Goal: Task Accomplishment & Management: Complete application form

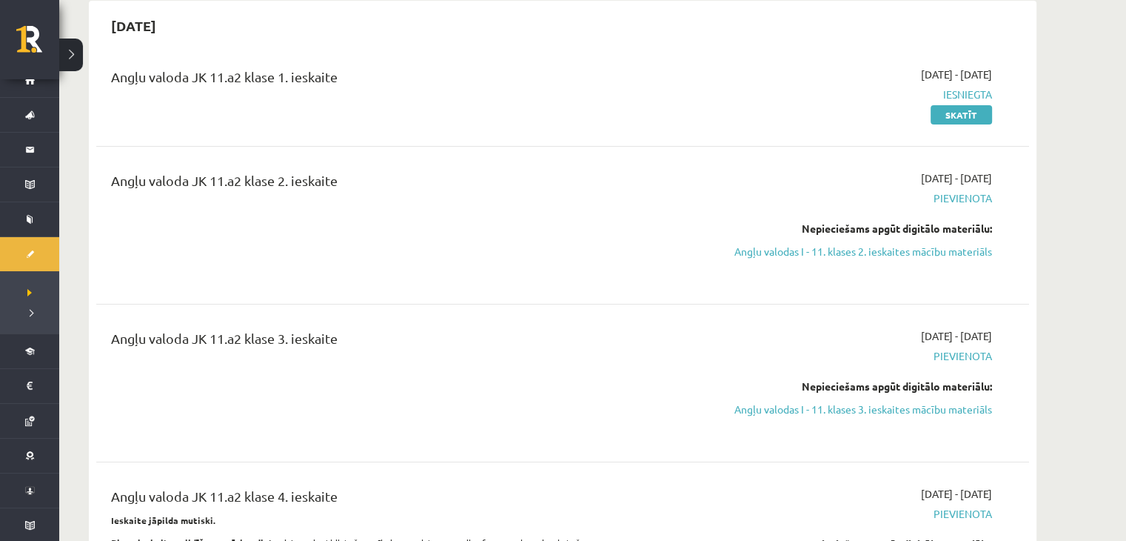
scroll to position [160, 0]
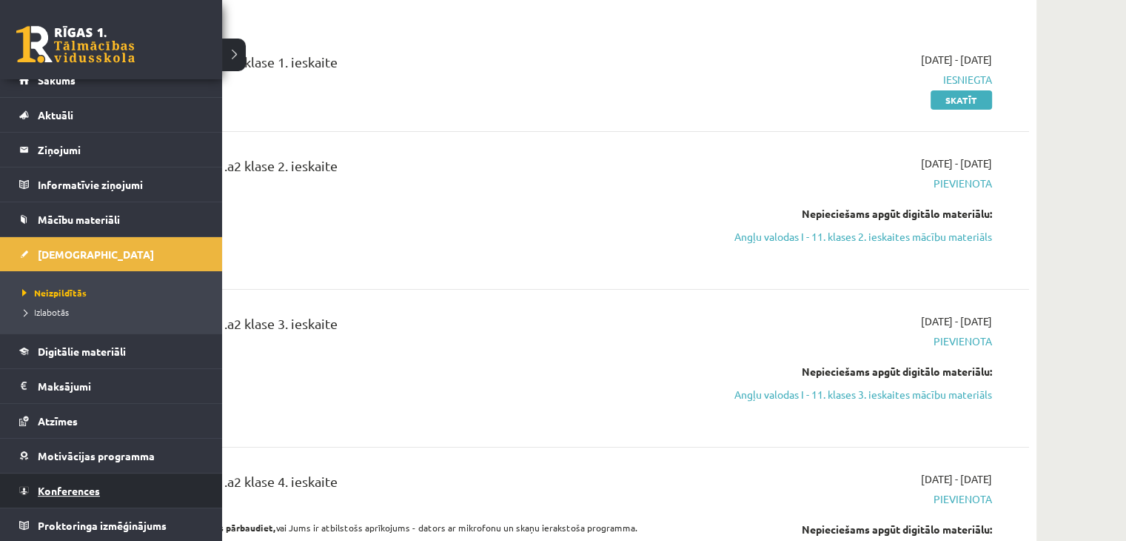
click at [64, 485] on span "Konferences" at bounding box center [69, 489] width 62 height 13
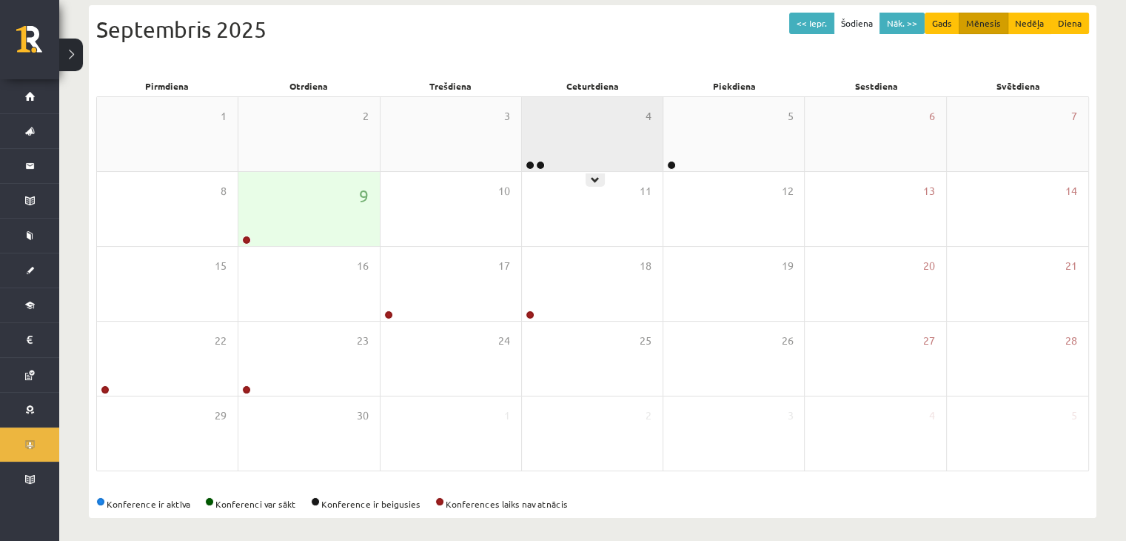
click at [609, 149] on div "4" at bounding box center [592, 134] width 141 height 74
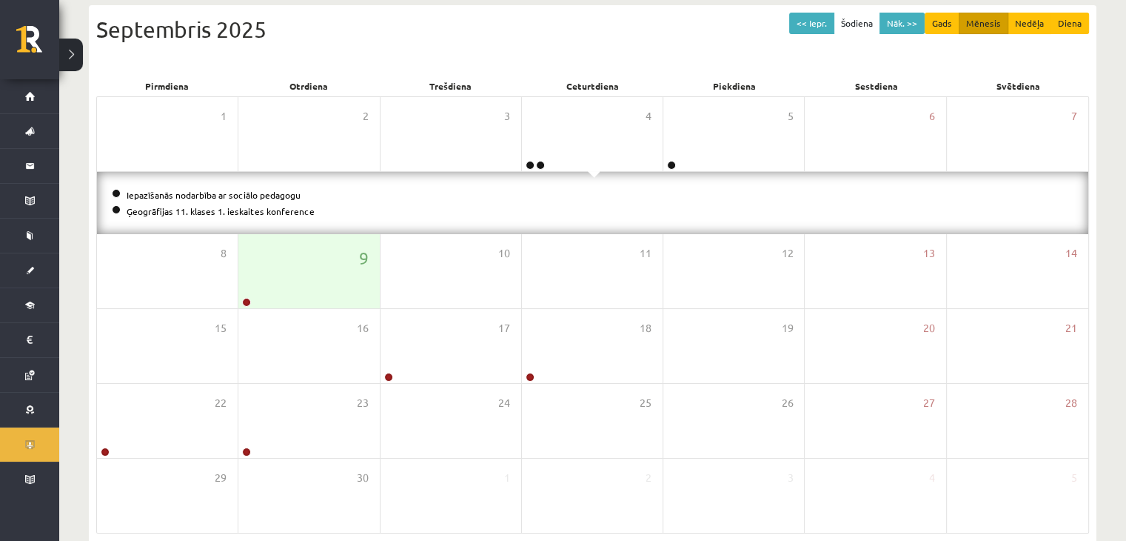
click at [436, 190] on li "Iepazīšanās nodarbība ar sociālo pedagogu" at bounding box center [593, 195] width 962 height 16
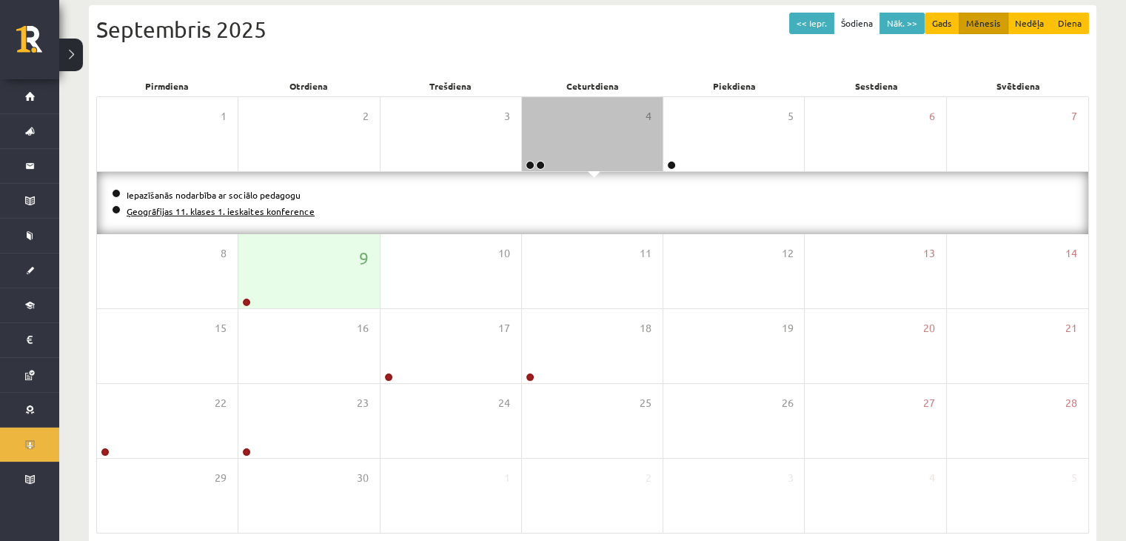
click at [267, 211] on link "Ģeogrāfijas 11. klases 1. ieskaites konference" at bounding box center [221, 211] width 188 height 12
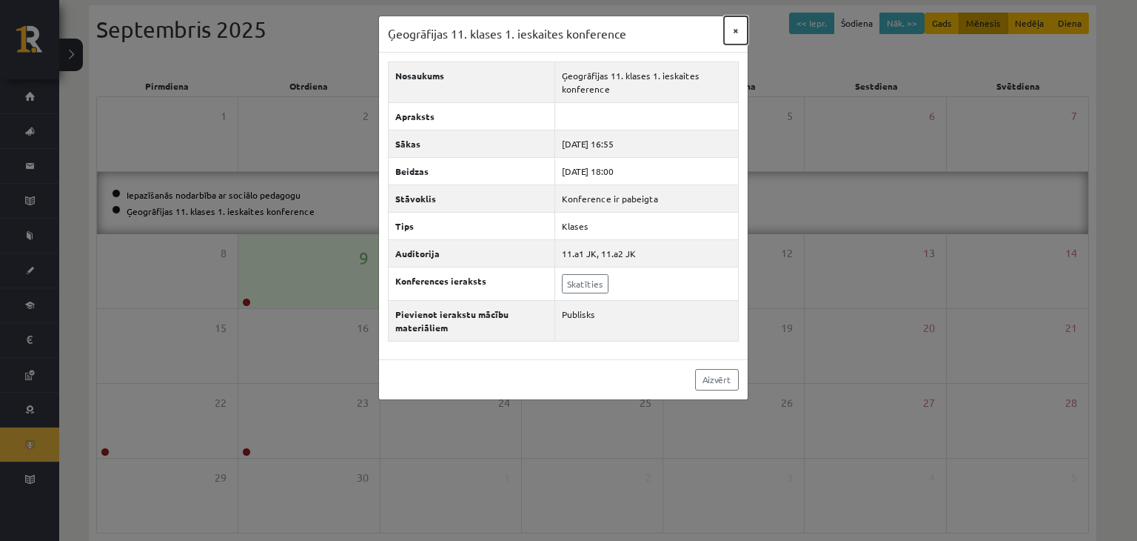
click at [736, 36] on button "×" at bounding box center [736, 30] width 24 height 28
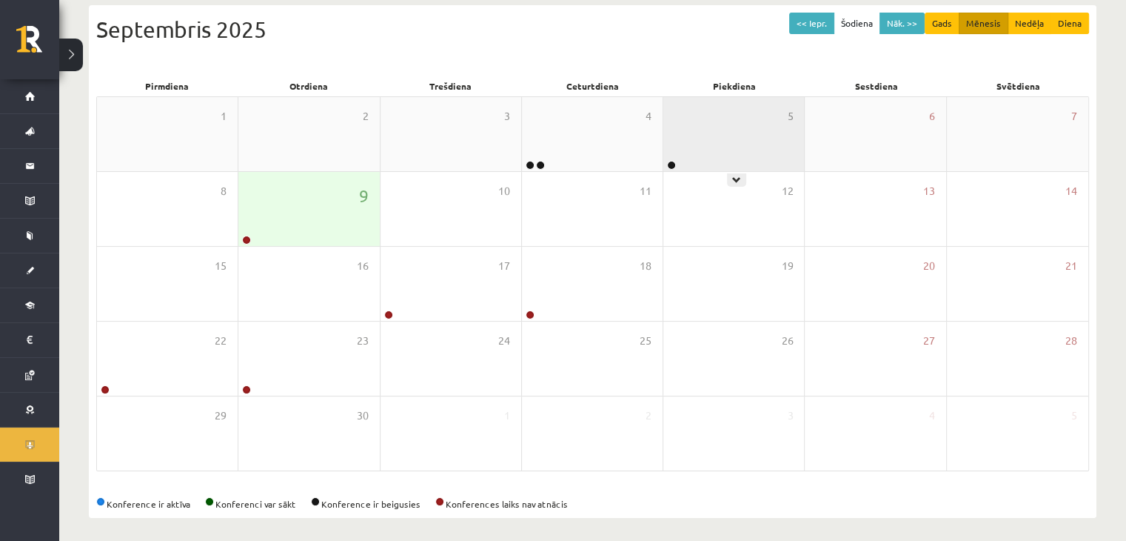
click at [708, 135] on div "5" at bounding box center [733, 134] width 141 height 74
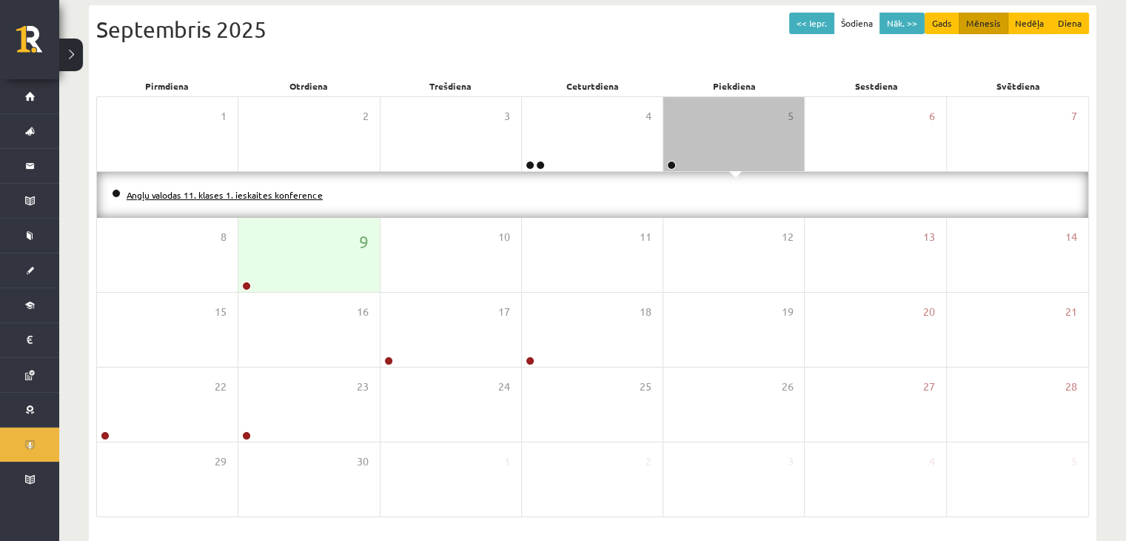
click at [295, 194] on link "Angļu valodas 11. klases 1. ieskaites konference" at bounding box center [225, 195] width 196 height 12
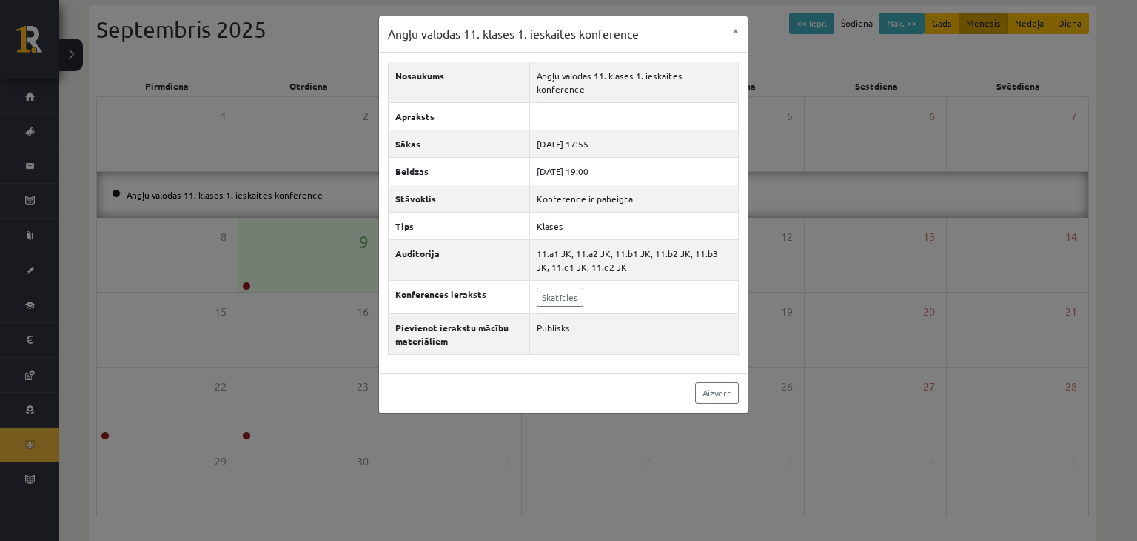
click at [806, 387] on div "Angļu valodas 11. klases 1. ieskaites konference × Nosaukums Angļu valodas 11. …" at bounding box center [568, 270] width 1137 height 541
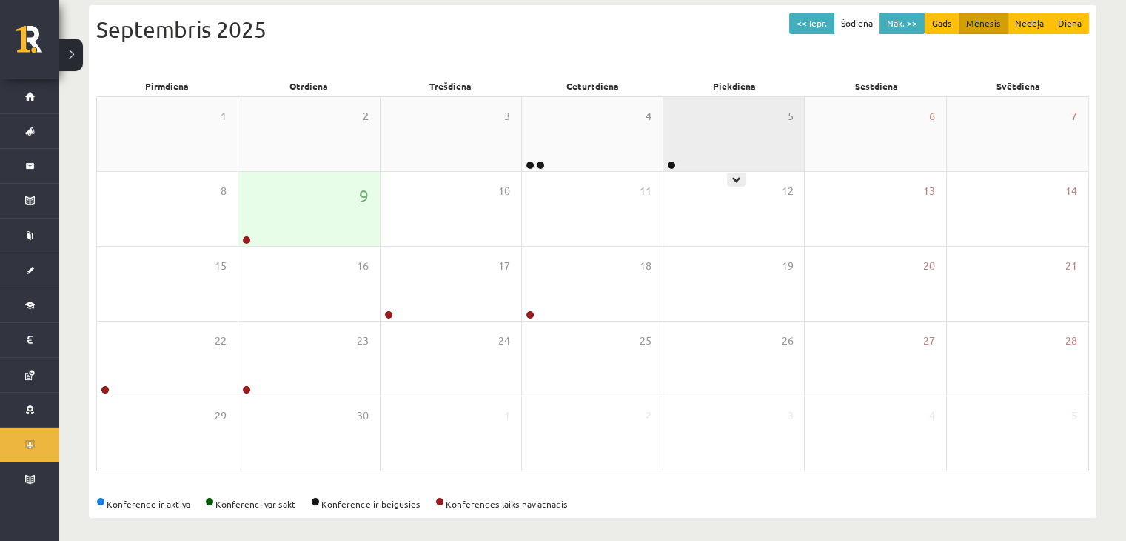
click at [743, 132] on div "5" at bounding box center [733, 134] width 141 height 74
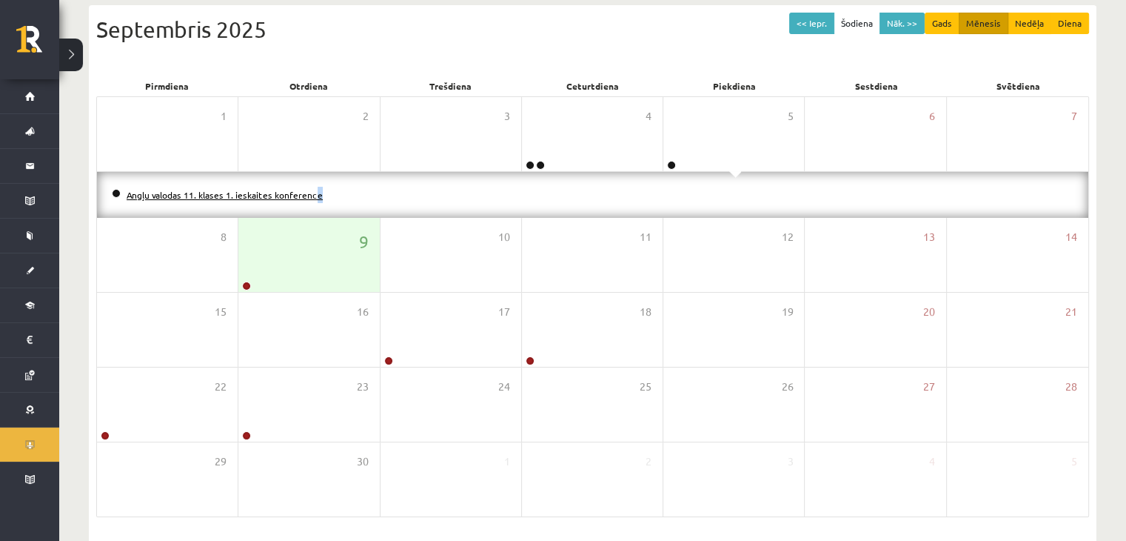
drag, startPoint x: 287, startPoint y: 184, endPoint x: 292, endPoint y: 190, distance: 8.4
click at [292, 190] on div "Angļu valodas 11. klases 1. ieskaites konference" at bounding box center [592, 195] width 991 height 46
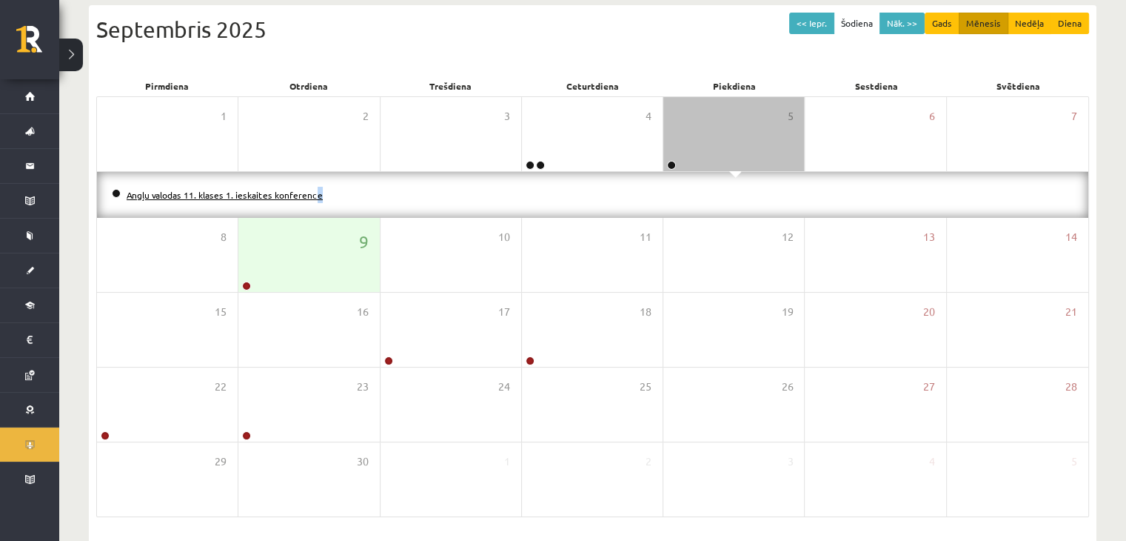
click at [292, 190] on link "Angļu valodas 11. klases 1. ieskaites konference" at bounding box center [225, 195] width 196 height 12
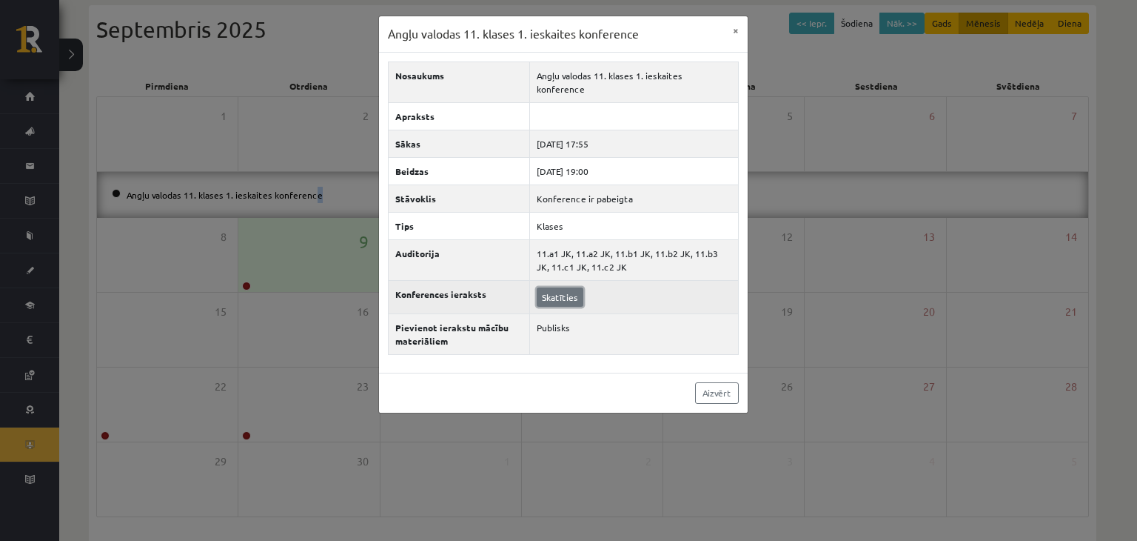
click at [563, 287] on link "Skatīties" at bounding box center [560, 296] width 47 height 19
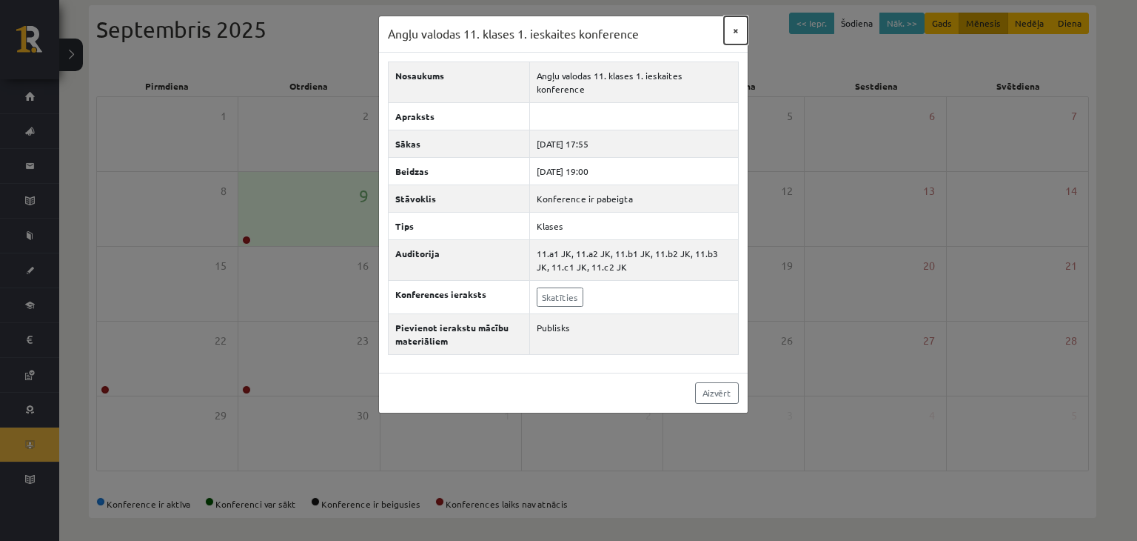
click at [735, 33] on button "×" at bounding box center [736, 30] width 24 height 28
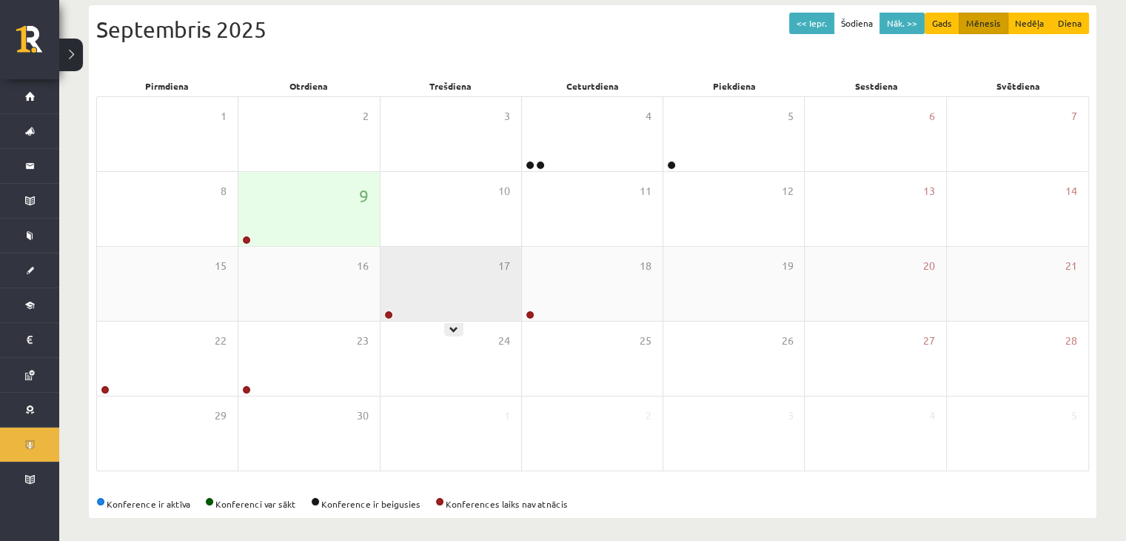
click at [446, 288] on div "17" at bounding box center [451, 284] width 141 height 74
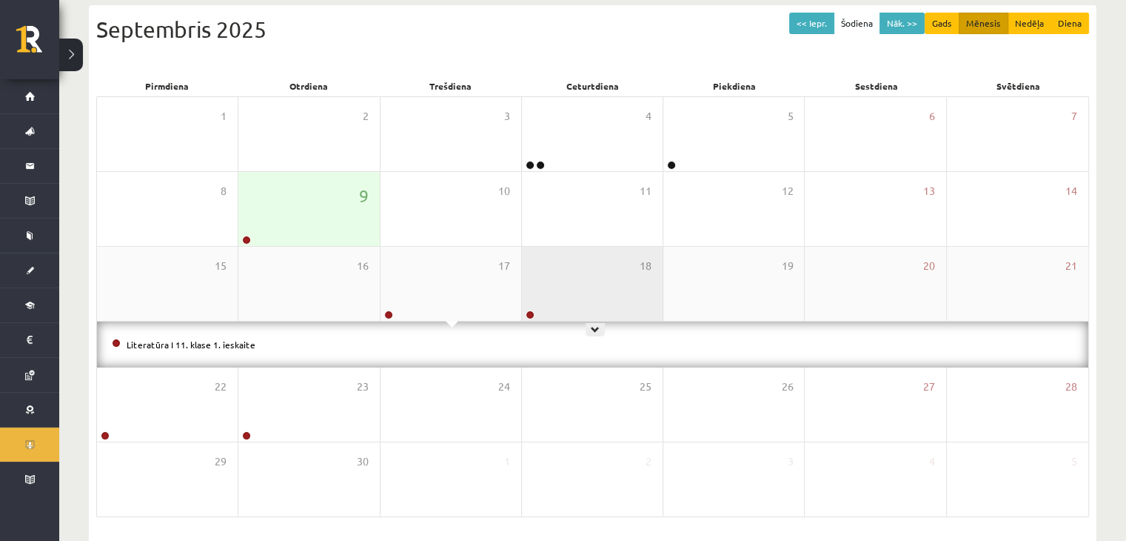
click at [587, 291] on div "18" at bounding box center [592, 284] width 141 height 74
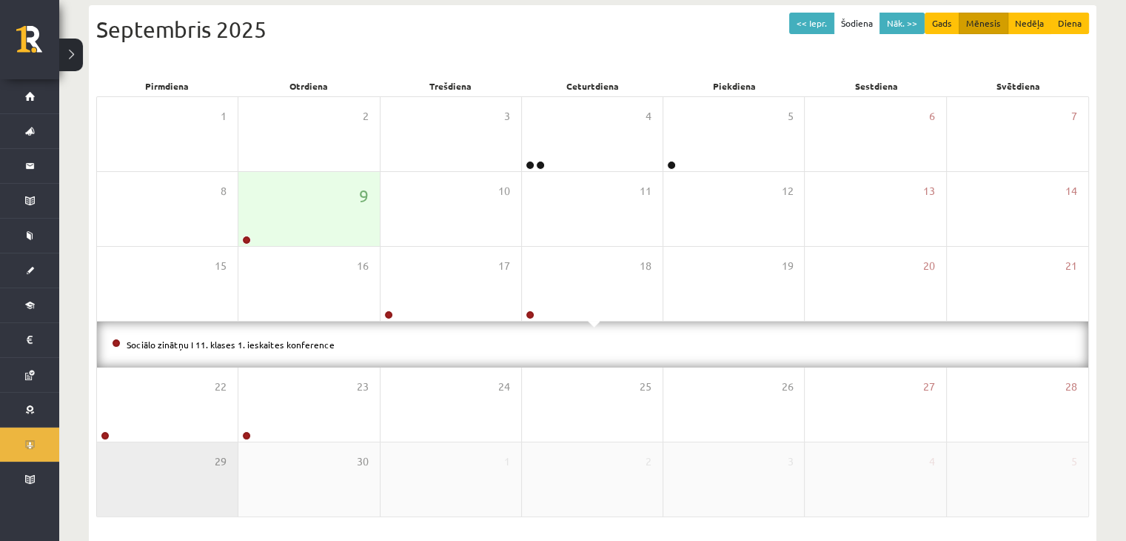
click at [170, 457] on div "29" at bounding box center [167, 479] width 141 height 74
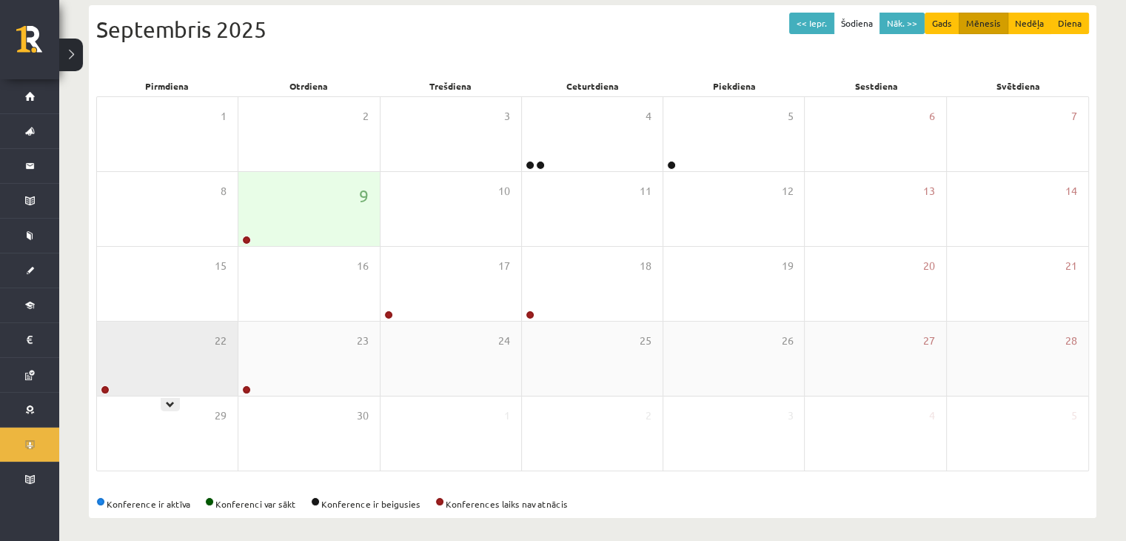
click at [204, 372] on div "22" at bounding box center [167, 358] width 141 height 74
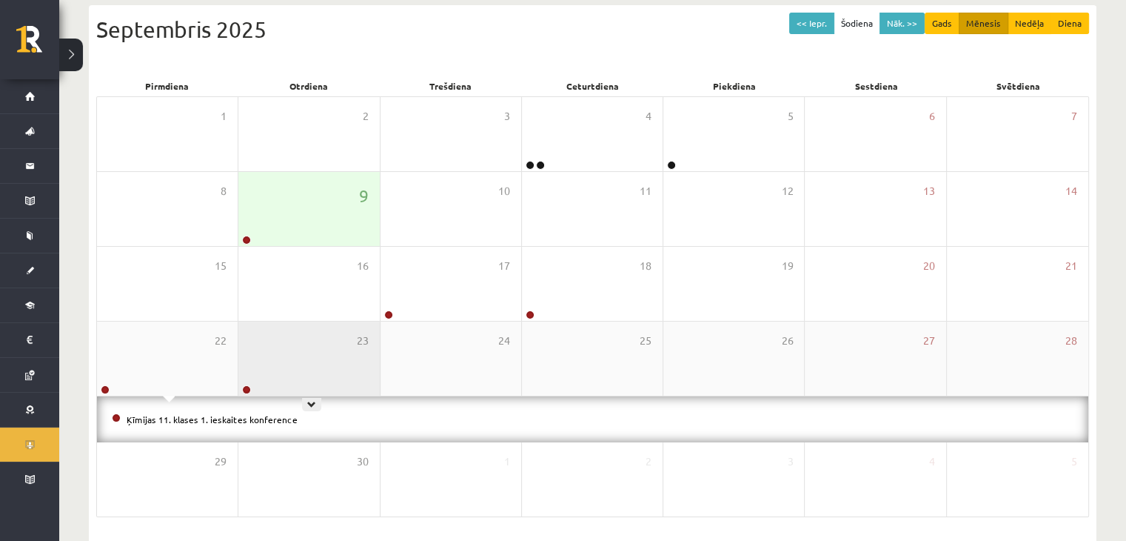
click at [315, 360] on div "23" at bounding box center [308, 358] width 141 height 74
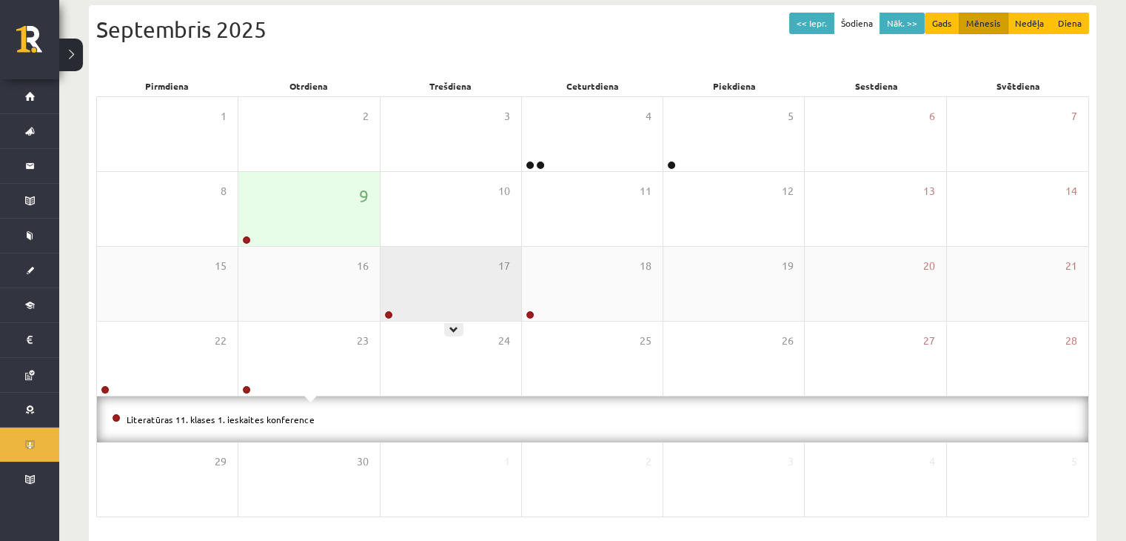
click at [448, 270] on div "17" at bounding box center [451, 284] width 141 height 74
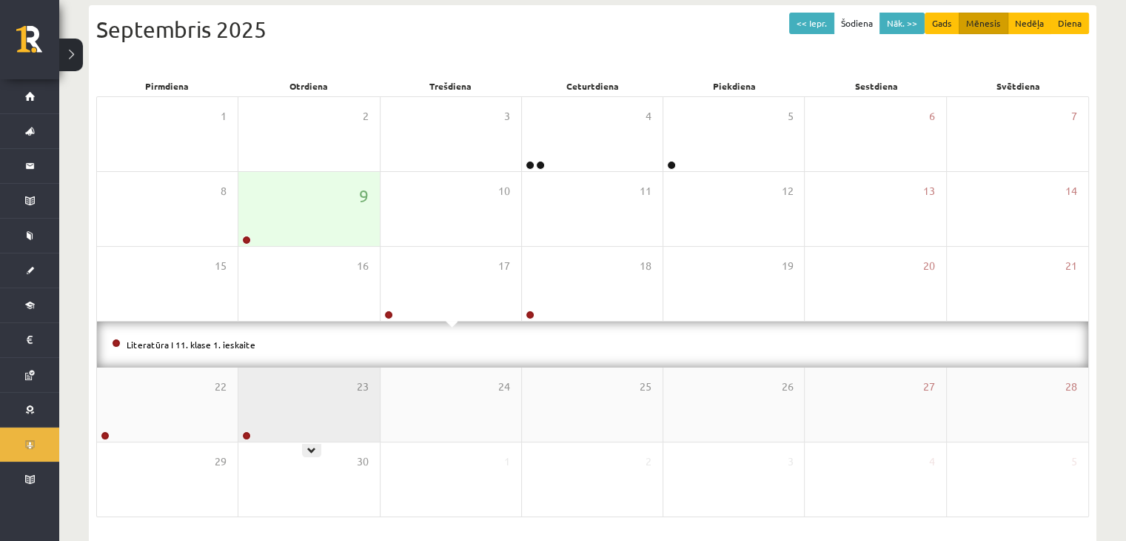
click at [287, 397] on div "23" at bounding box center [308, 404] width 141 height 74
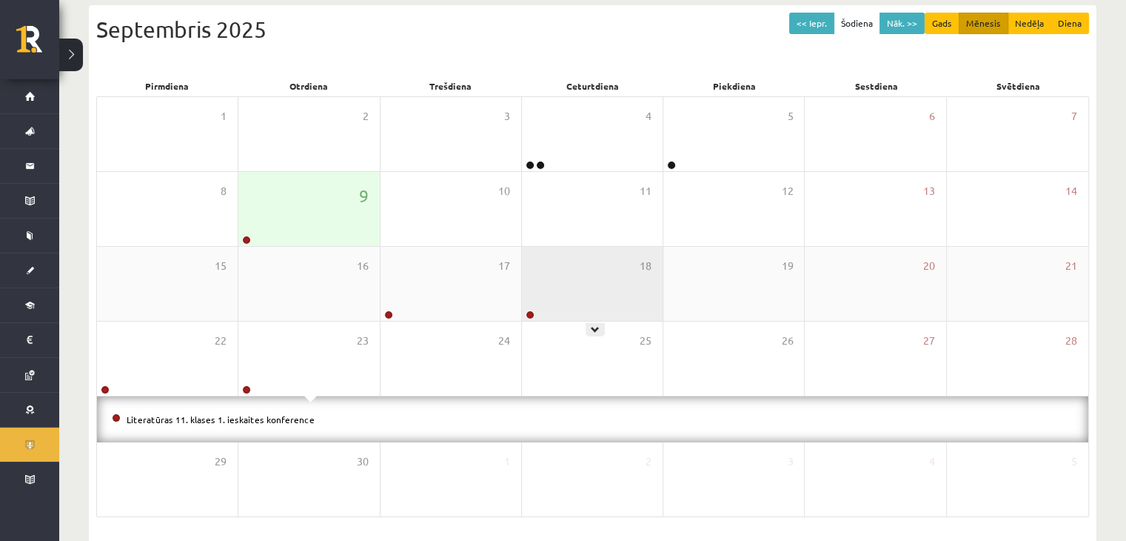
click at [575, 281] on div "18" at bounding box center [592, 284] width 141 height 74
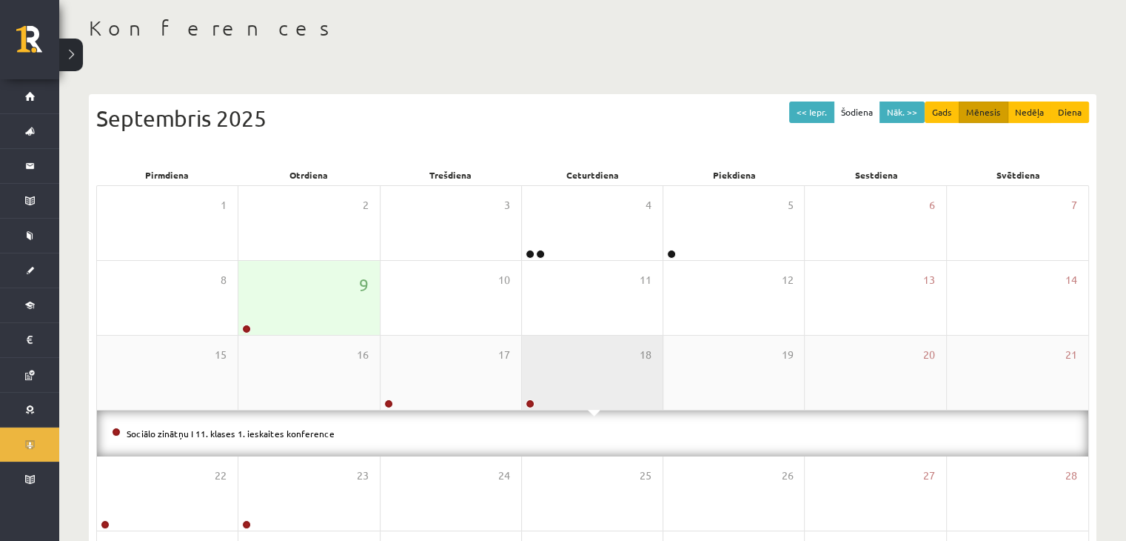
scroll to position [70, 0]
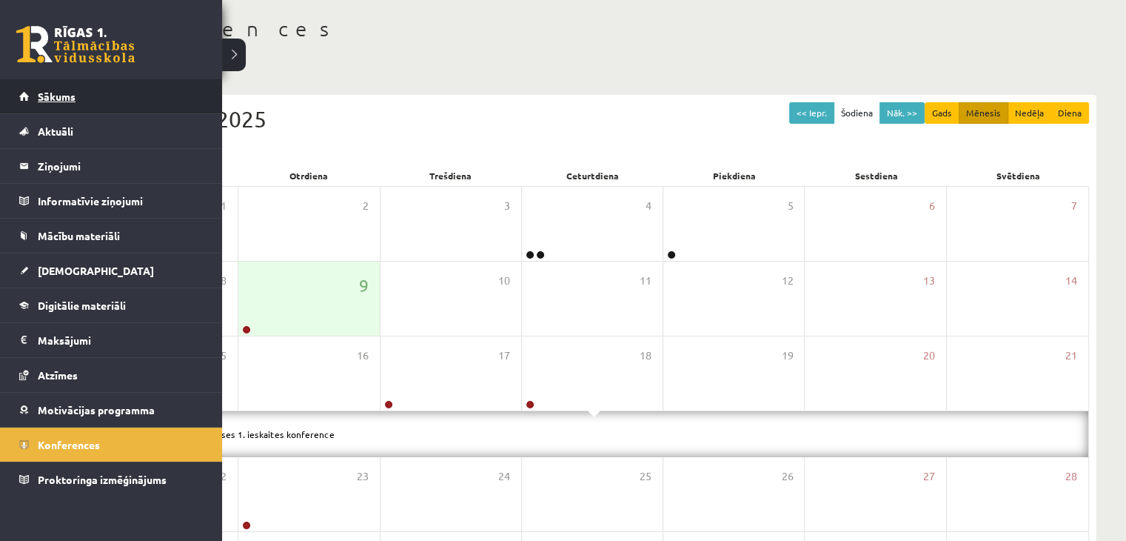
click at [50, 96] on span "Sākums" at bounding box center [57, 96] width 38 height 13
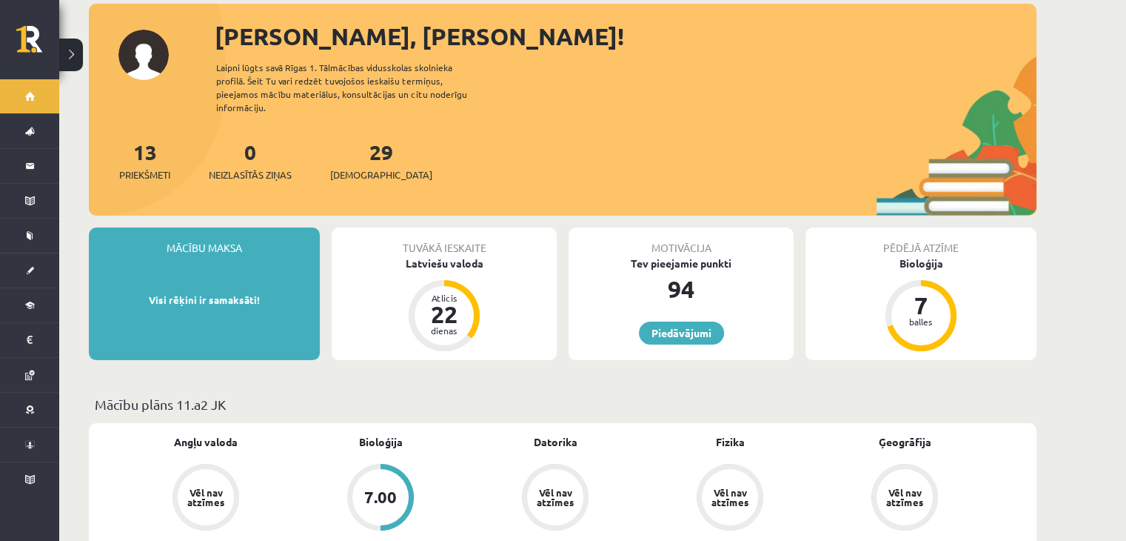
scroll to position [56, 0]
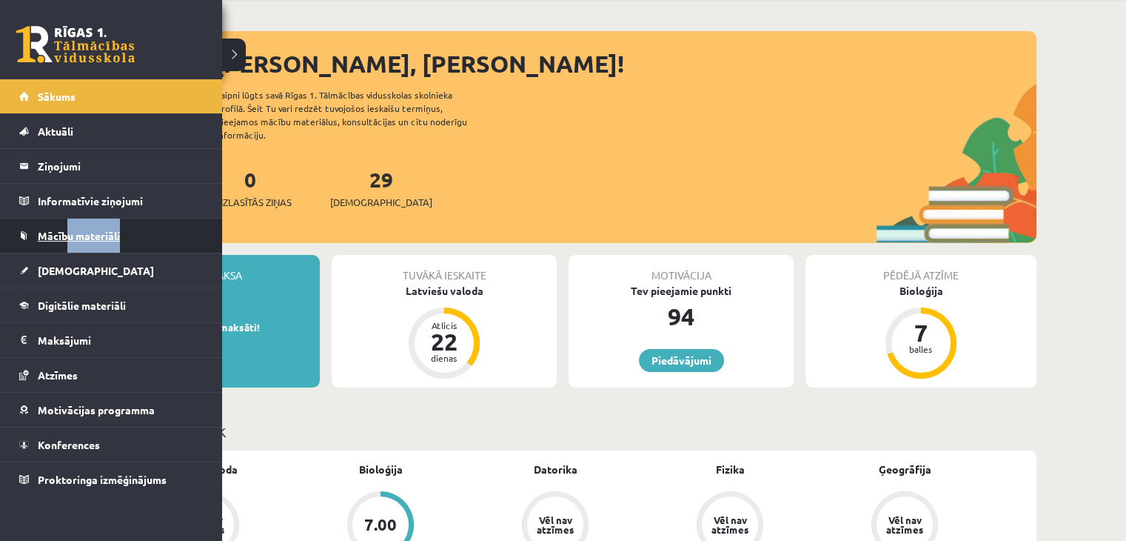
drag, startPoint x: 10, startPoint y: 272, endPoint x: 66, endPoint y: 221, distance: 76.5
click at [66, 221] on ul "Sākums Aktuāli Kā mācīties eSKOLĀ Kontakti Normatīvie akti Online konsultācijas…" at bounding box center [111, 287] width 222 height 417
click at [50, 267] on span "[DEMOGRAPHIC_DATA]" at bounding box center [96, 270] width 116 height 13
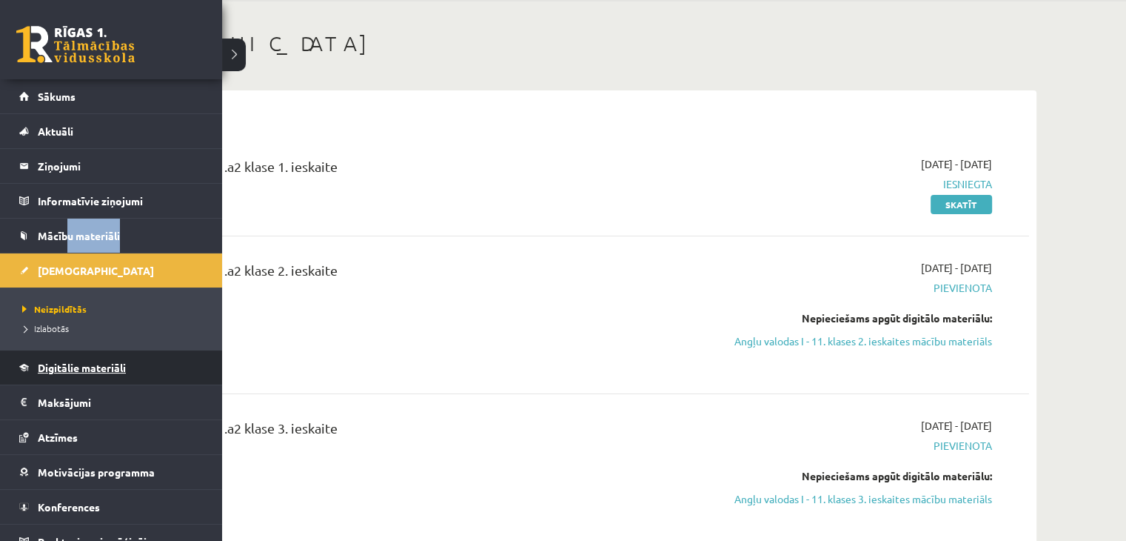
click at [84, 365] on span "Digitālie materiāli" at bounding box center [82, 367] width 88 height 13
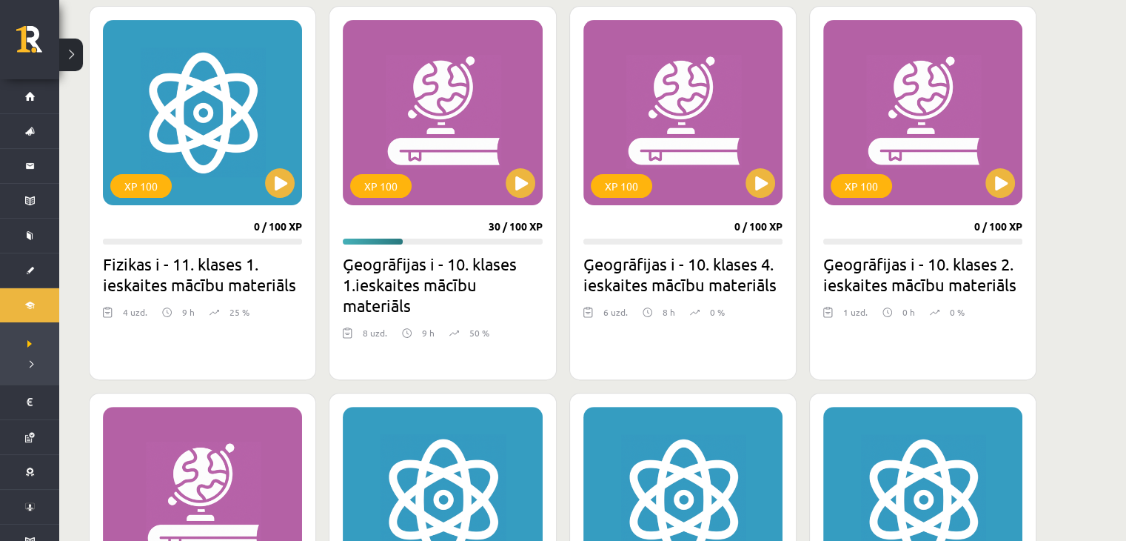
scroll to position [412, 0]
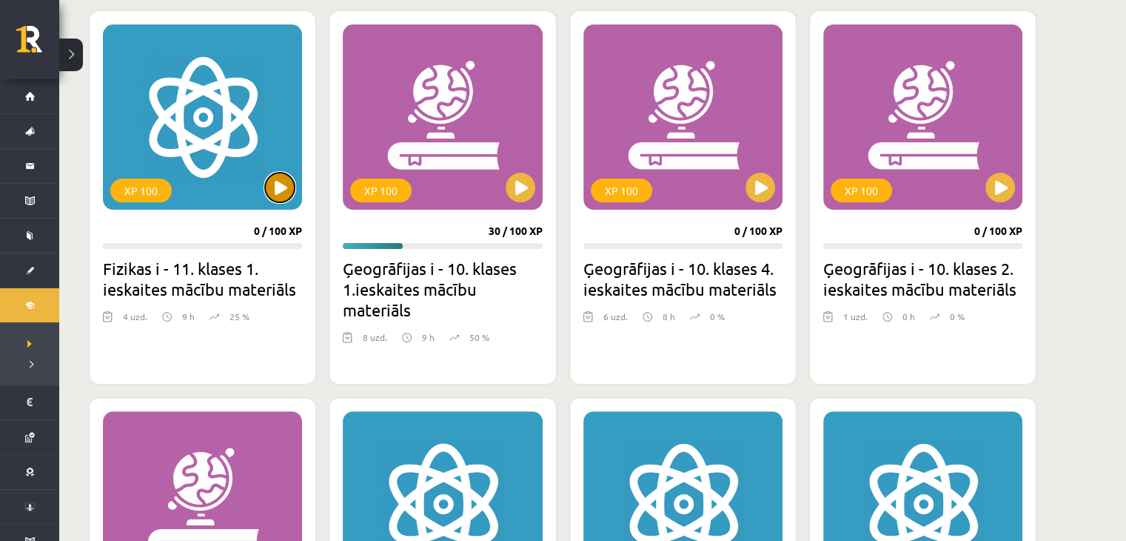
click at [287, 175] on button at bounding box center [280, 188] width 30 height 30
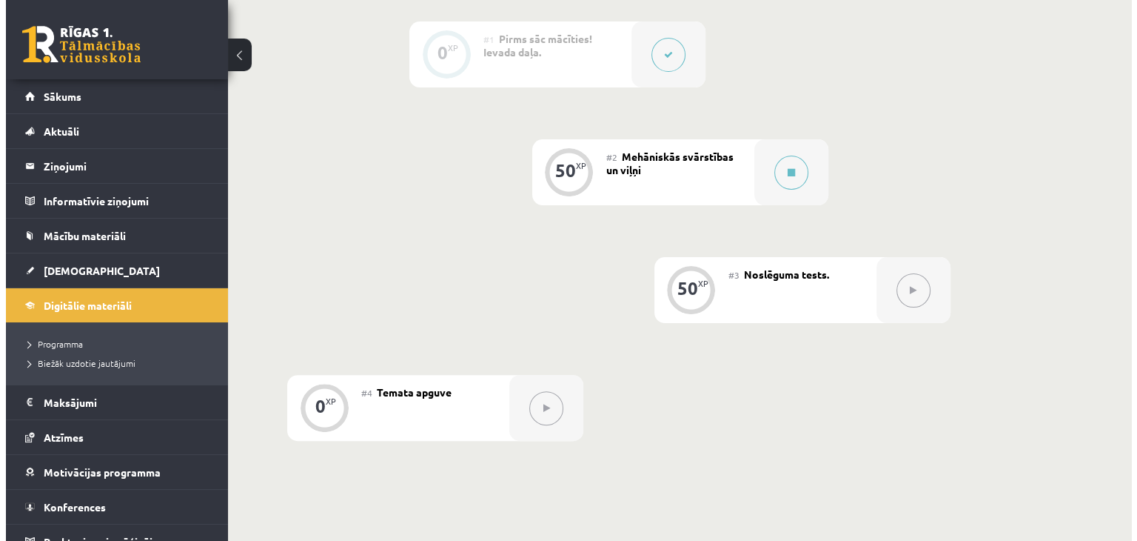
scroll to position [346, 0]
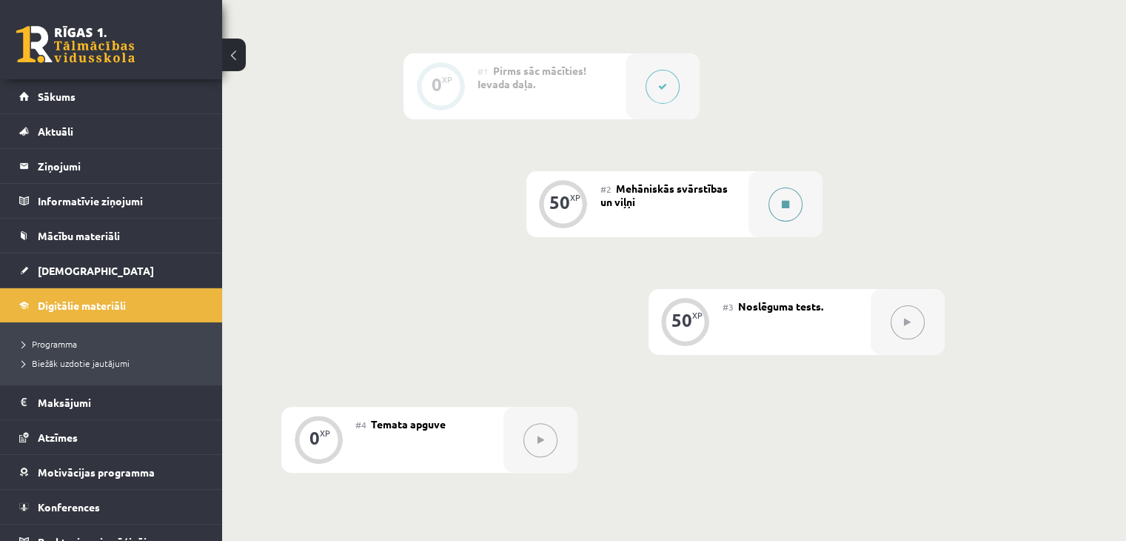
click at [786, 204] on icon at bounding box center [785, 204] width 7 height 9
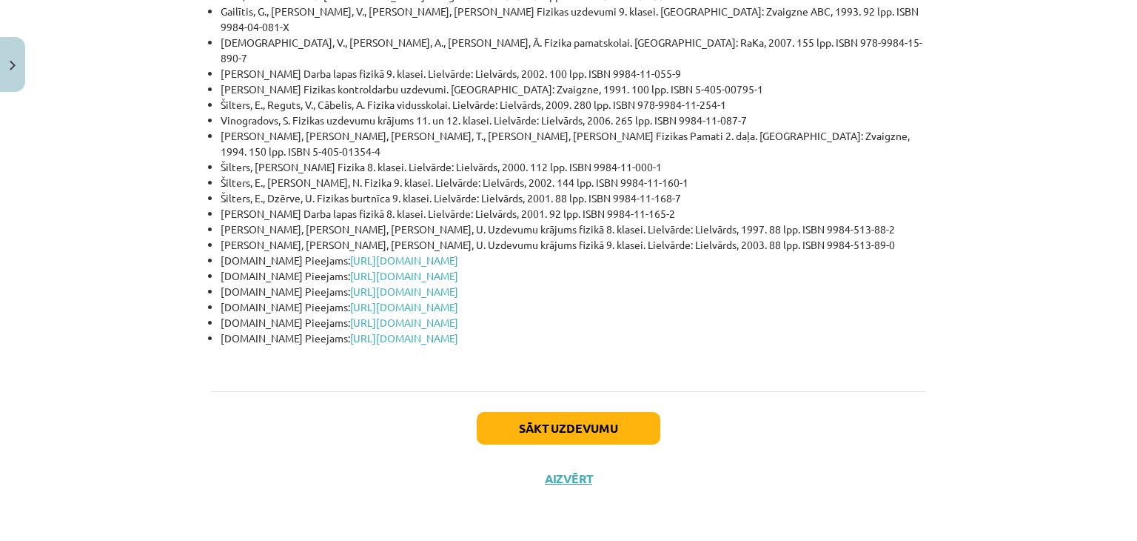
scroll to position [3590, 0]
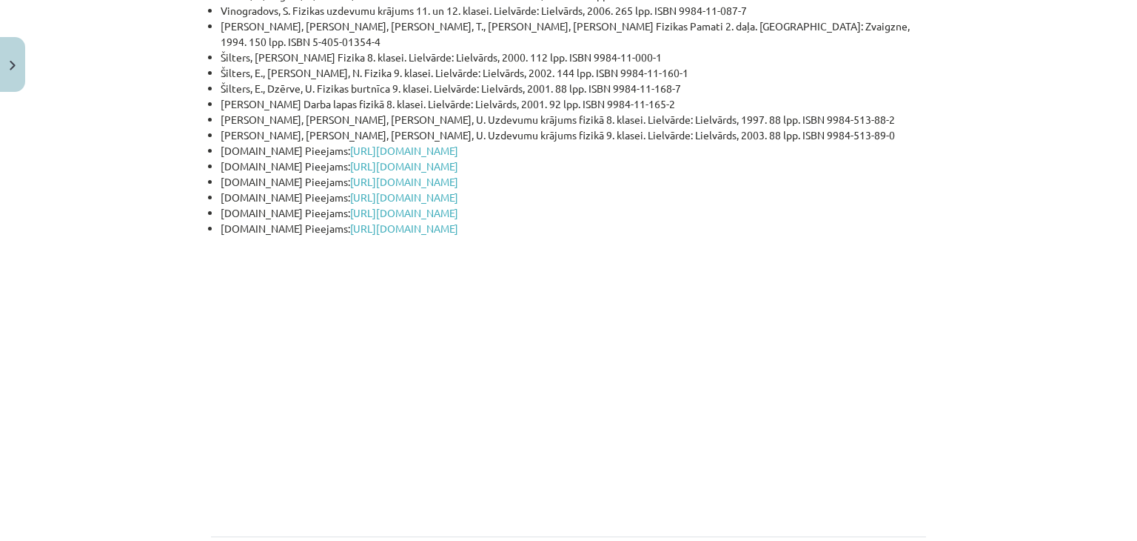
drag, startPoint x: 611, startPoint y: 511, endPoint x: 589, endPoint y: 493, distance: 27.9
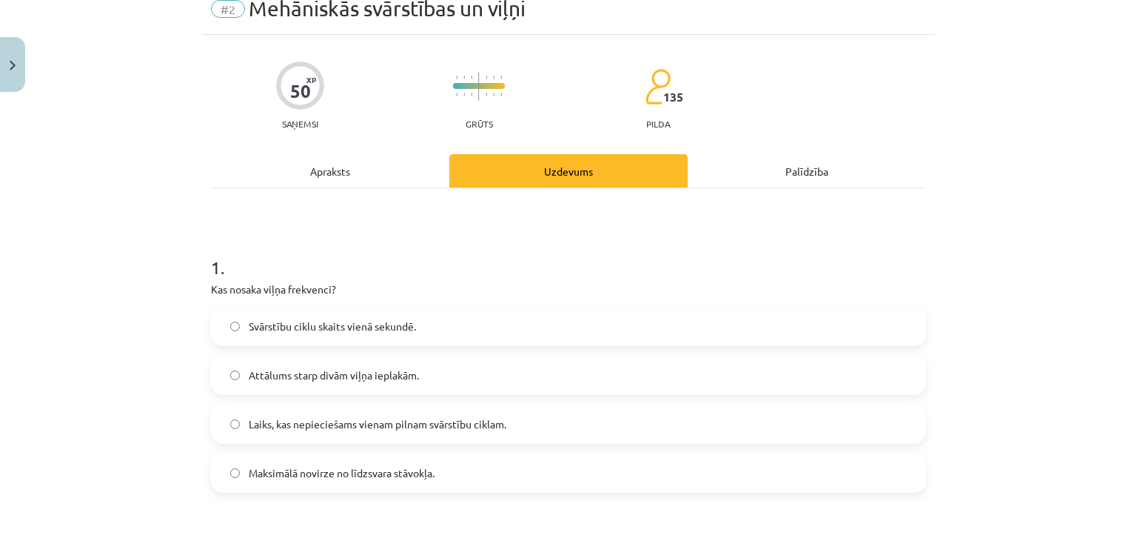
scroll to position [63, 0]
click at [534, 321] on label "Svārstību ciklu skaits vienā sekundē." at bounding box center [569, 326] width 712 height 37
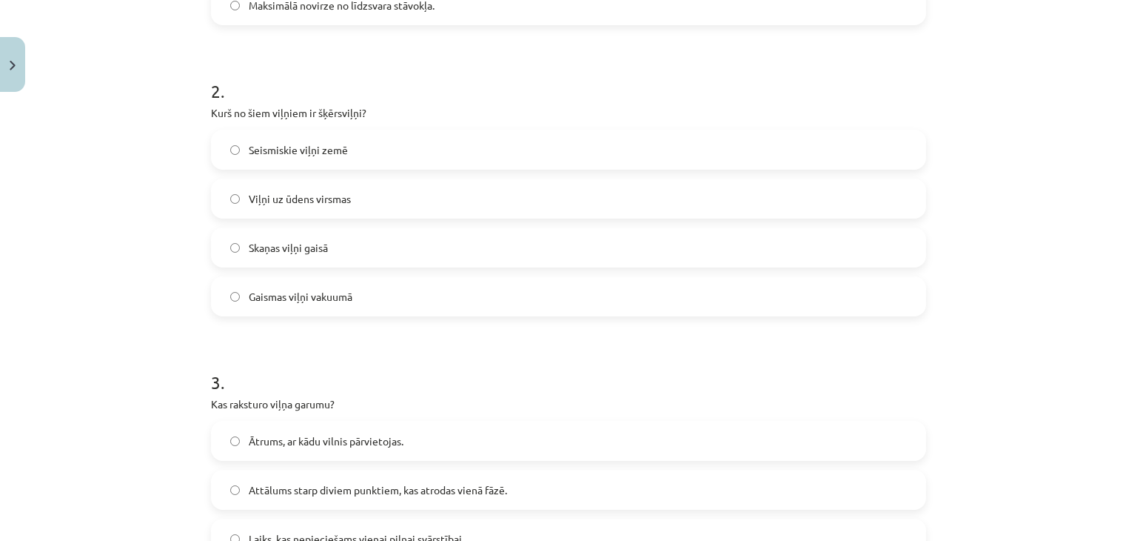
scroll to position [539, 0]
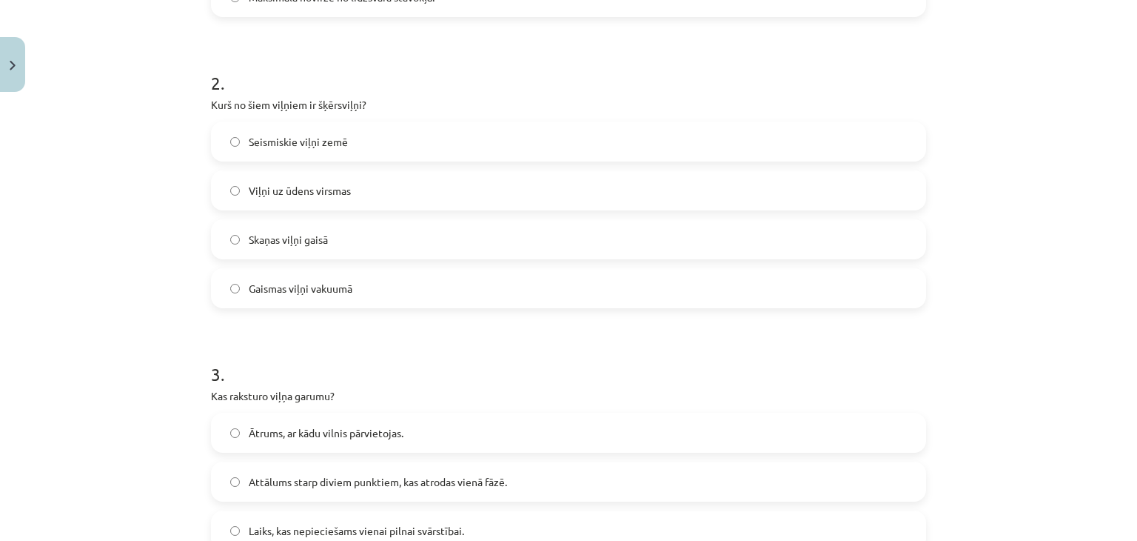
click at [312, 190] on span "Viļņi uz ūdens virsmas" at bounding box center [300, 191] width 102 height 16
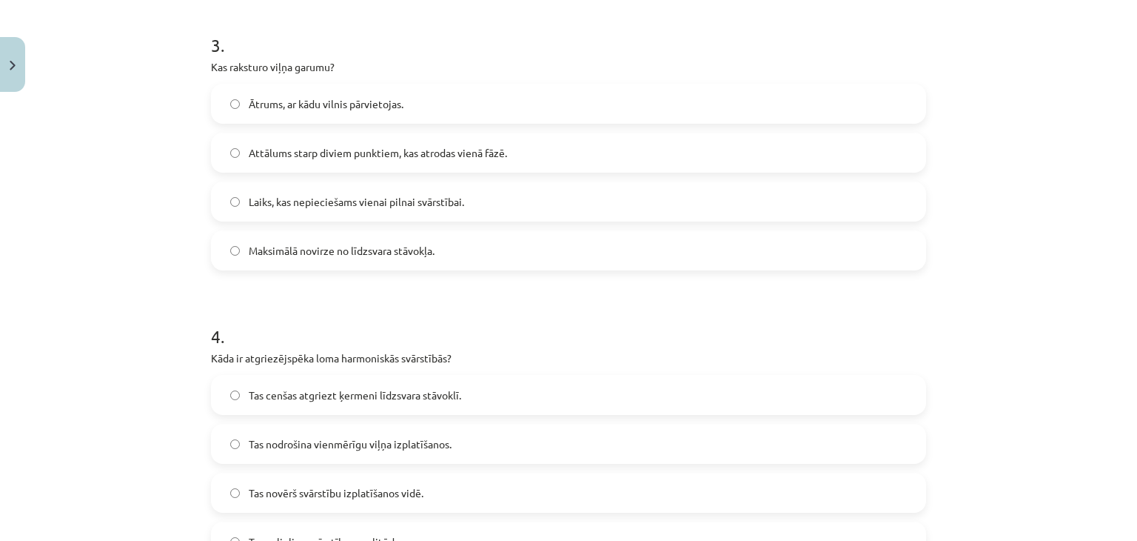
scroll to position [869, 0]
click at [338, 146] on span "Attālums starp diviem punktiem, kas atrodas vienā fāzē." at bounding box center [378, 152] width 258 height 16
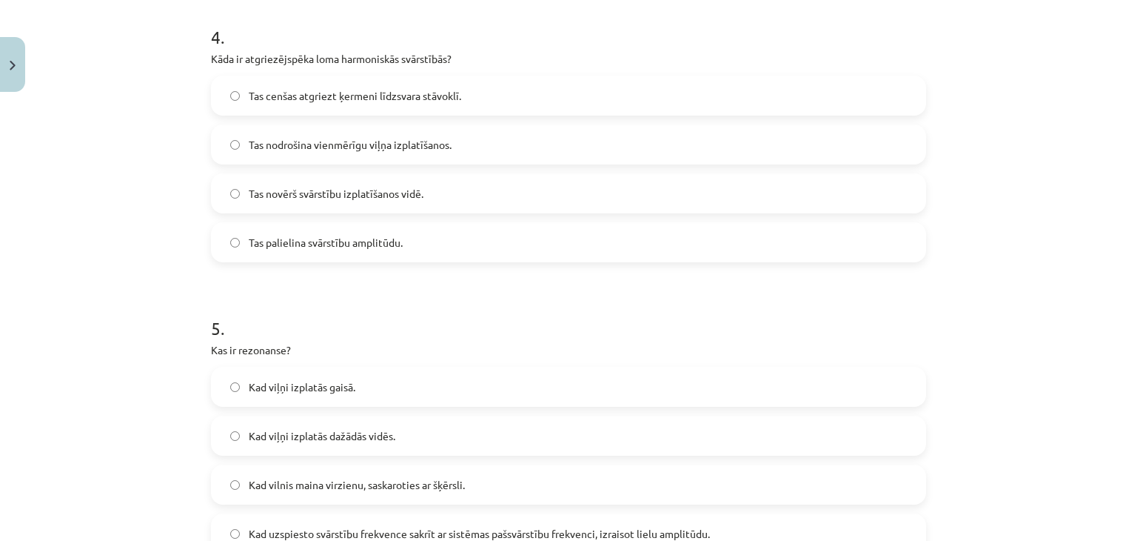
scroll to position [1168, 0]
click at [255, 78] on label "Tas cenšas atgriezt ķermeni līdzsvara stāvoklī." at bounding box center [569, 94] width 712 height 37
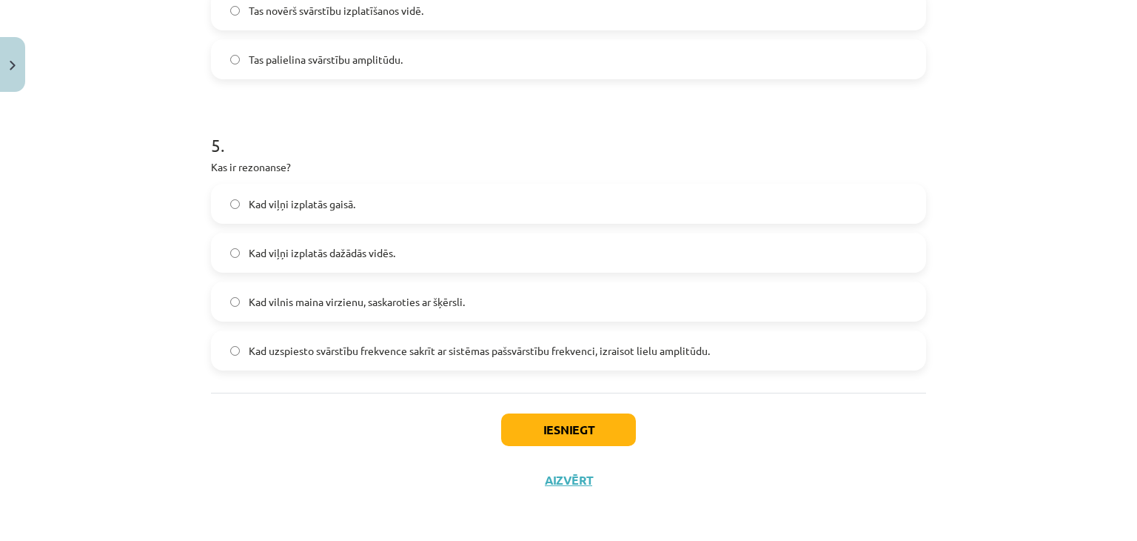
scroll to position [1351, 0]
click at [361, 354] on span "Kad uzspiesto svārstību frekvence sakrīt ar sistēmas pašsvārstību frekvenci, iz…" at bounding box center [479, 350] width 461 height 16
click at [533, 429] on button "Iesniegt" at bounding box center [568, 428] width 135 height 33
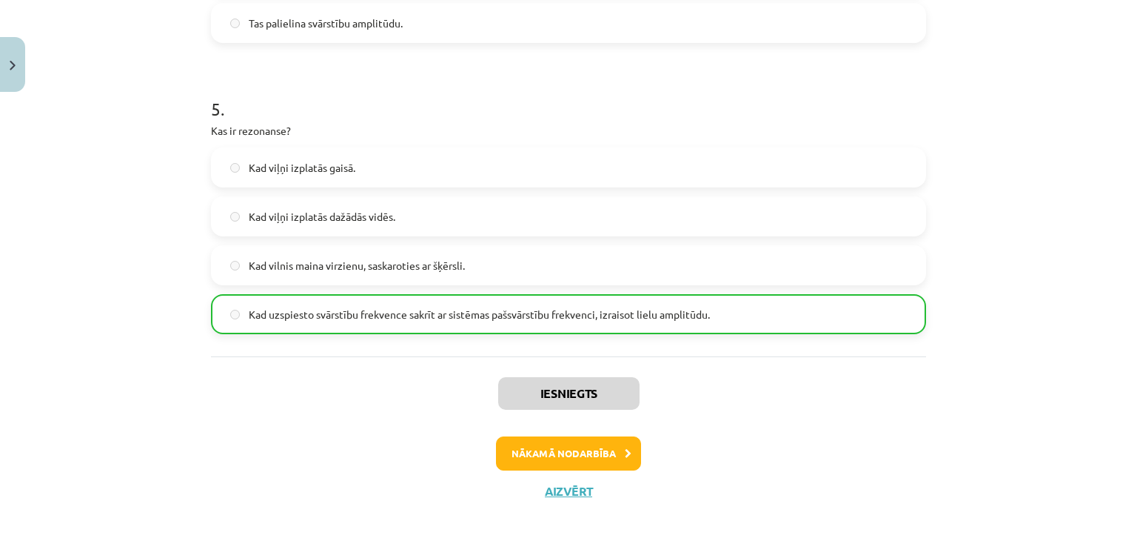
scroll to position [1398, 0]
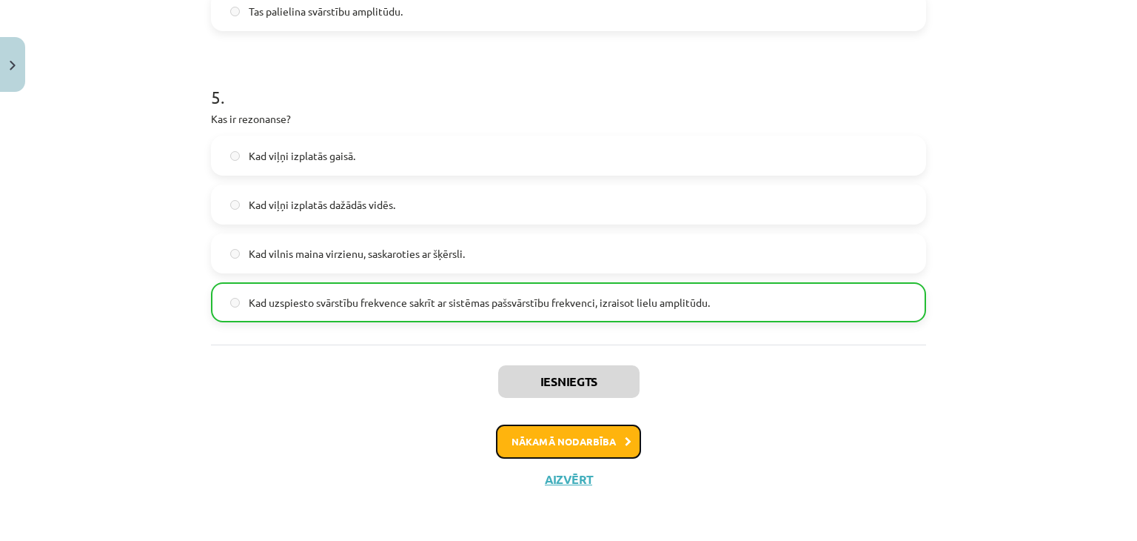
click at [581, 429] on button "Nākamā nodarbība" at bounding box center [568, 441] width 145 height 34
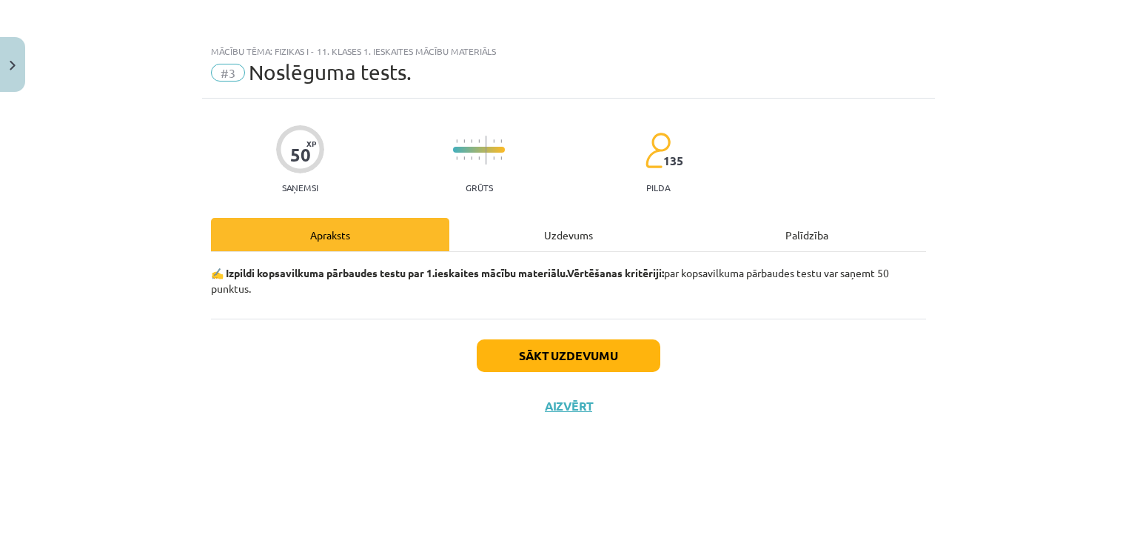
scroll to position [0, 0]
click at [603, 351] on button "Sākt uzdevumu" at bounding box center [569, 355] width 184 height 33
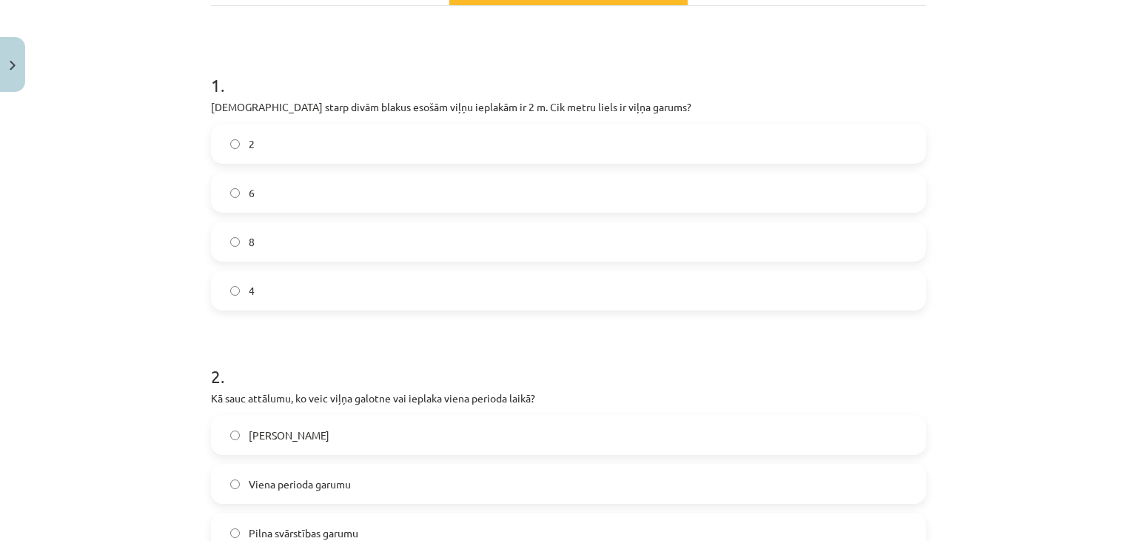
scroll to position [249, 0]
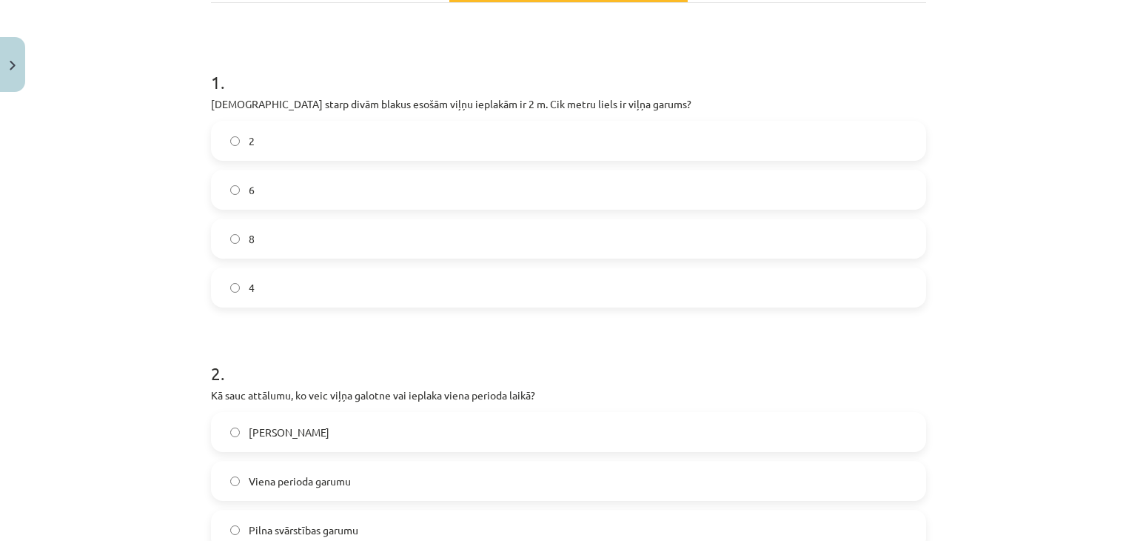
click at [536, 150] on label "2" at bounding box center [569, 140] width 712 height 37
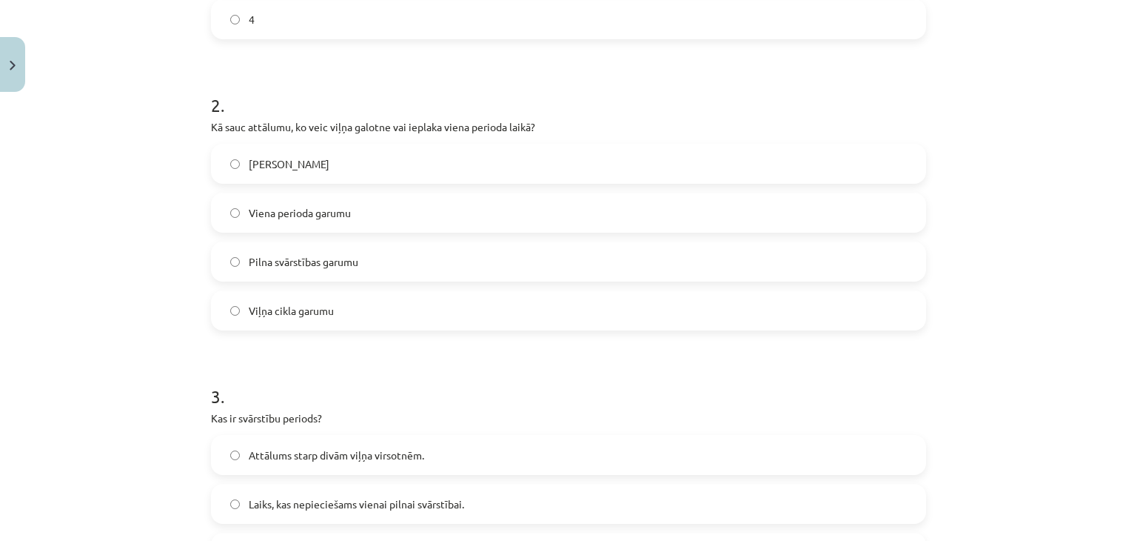
scroll to position [518, 0]
click at [384, 161] on label "Viļņa garumu" at bounding box center [569, 162] width 712 height 37
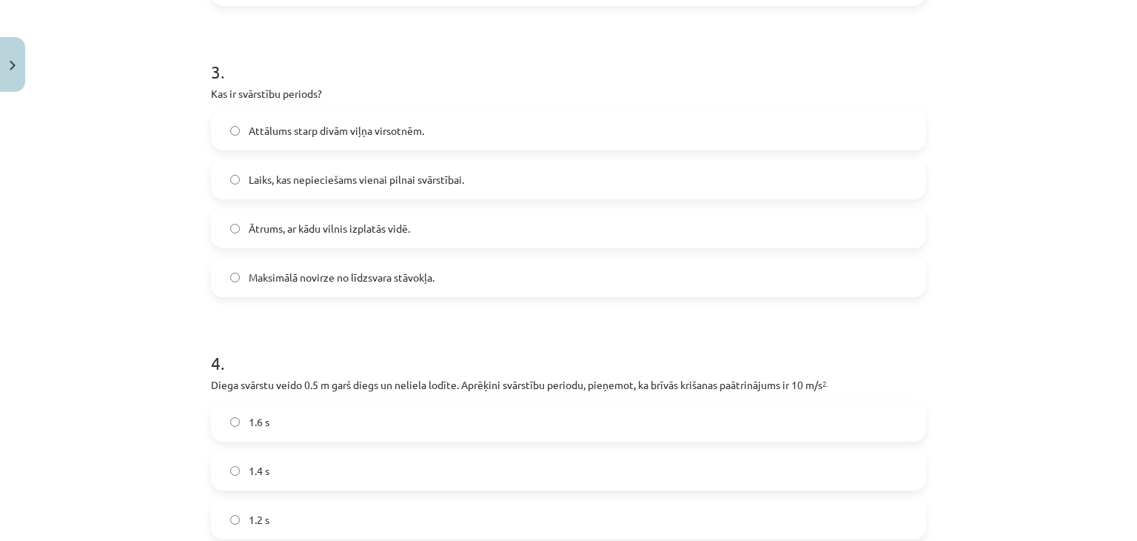
scroll to position [844, 0]
click at [352, 195] on div "Laiks, kas nepieciešams vienai pilnai svārstībai." at bounding box center [568, 176] width 715 height 40
click at [321, 187] on label "Laiks, kas nepieciešams vienai pilnai svārstībai." at bounding box center [569, 176] width 712 height 37
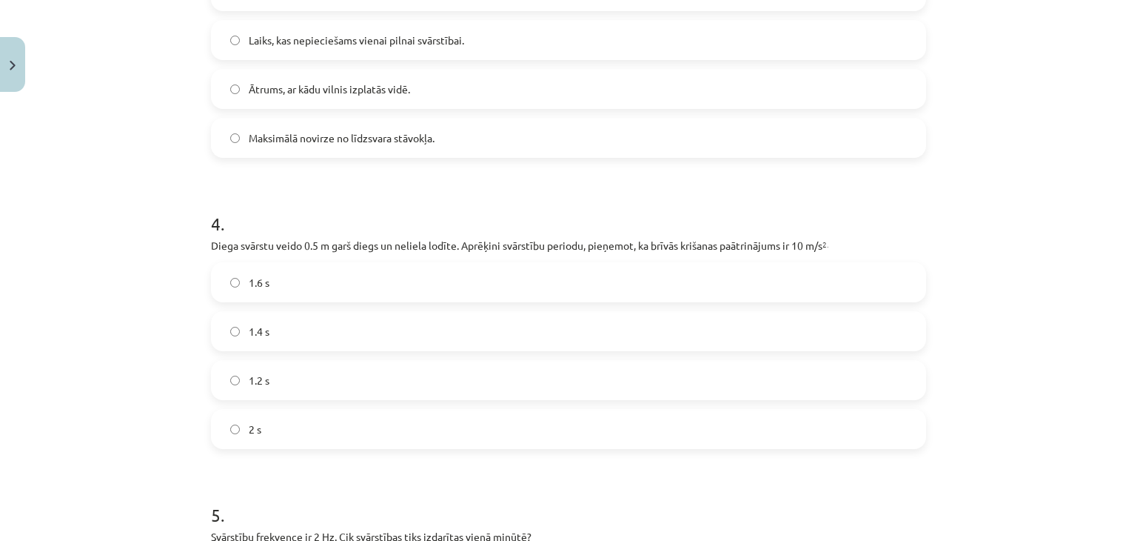
scroll to position [1072, 0]
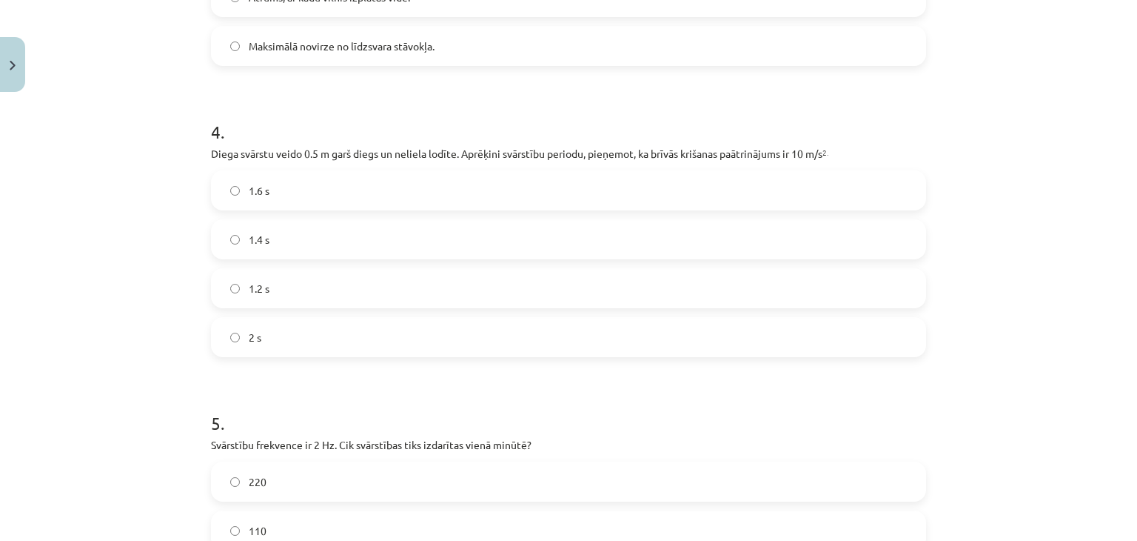
click at [287, 247] on label "1.4 s" at bounding box center [569, 239] width 712 height 37
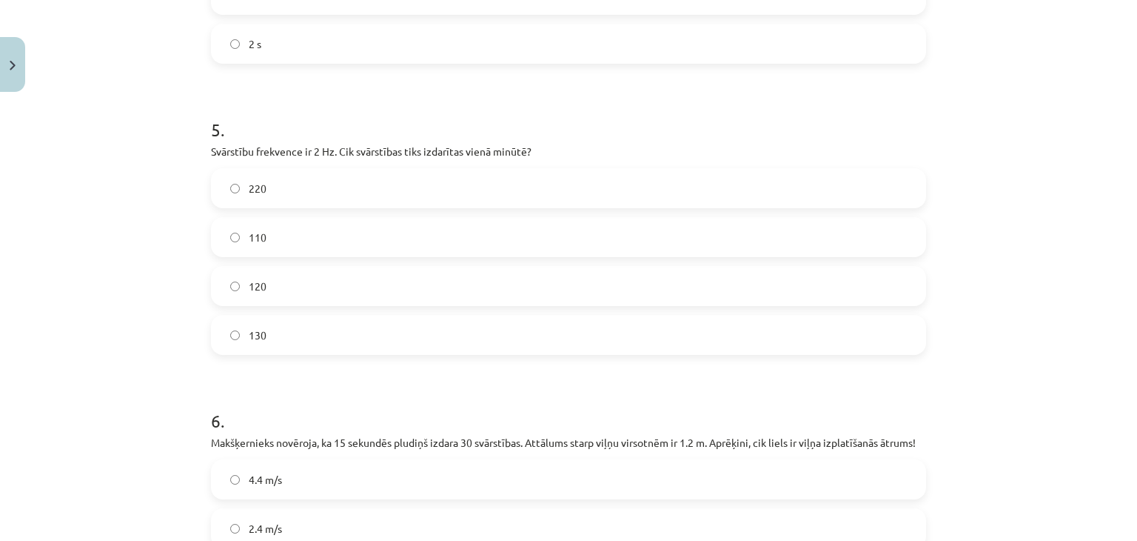
scroll to position [1393, 0]
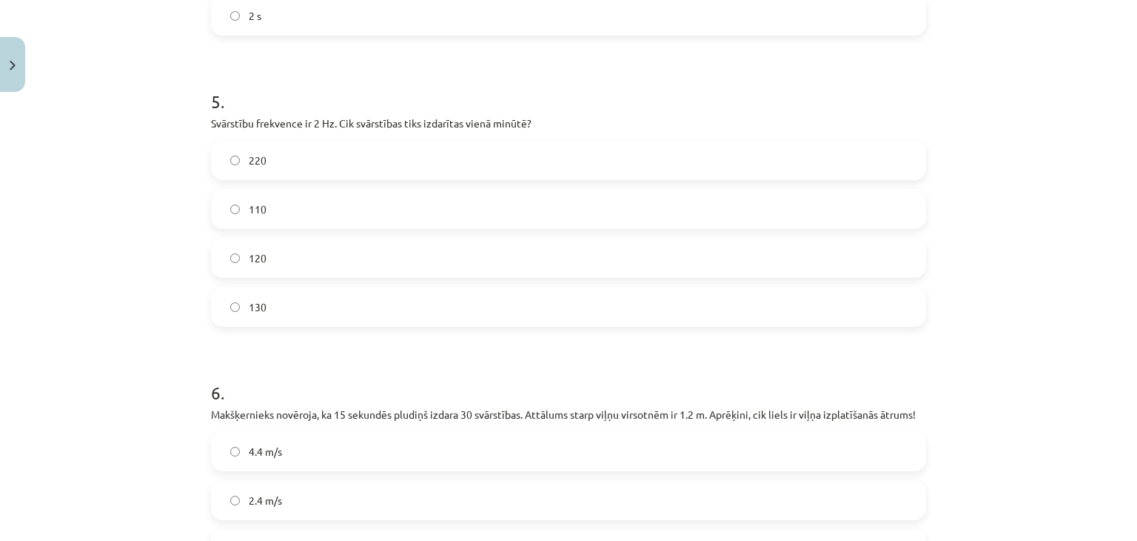
click at [287, 247] on label "120" at bounding box center [569, 257] width 712 height 37
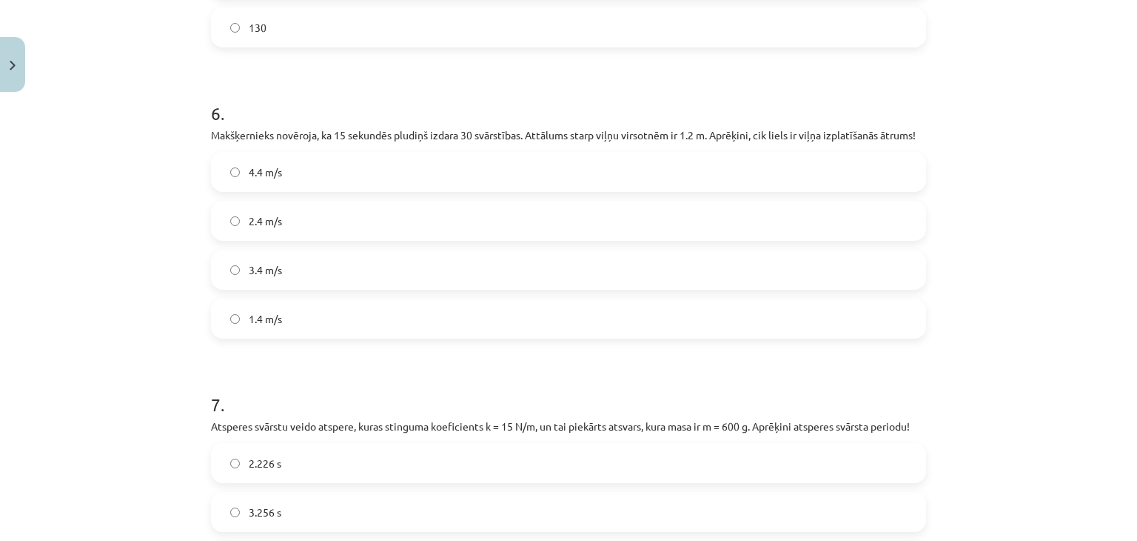
scroll to position [1673, 0]
click at [321, 233] on label "2.4 m/s" at bounding box center [569, 219] width 712 height 37
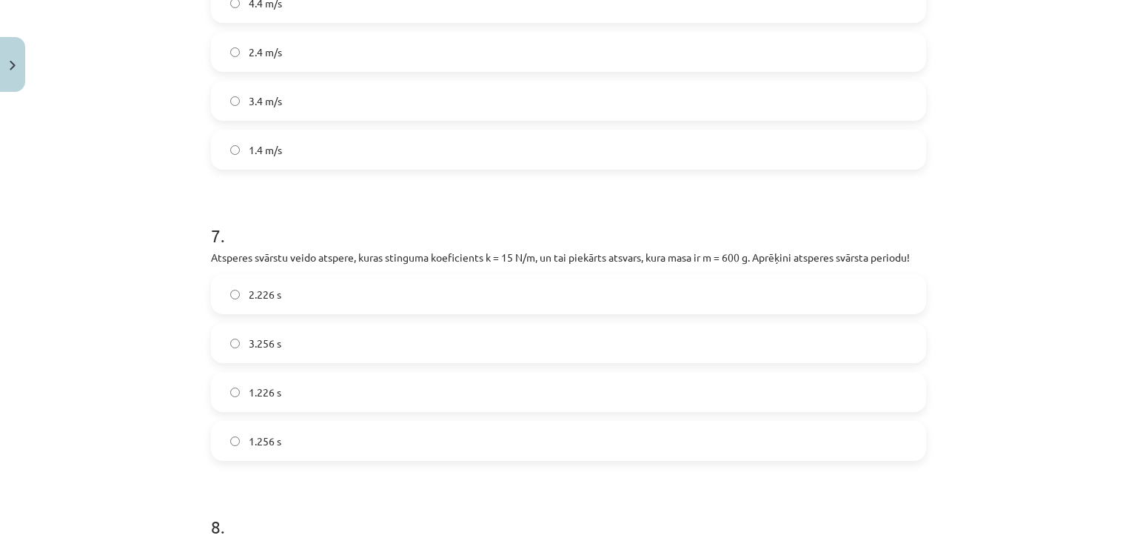
scroll to position [1910, 0]
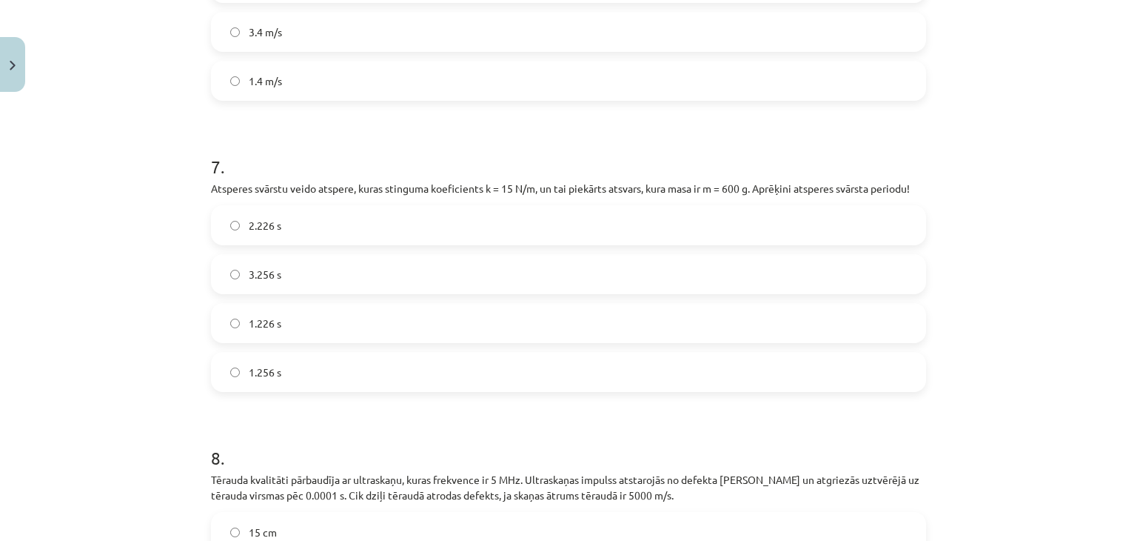
click at [298, 374] on label "1.256 s" at bounding box center [569, 371] width 712 height 37
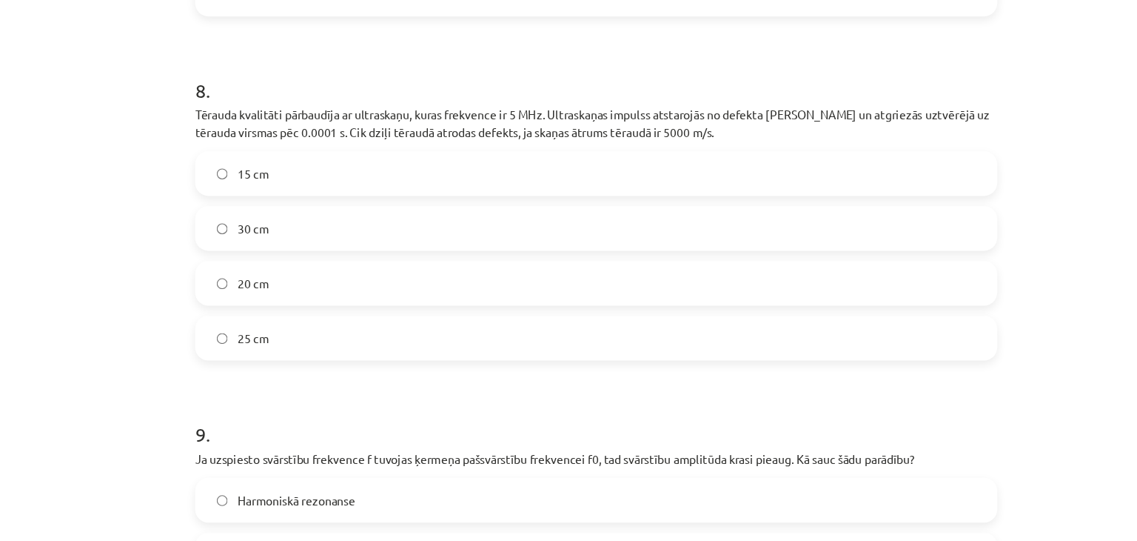
scroll to position [114, 0]
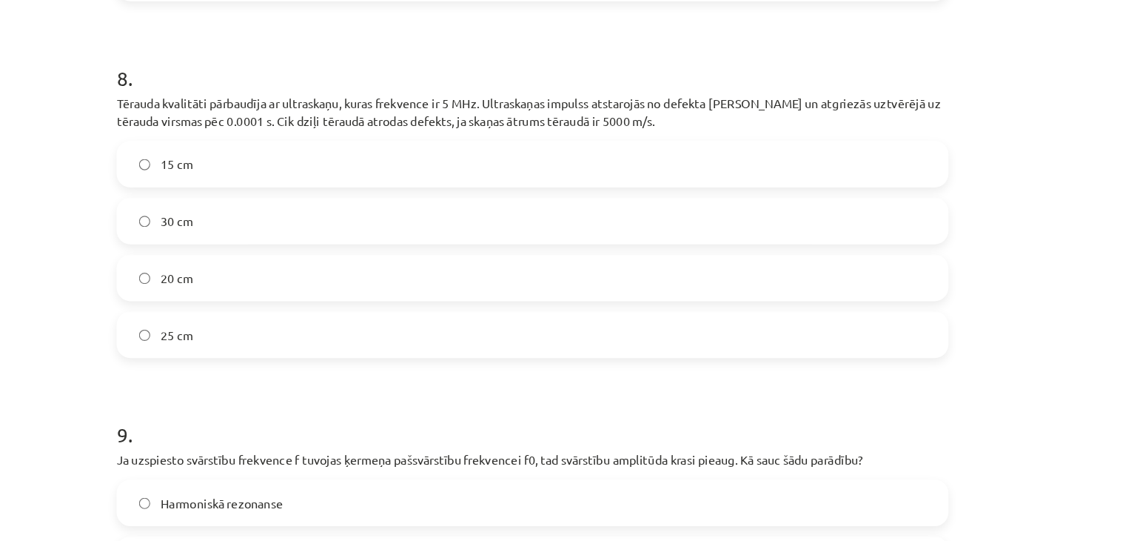
click at [421, 190] on label "15 cm" at bounding box center [569, 201] width 712 height 37
click at [412, 353] on label "25 cm" at bounding box center [569, 347] width 712 height 37
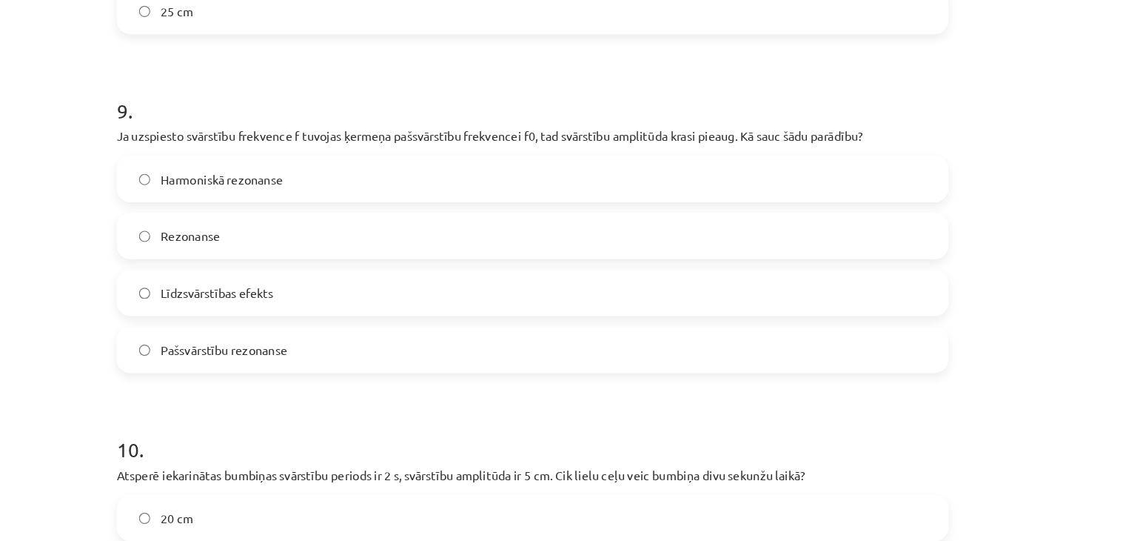
scroll to position [2526, 0]
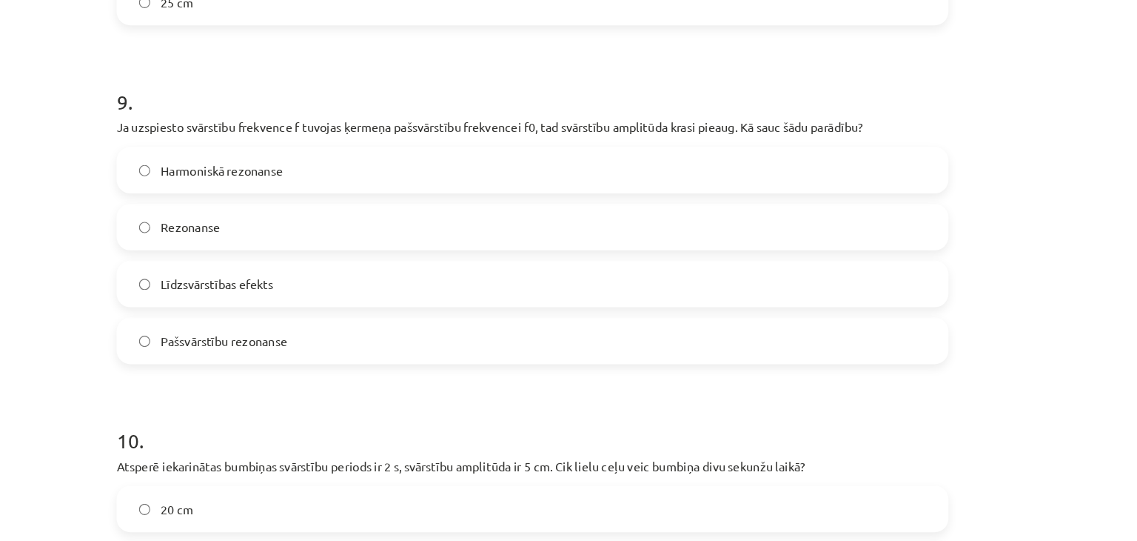
click at [318, 249] on label "Rezonanse" at bounding box center [569, 255] width 712 height 37
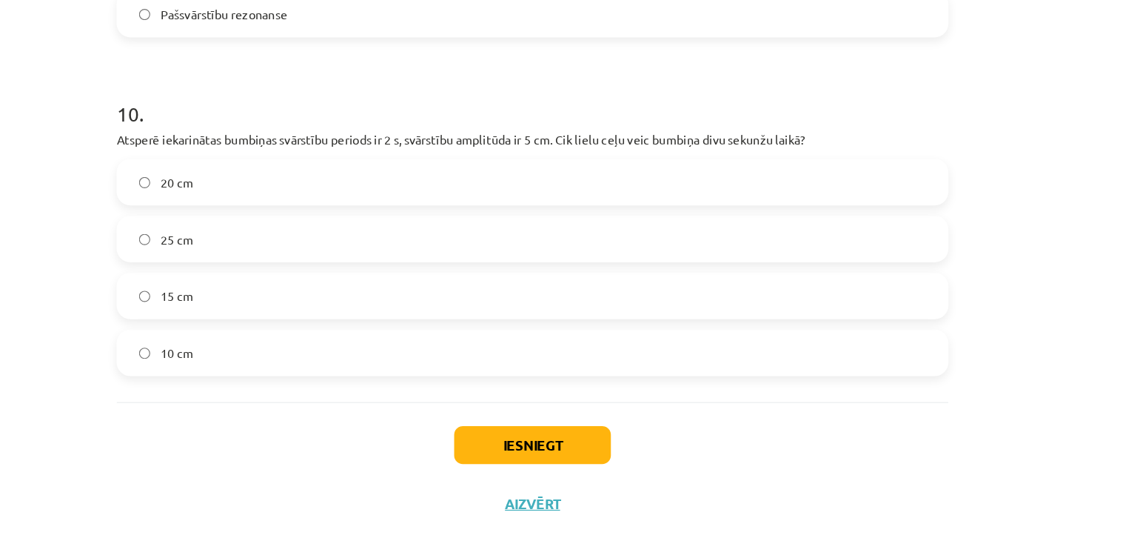
scroll to position [2808, 0]
click at [312, 347] on label "10 cm" at bounding box center [569, 362] width 712 height 37
click at [536, 449] on button "Iesniegt" at bounding box center [568, 442] width 135 height 33
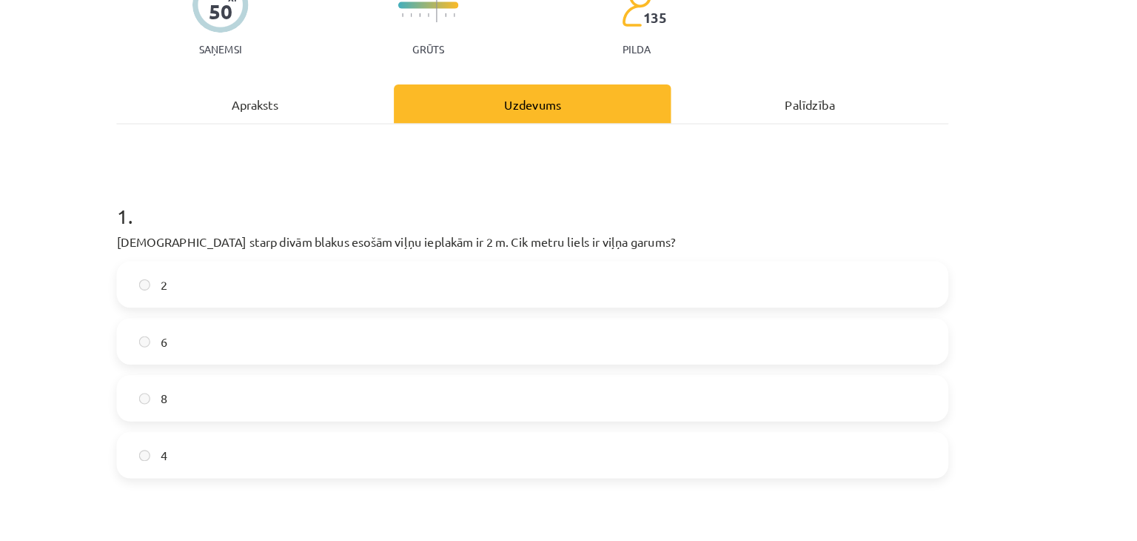
scroll to position [84, 0]
click at [435, 295] on label "2" at bounding box center [569, 305] width 712 height 37
click at [412, 331] on div "2 6 8 4" at bounding box center [568, 379] width 715 height 187
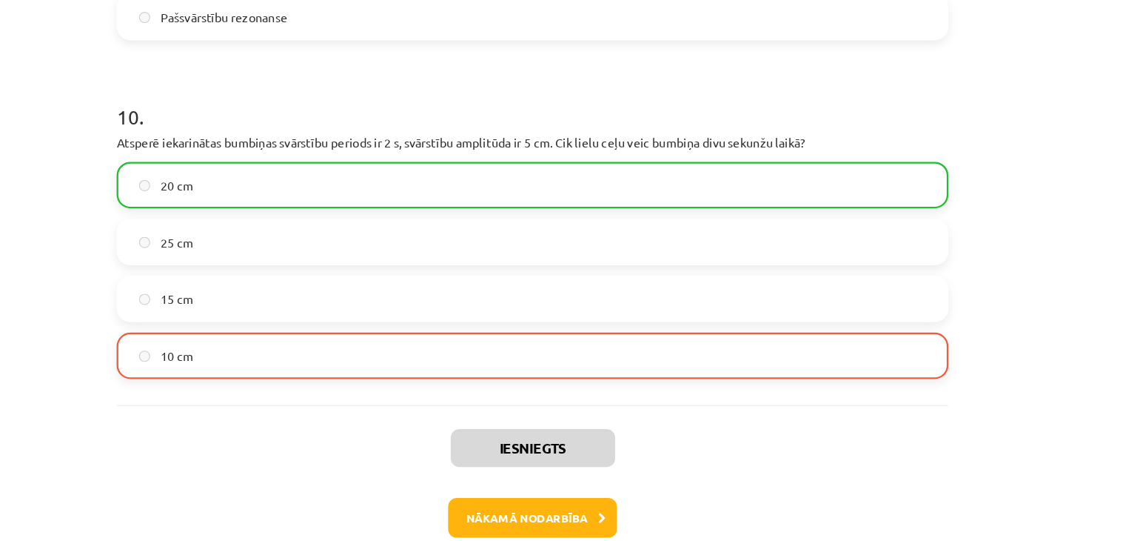
scroll to position [2868, 0]
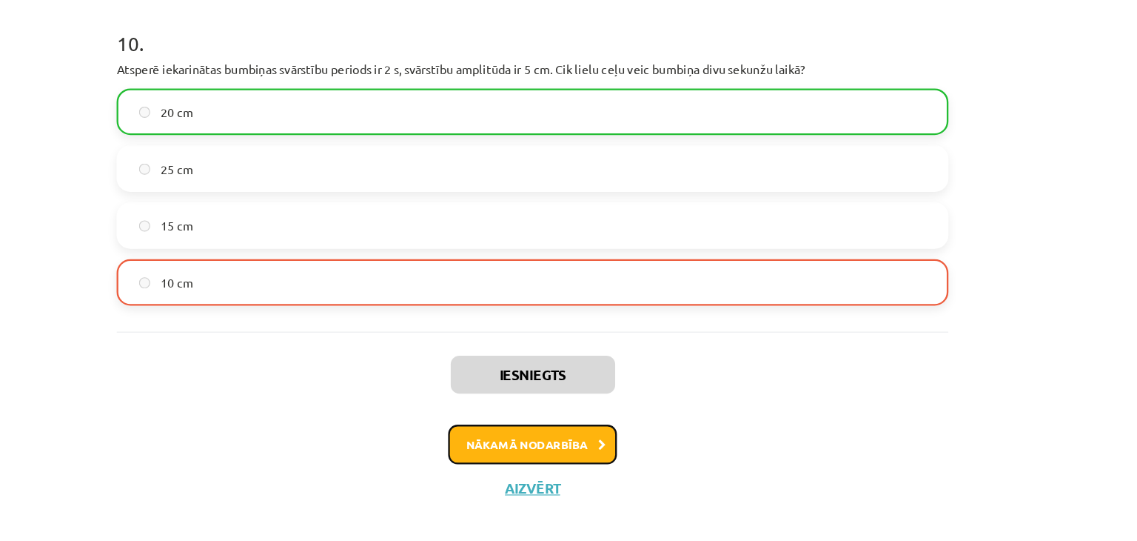
click at [553, 443] on button "Nākamā nodarbība" at bounding box center [568, 442] width 145 height 34
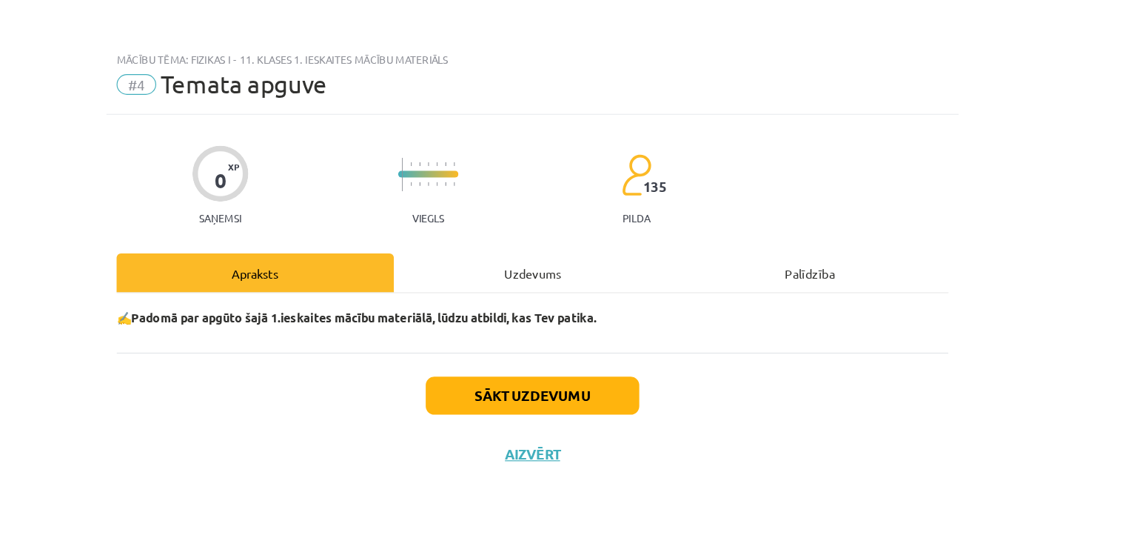
scroll to position [114, 0]
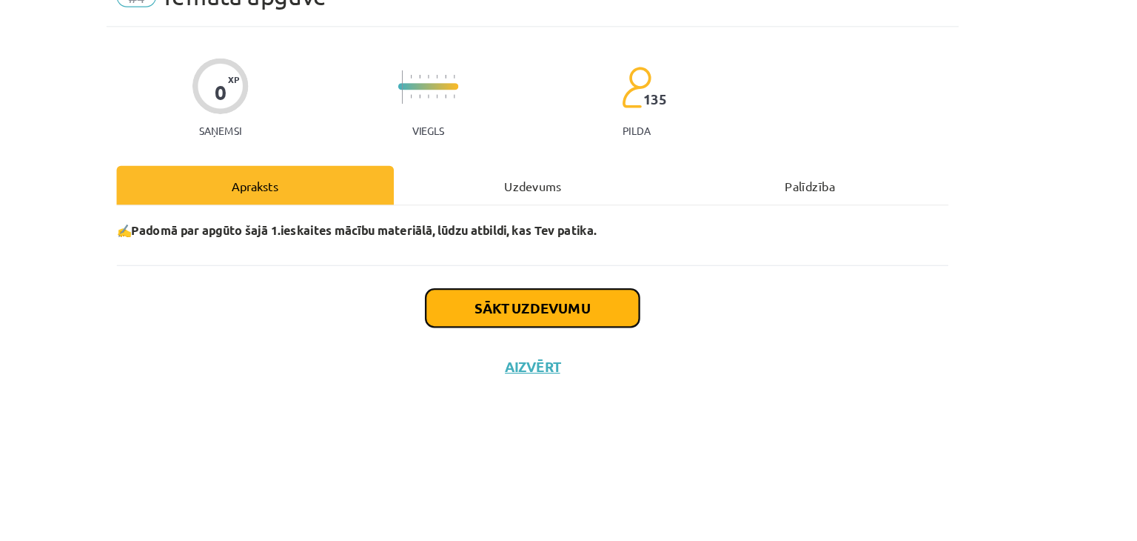
click at [629, 341] on button "Sākt uzdevumu" at bounding box center [569, 340] width 184 height 33
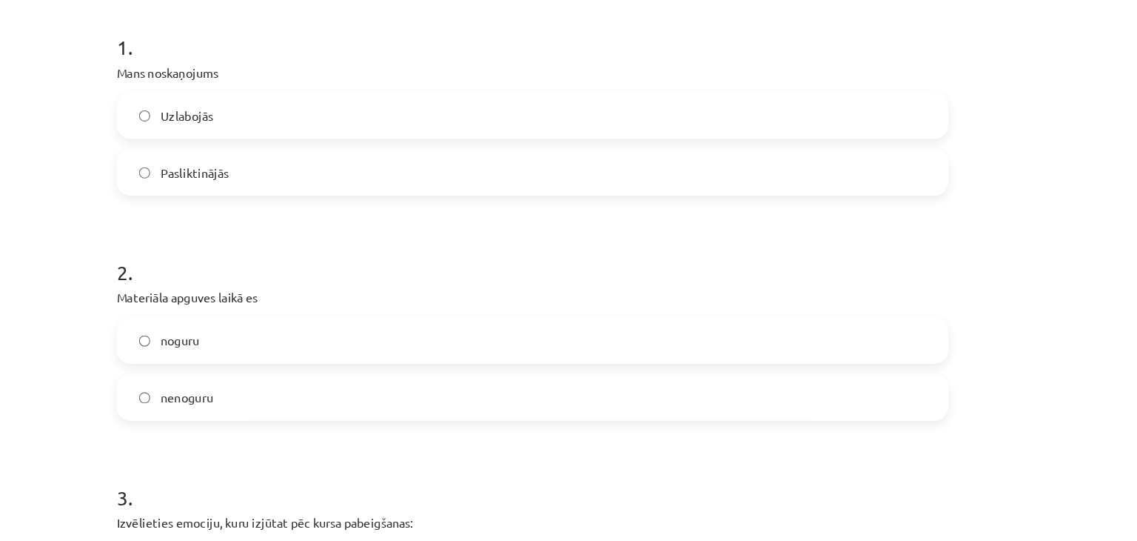
scroll to position [245, 0]
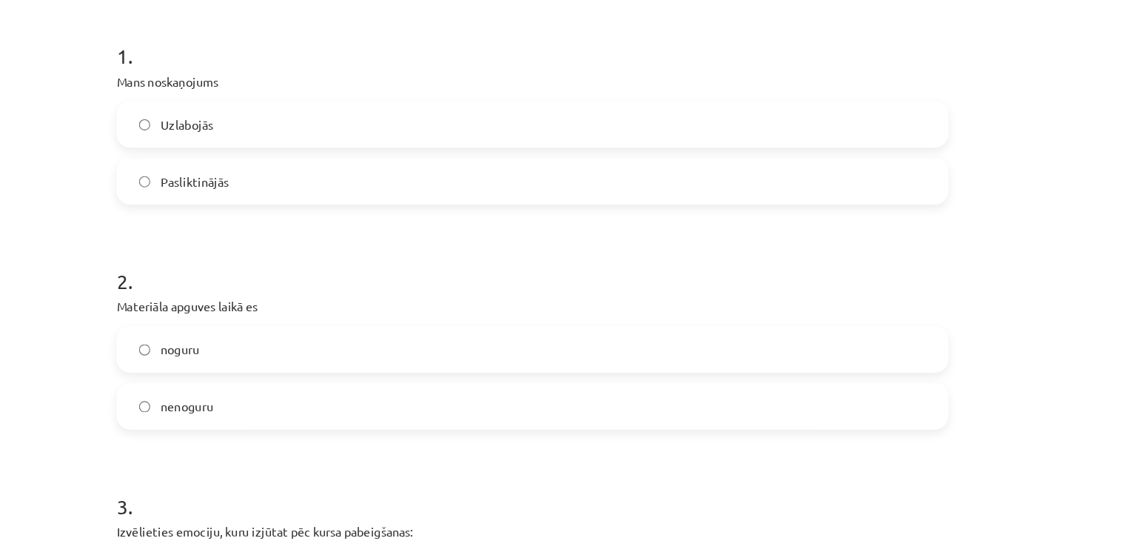
click at [462, 195] on label "Pasliktinājās" at bounding box center [569, 193] width 712 height 37
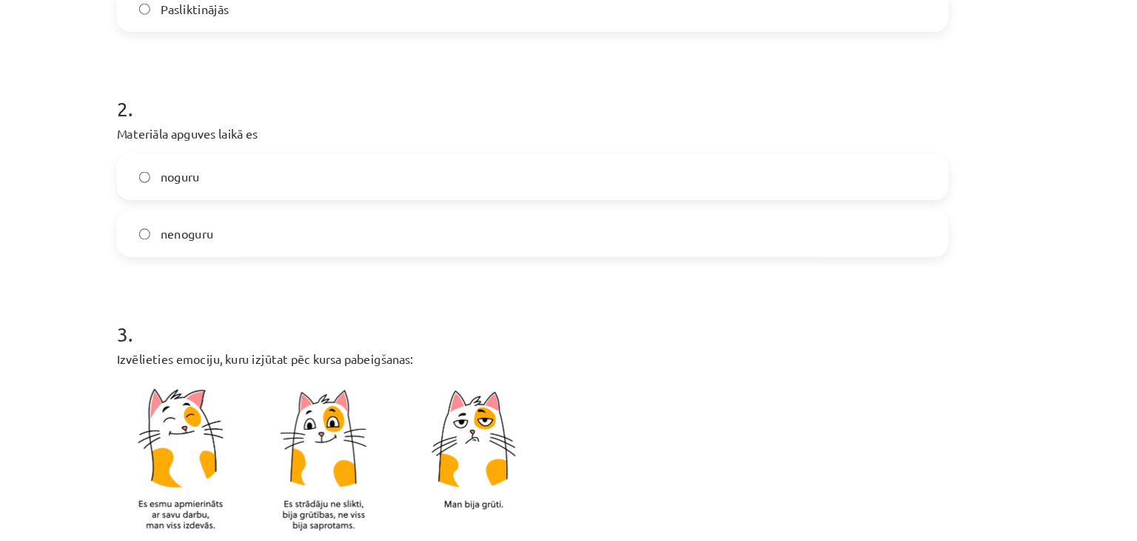
scroll to position [394, 0]
click at [400, 182] on label "noguru" at bounding box center [569, 188] width 712 height 37
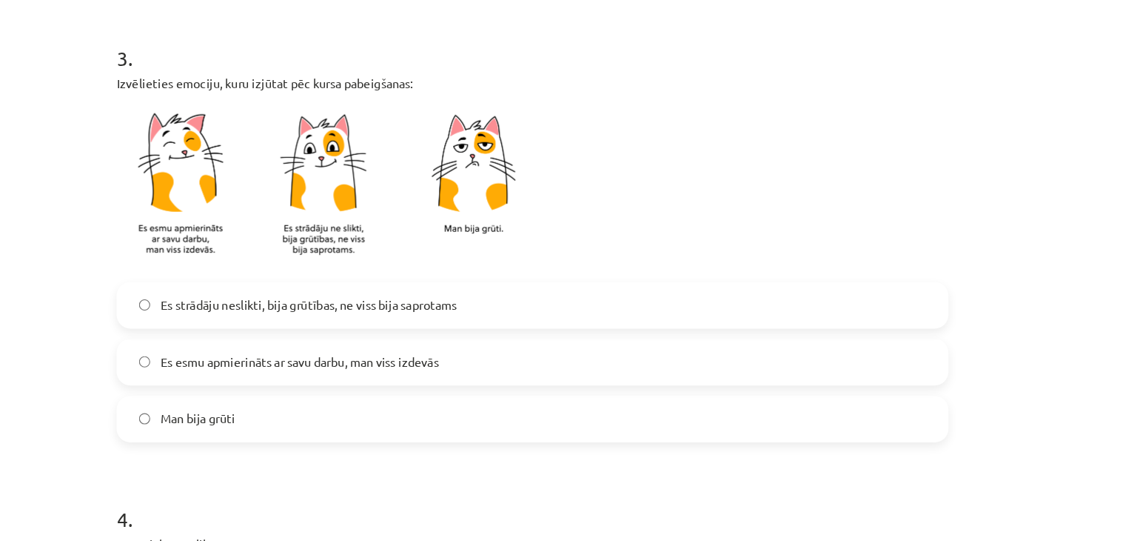
scroll to position [631, 0]
click at [361, 304] on span "Es strādāju neslikti, bija grūtības, ne viss bija saprotams" at bounding box center [376, 299] width 255 height 16
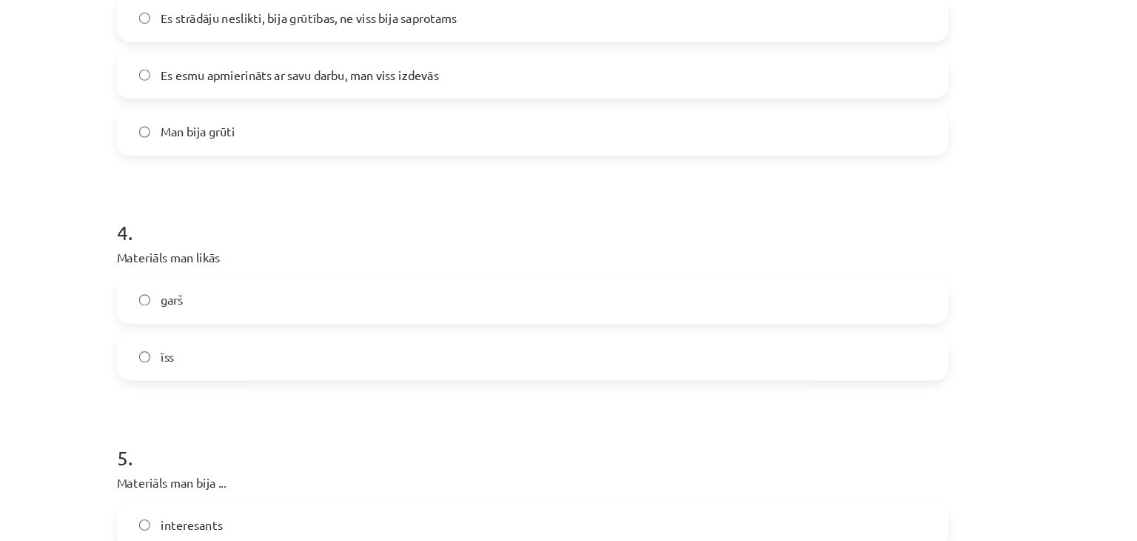
scroll to position [879, 0]
click at [268, 345] on label "īss" at bounding box center [569, 342] width 712 height 37
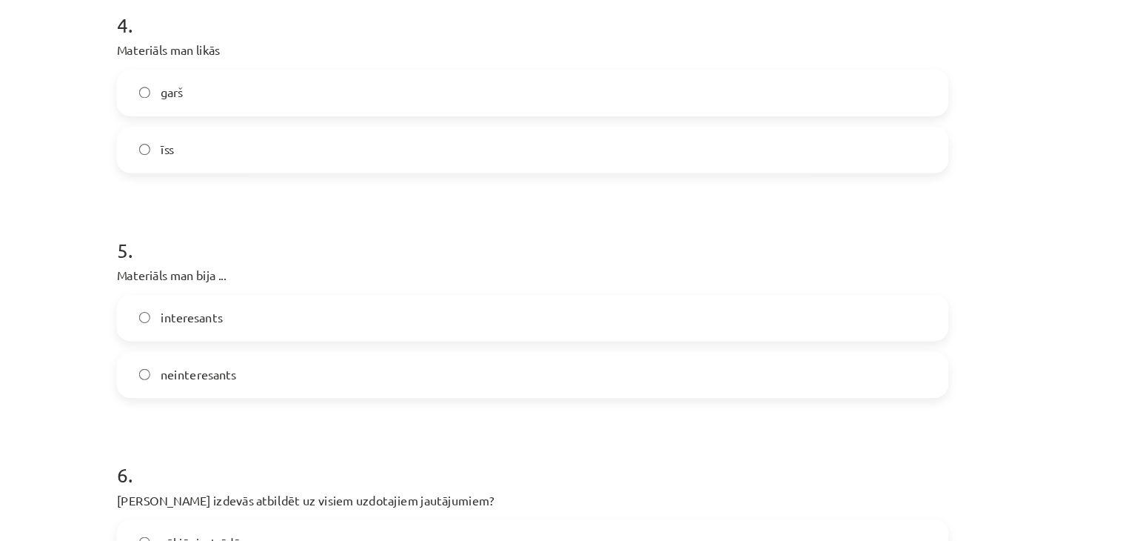
scroll to position [1057, 0]
click at [264, 313] on span "interesants" at bounding box center [275, 309] width 53 height 16
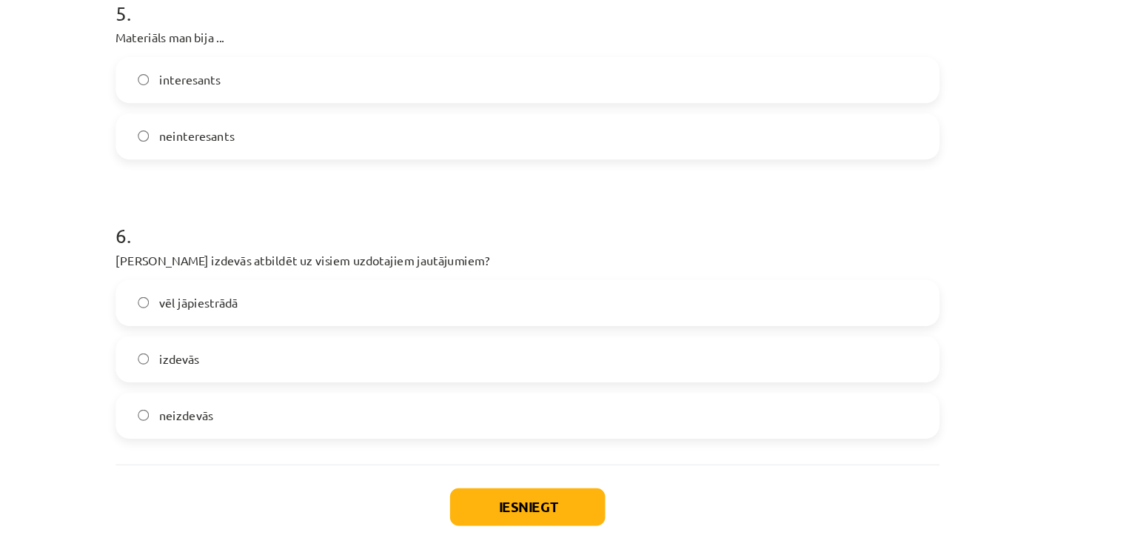
scroll to position [1262, 0]
click at [310, 309] on label "vēl jāpiestrādā" at bounding box center [569, 296] width 712 height 37
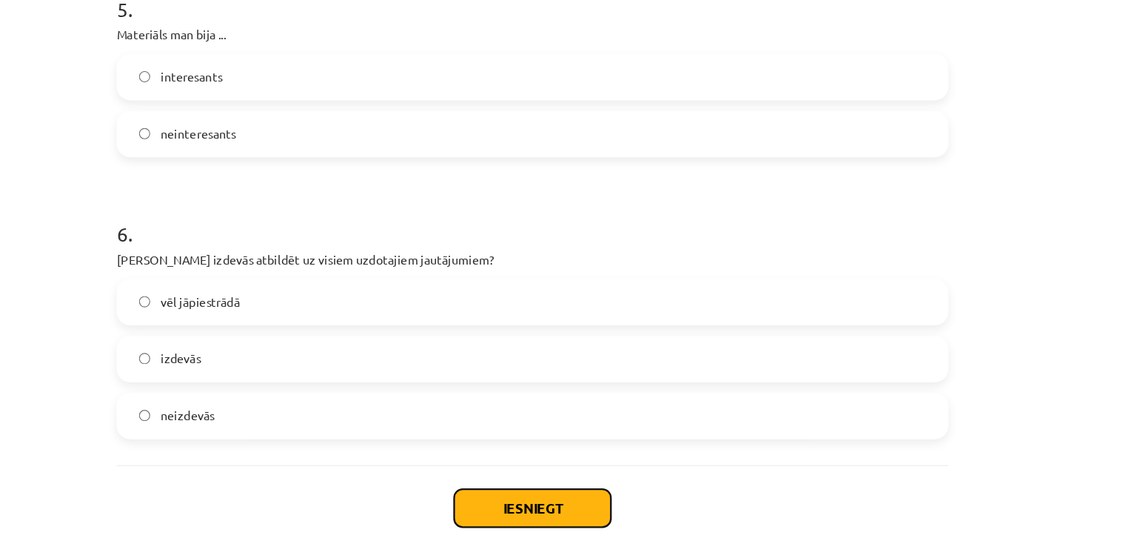
click at [562, 470] on button "Iesniegt" at bounding box center [568, 474] width 135 height 33
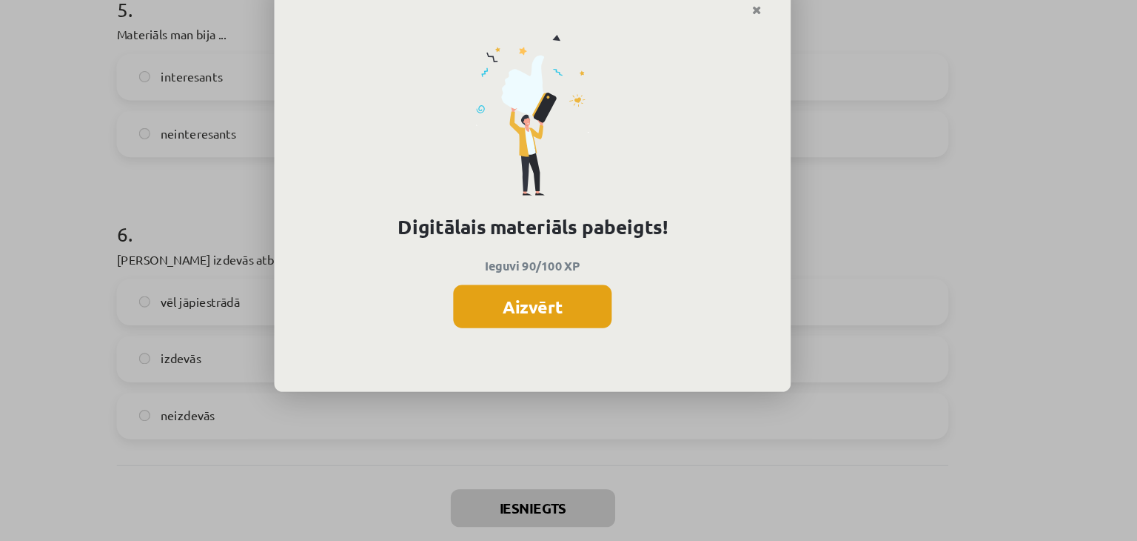
click at [594, 292] on button "Aizvērt" at bounding box center [569, 300] width 136 height 37
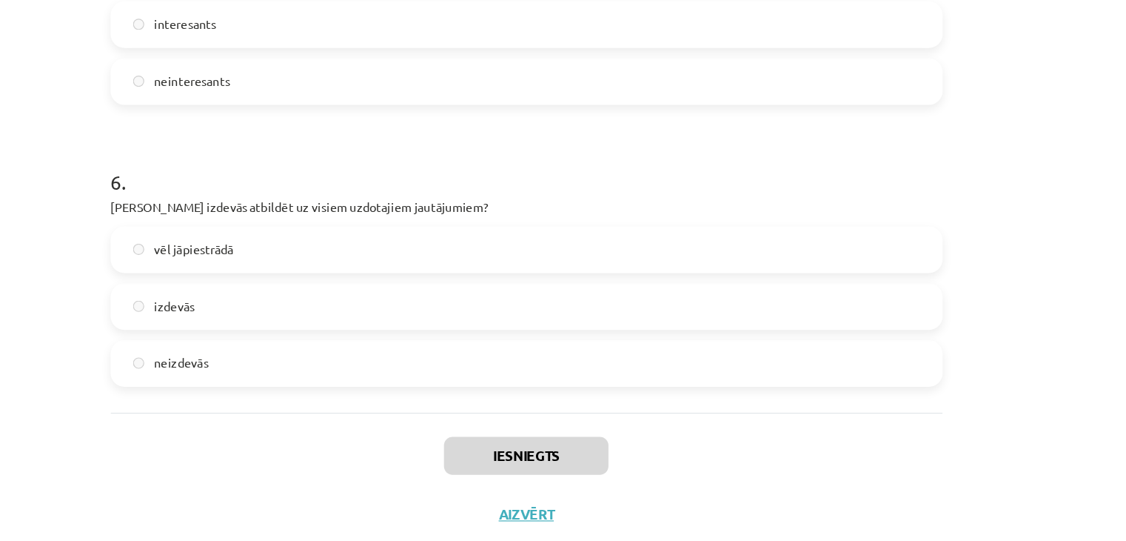
scroll to position [1306, 0]
click at [545, 477] on button "Aizvērt" at bounding box center [563, 479] width 56 height 15
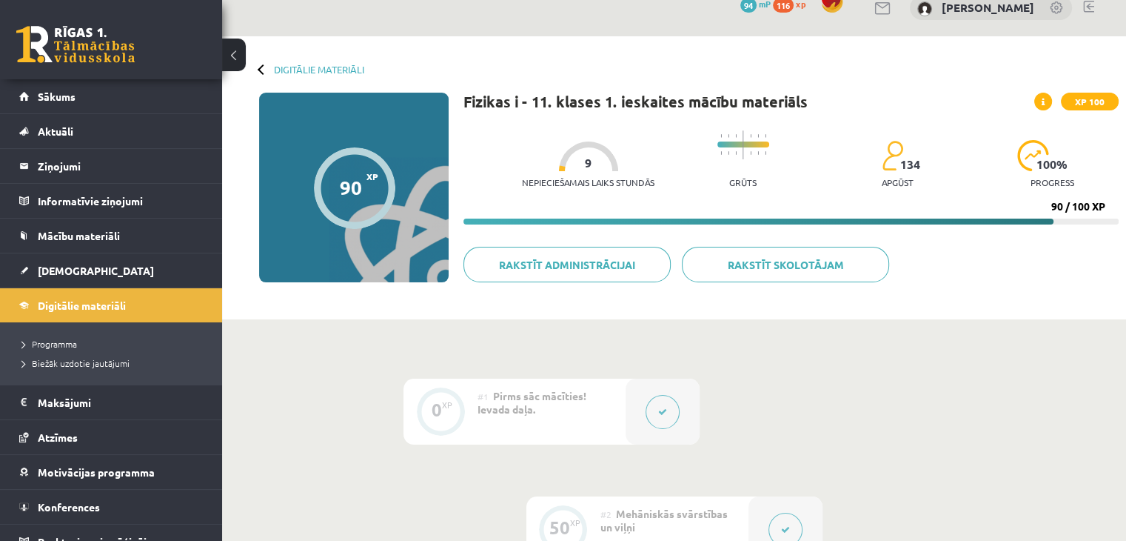
scroll to position [19, 0]
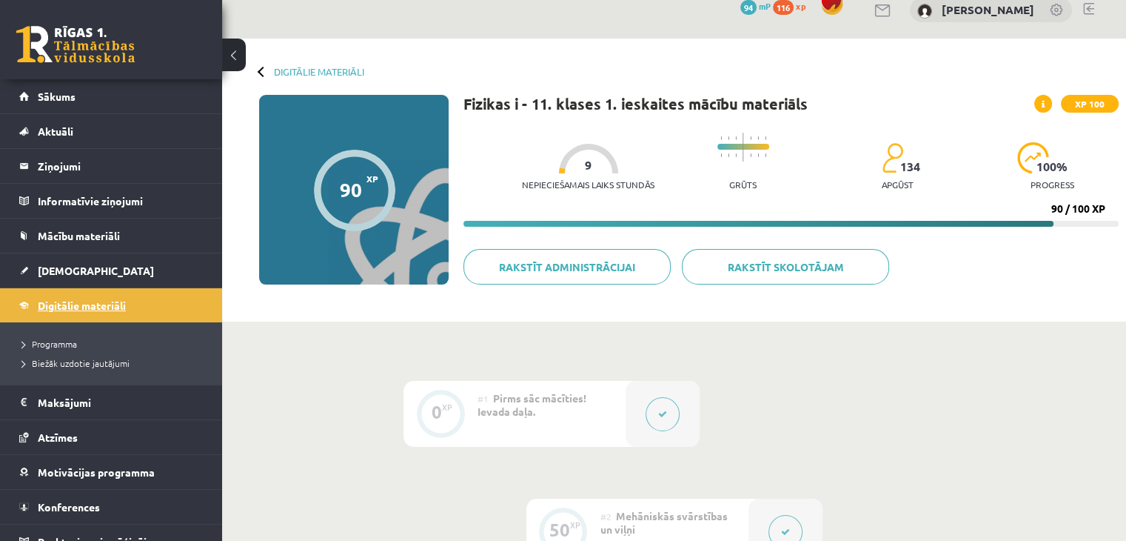
click at [82, 303] on span "Digitālie materiāli" at bounding box center [82, 304] width 88 height 13
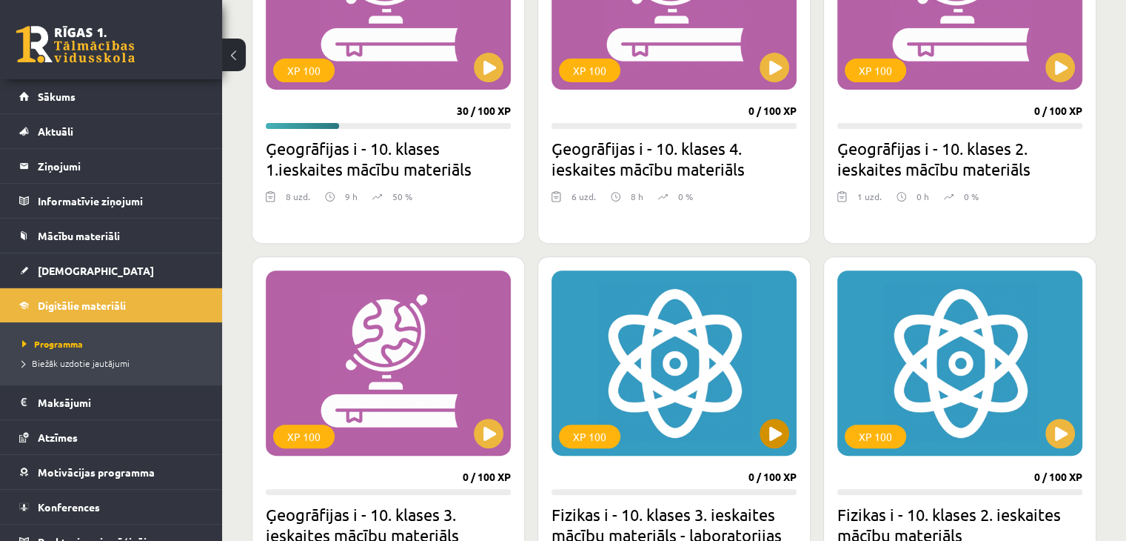
scroll to position [532, 0]
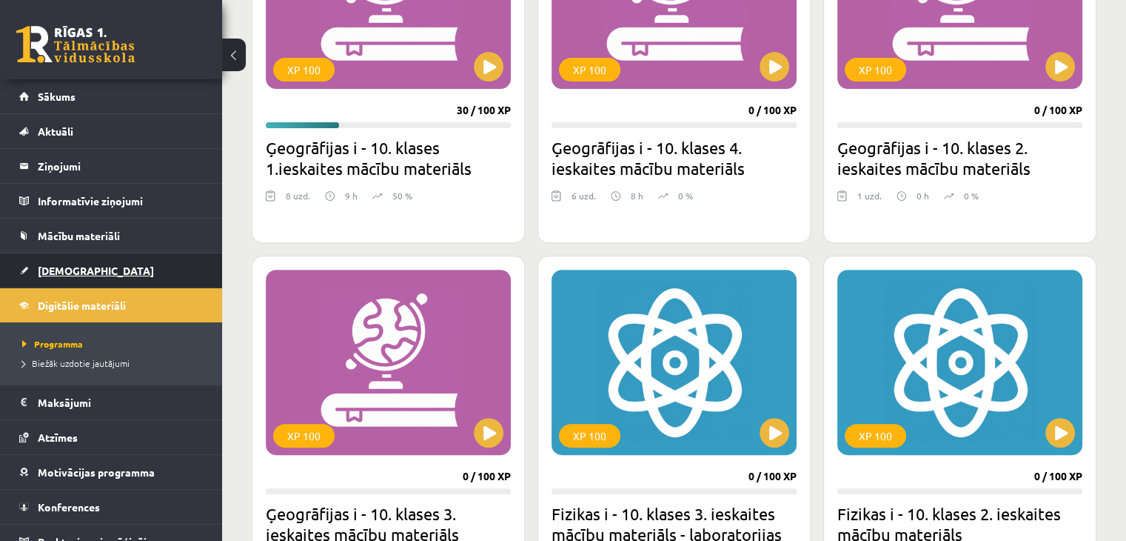
click at [66, 261] on link "[DEMOGRAPHIC_DATA]" at bounding box center [111, 270] width 184 height 34
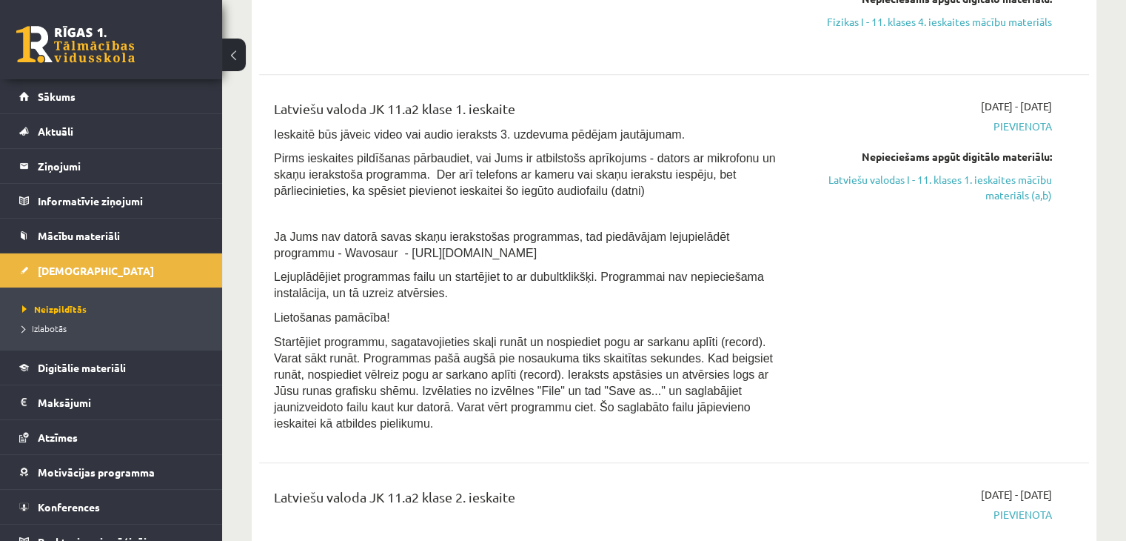
scroll to position [1494, 0]
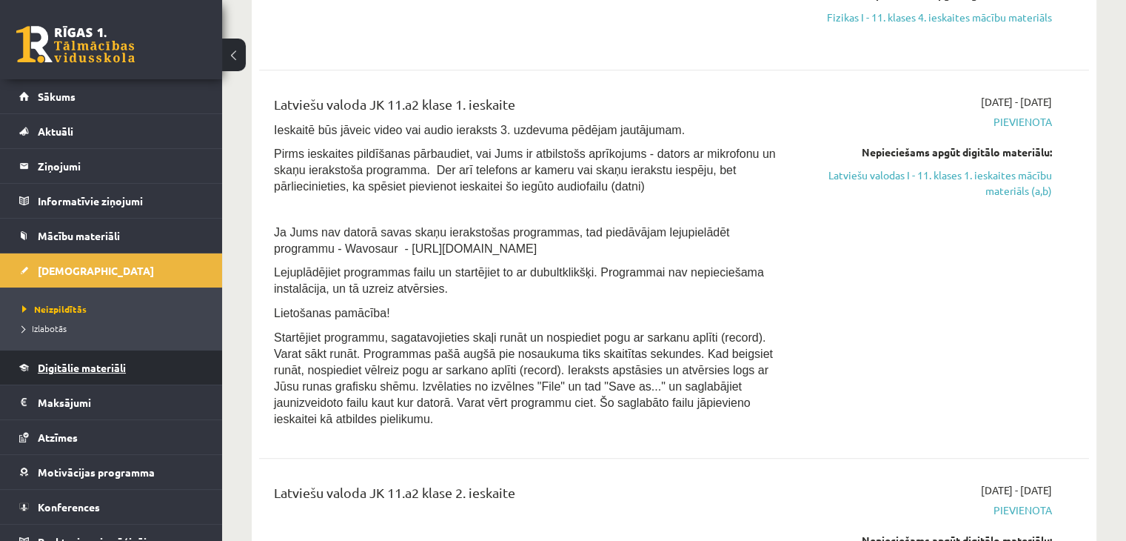
click at [97, 378] on link "Digitālie materiāli" at bounding box center [111, 367] width 184 height 34
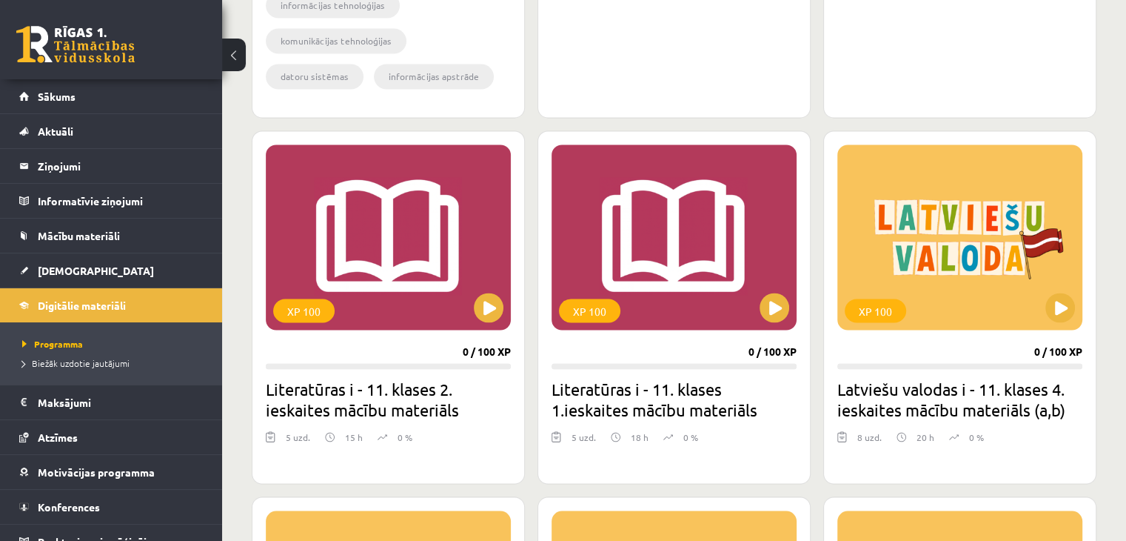
scroll to position [2553, 0]
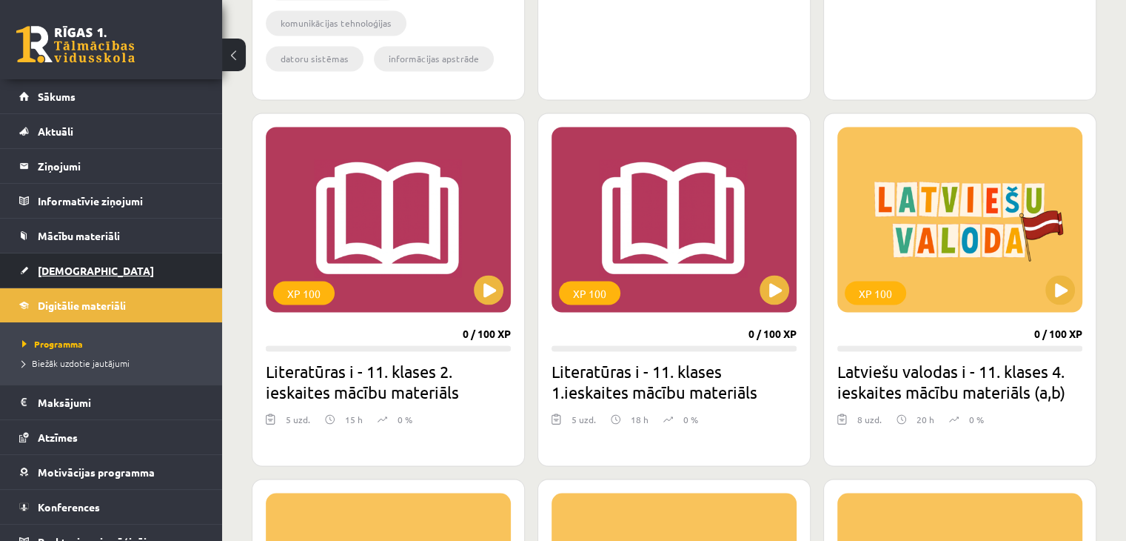
click at [79, 272] on span "[DEMOGRAPHIC_DATA]" at bounding box center [96, 270] width 116 height 13
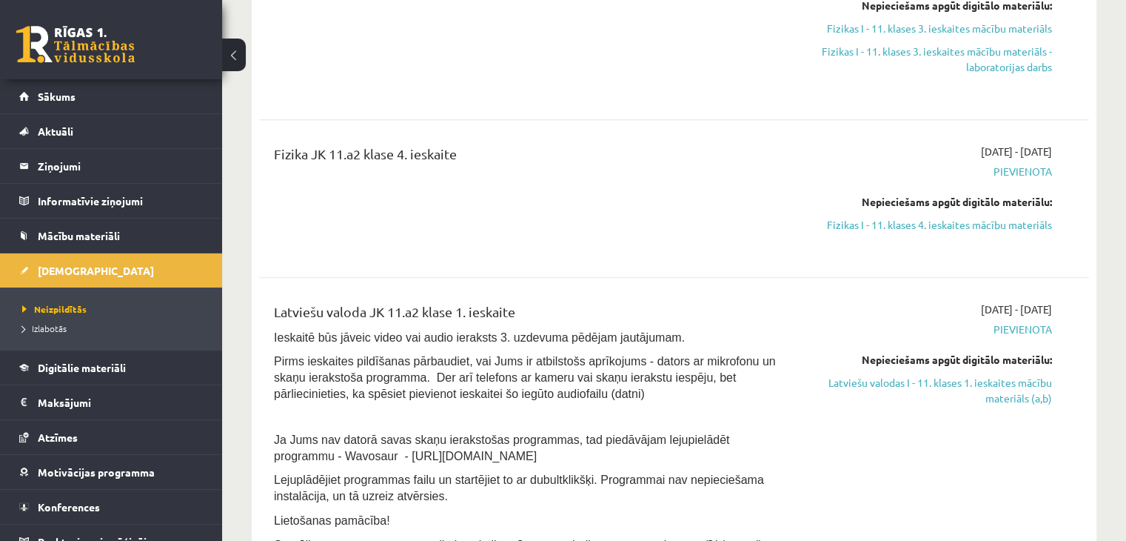
scroll to position [1288, 0]
click at [87, 234] on span "Mācību materiāli" at bounding box center [79, 235] width 82 height 13
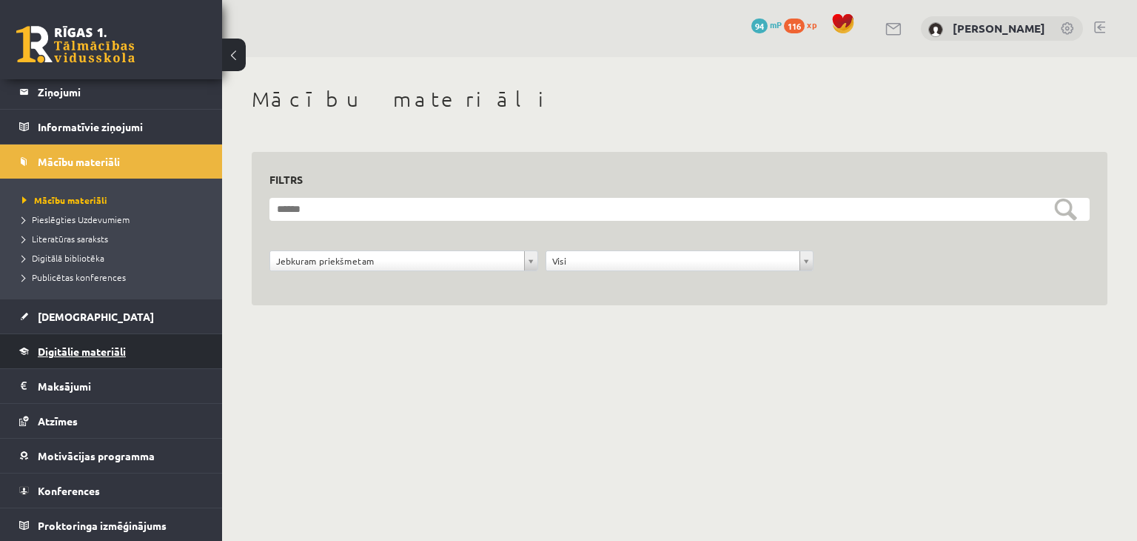
click at [71, 347] on span "Digitālie materiāli" at bounding box center [82, 350] width 88 height 13
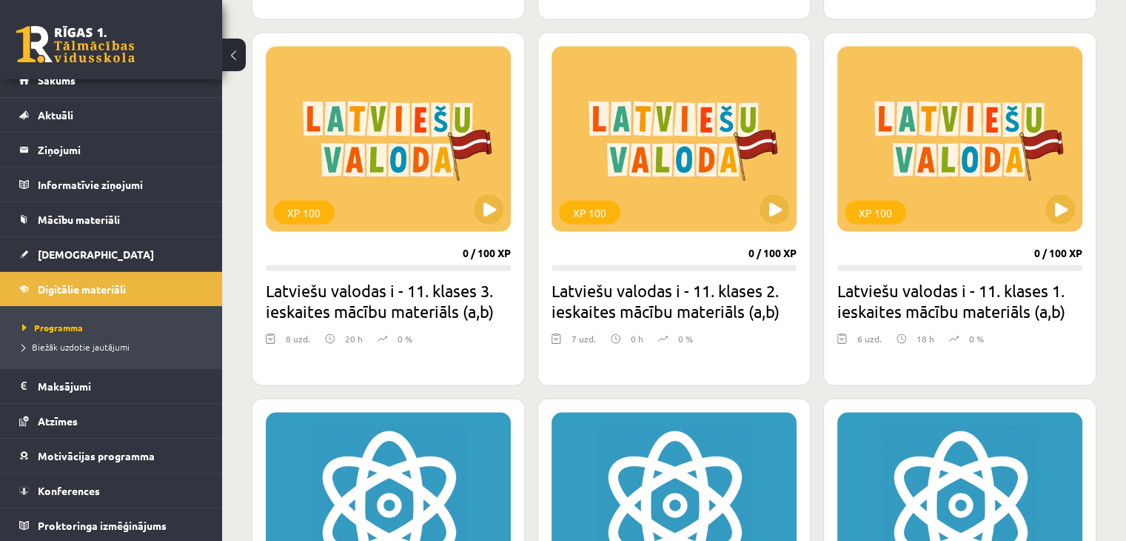
scroll to position [3009, 0]
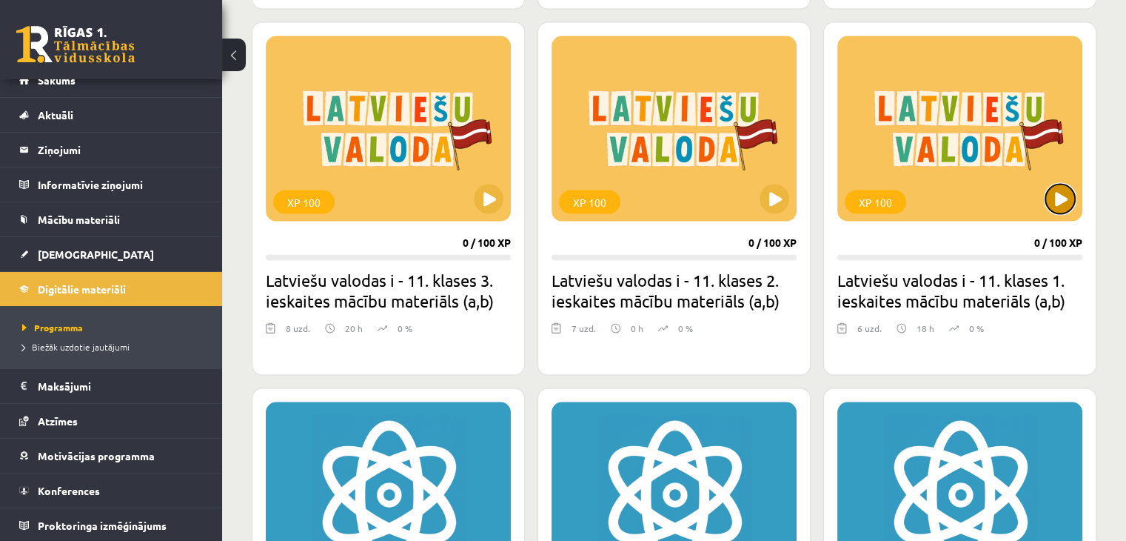
click at [1063, 191] on button at bounding box center [1060, 199] width 30 height 30
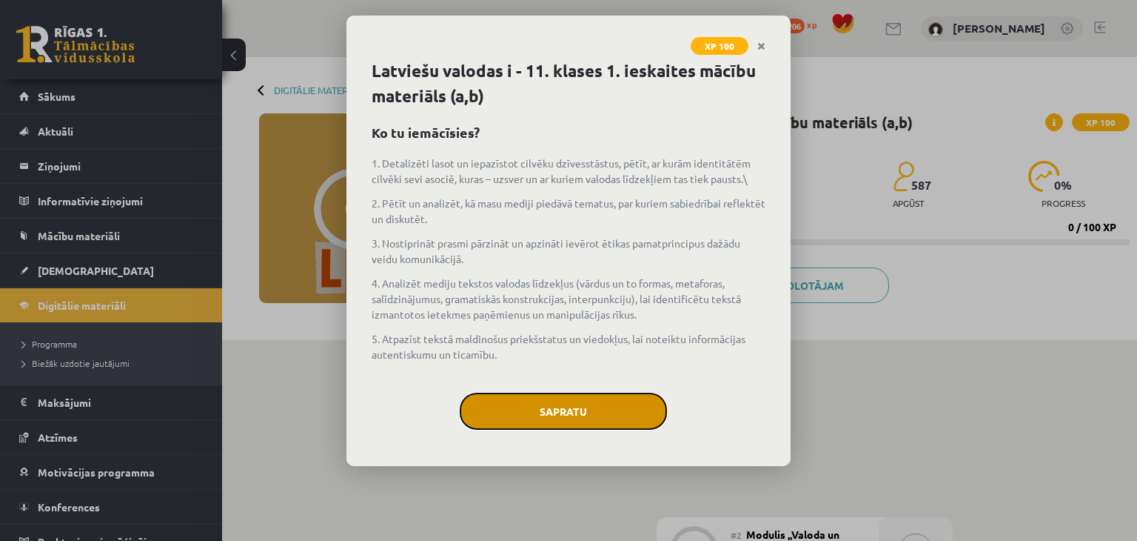
click at [584, 412] on button "Sapratu" at bounding box center [563, 410] width 207 height 37
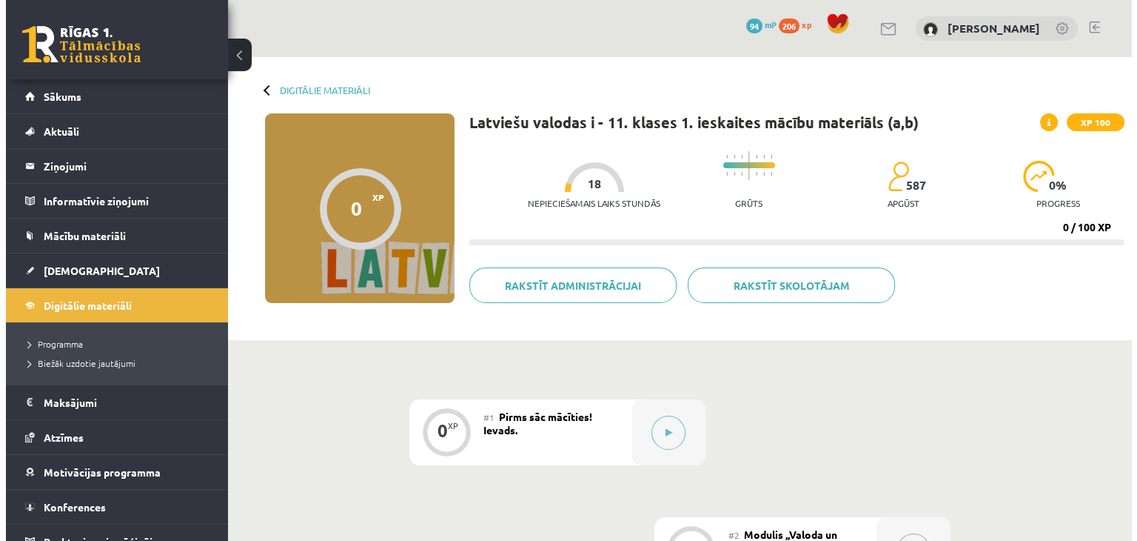
scroll to position [76, 0]
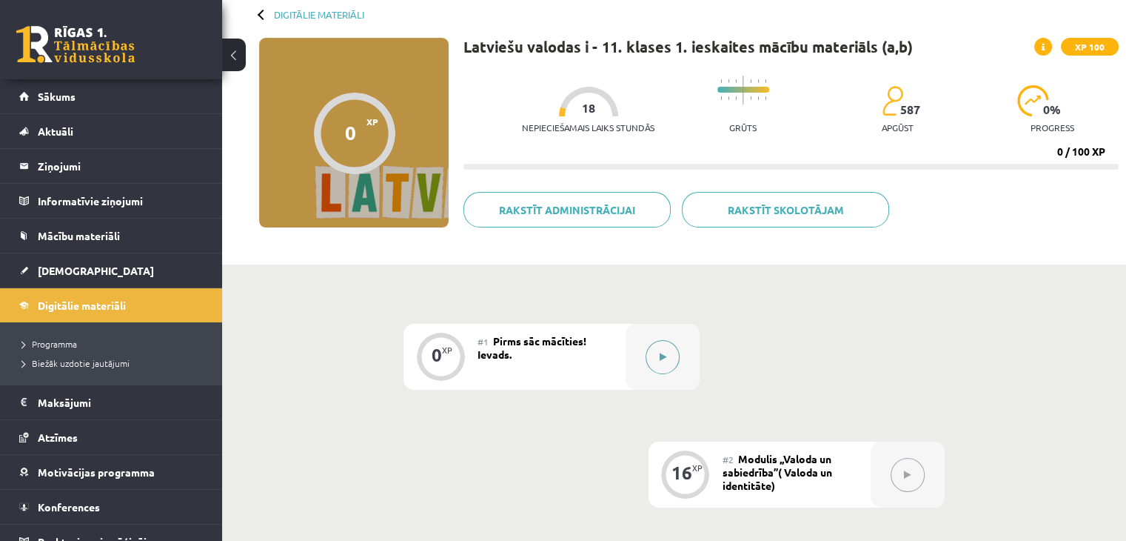
click at [660, 359] on icon at bounding box center [663, 356] width 7 height 9
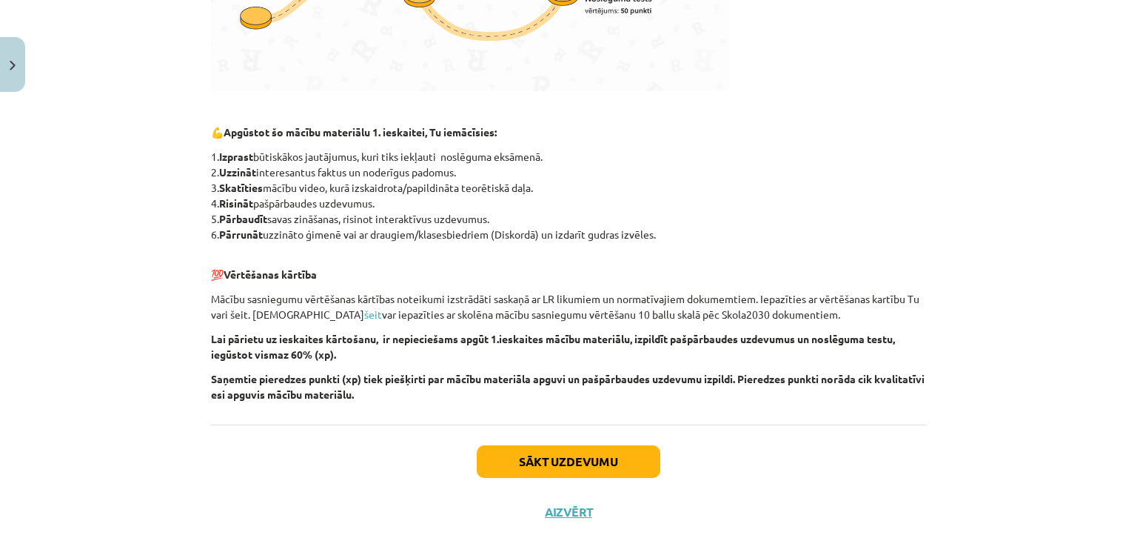
scroll to position [622, 0]
click at [551, 464] on button "Sākt uzdevumu" at bounding box center [569, 461] width 184 height 33
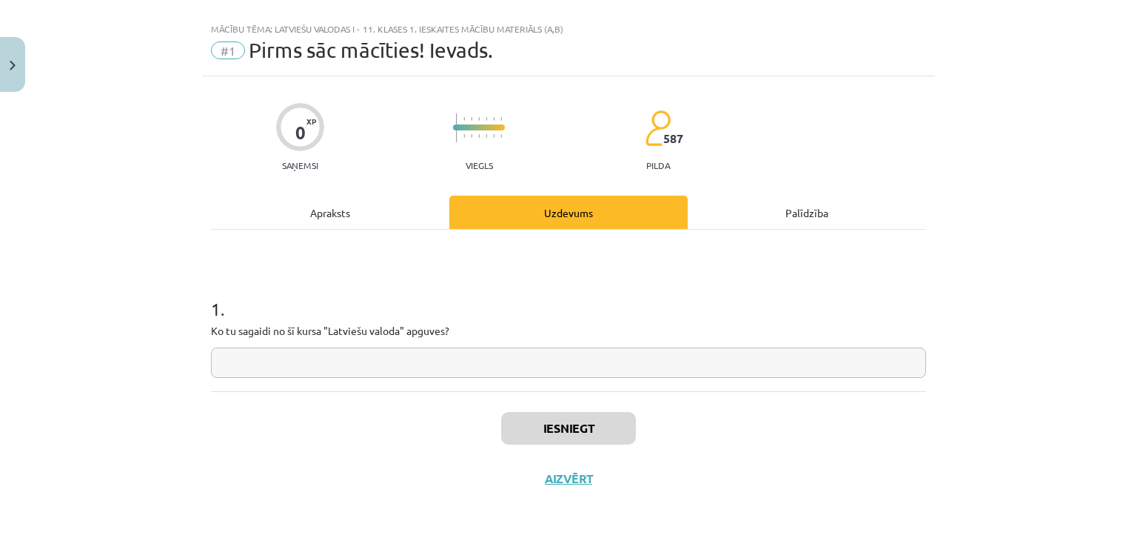
scroll to position [21, 0]
click at [571, 375] on input "text" at bounding box center [568, 363] width 715 height 30
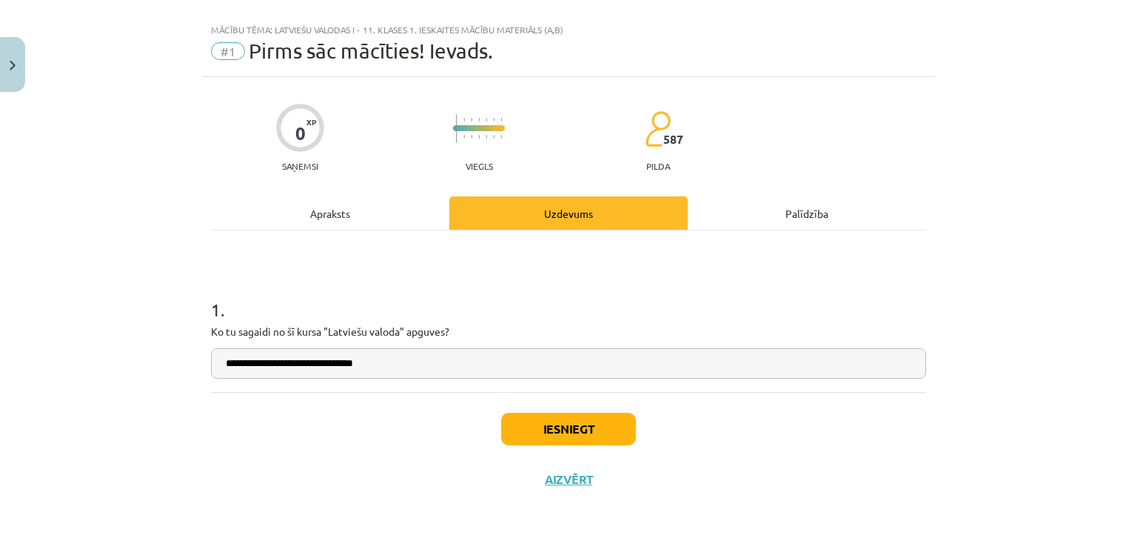
type input "**********"
click at [546, 427] on button "Iesniegt" at bounding box center [568, 428] width 135 height 33
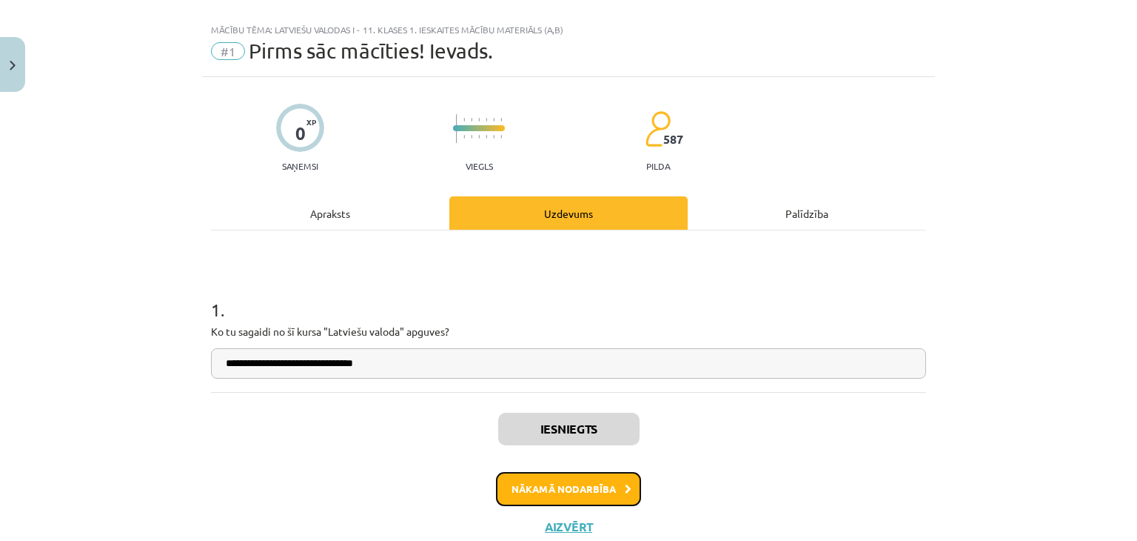
click at [603, 490] on button "Nākamā nodarbība" at bounding box center [568, 489] width 145 height 34
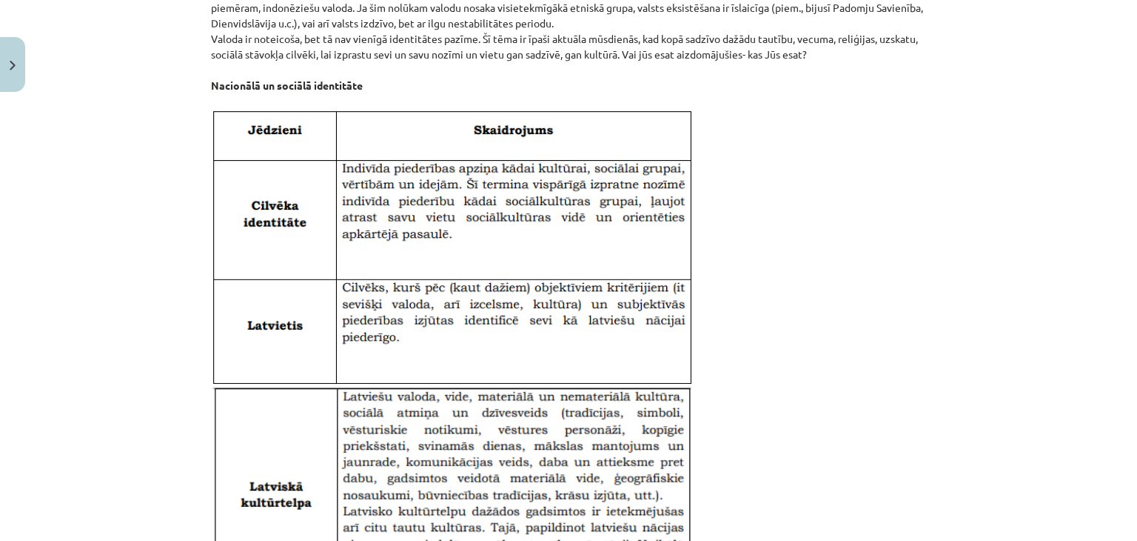
scroll to position [1395, 0]
click at [297, 149] on img at bounding box center [451, 245] width 481 height 276
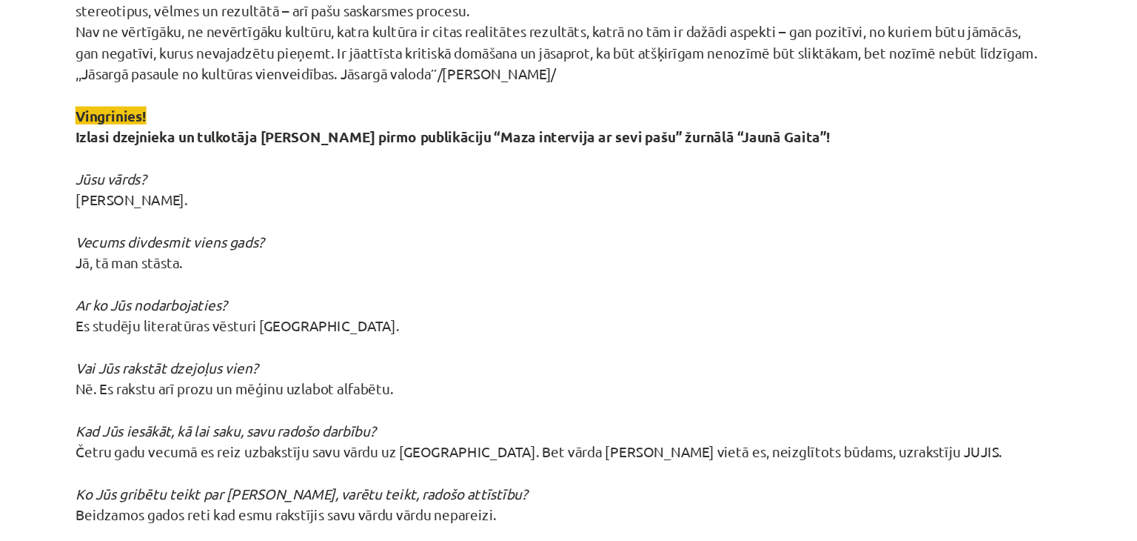
scroll to position [70, 0]
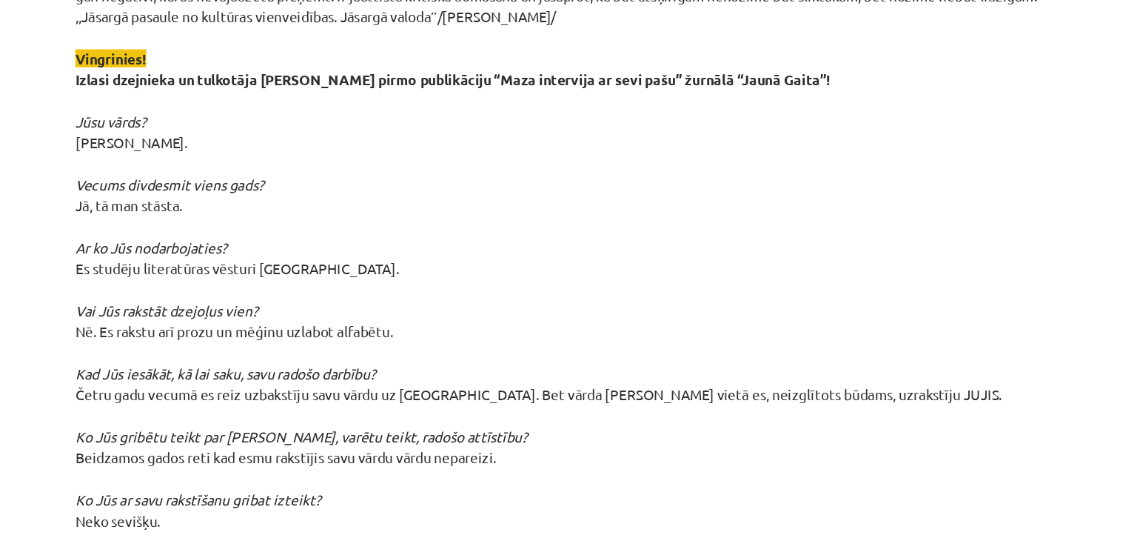
click at [705, 349] on p "Etniskā un etnokultūras piederība izpaužas ne tikai piederības atzīšanā, vērtīb…" at bounding box center [568, 284] width 715 height 746
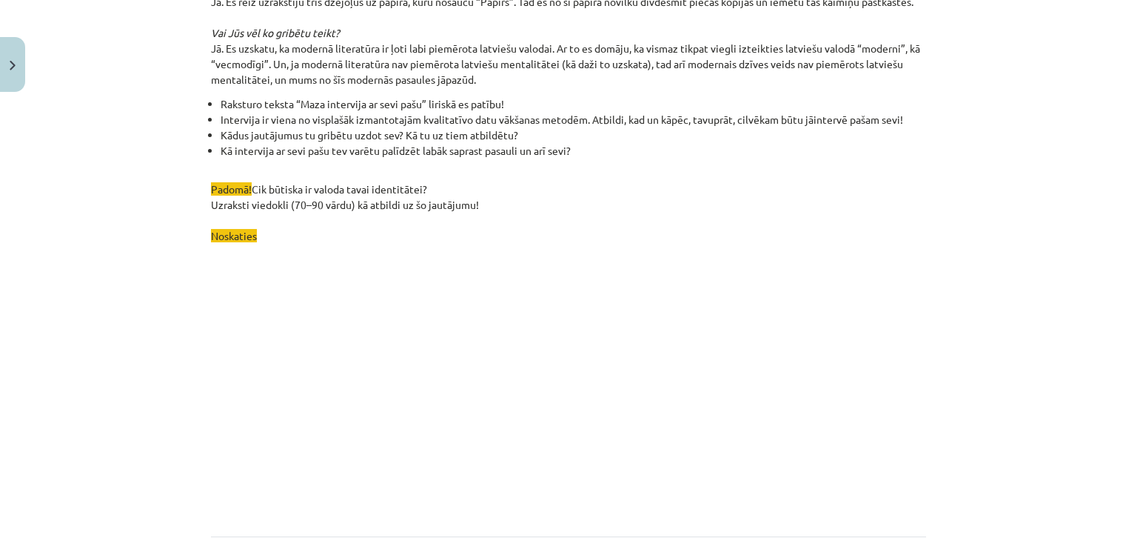
scroll to position [4246, 0]
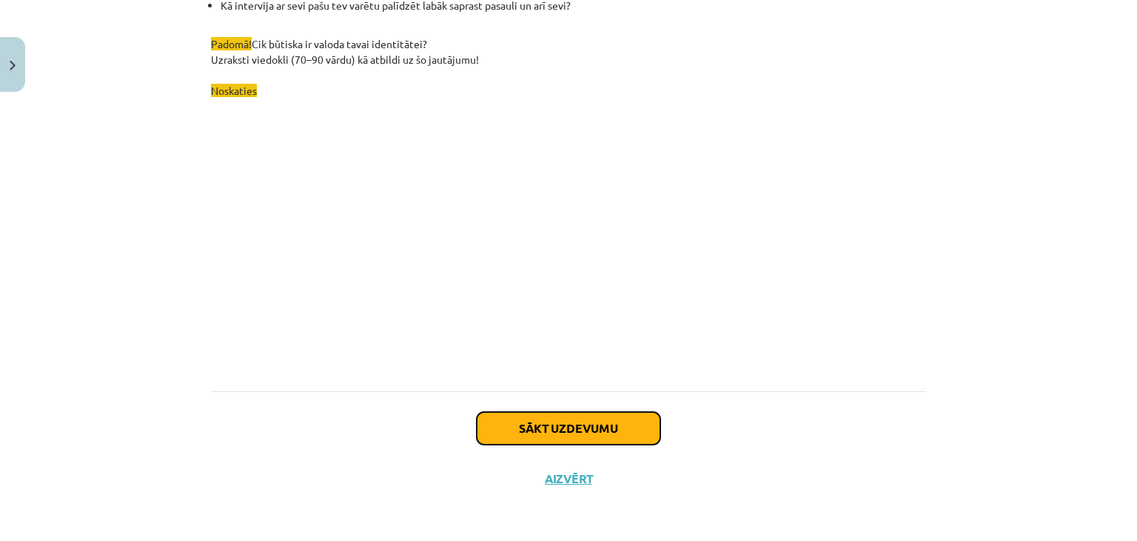
click at [582, 426] on button "Sākt uzdevumu" at bounding box center [569, 428] width 184 height 33
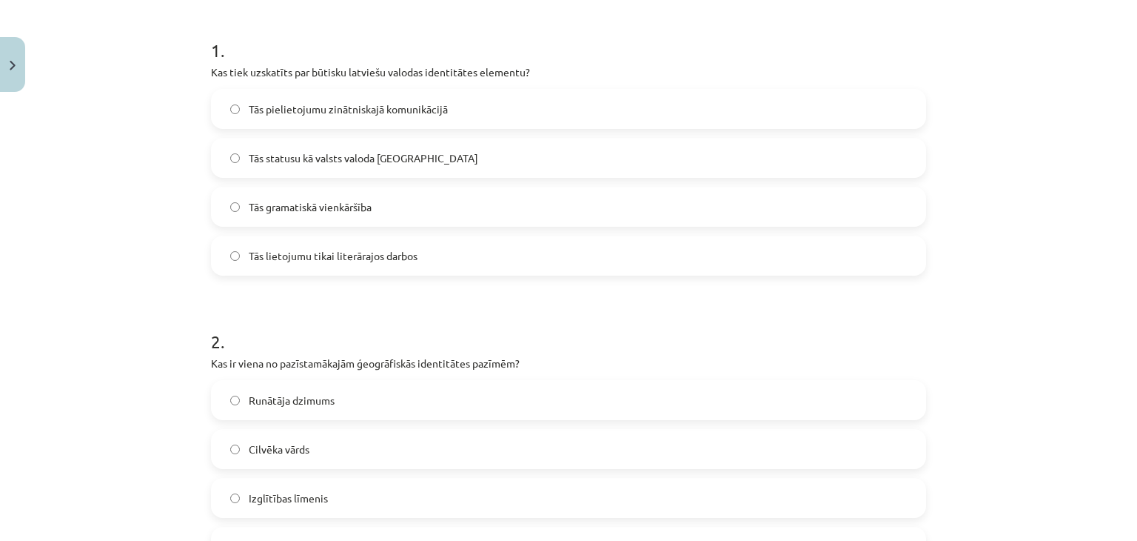
scroll to position [283, 0]
click at [521, 149] on label "Tās statusu kā valsts valoda Latvijā" at bounding box center [569, 155] width 712 height 37
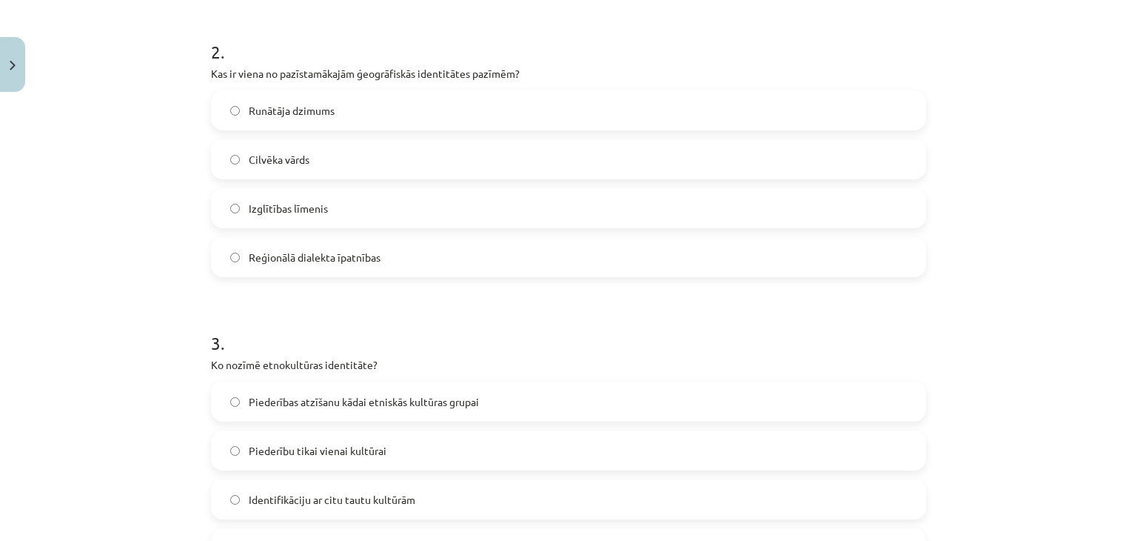
scroll to position [574, 0]
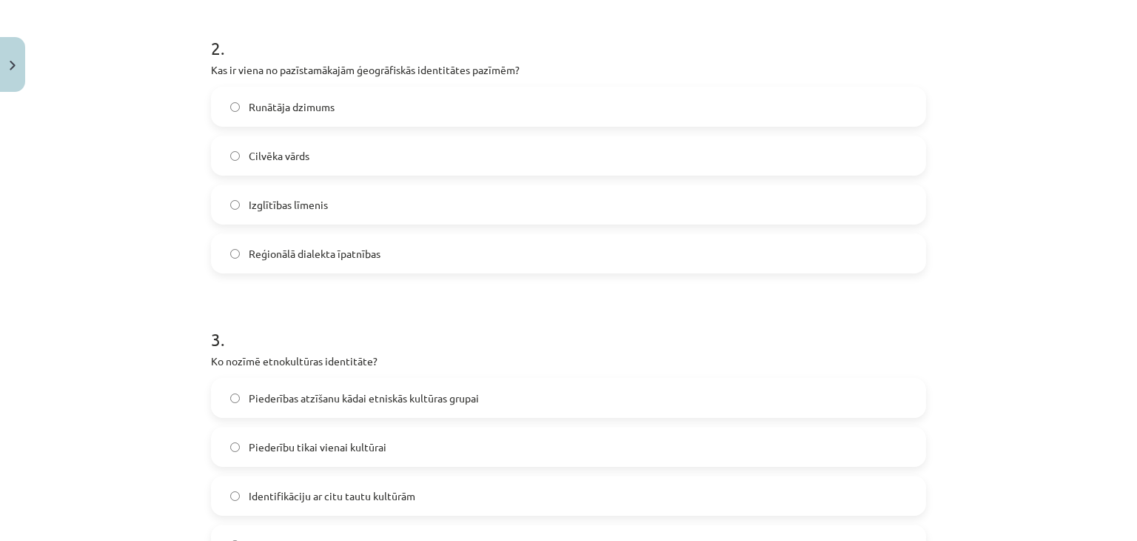
click at [284, 262] on label "Reģionālā dialekta īpatnības" at bounding box center [569, 253] width 712 height 37
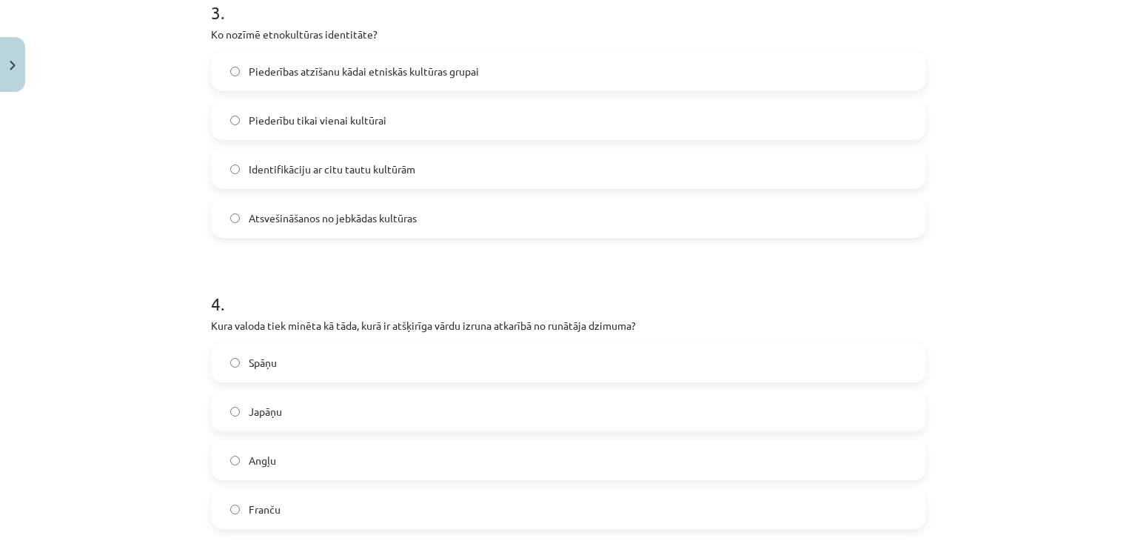
scroll to position [897, 0]
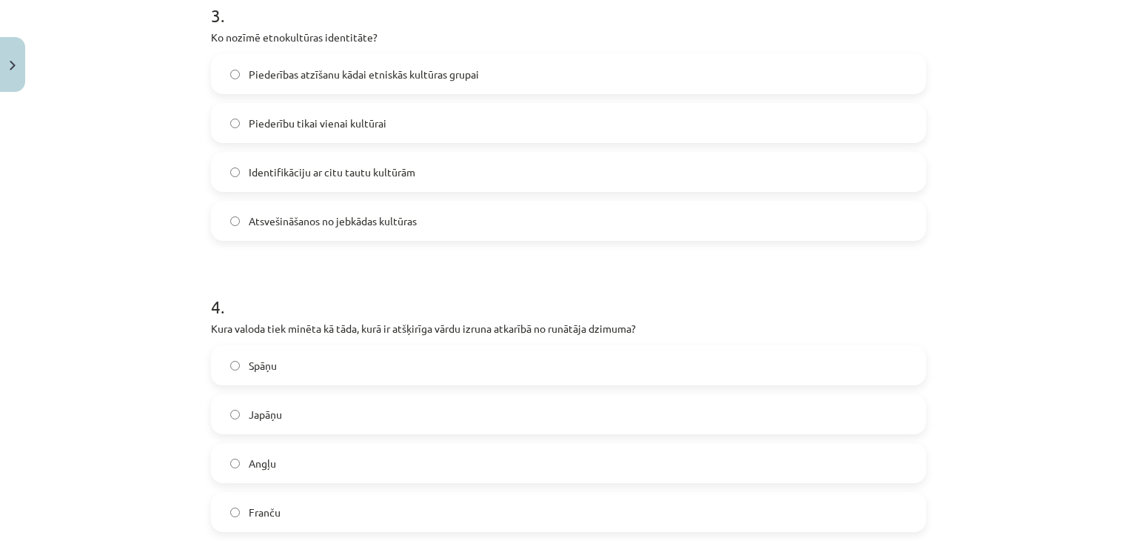
click at [436, 80] on span "Piederības atzīšanu kādai etniskās kultūras grupai" at bounding box center [364, 75] width 230 height 16
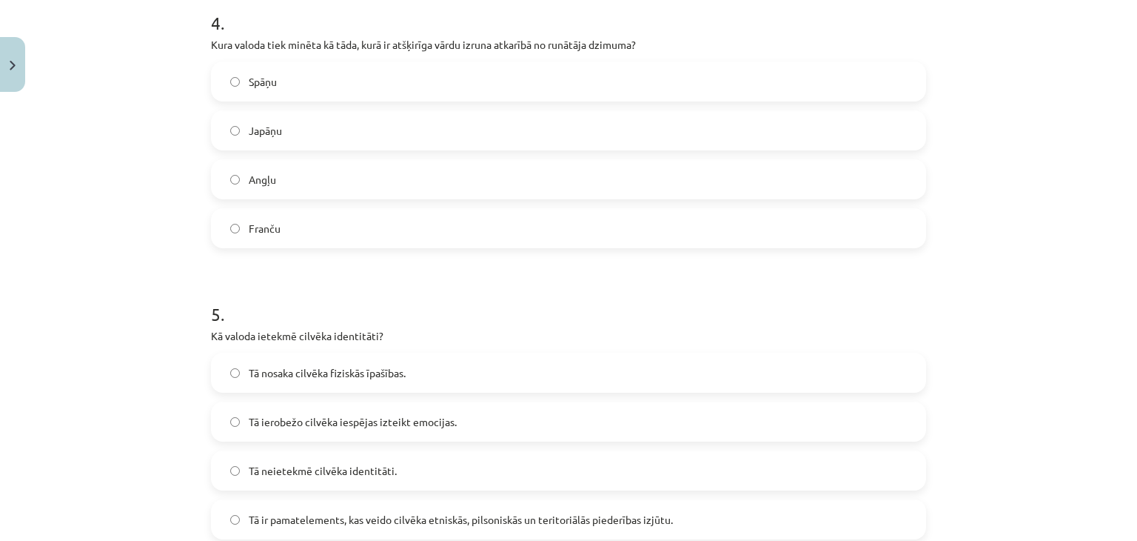
scroll to position [1180, 0]
click at [339, 145] on label "Japāņu" at bounding box center [569, 131] width 712 height 37
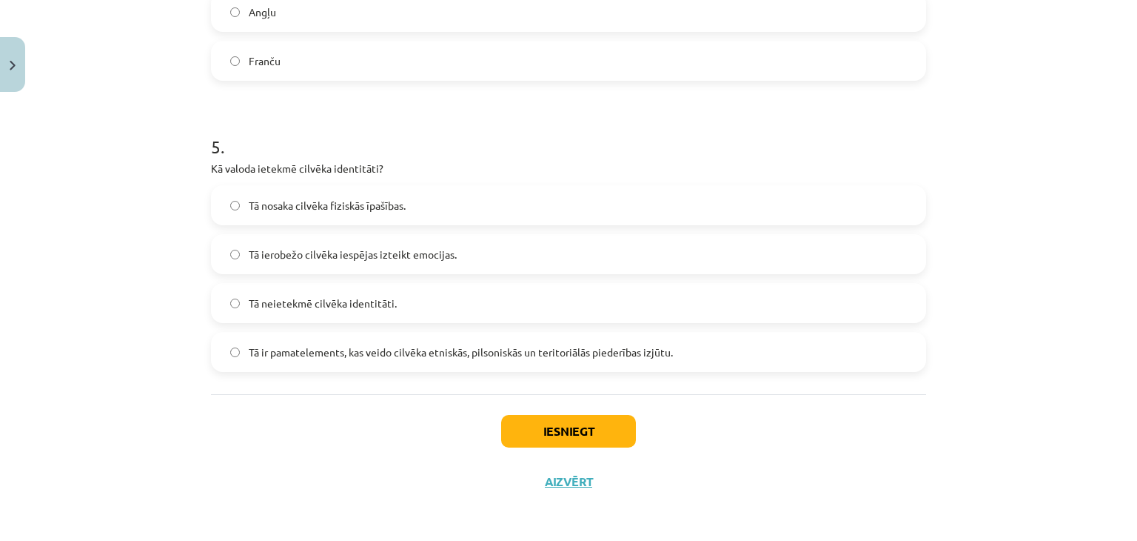
scroll to position [1351, 0]
click at [364, 367] on label "Tā ir pamatelements, kas veido cilvēka etniskās, pilsoniskās un teritoriālās pi…" at bounding box center [569, 349] width 712 height 37
click at [585, 424] on button "Iesniegt" at bounding box center [568, 428] width 135 height 33
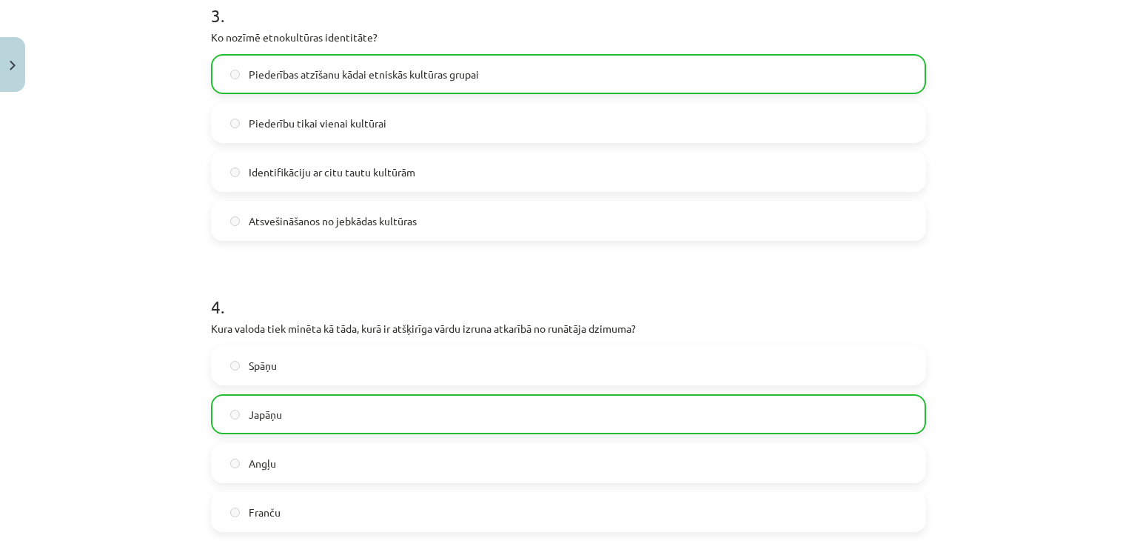
scroll to position [1398, 0]
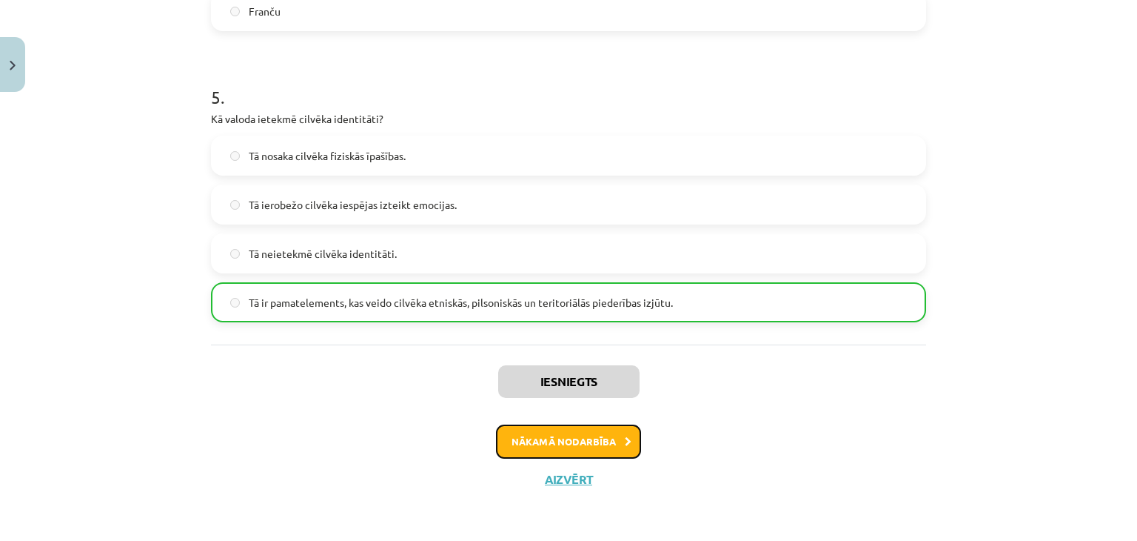
click at [588, 450] on button "Nākamā nodarbība" at bounding box center [568, 441] width 145 height 34
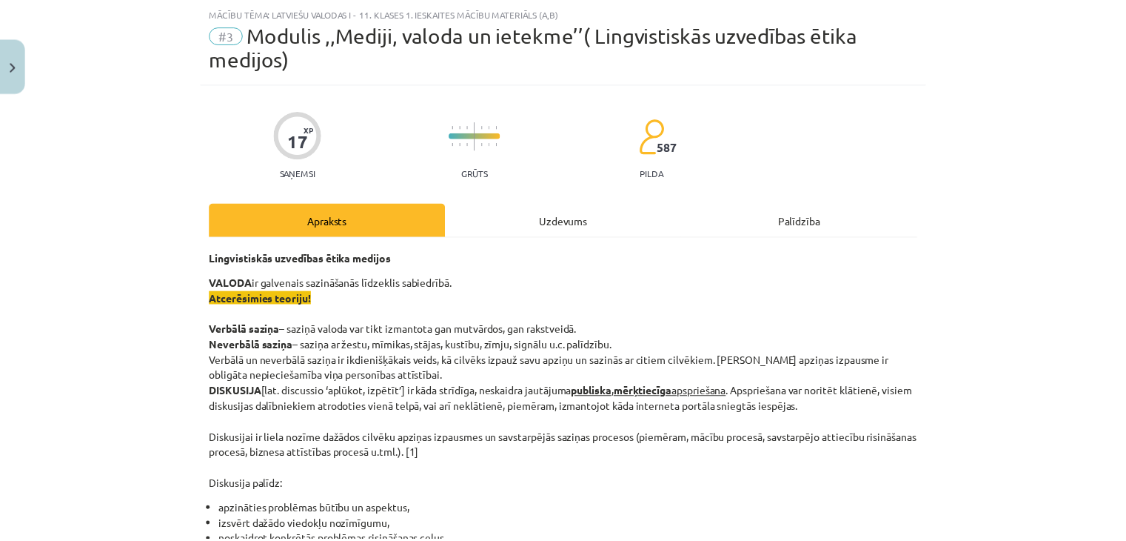
scroll to position [37, 0]
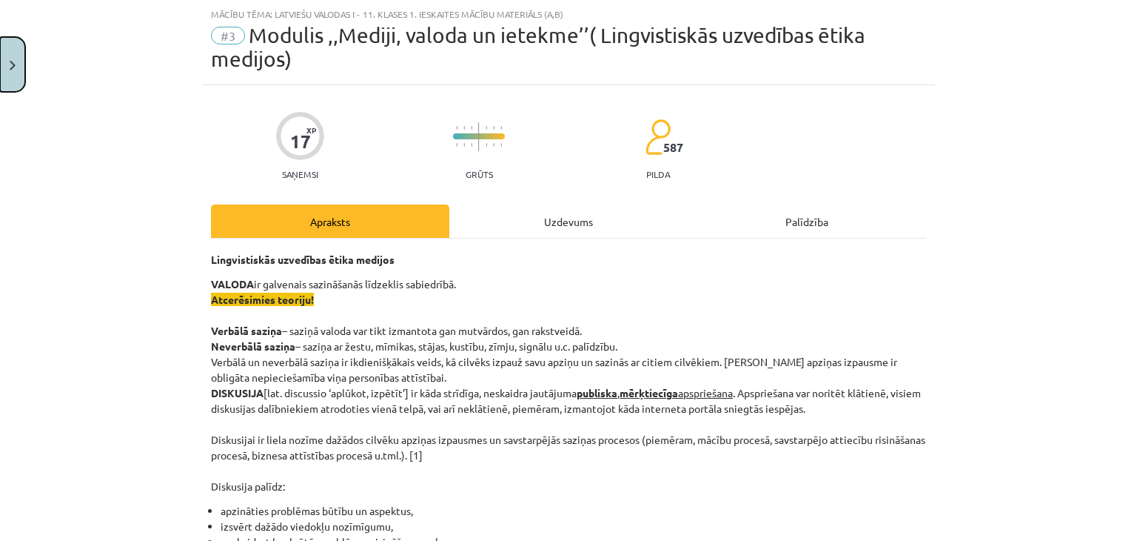
click at [16, 77] on button "Close" at bounding box center [12, 64] width 25 height 55
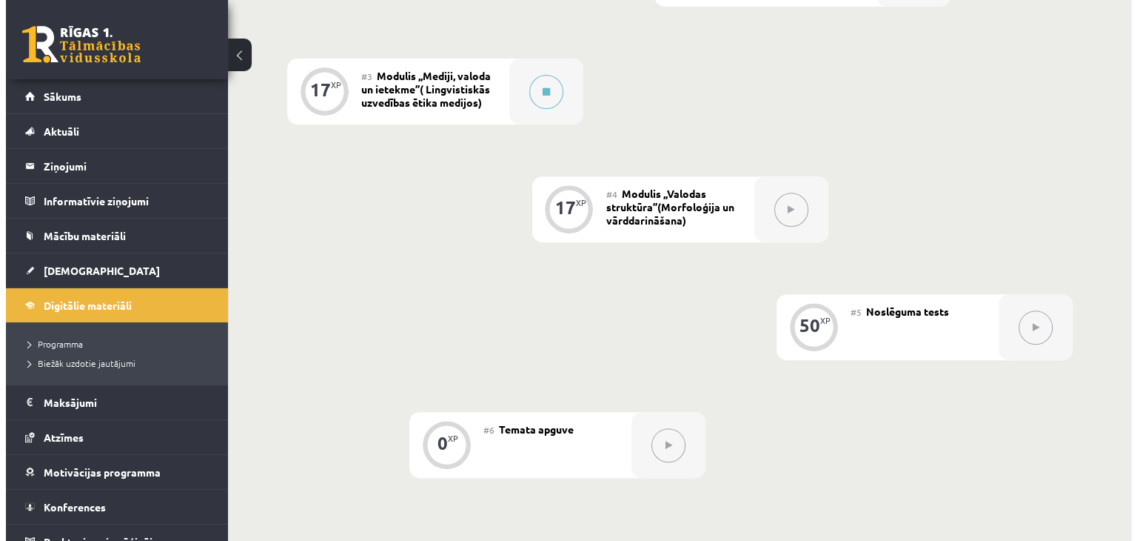
scroll to position [577, 0]
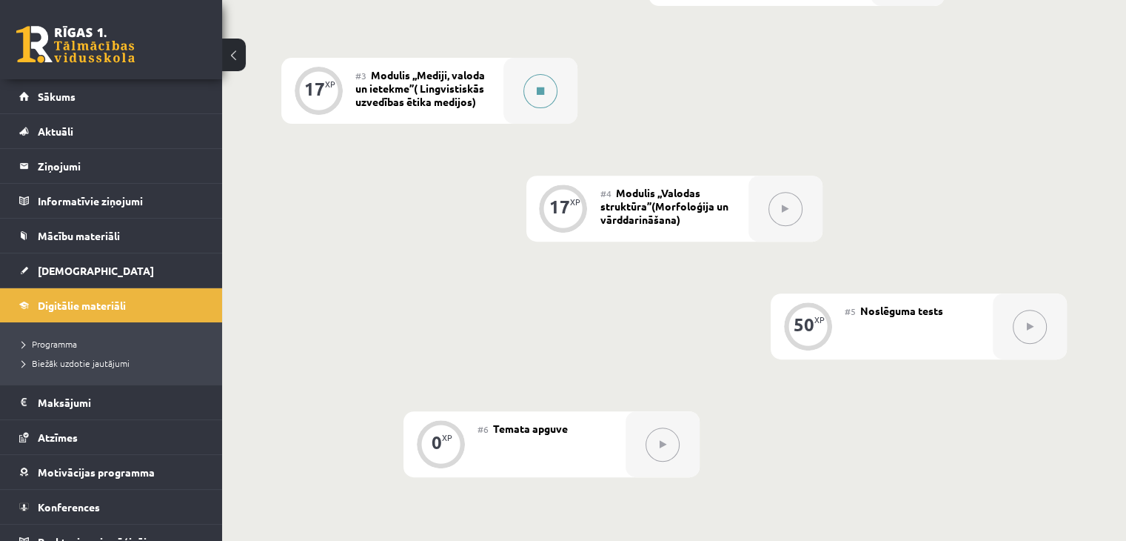
click at [532, 87] on button at bounding box center [540, 91] width 34 height 34
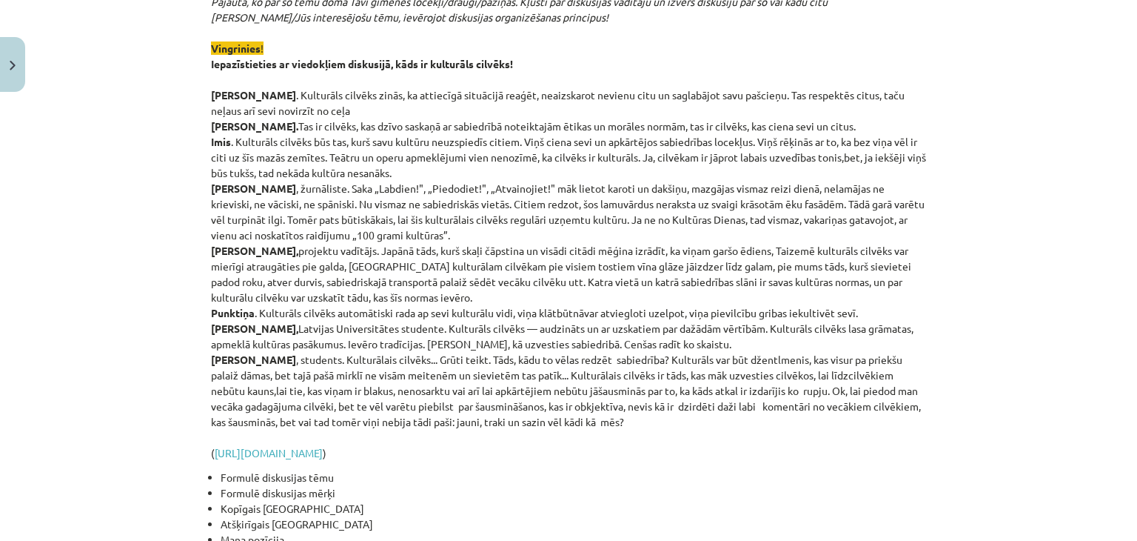
scroll to position [3557, 0]
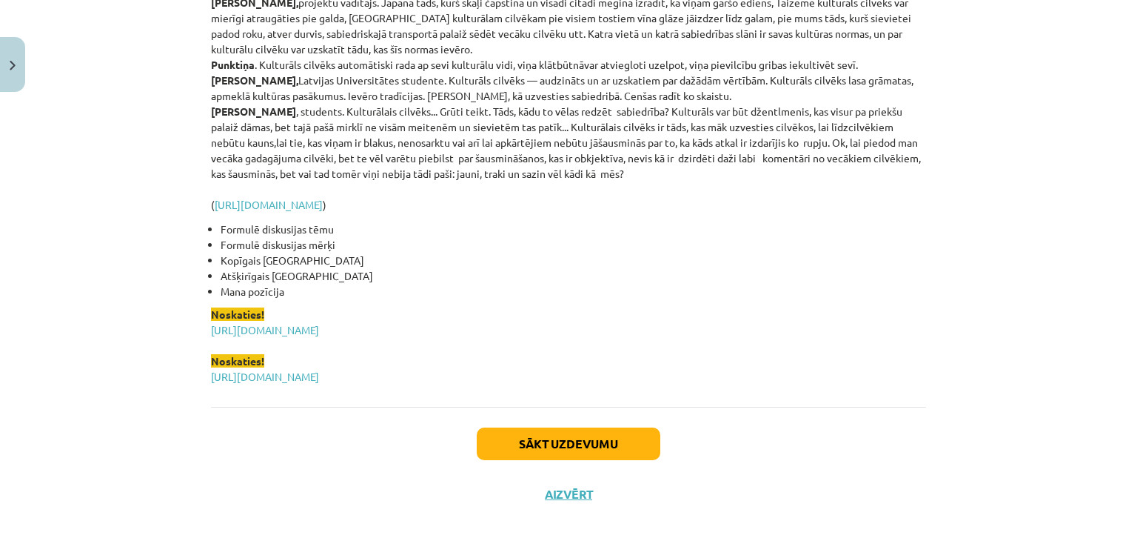
click at [697, 237] on li "Formulē diskusijas mērķi" at bounding box center [574, 245] width 706 height 16
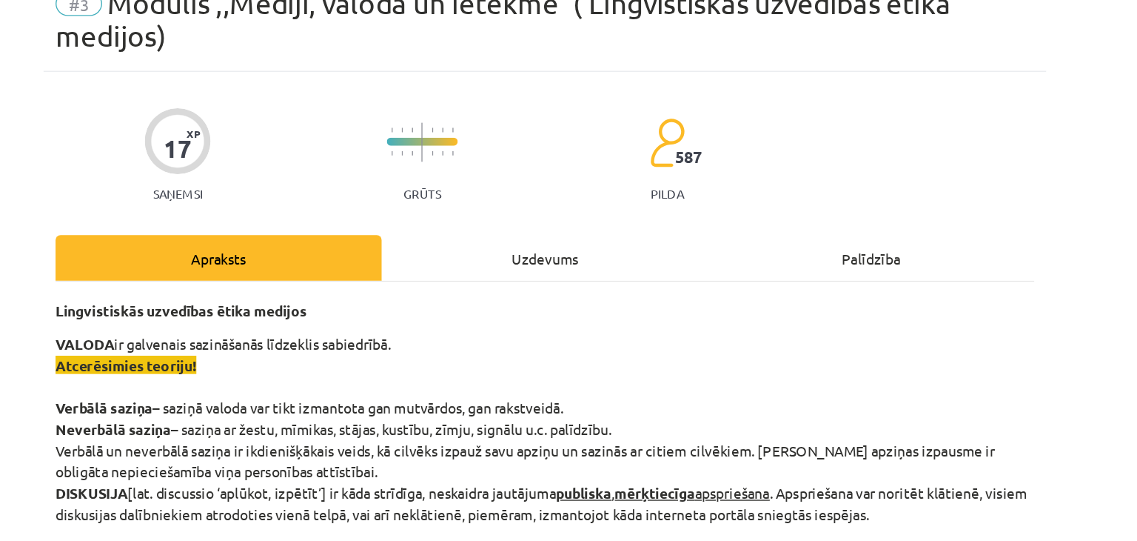
scroll to position [577, 0]
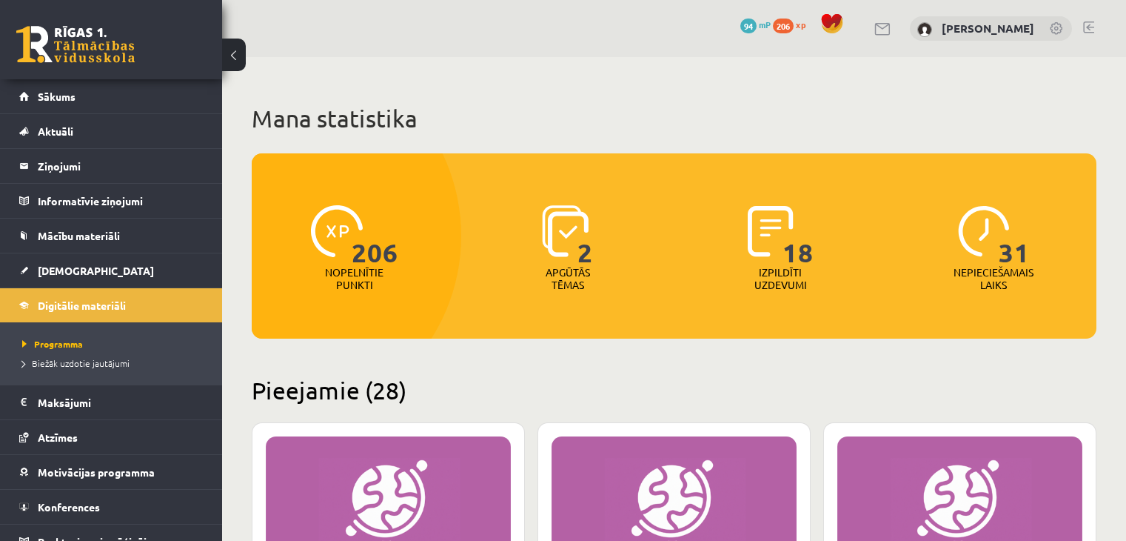
scroll to position [3009, 0]
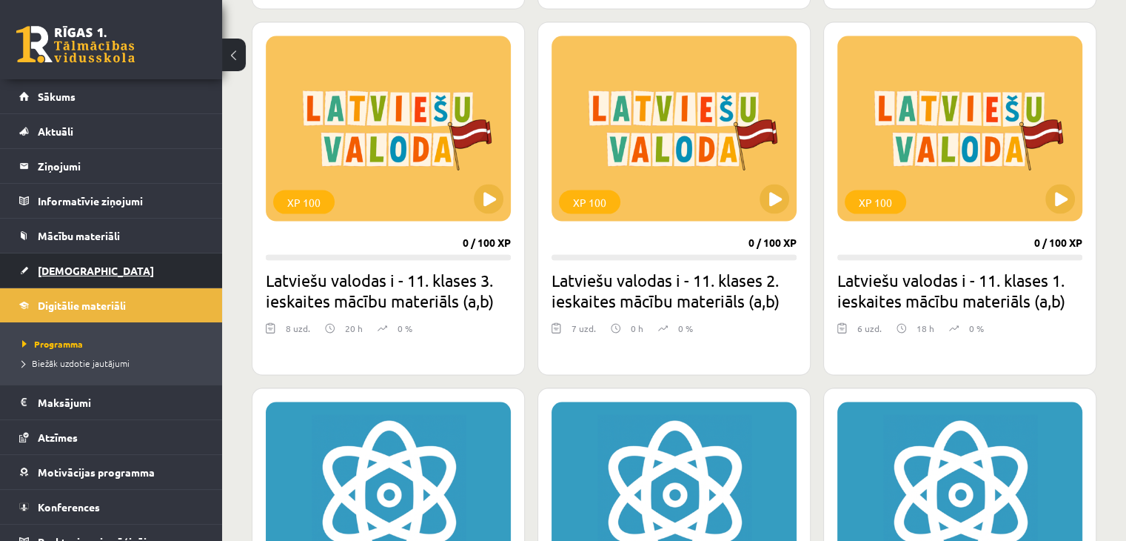
click at [65, 265] on span "[DEMOGRAPHIC_DATA]" at bounding box center [96, 270] width 116 height 13
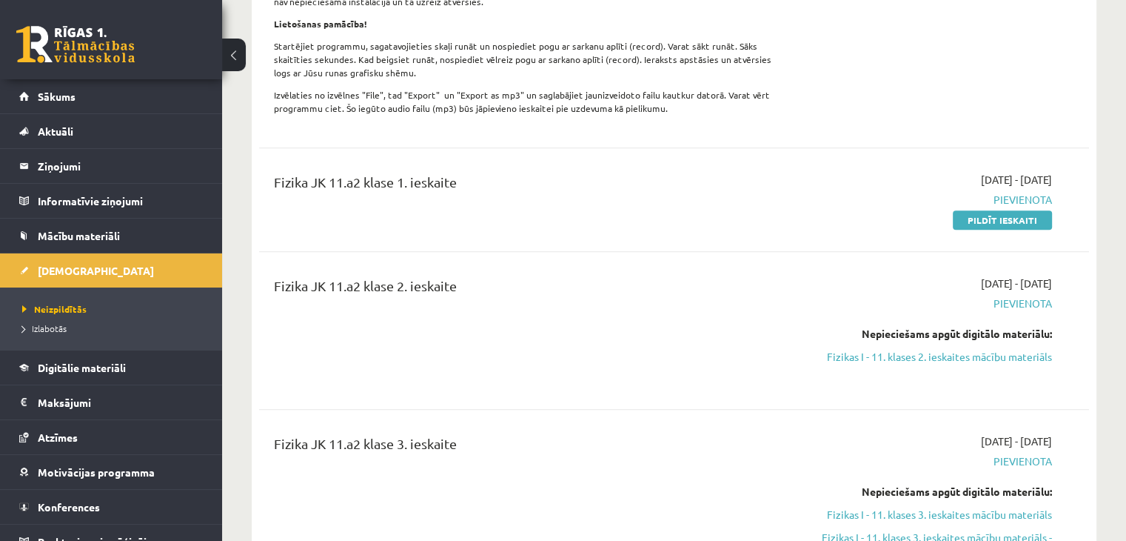
scroll to position [802, 0]
click at [1017, 210] on link "Pildīt ieskaiti" at bounding box center [1002, 219] width 99 height 19
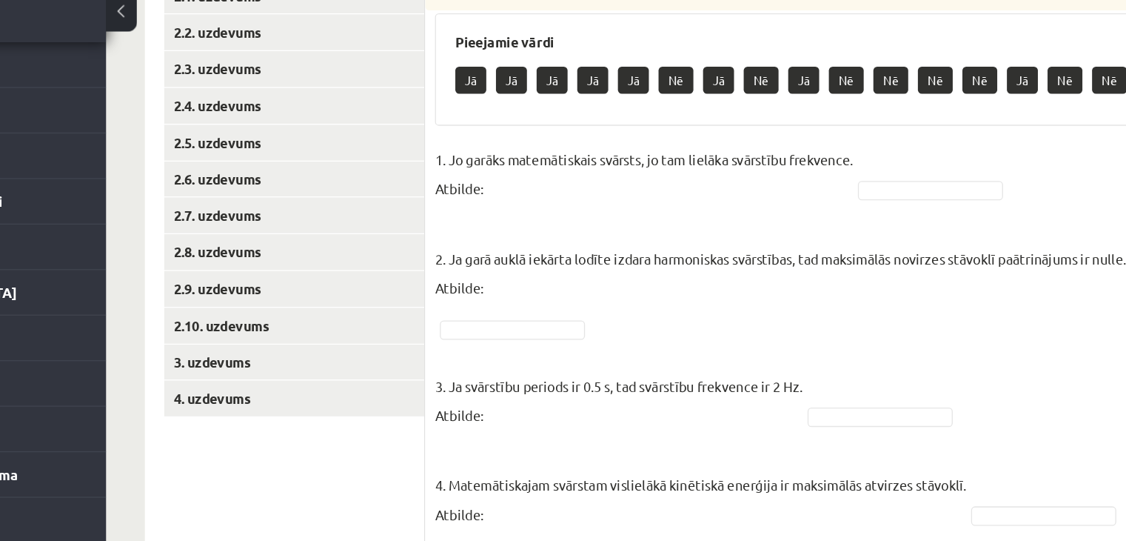
scroll to position [264, 0]
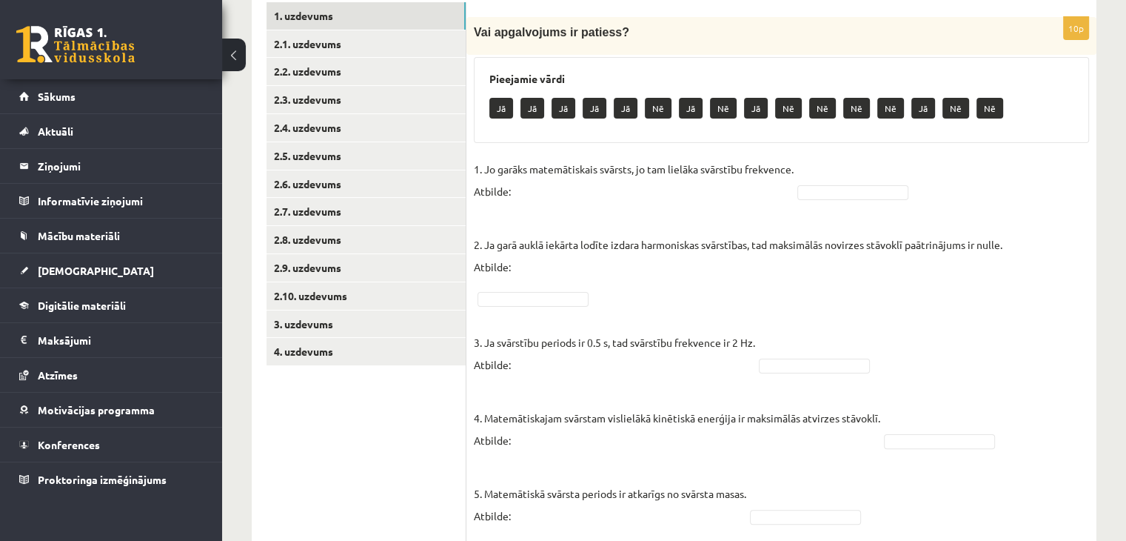
click at [234, 61] on button at bounding box center [234, 55] width 24 height 33
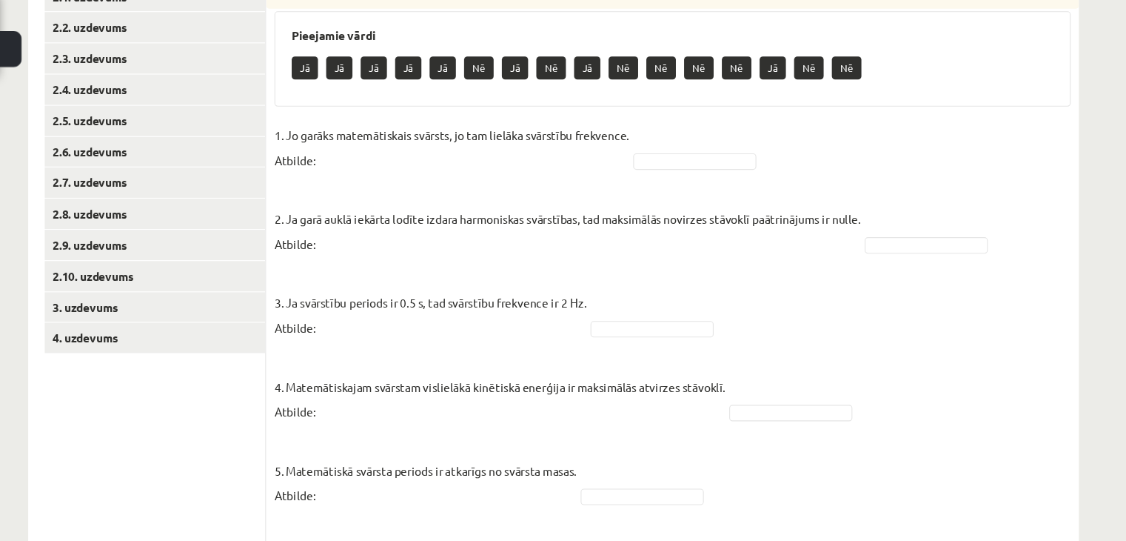
scroll to position [300, 0]
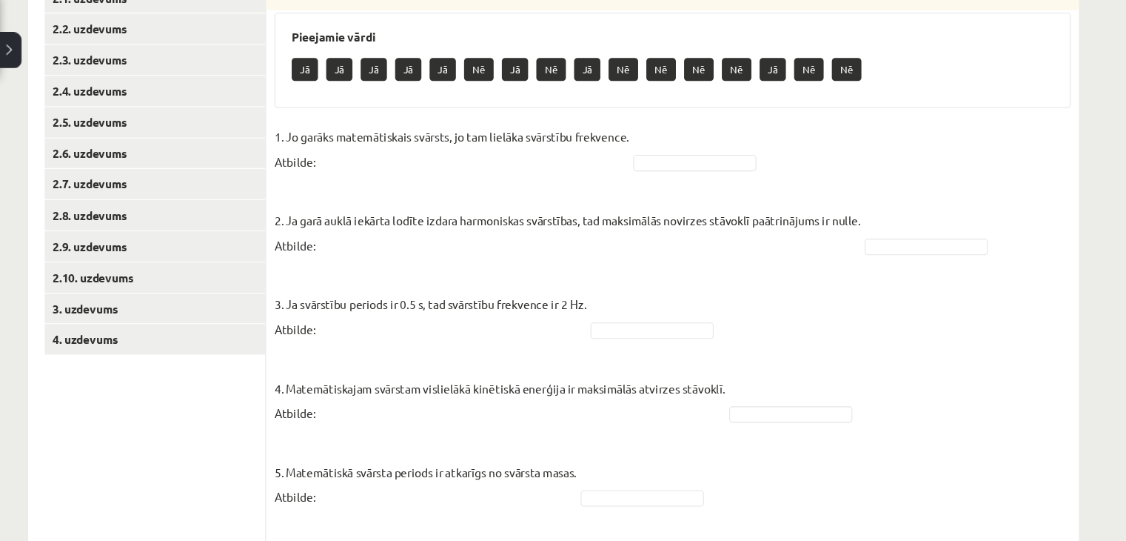
click at [464, 69] on p "Jā" at bounding box center [463, 71] width 24 height 21
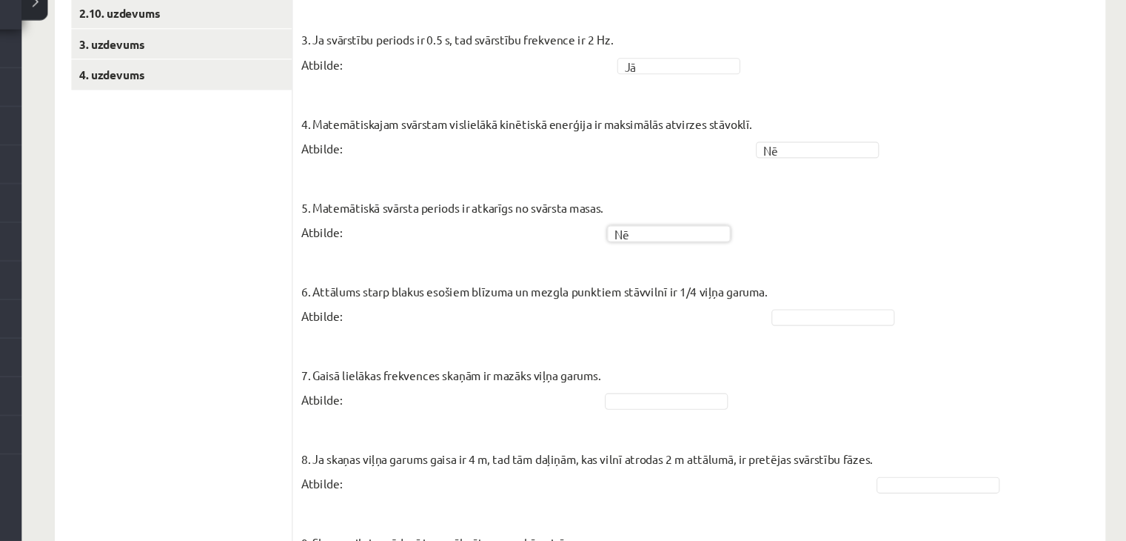
scroll to position [513, 0]
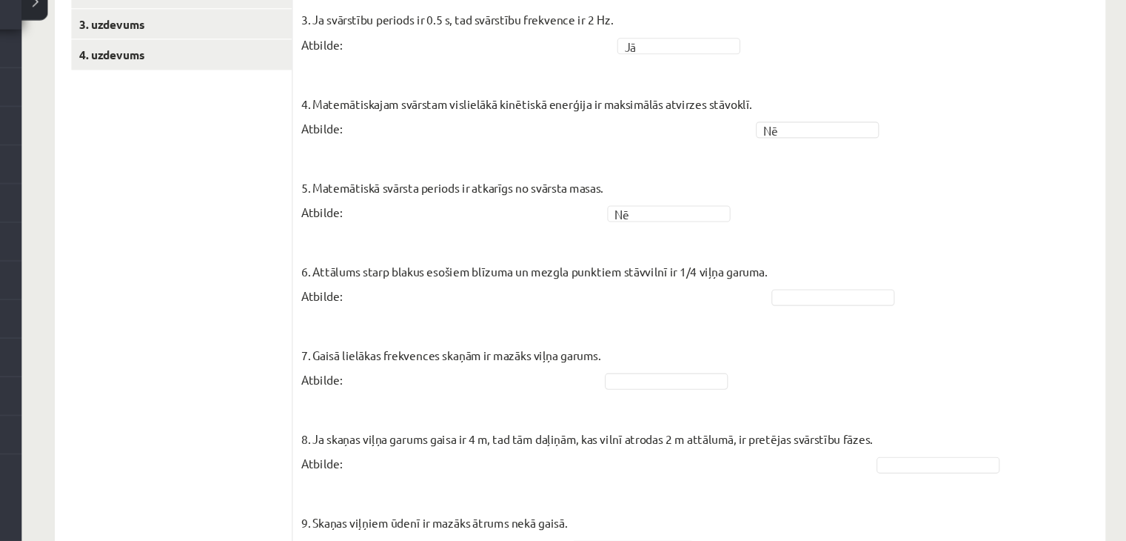
drag, startPoint x: 768, startPoint y: 307, endPoint x: 768, endPoint y: 317, distance: 9.6
click at [768, 317] on fieldset "1. Jo garāks matemātiskais svārsts, jo tam lielāka svārstību frekvence. Atbilde…" at bounding box center [670, 274] width 718 height 733
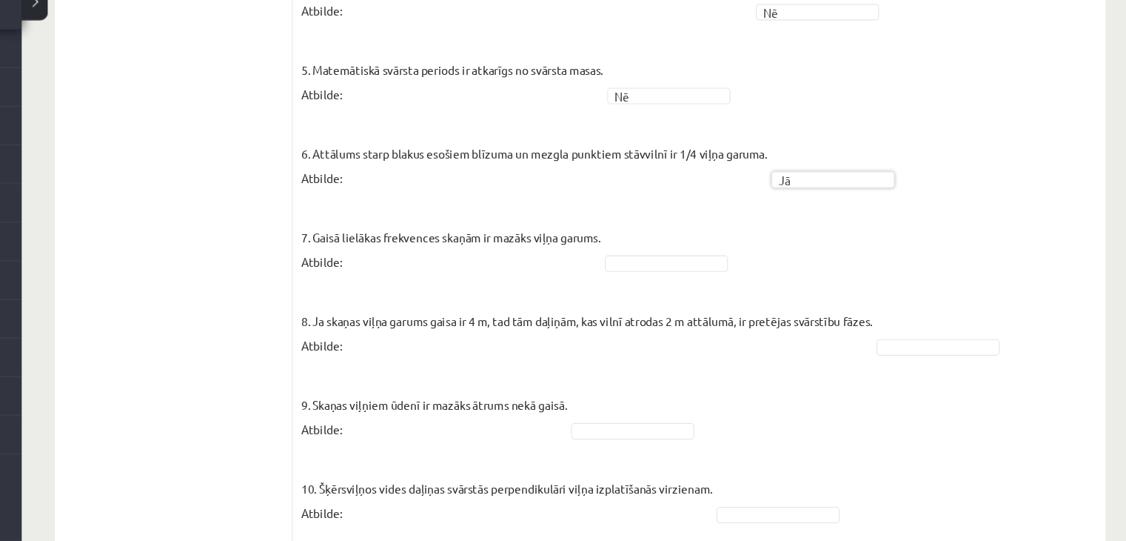
scroll to position [666, 0]
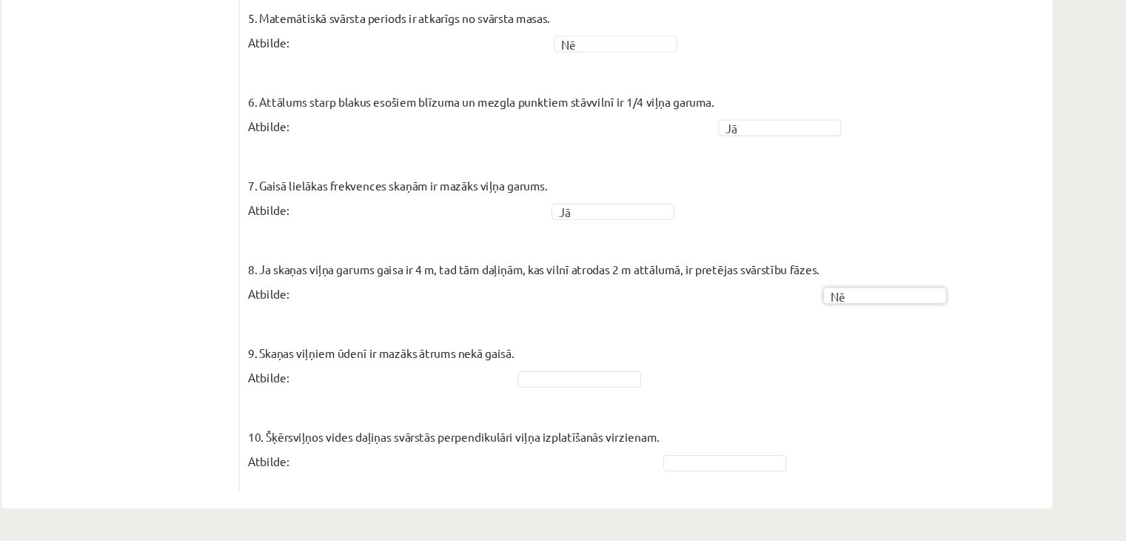
click at [600, 401] on fieldset "1. Jo garāks matemātiskais svārsts, jo tam lielāka svārstību frekvence. Atbilde…" at bounding box center [670, 122] width 718 height 733
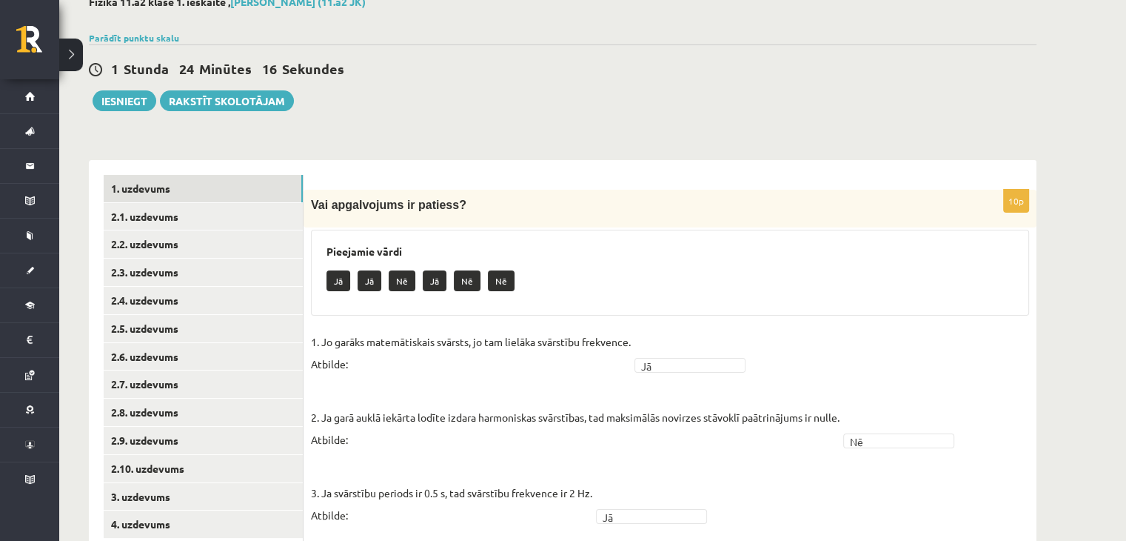
scroll to position [79, 0]
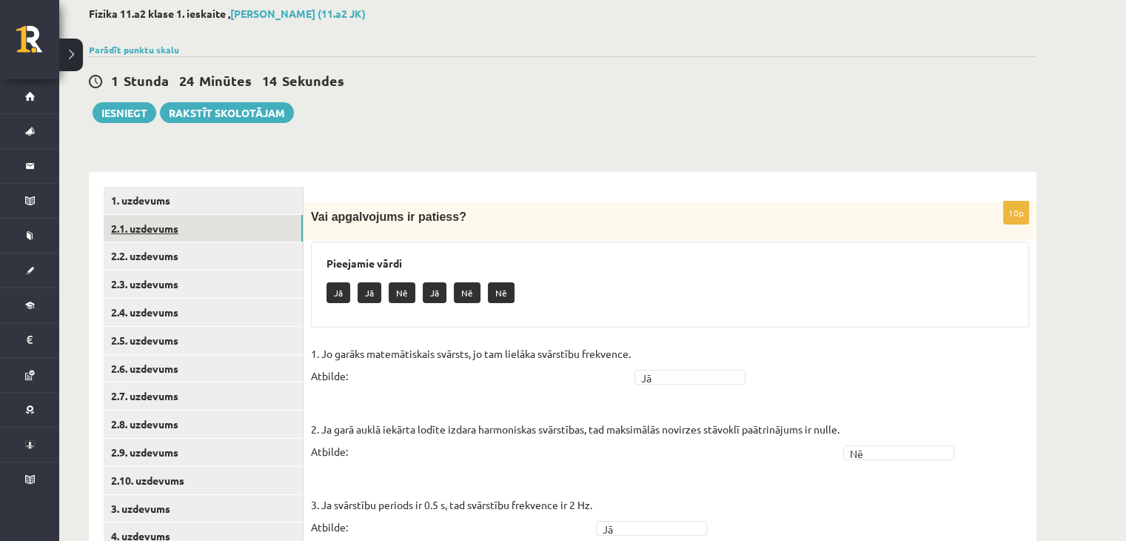
click at [143, 220] on link "2.1. uzdevums" at bounding box center [203, 228] width 199 height 27
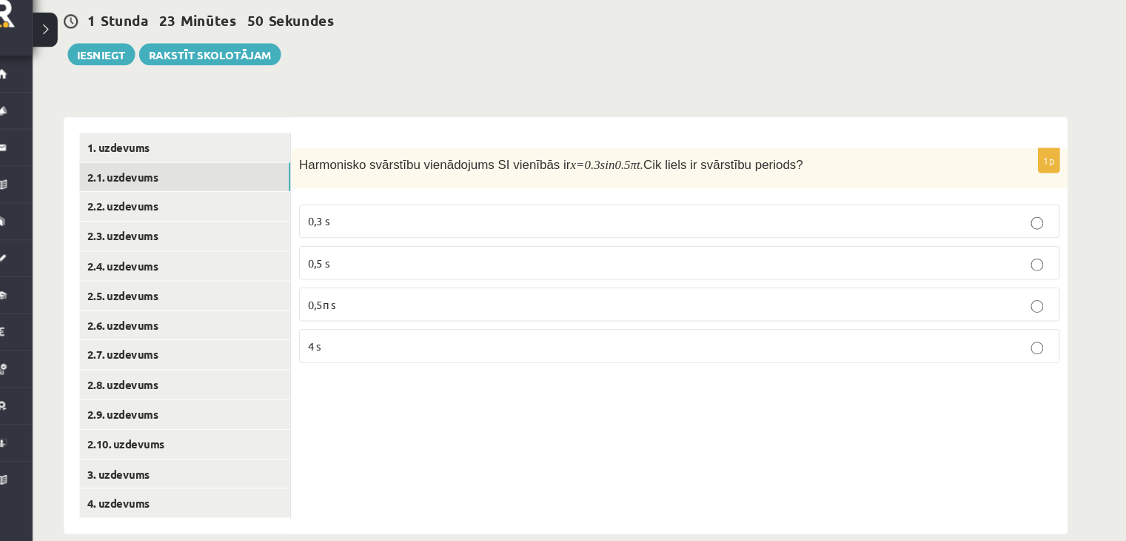
scroll to position [114, 0]
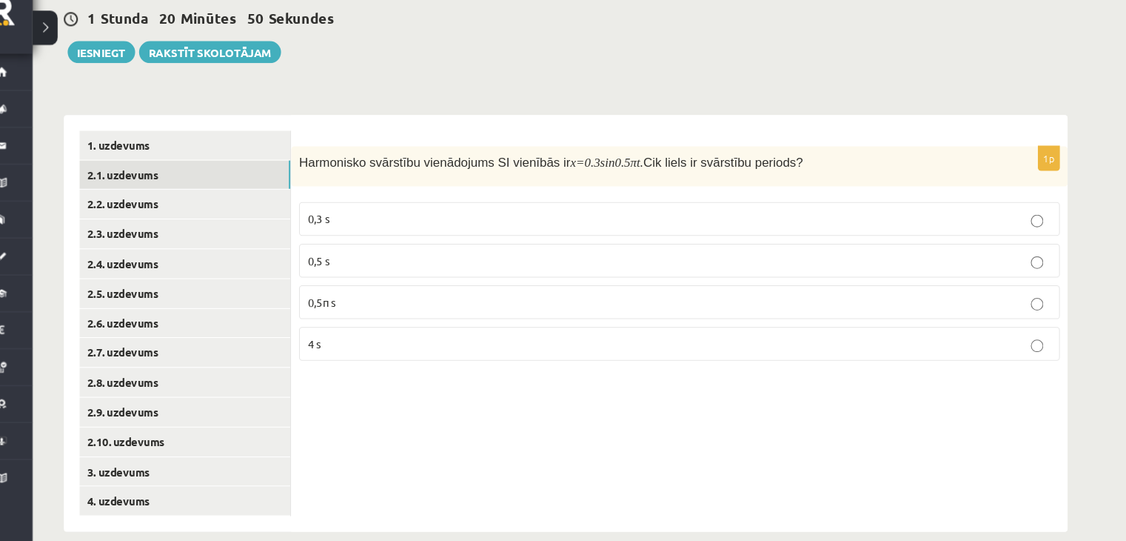
click at [795, 369] on fieldset "0,3 s 0,5 s 0,5π s 4 s" at bounding box center [670, 292] width 718 height 161
click at [863, 345] on p "4 s" at bounding box center [670, 353] width 702 height 16
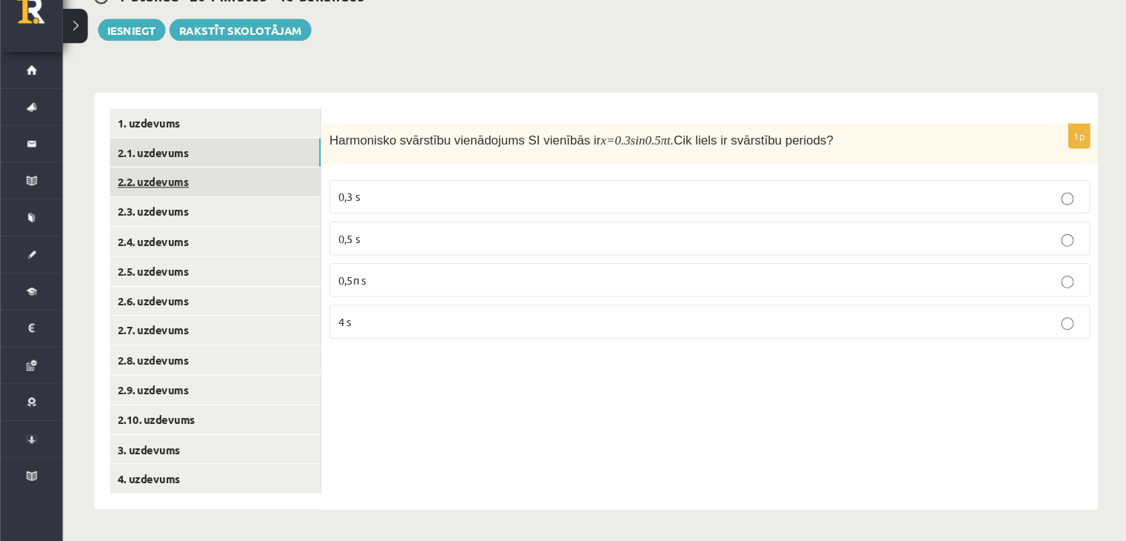
click at [145, 207] on link "2.2. uzdevums" at bounding box center [203, 201] width 199 height 27
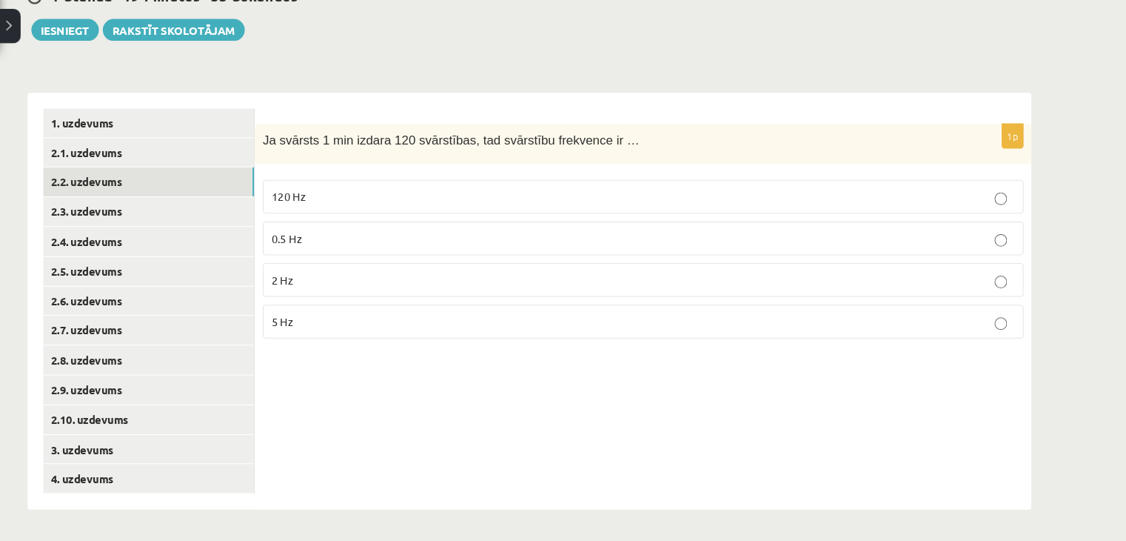
click at [446, 301] on label "2 Hz" at bounding box center [670, 294] width 718 height 32
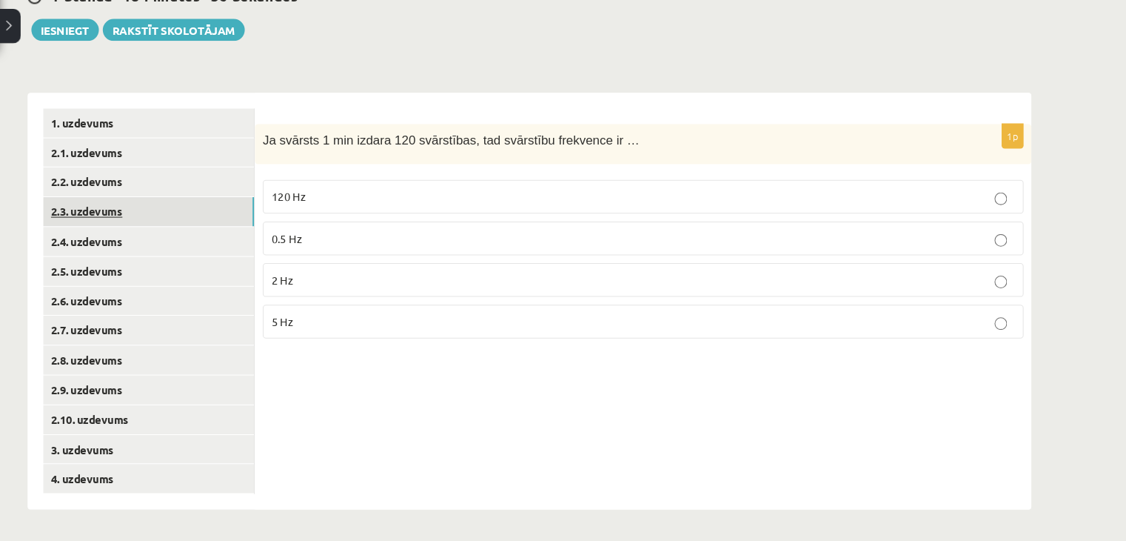
click at [135, 219] on link "2.3. uzdevums" at bounding box center [203, 229] width 199 height 27
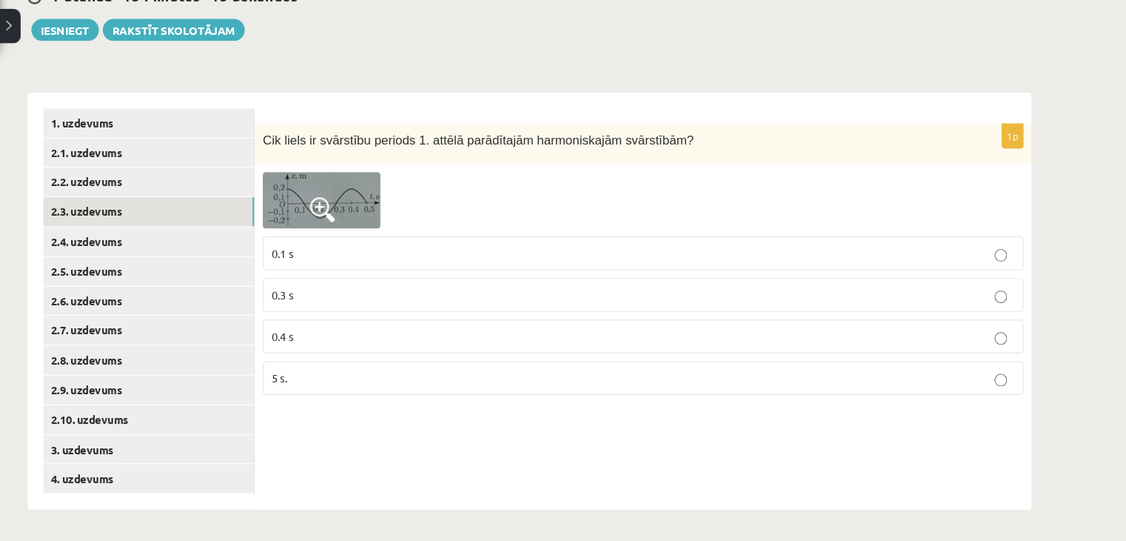
click at [368, 217] on span at bounding box center [367, 228] width 24 height 24
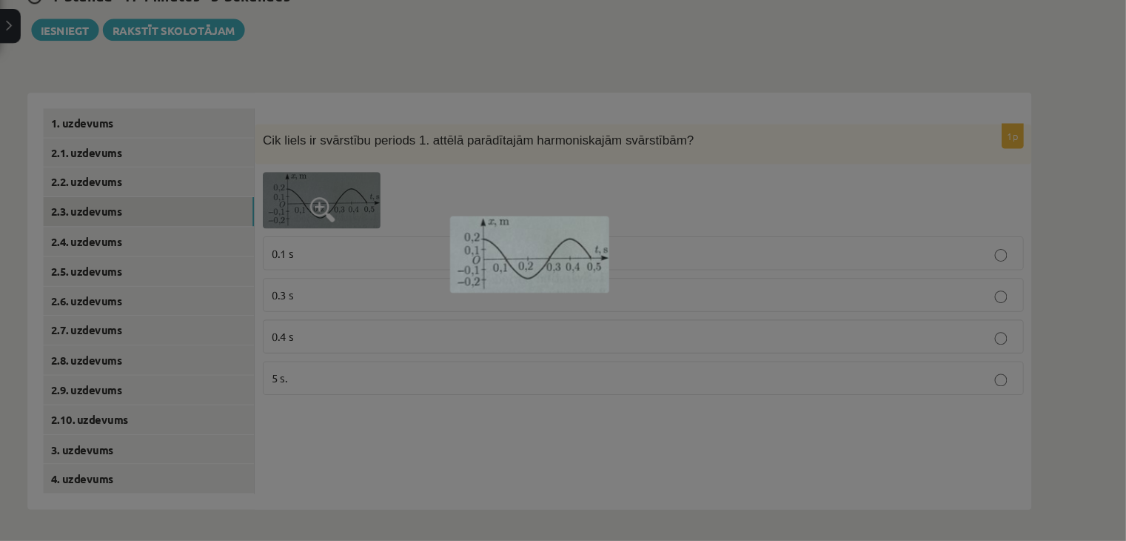
click at [469, 501] on div at bounding box center [563, 270] width 1126 height 541
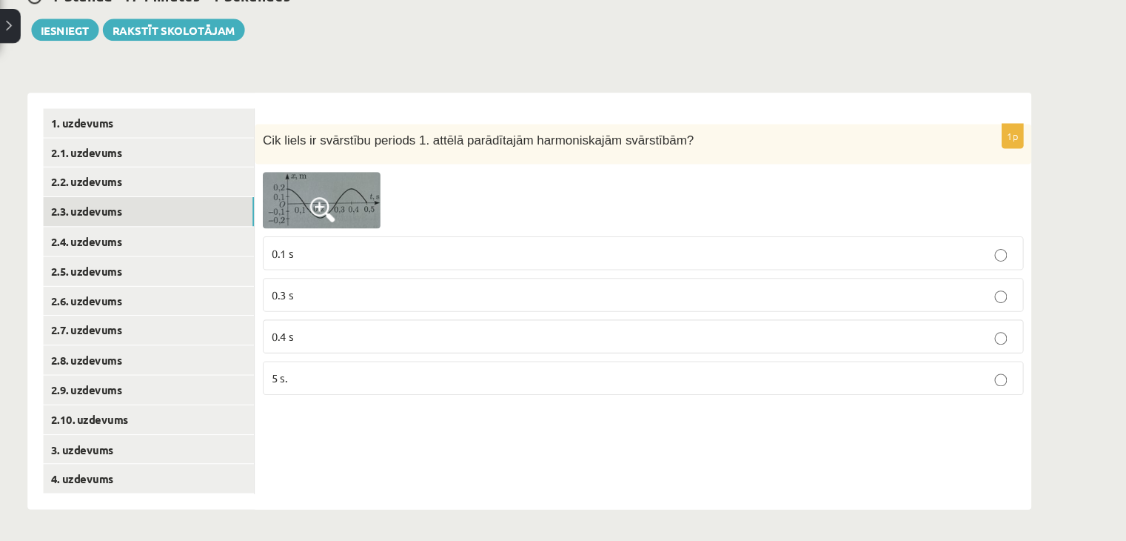
click at [435, 348] on p "0.4 s" at bounding box center [670, 348] width 702 height 16
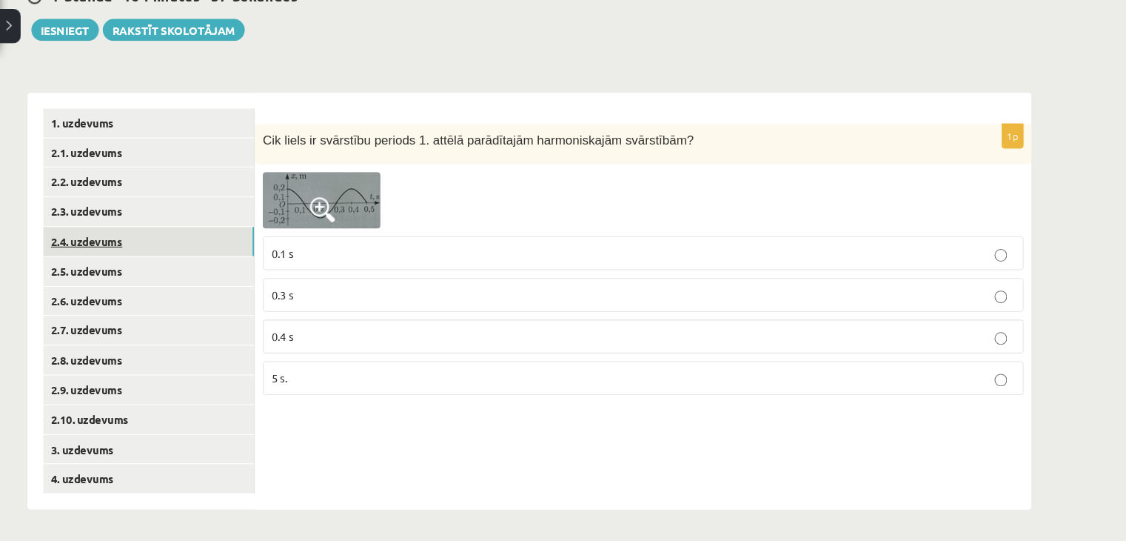
click at [170, 261] on link "2.4. uzdevums" at bounding box center [203, 257] width 199 height 27
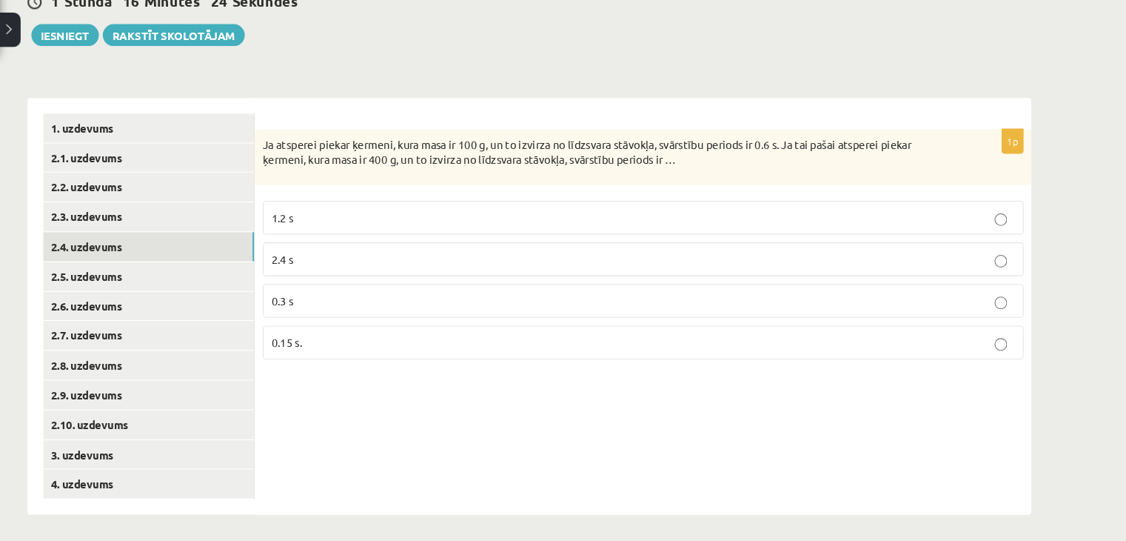
scroll to position [132, 0]
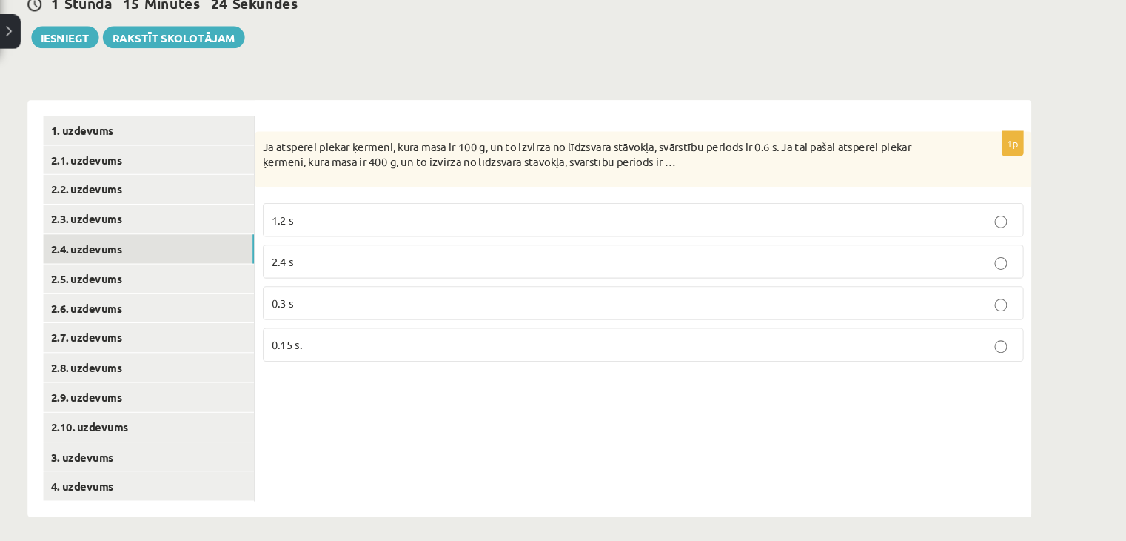
click at [672, 234] on p "1.2 s" at bounding box center [670, 232] width 702 height 16
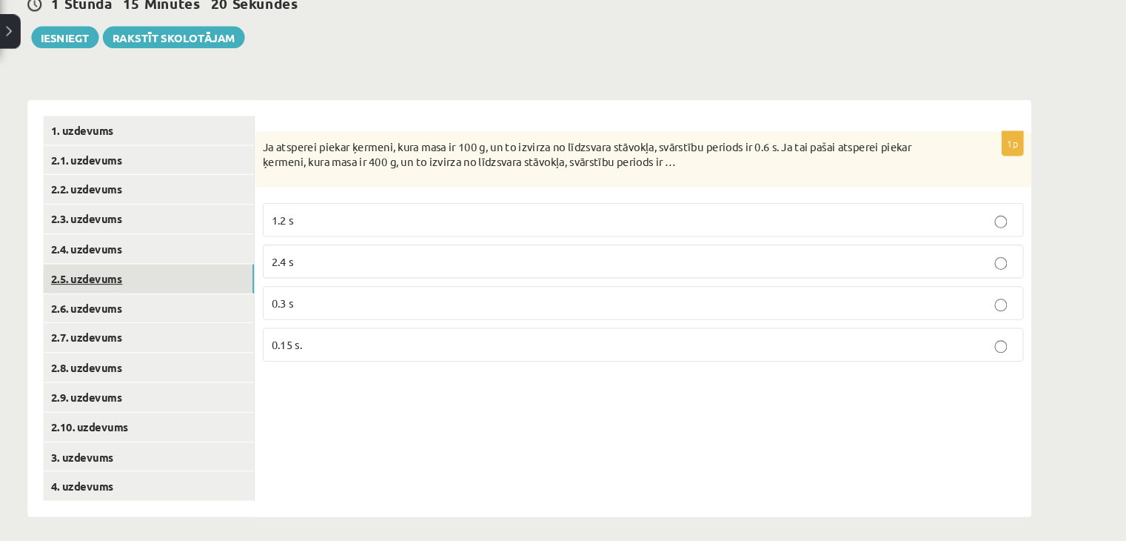
click at [150, 284] on link "2.5. uzdevums" at bounding box center [203, 287] width 199 height 27
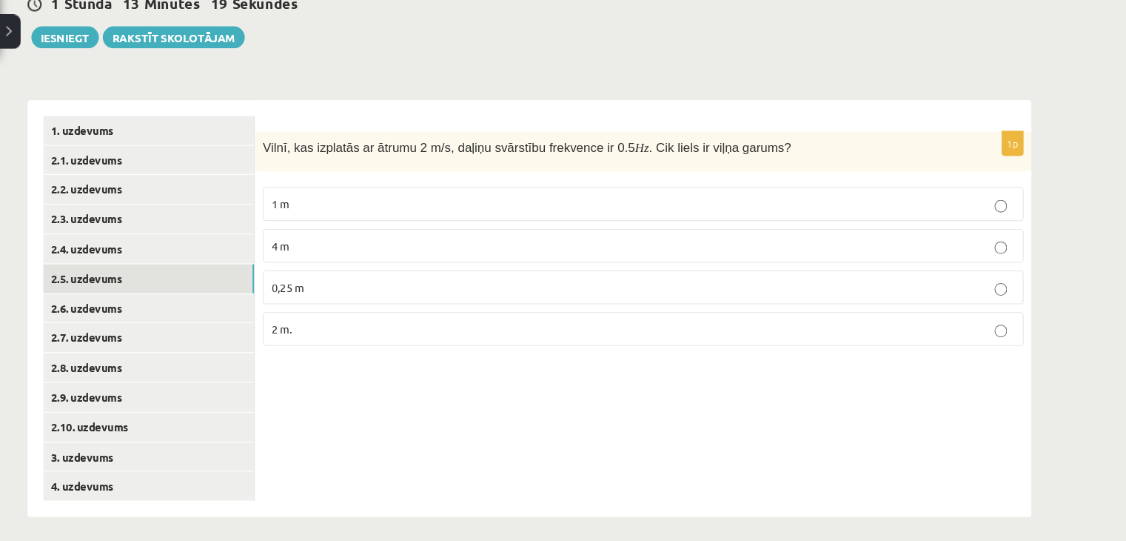
click at [481, 270] on label "4 m" at bounding box center [670, 257] width 718 height 32
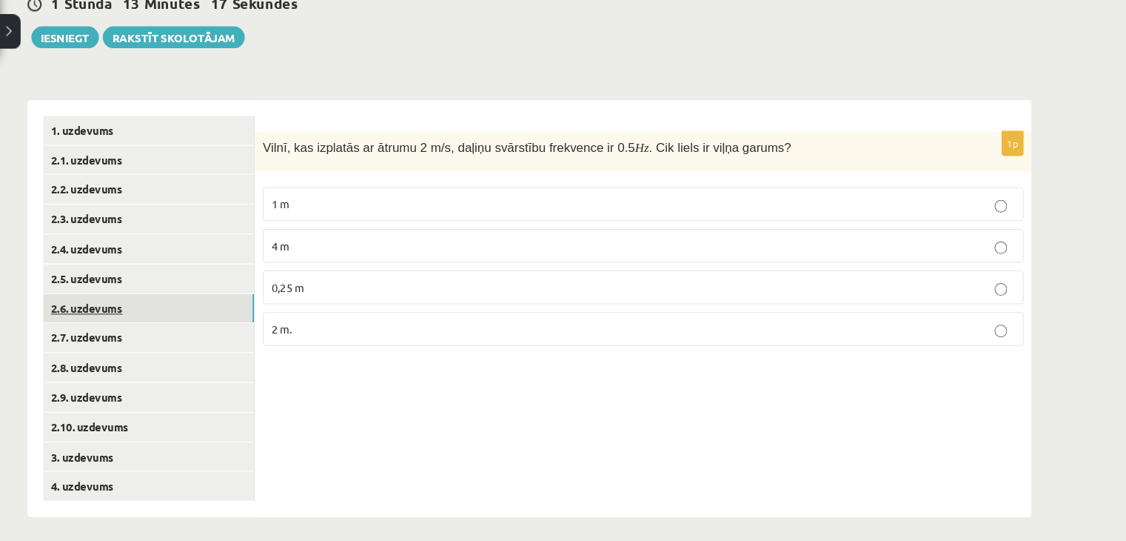
click at [138, 315] on link "2.6. uzdevums" at bounding box center [203, 315] width 199 height 27
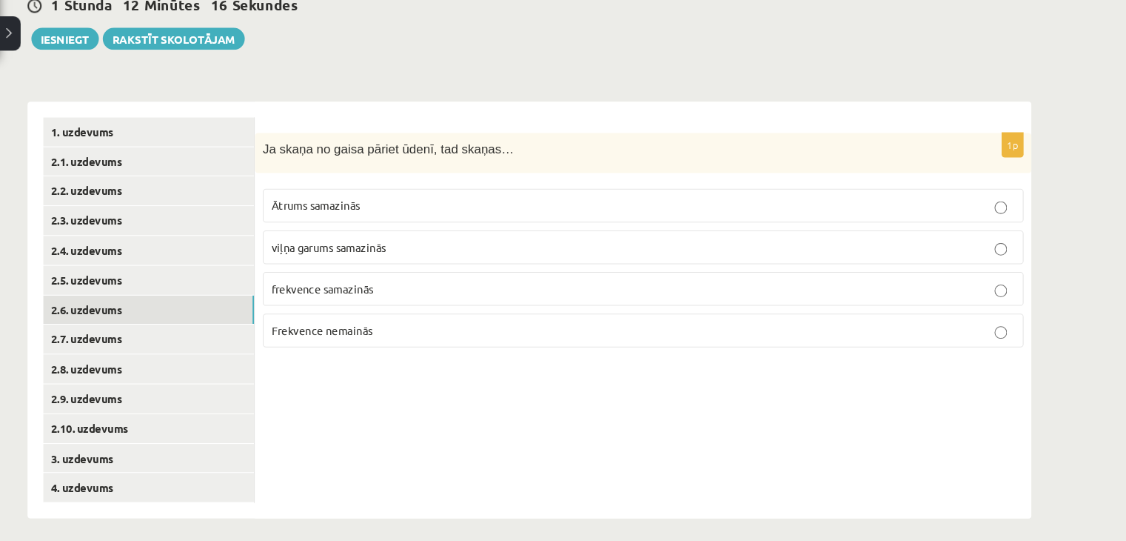
click at [441, 223] on p "Ātrums samazinās" at bounding box center [670, 218] width 702 height 16
click at [441, 295] on p "frekvence samazinās" at bounding box center [670, 296] width 702 height 16
click at [142, 346] on link "2.7. uzdevums" at bounding box center [203, 342] width 199 height 27
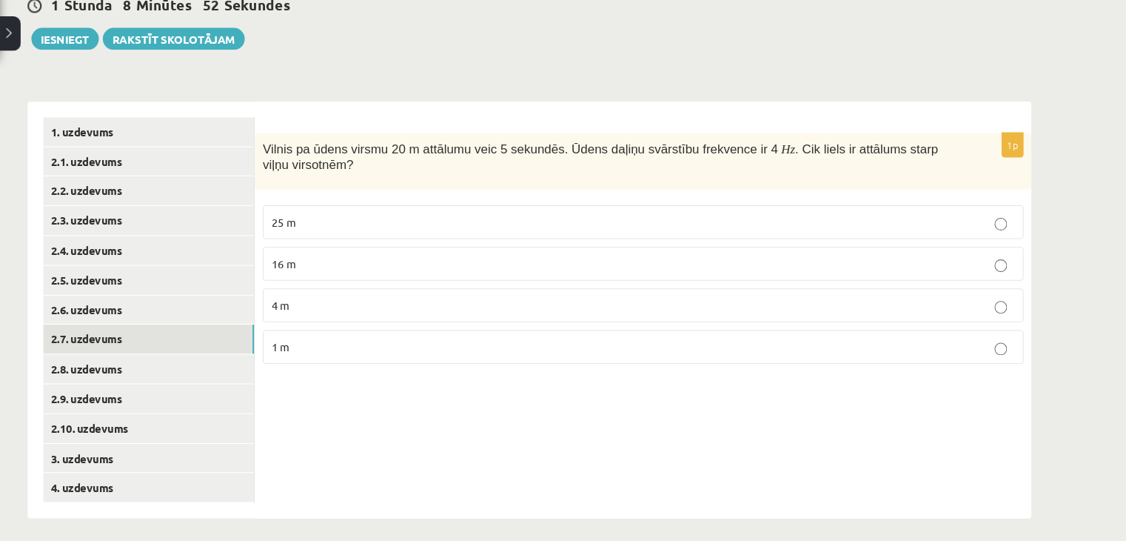
click at [679, 220] on label "25 m" at bounding box center [670, 233] width 718 height 32
click at [753, 340] on label "1 m" at bounding box center [670, 351] width 718 height 32
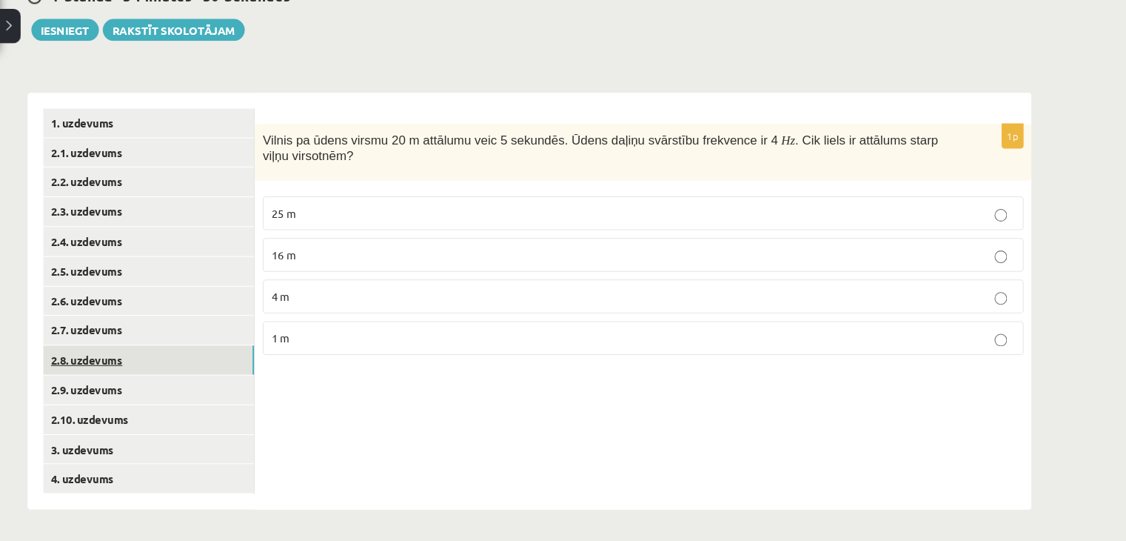
click at [160, 371] on link "2.8. uzdevums" at bounding box center [203, 369] width 199 height 27
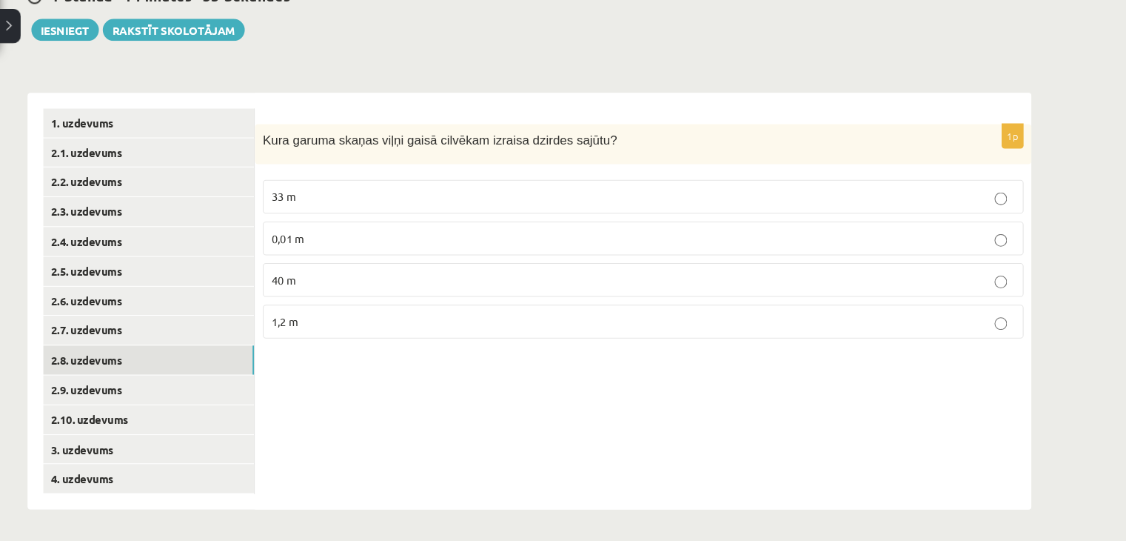
click at [663, 335] on p "1,2 m" at bounding box center [670, 334] width 702 height 16
click at [404, 281] on label "40 m" at bounding box center [670, 294] width 718 height 32
click at [342, 337] on span "1,2 m" at bounding box center [331, 333] width 25 height 13
click at [172, 398] on link "2.9. uzdevums" at bounding box center [203, 397] width 199 height 27
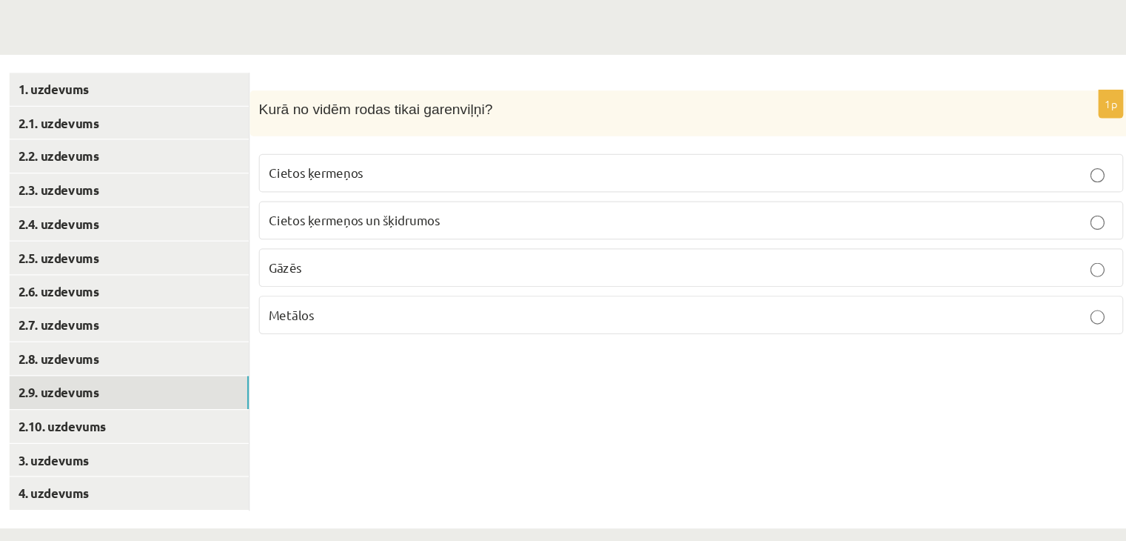
scroll to position [133, 0]
click at [392, 295] on p "Gāzēs" at bounding box center [670, 295] width 702 height 16
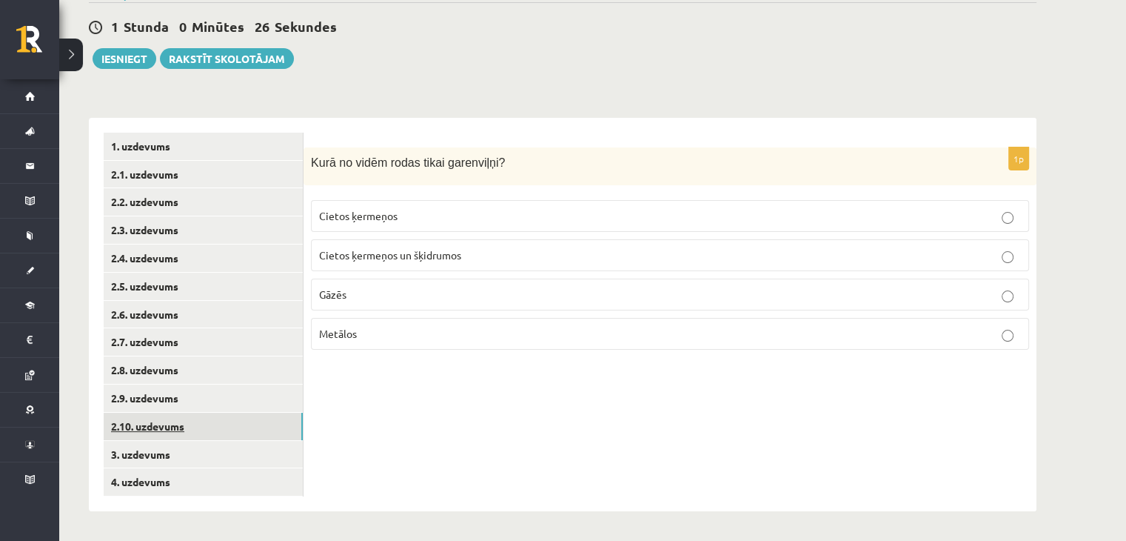
click at [124, 421] on link "2.10. uzdevums" at bounding box center [203, 425] width 199 height 27
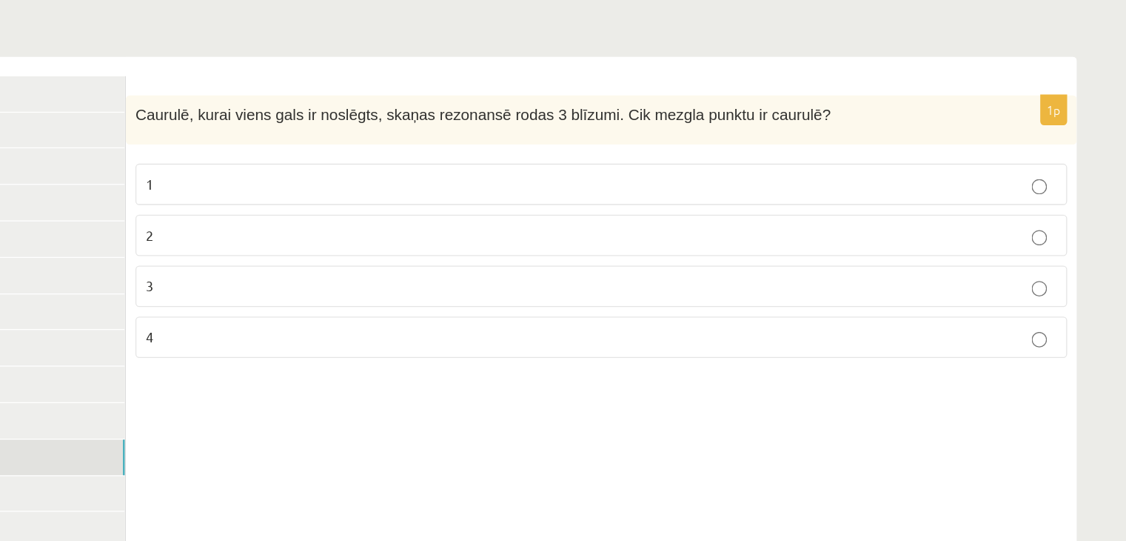
scroll to position [133, 0]
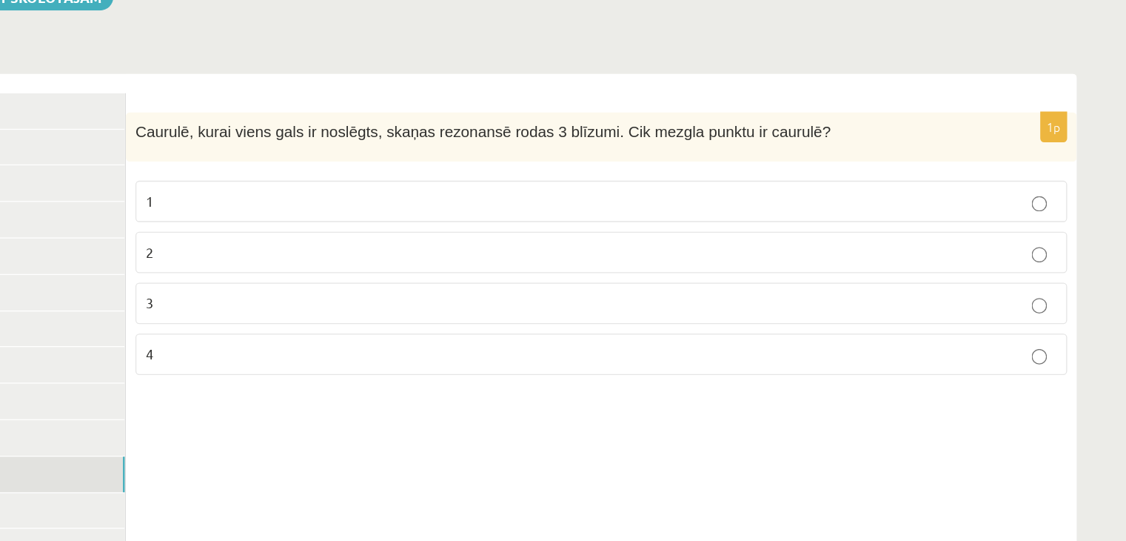
click at [680, 348] on fieldset "1 2 3 4" at bounding box center [670, 273] width 718 height 161
click at [680, 346] on label "4" at bounding box center [670, 334] width 718 height 32
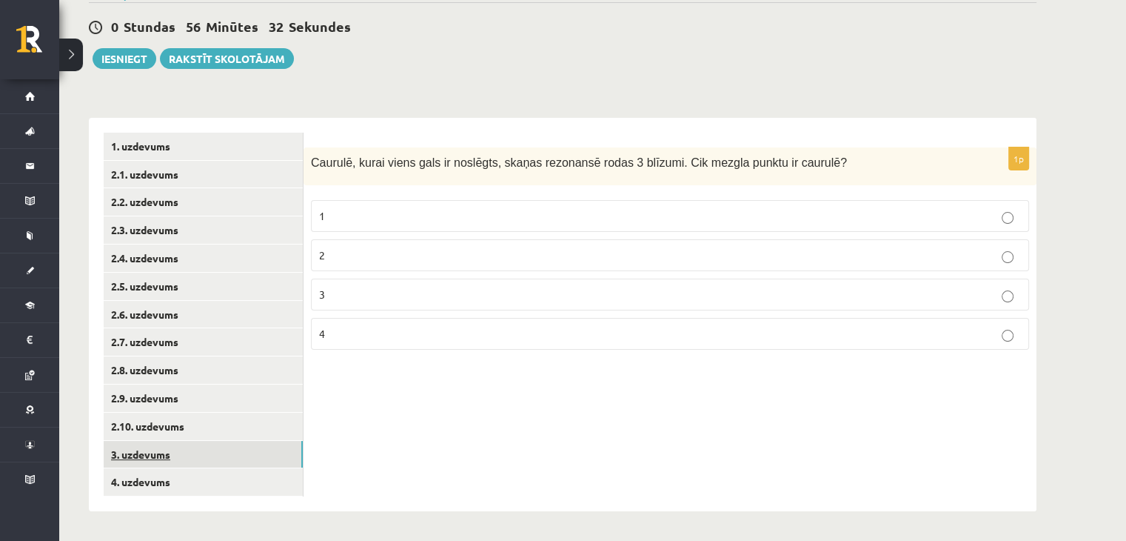
click at [140, 452] on link "3. uzdevums" at bounding box center [203, 454] width 199 height 27
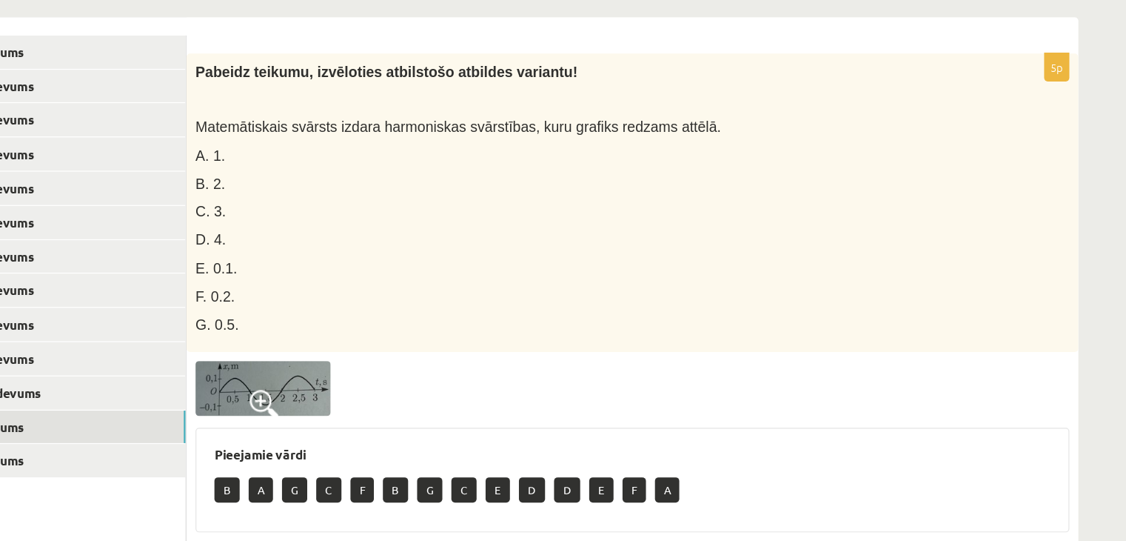
scroll to position [235, 0]
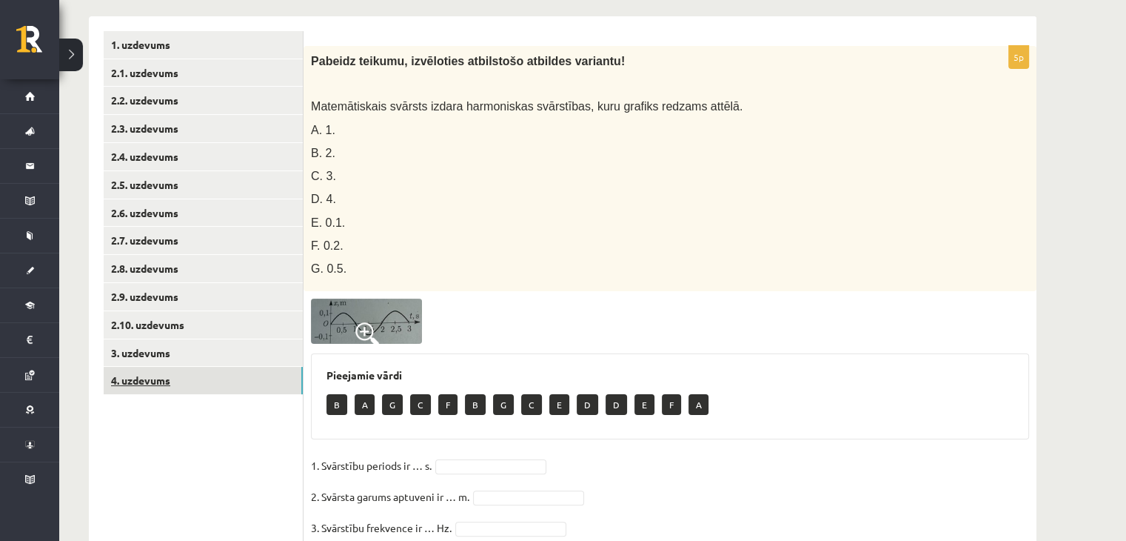
click at [215, 375] on link "4. uzdevums" at bounding box center [203, 380] width 199 height 27
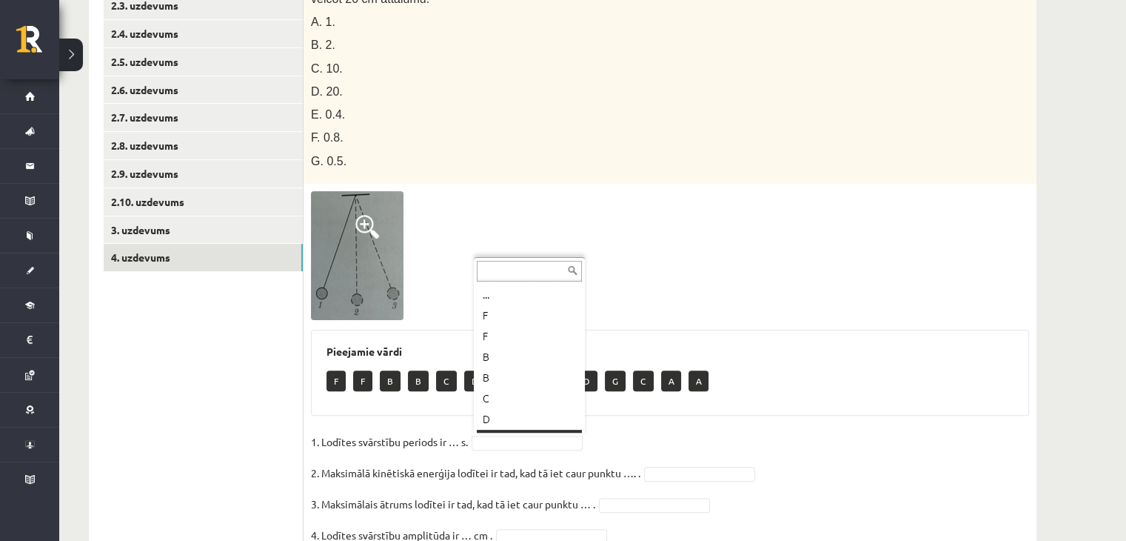
scroll to position [18, 0]
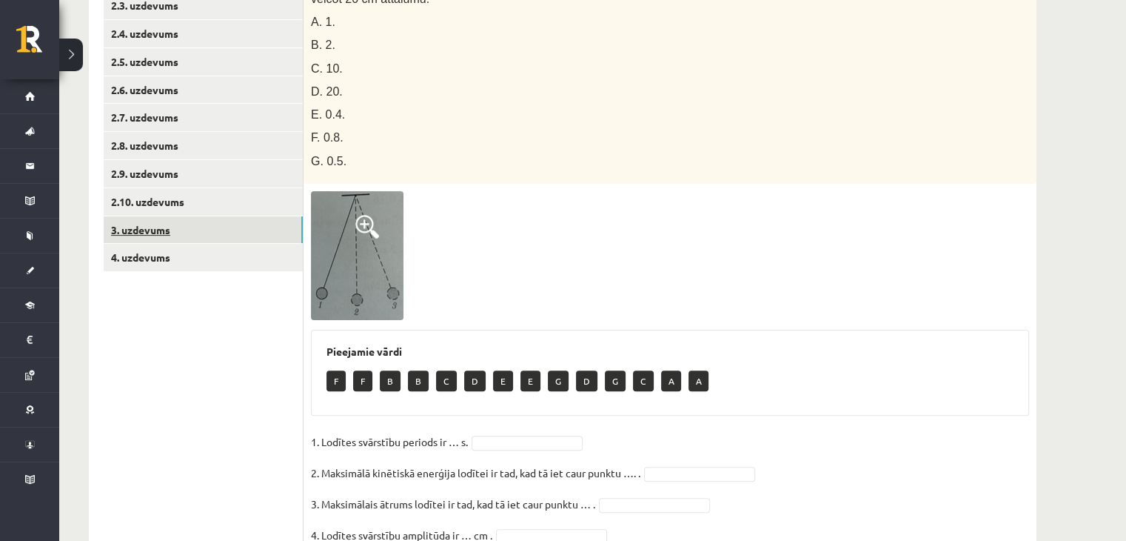
click at [205, 218] on link "3. uzdevums" at bounding box center [203, 229] width 199 height 27
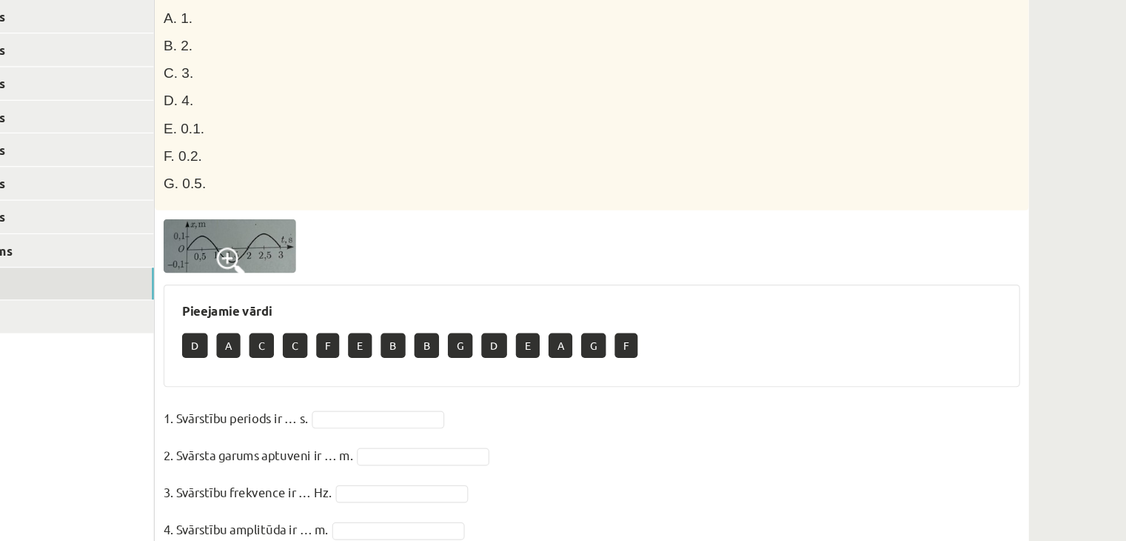
scroll to position [264, 0]
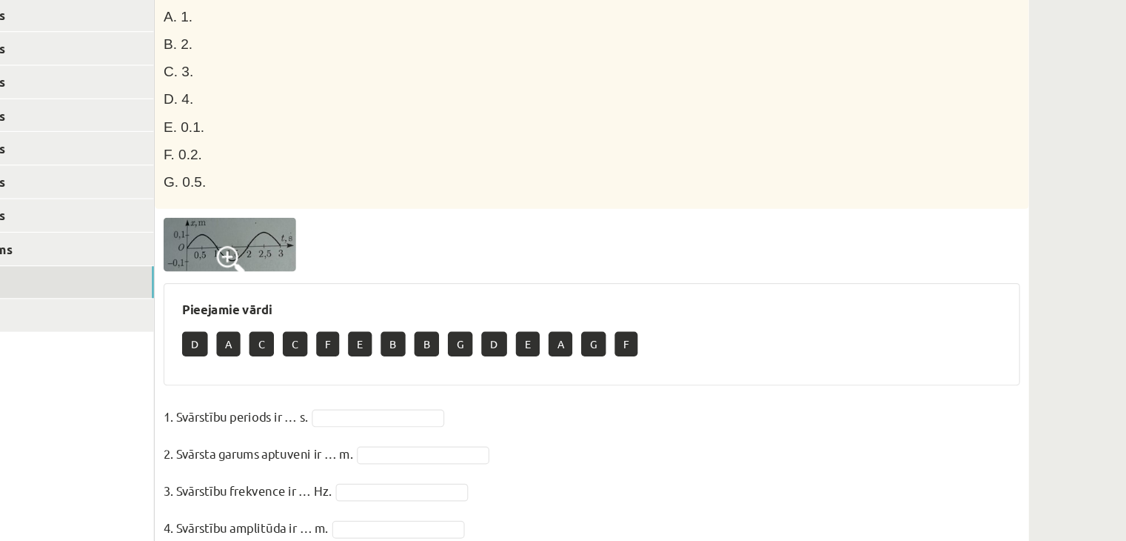
click at [372, 278] on img at bounding box center [366, 292] width 111 height 45
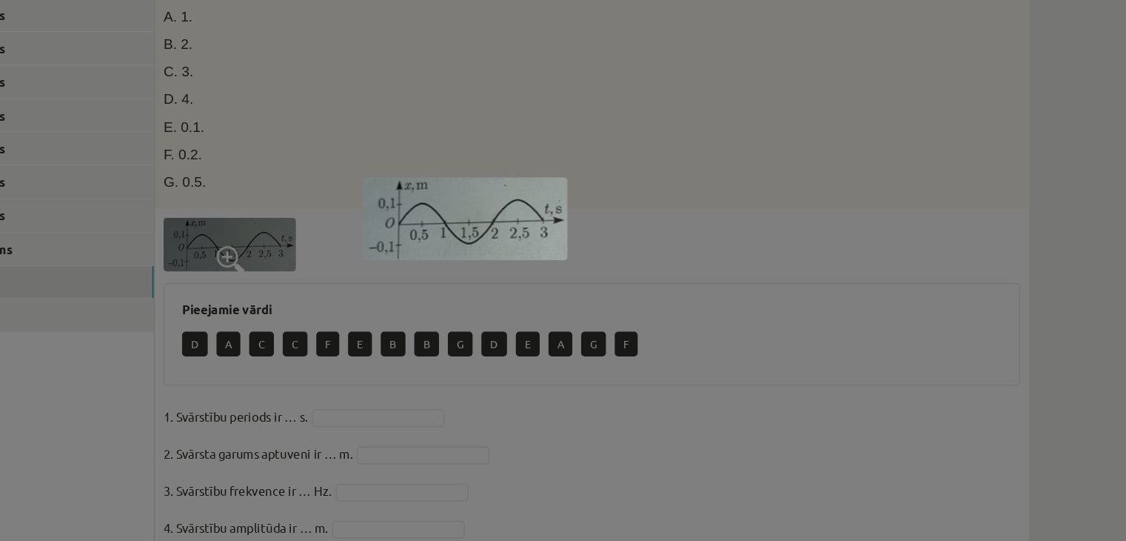
click at [620, 432] on div at bounding box center [563, 270] width 1126 height 541
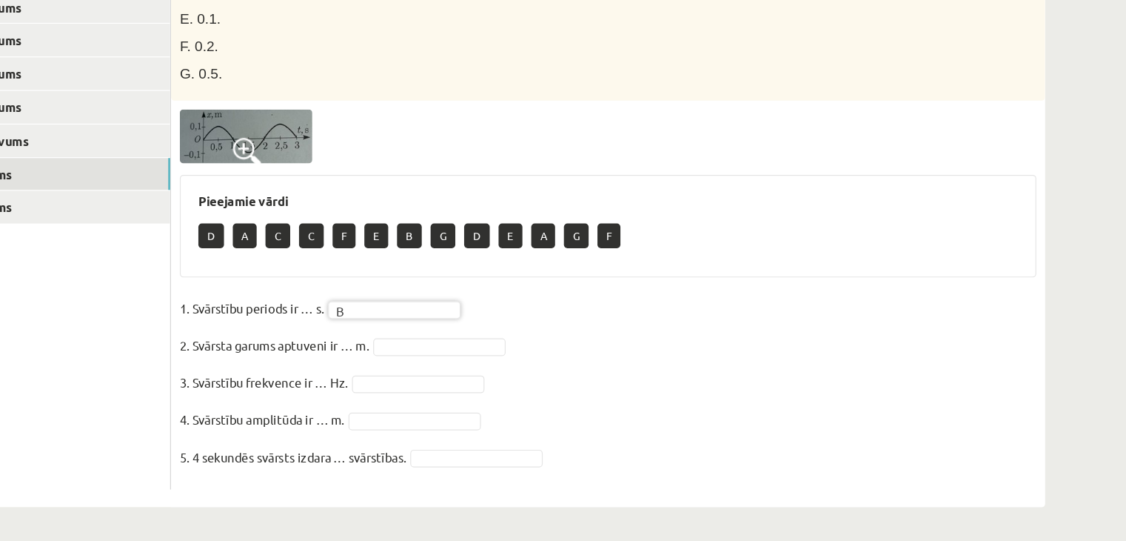
scroll to position [353, 0]
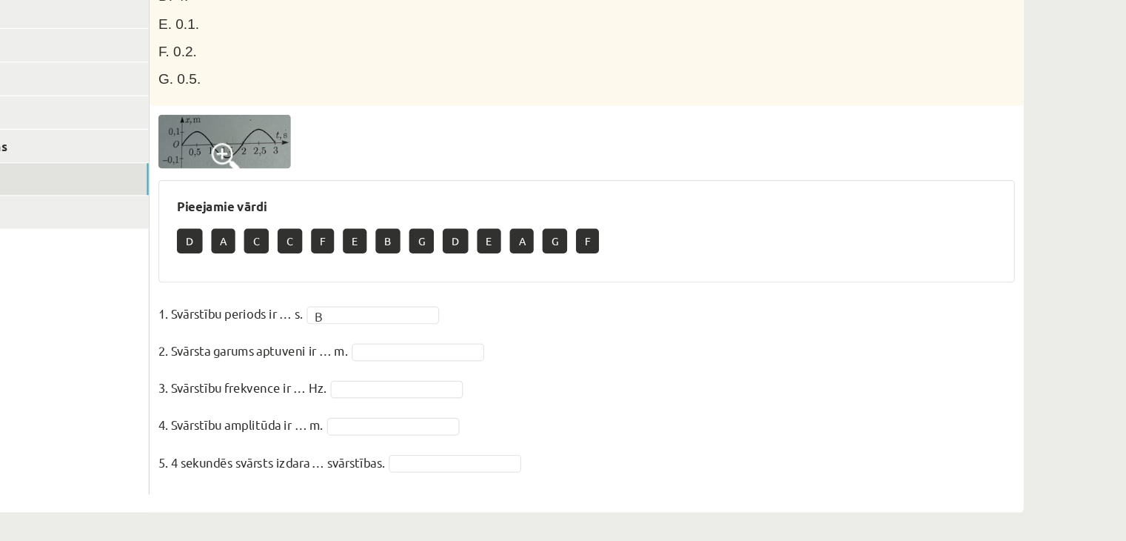
click at [364, 204] on span at bounding box center [367, 216] width 24 height 24
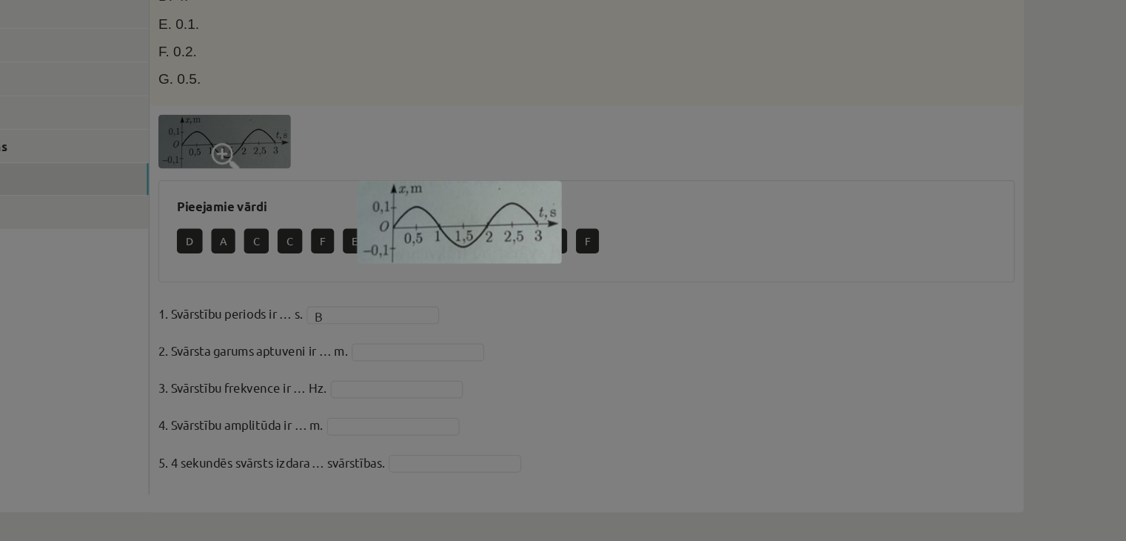
click at [694, 261] on div at bounding box center [563, 270] width 1126 height 541
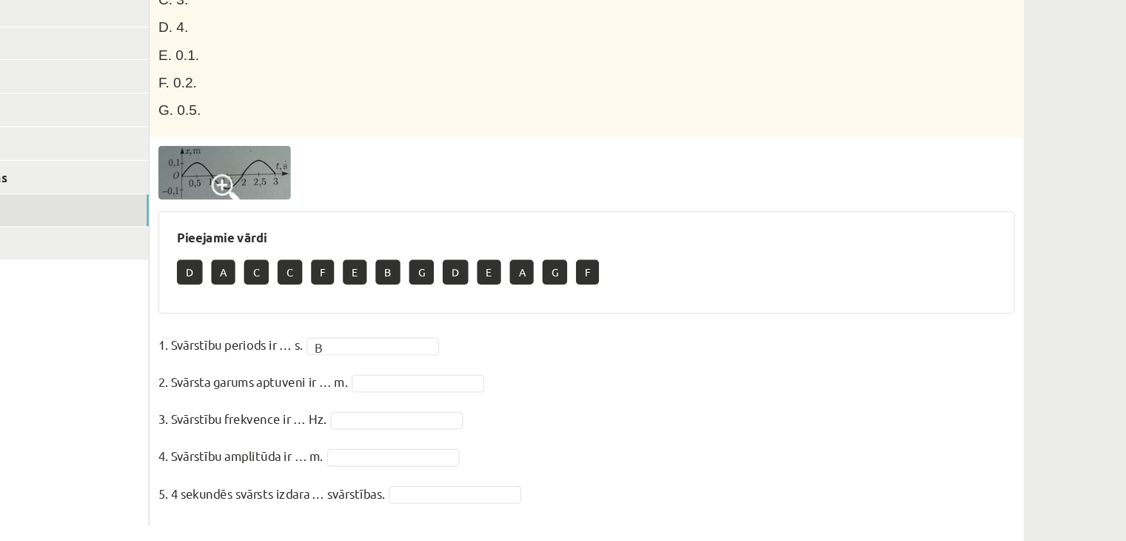
scroll to position [327, 0]
click at [347, 224] on img at bounding box center [366, 228] width 111 height 45
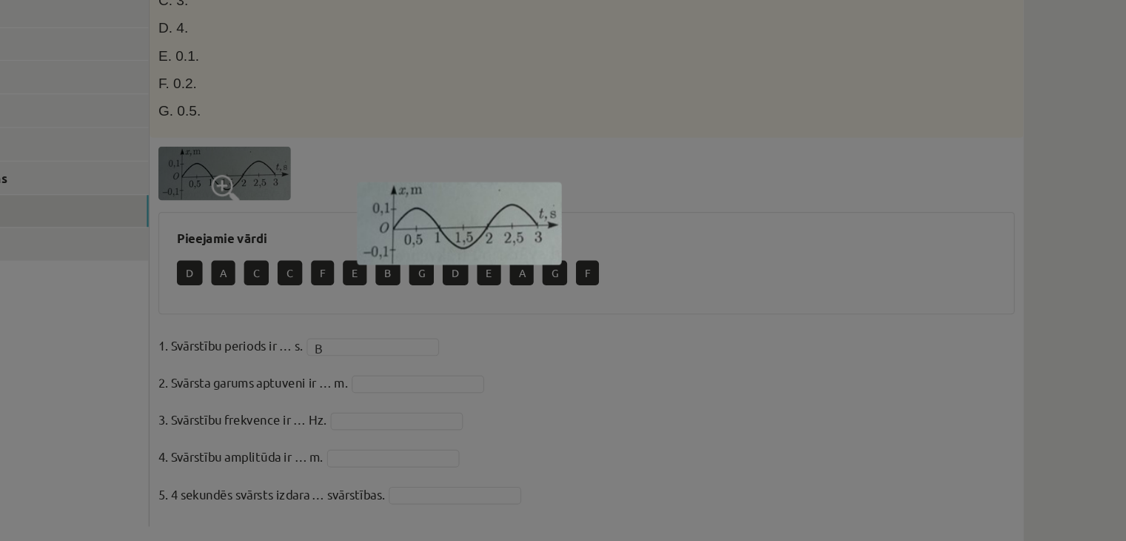
click at [679, 394] on div at bounding box center [563, 270] width 1126 height 541
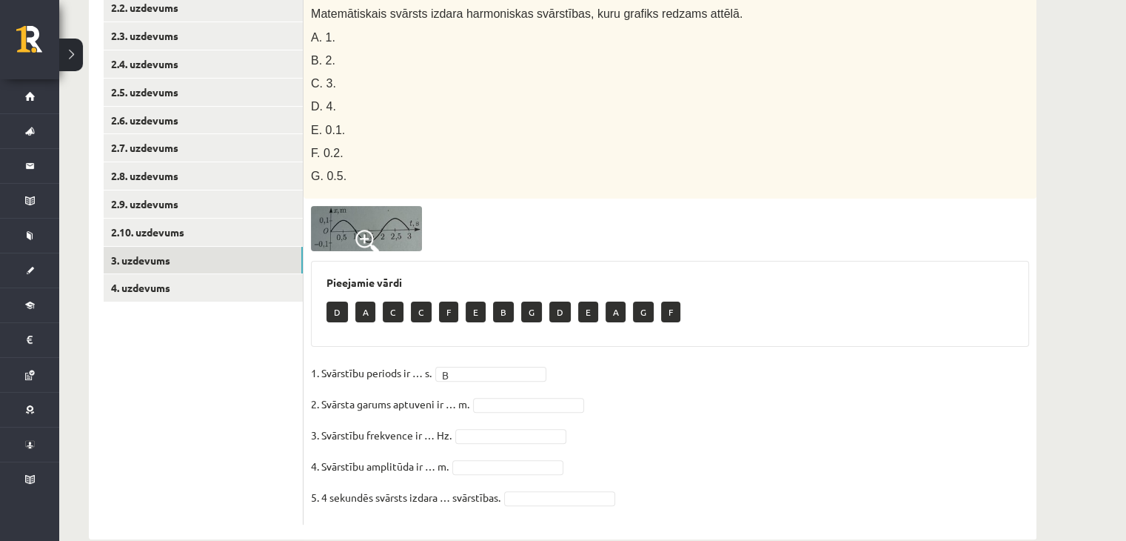
drag, startPoint x: 258, startPoint y: 268, endPoint x: 545, endPoint y: 504, distance: 371.9
click at [545, 504] on fieldset "1. Svārstību periods ir … s. B * 2. Svārsta garums aptuveni ir … m. 3. Svārstīb…" at bounding box center [670, 438] width 718 height 155
click at [383, 235] on img at bounding box center [366, 228] width 111 height 45
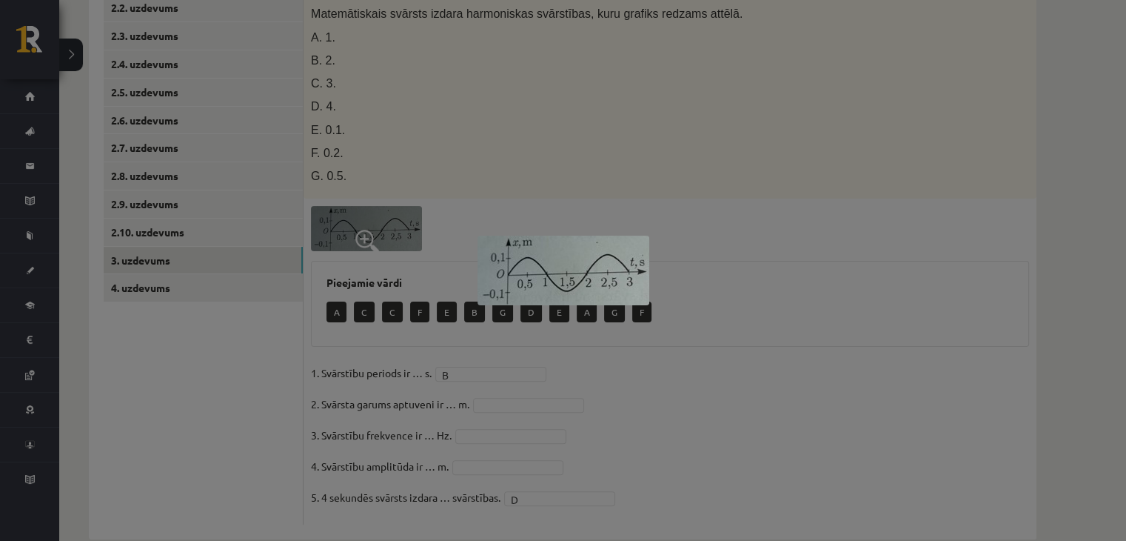
click at [675, 359] on div at bounding box center [563, 270] width 1126 height 541
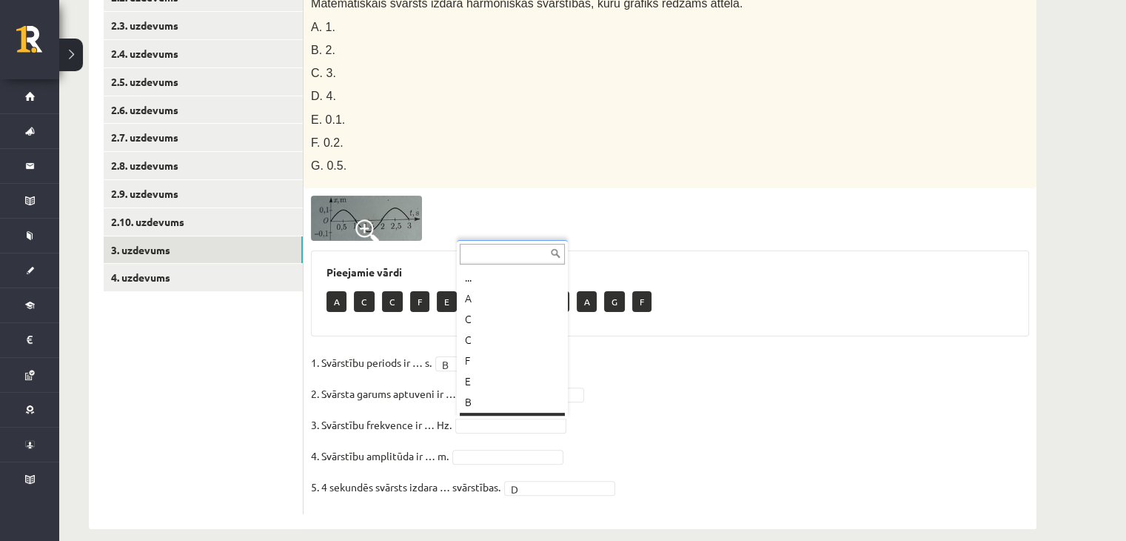
scroll to position [18, 0]
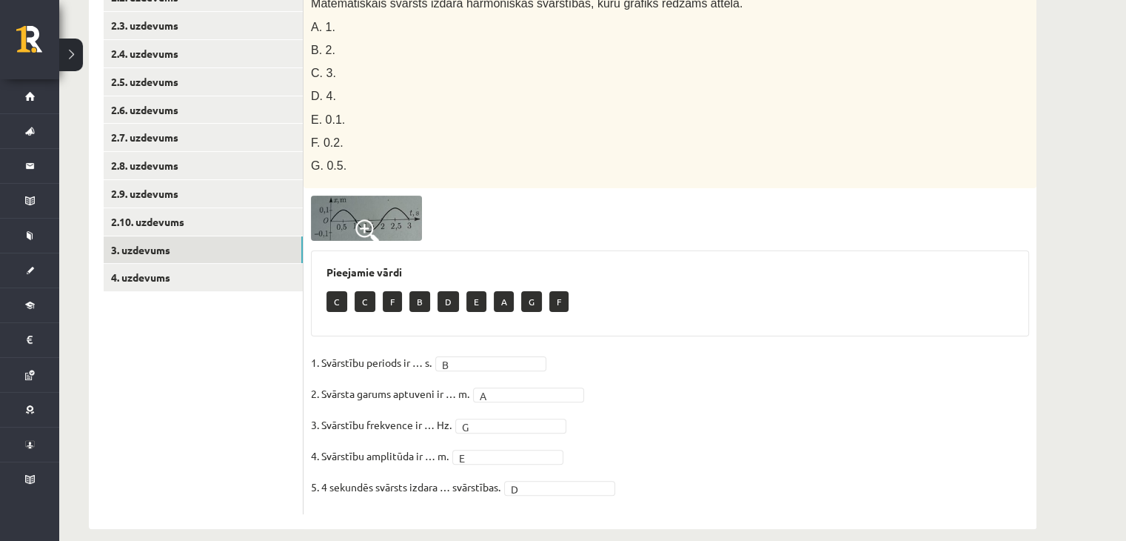
click at [642, 475] on fieldset "1. Svārstību periods ir … s. B * 2. Svārsta garums aptuveni ir … m. A * 3. Svār…" at bounding box center [670, 428] width 718 height 155
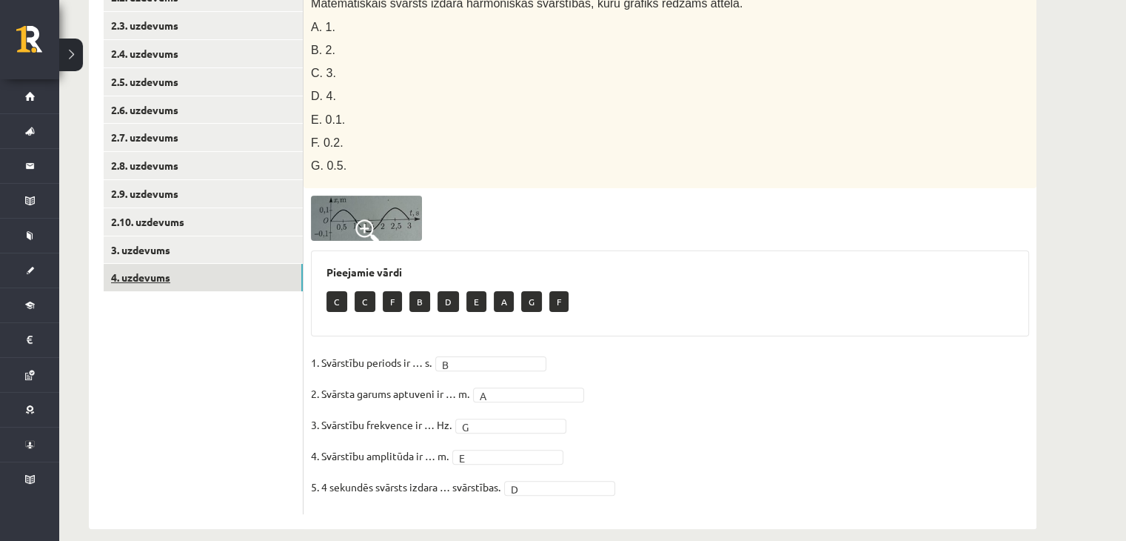
click at [198, 281] on link "4. uzdevums" at bounding box center [203, 277] width 199 height 27
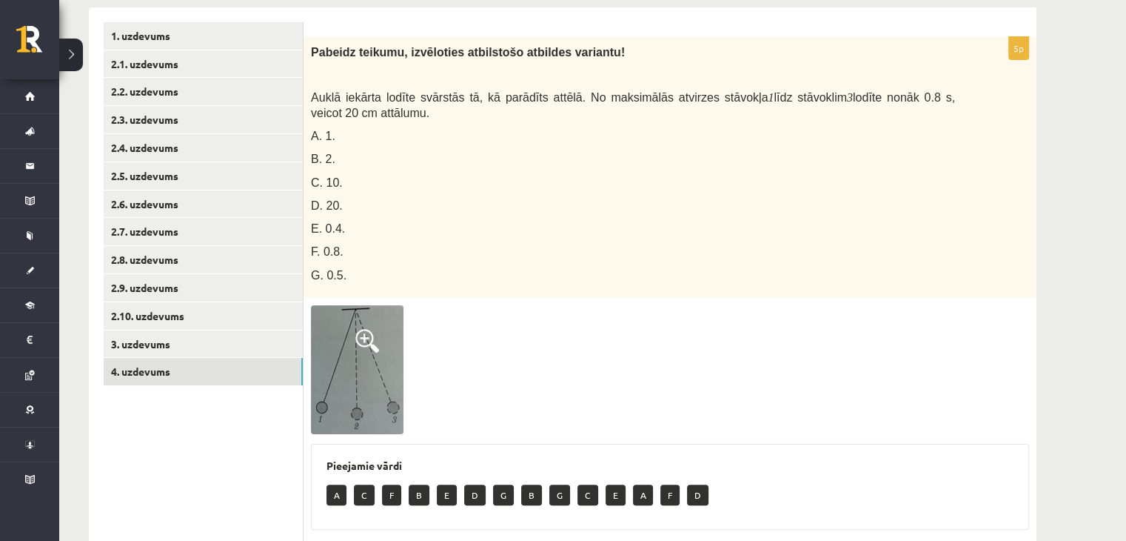
scroll to position [253, 0]
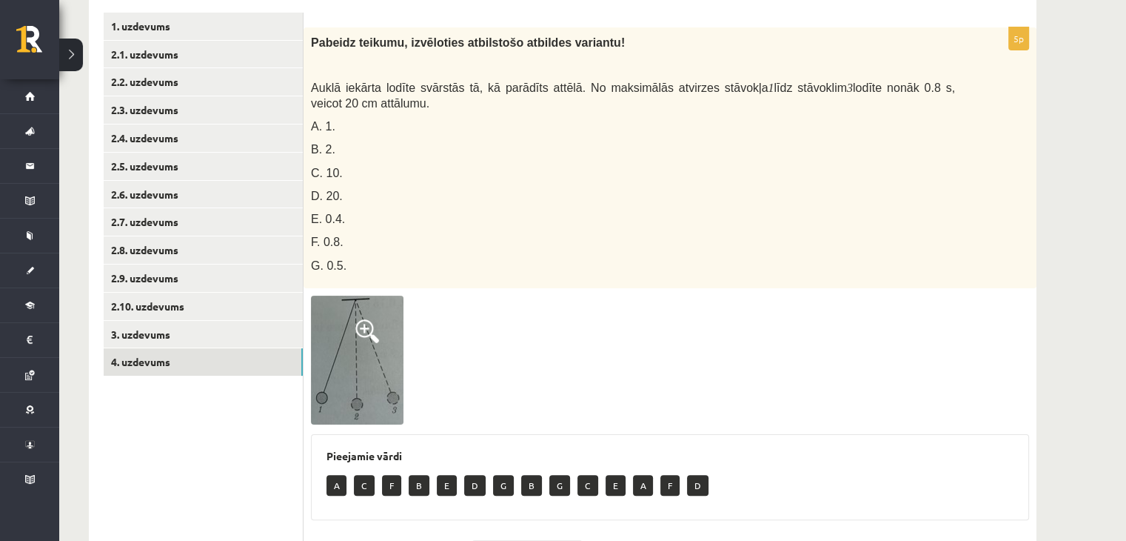
click at [379, 374] on img at bounding box center [357, 359] width 93 height 129
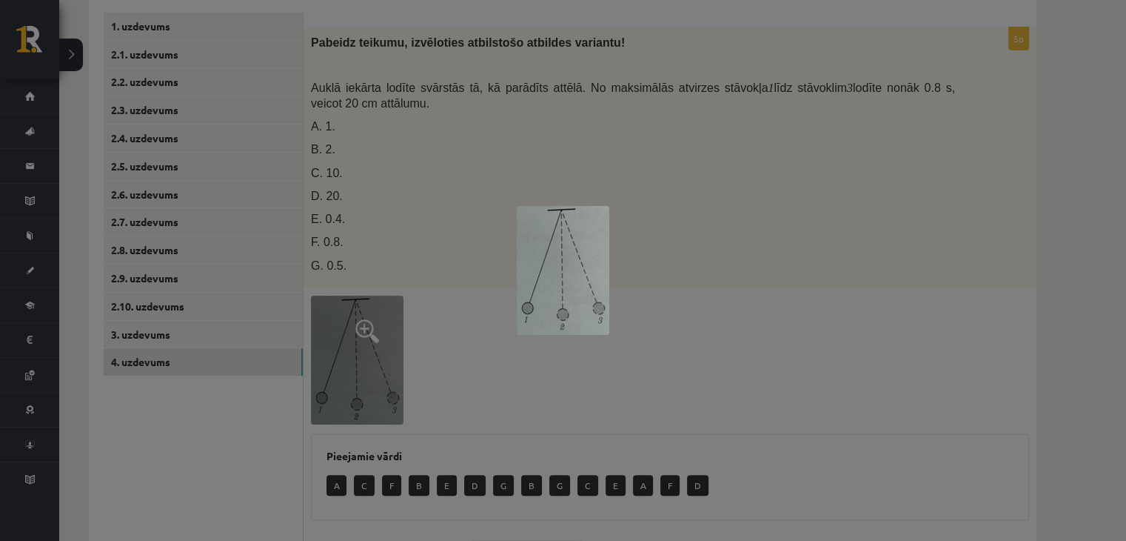
click at [620, 350] on div at bounding box center [563, 270] width 1126 height 541
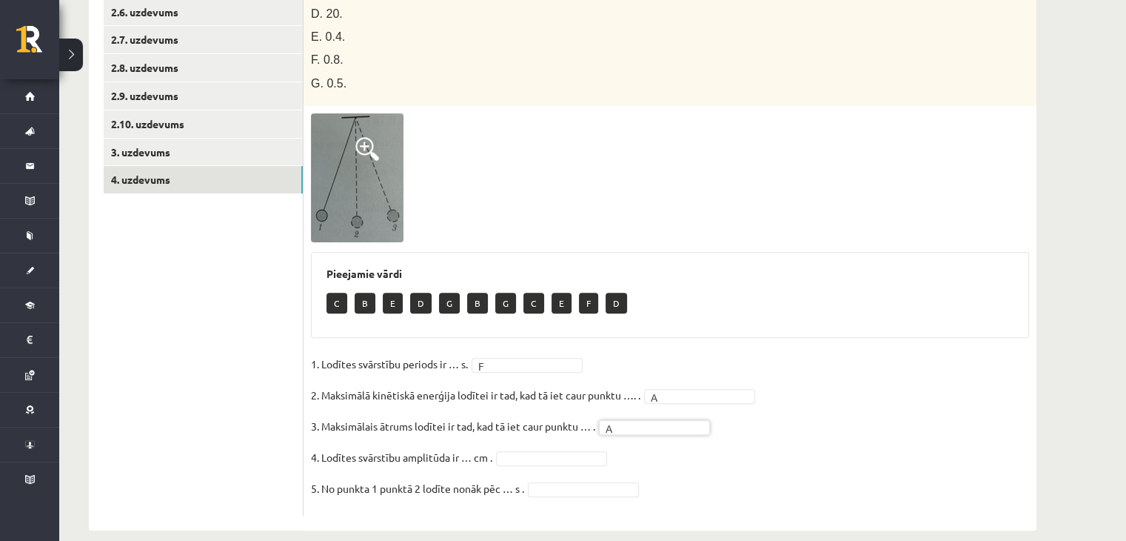
scroll to position [448, 0]
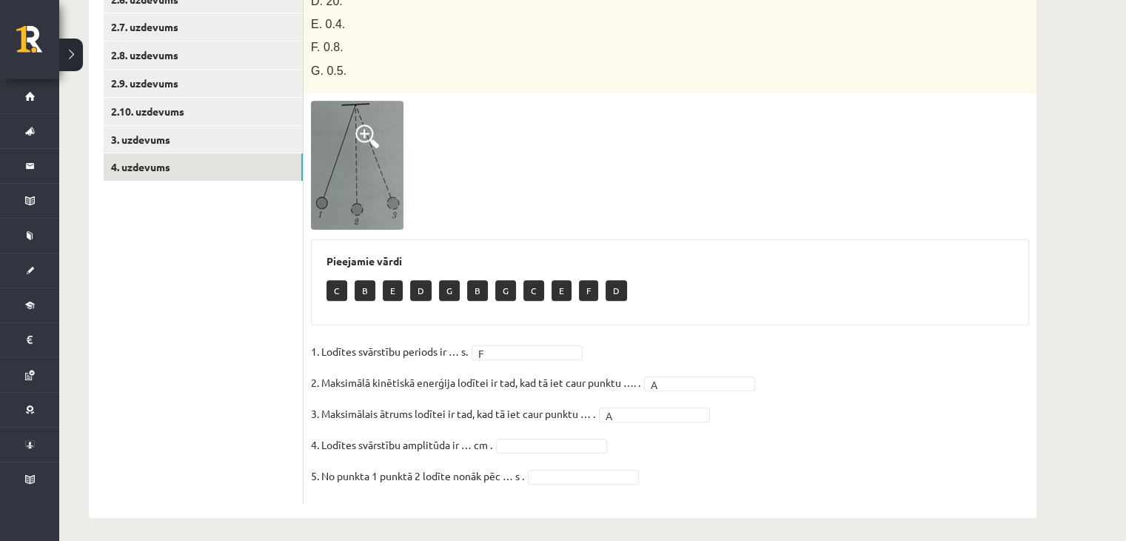
click at [550, 451] on fieldset "1. Lodītes svārstību periods ir … s. F * 2. Maksimālā kinētiskā enerģija lodīte…" at bounding box center [670, 417] width 718 height 155
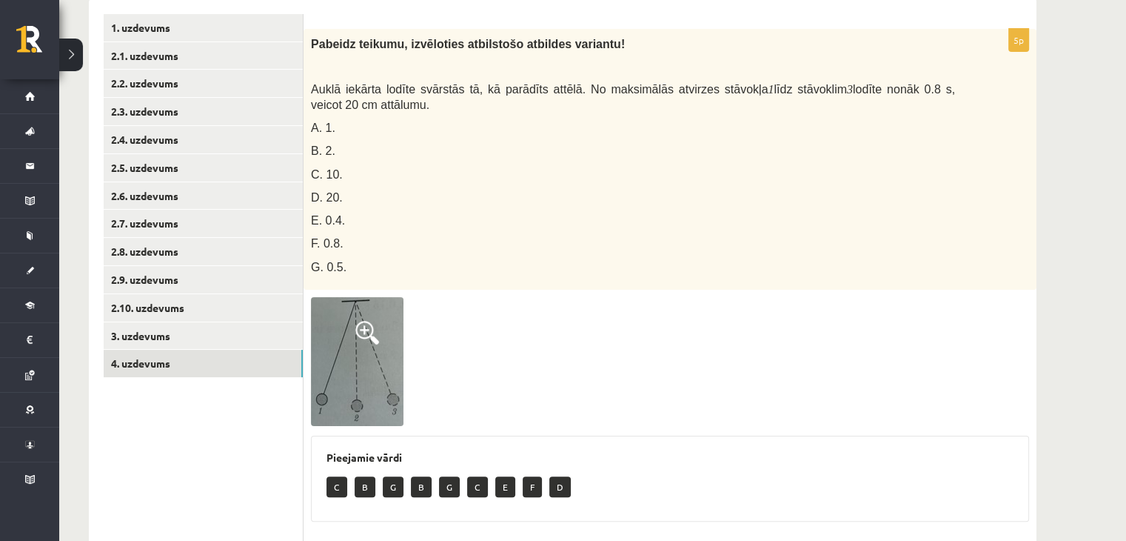
scroll to position [250, 0]
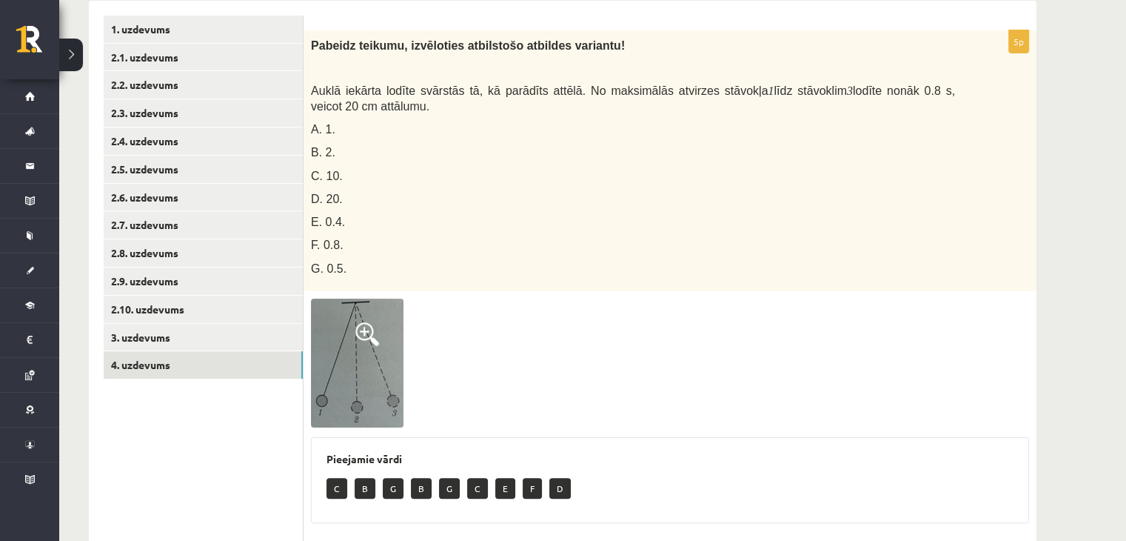
click at [375, 395] on img at bounding box center [357, 362] width 93 height 129
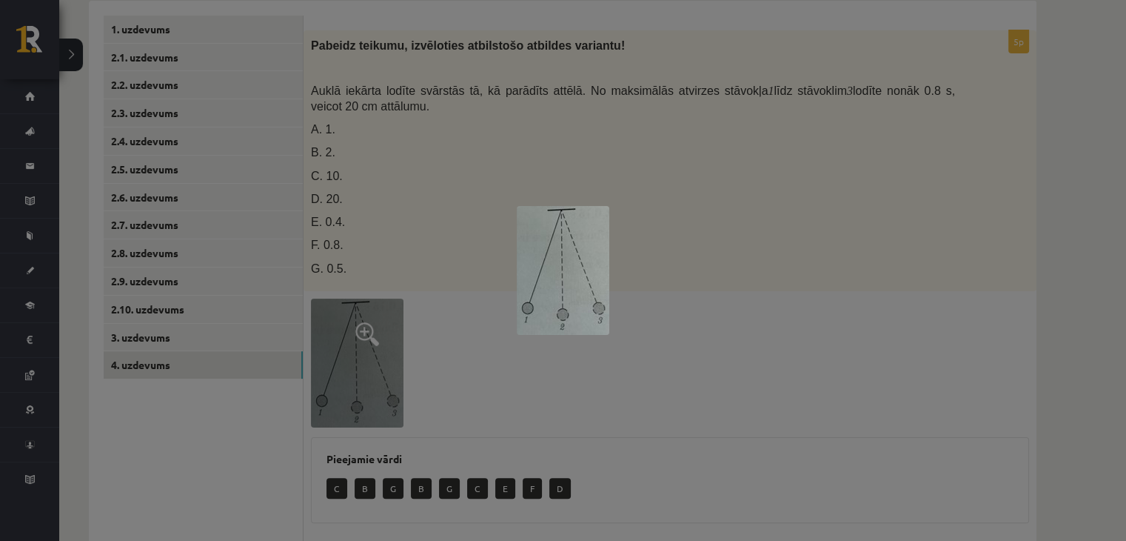
click at [702, 310] on div at bounding box center [563, 270] width 1126 height 541
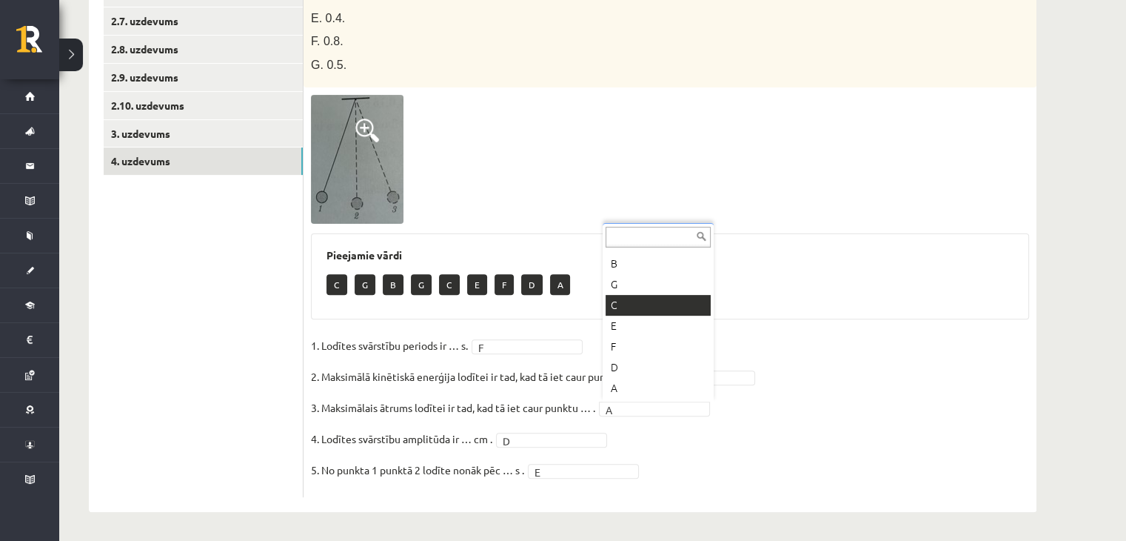
scroll to position [41, 0]
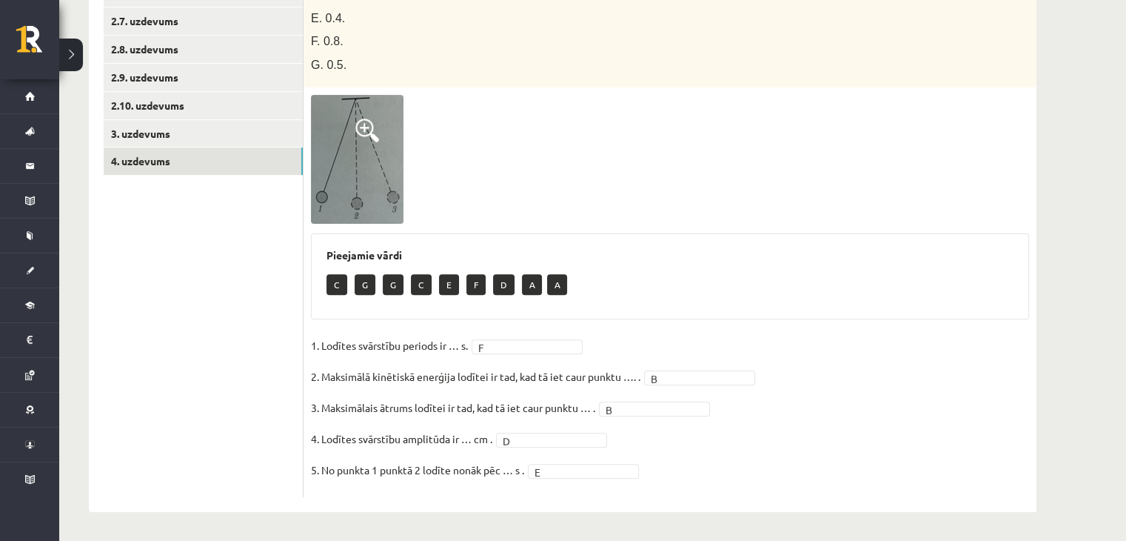
click at [734, 460] on fieldset "1. Lodītes svārstību periods ir … s. F * 2. Maksimālā kinētiskā enerģija lodīte…" at bounding box center [670, 411] width 718 height 155
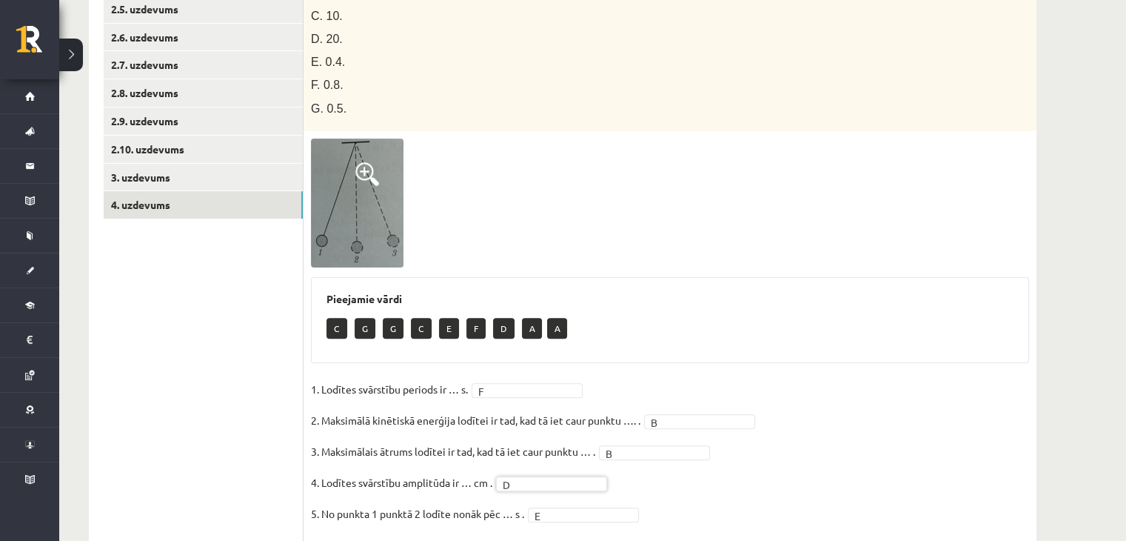
scroll to position [454, 0]
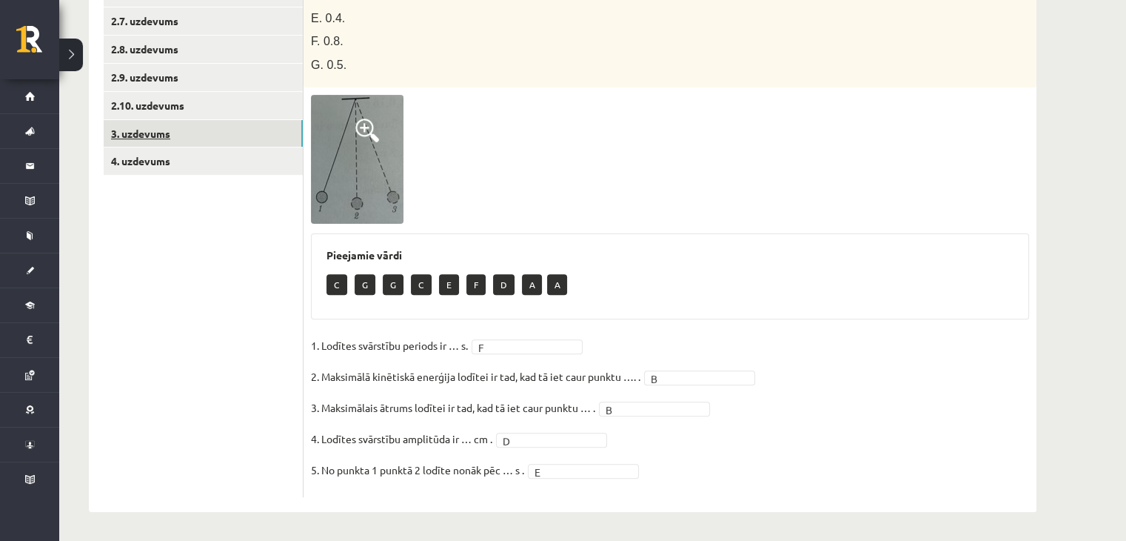
click at [147, 141] on link "3. uzdevums" at bounding box center [203, 133] width 199 height 27
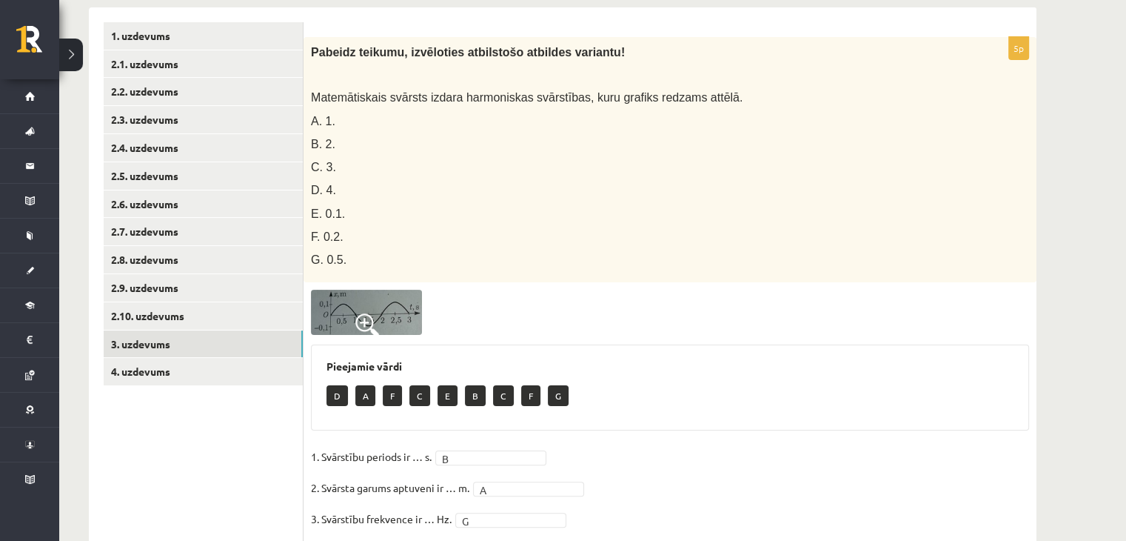
scroll to position [239, 0]
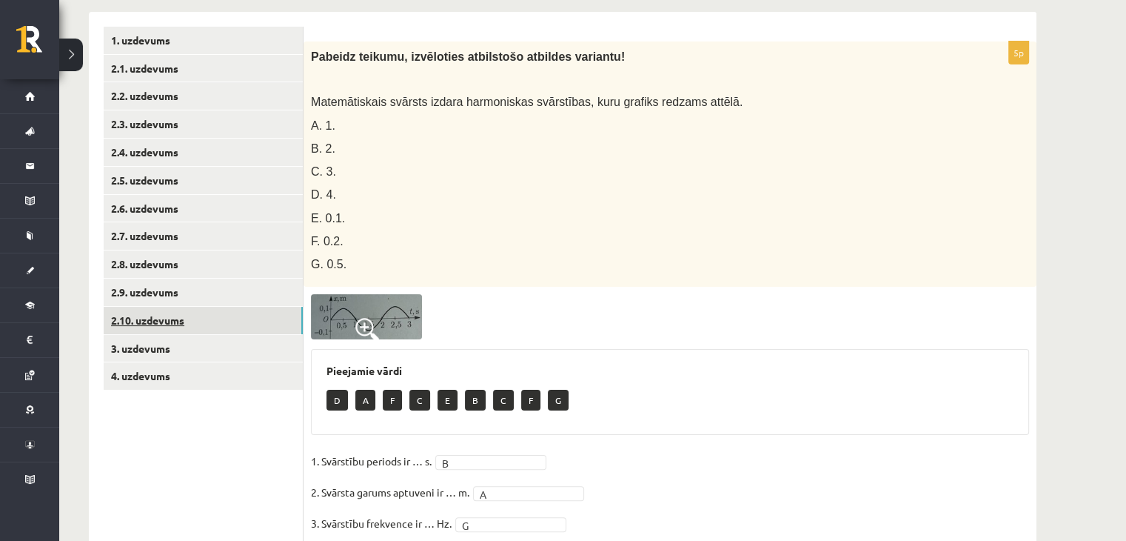
click at [144, 321] on link "2.10. uzdevums" at bounding box center [203, 320] width 199 height 27
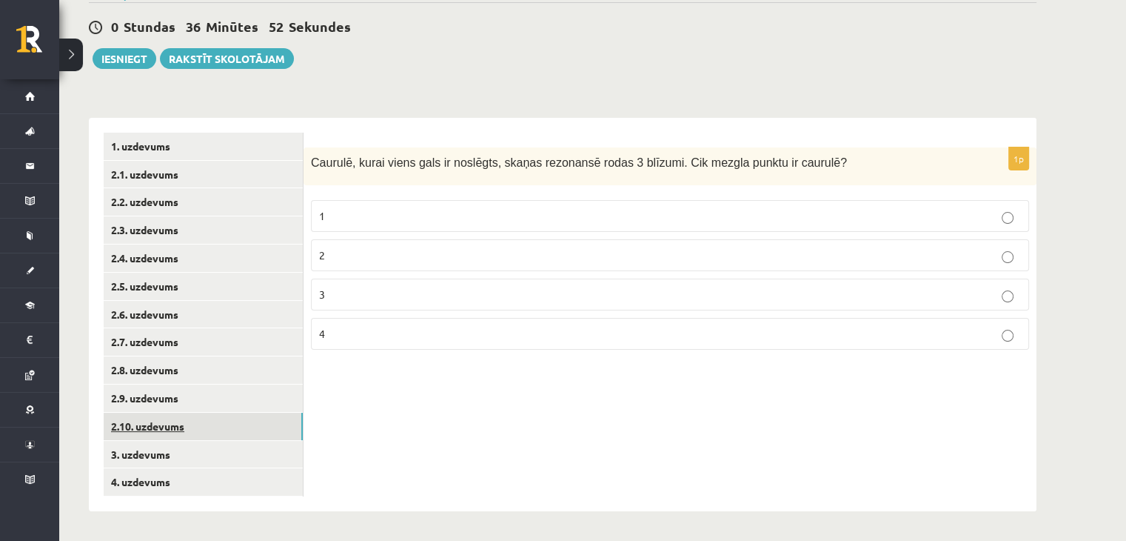
scroll to position [133, 0]
click at [444, 284] on label "3" at bounding box center [670, 294] width 718 height 32
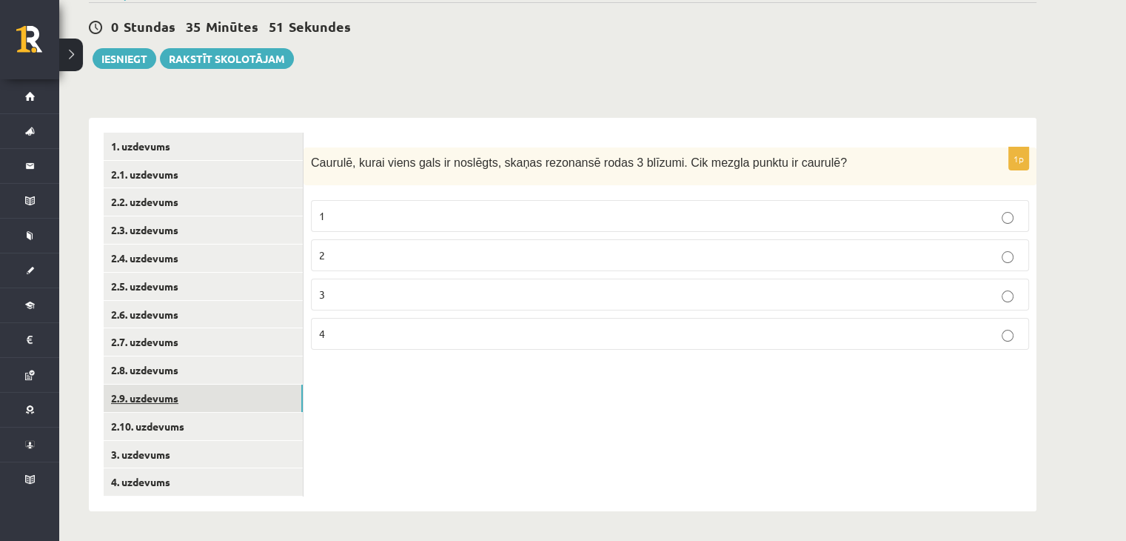
click at [173, 397] on link "2.9. uzdevums" at bounding box center [203, 397] width 199 height 27
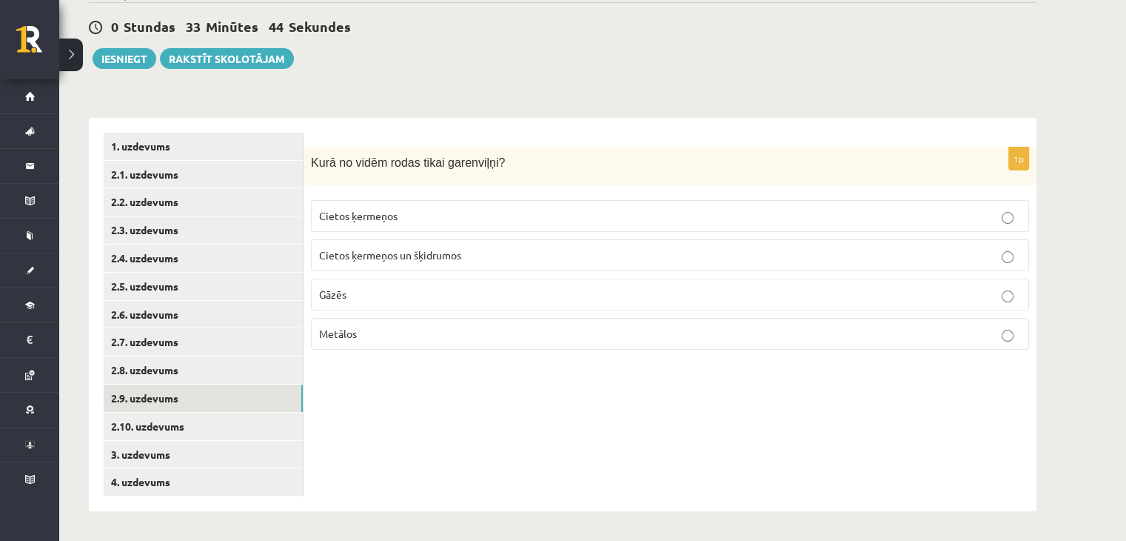
drag, startPoint x: 514, startPoint y: 432, endPoint x: 452, endPoint y: 420, distance: 63.3
click at [452, 420] on div "1p Kurā no vidēm rodas tikai garenviļņi? Cietos ķermeņos Cietos ķermeņos un šķi…" at bounding box center [670, 314] width 733 height 393
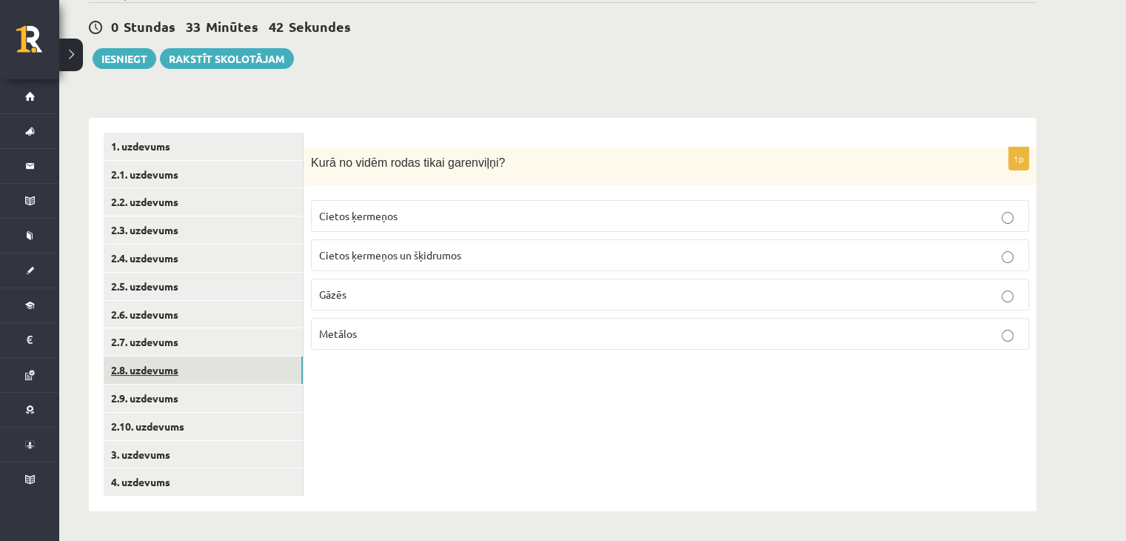
click at [160, 380] on link "2.8. uzdevums" at bounding box center [203, 369] width 199 height 27
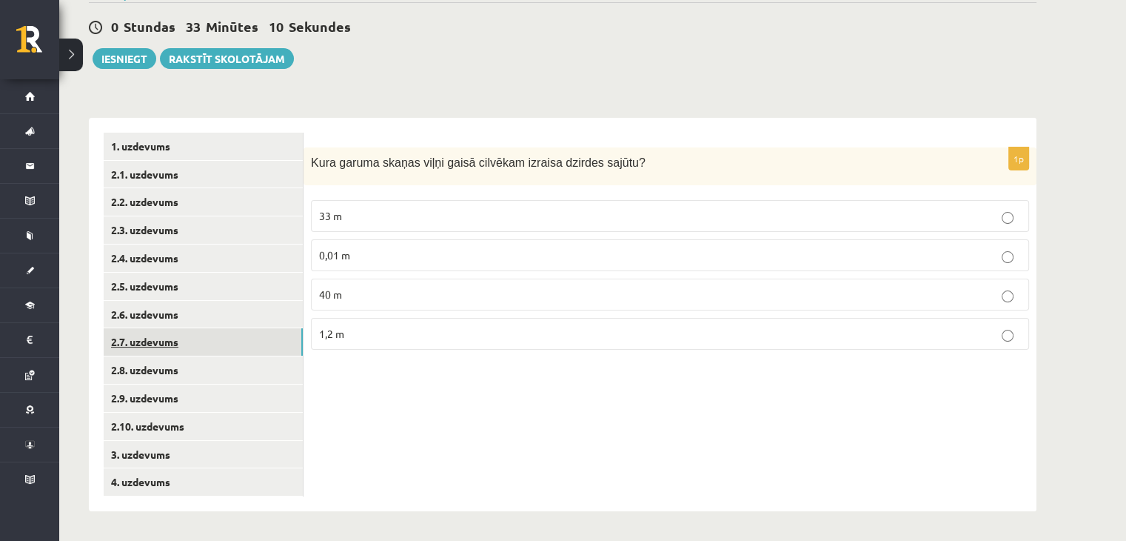
click at [193, 343] on link "2.7. uzdevums" at bounding box center [203, 341] width 199 height 27
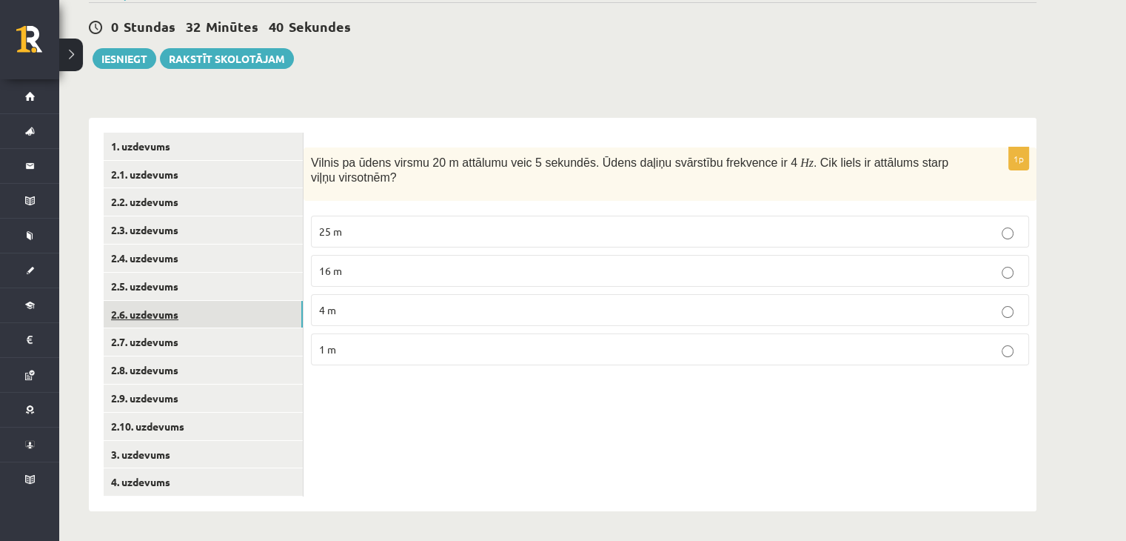
click at [214, 317] on link "2.6. uzdevums" at bounding box center [203, 314] width 199 height 27
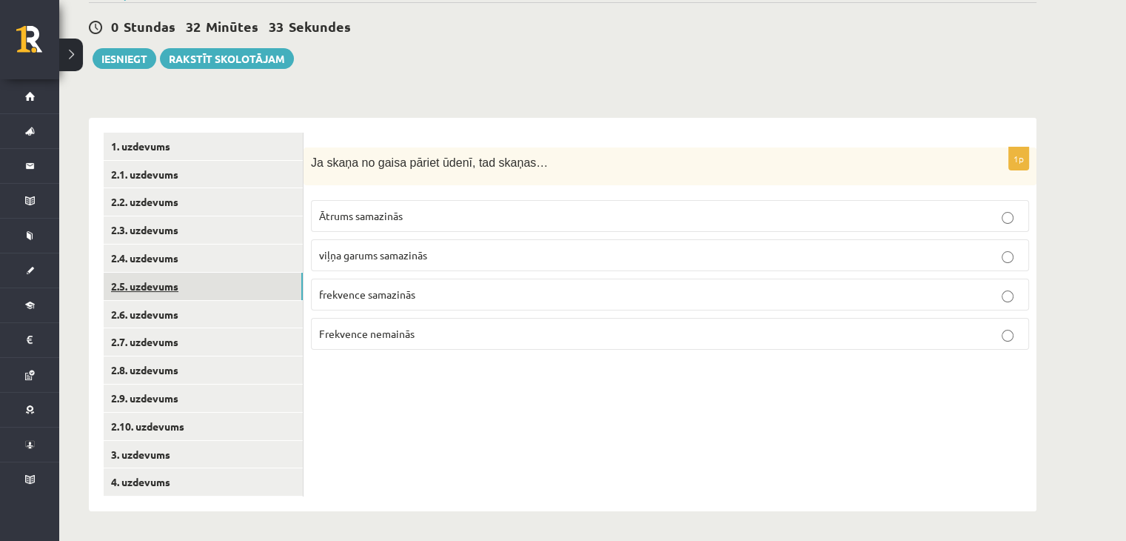
click at [117, 282] on link "2.5. uzdevums" at bounding box center [203, 285] width 199 height 27
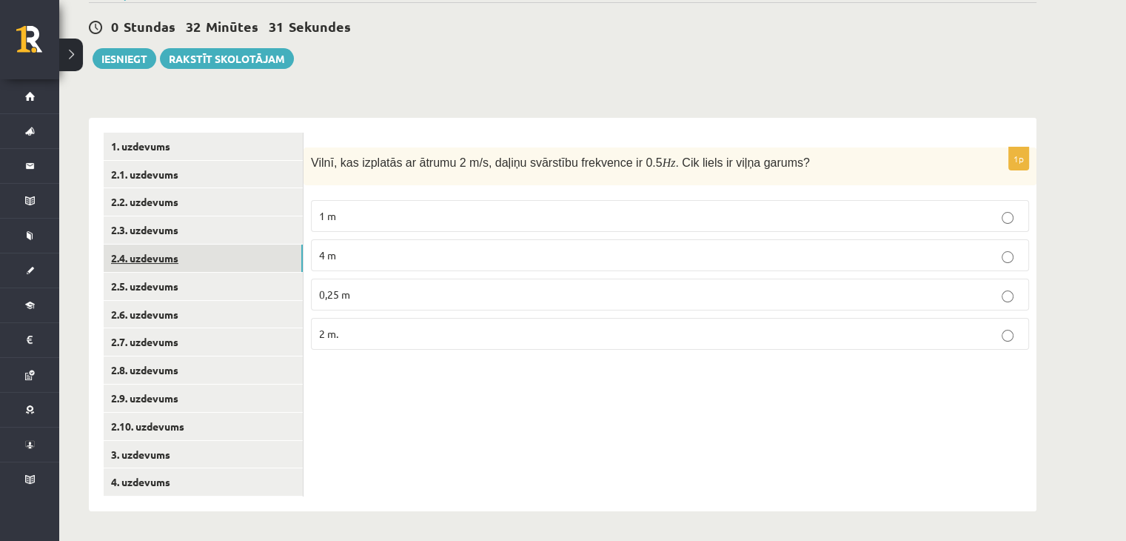
click at [139, 258] on link "2.4. uzdevums" at bounding box center [203, 257] width 199 height 27
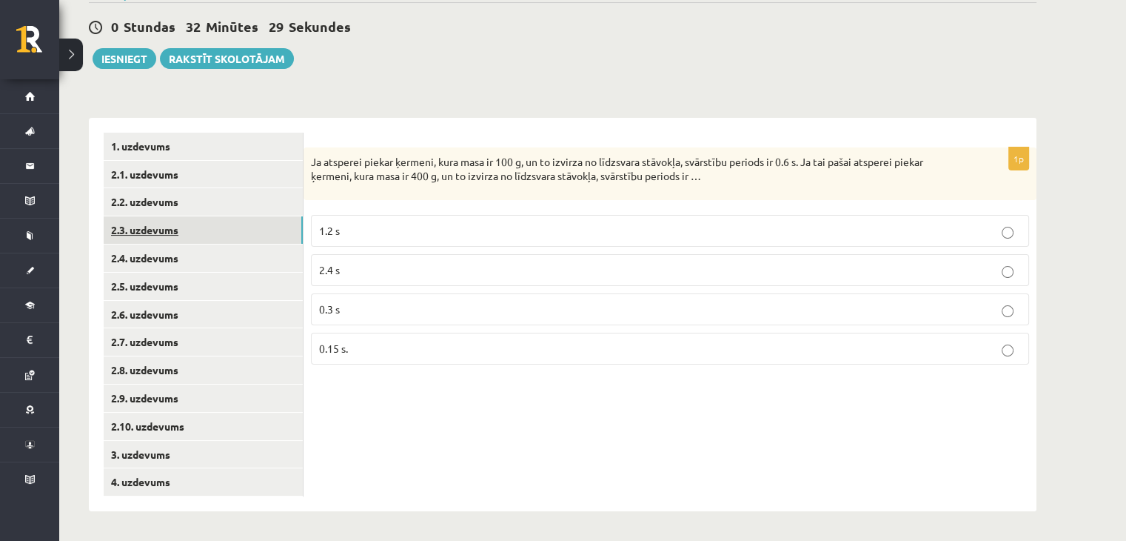
click at [163, 235] on link "2.3. uzdevums" at bounding box center [203, 229] width 199 height 27
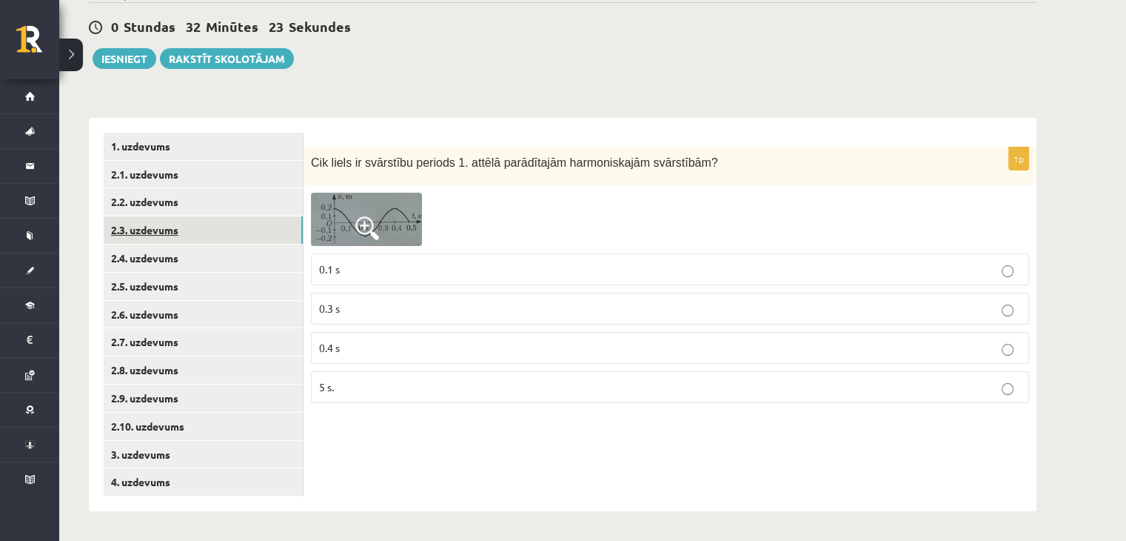
click at [149, 217] on link "2.3. uzdevums" at bounding box center [203, 229] width 199 height 27
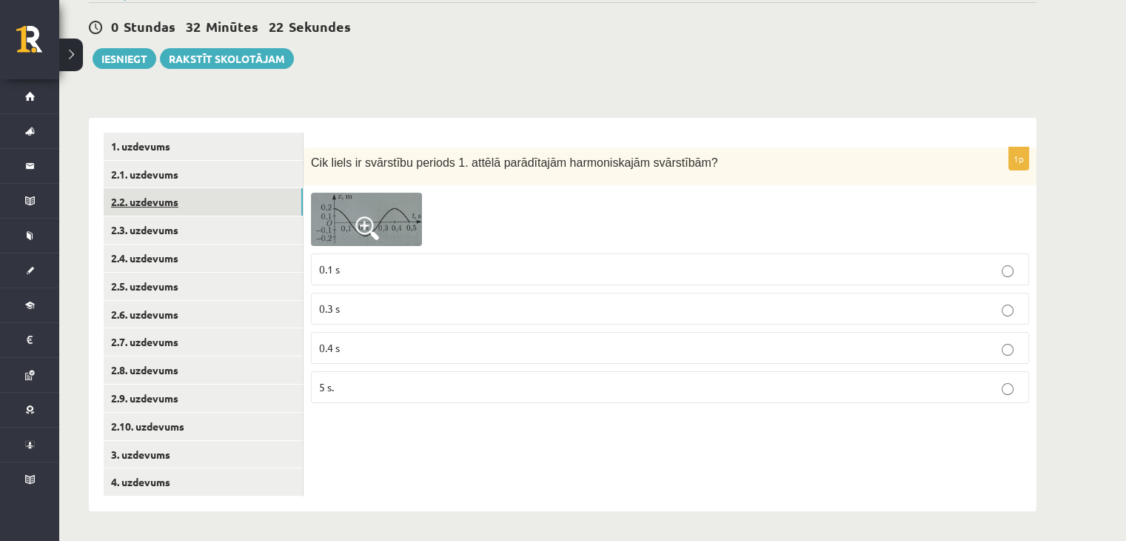
click at [179, 196] on link "2.2. uzdevums" at bounding box center [203, 201] width 199 height 27
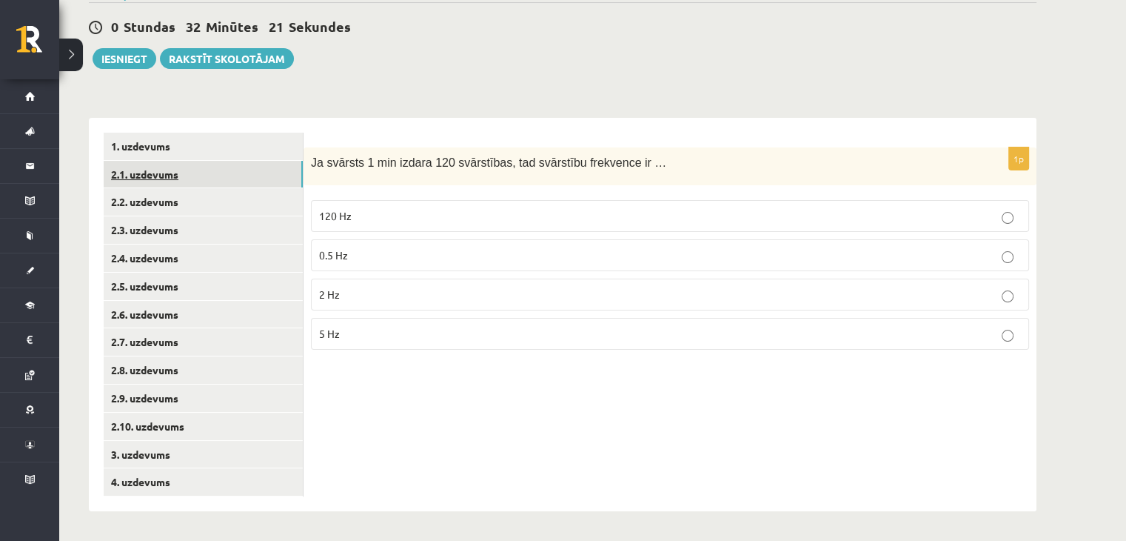
click at [156, 181] on link "2.1. uzdevums" at bounding box center [203, 174] width 199 height 27
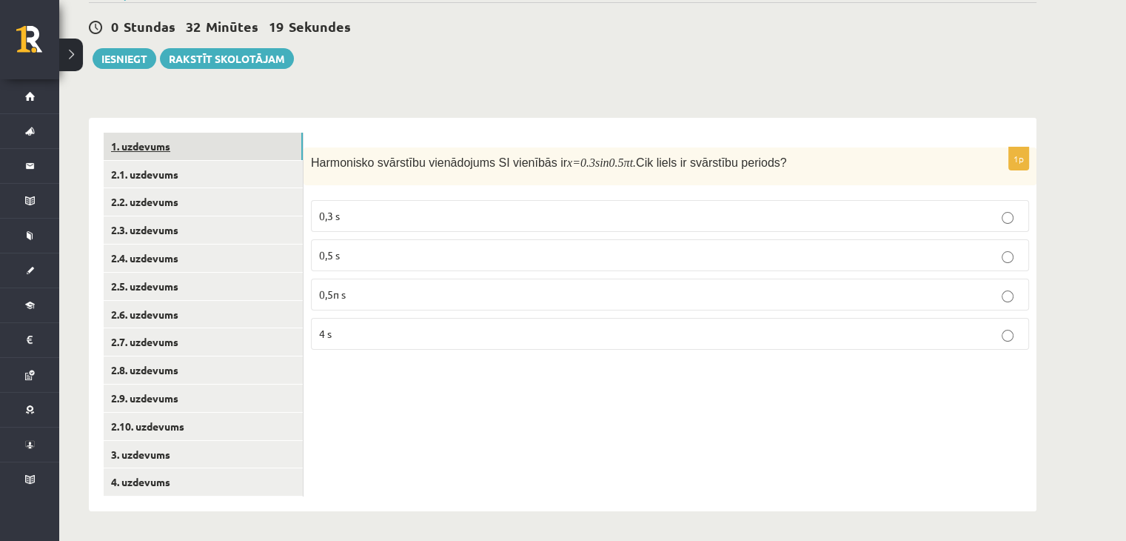
click at [140, 152] on link "1. uzdevums" at bounding box center [203, 146] width 199 height 27
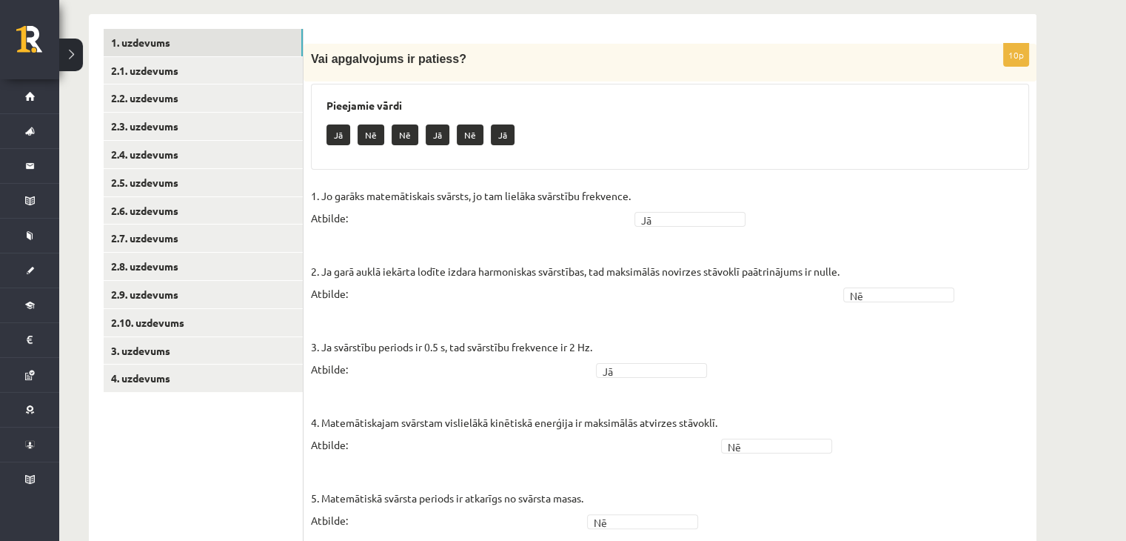
scroll to position [236, 0]
click at [189, 117] on link "2.3. uzdevums" at bounding box center [203, 126] width 199 height 27
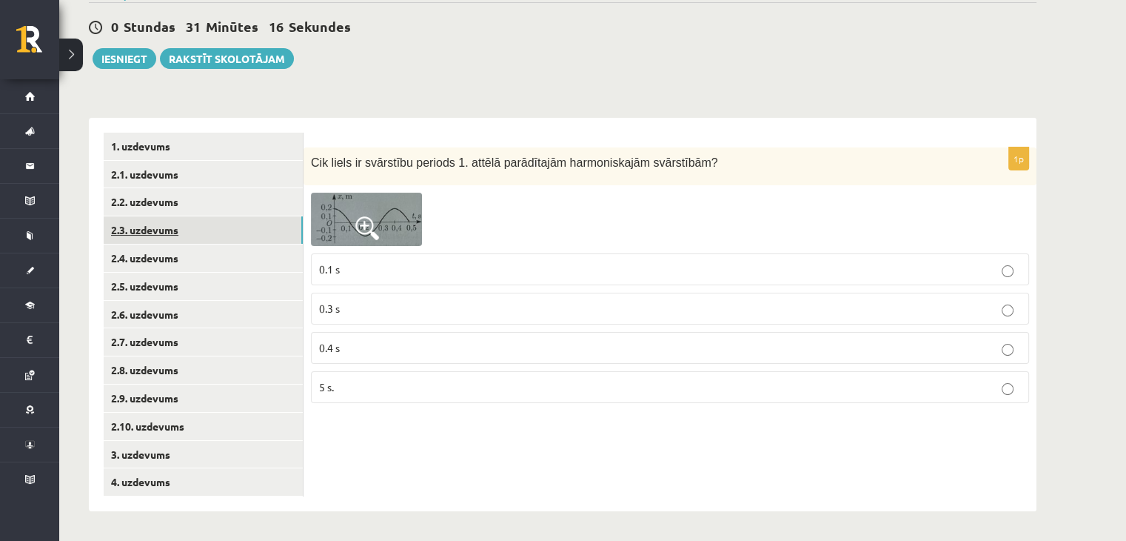
scroll to position [133, 0]
click at [170, 149] on link "1. uzdevums" at bounding box center [203, 146] width 199 height 27
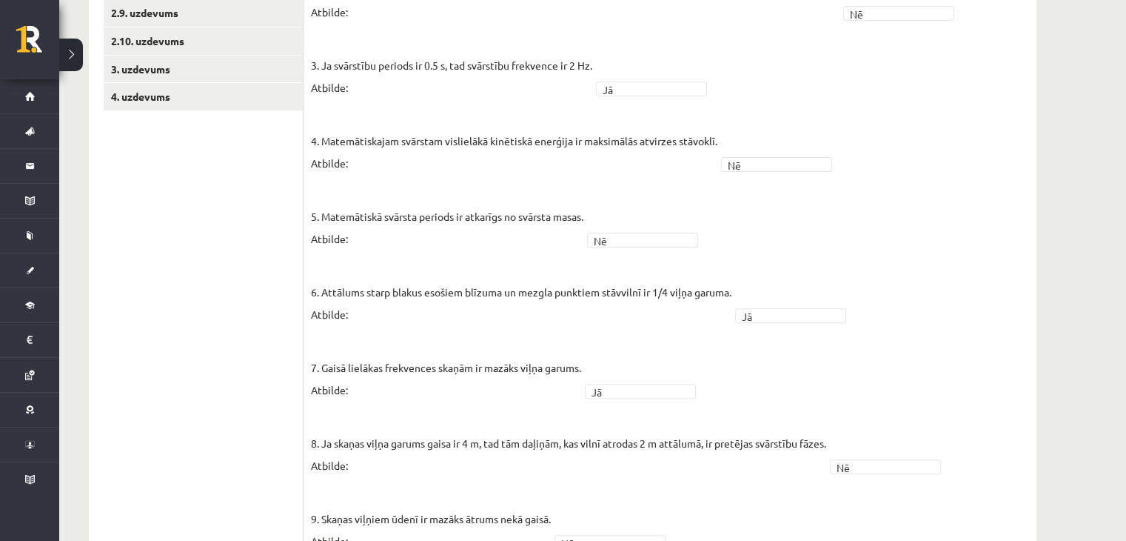
scroll to position [666, 0]
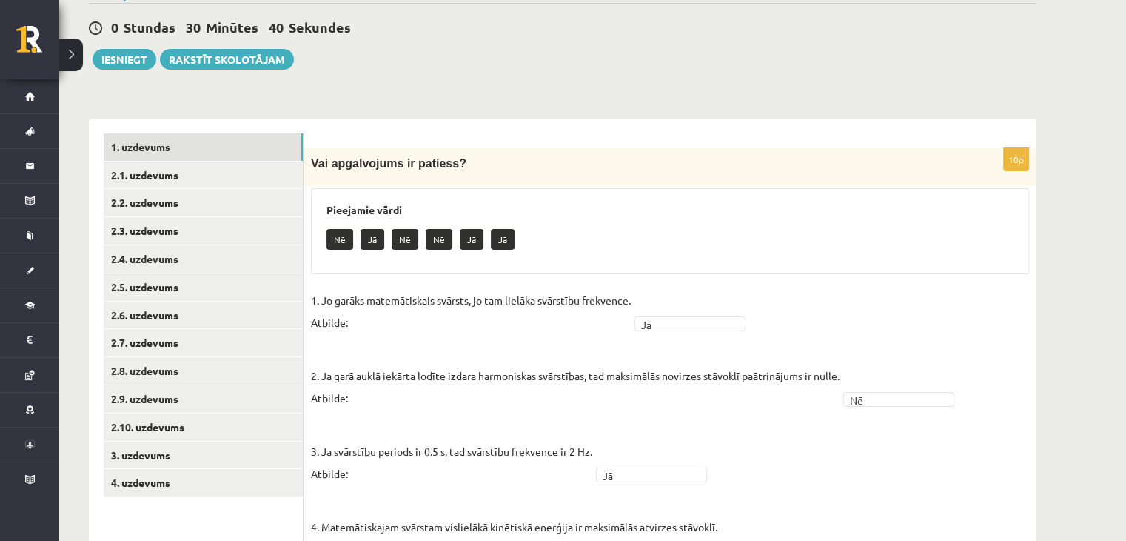
scroll to position [106, 0]
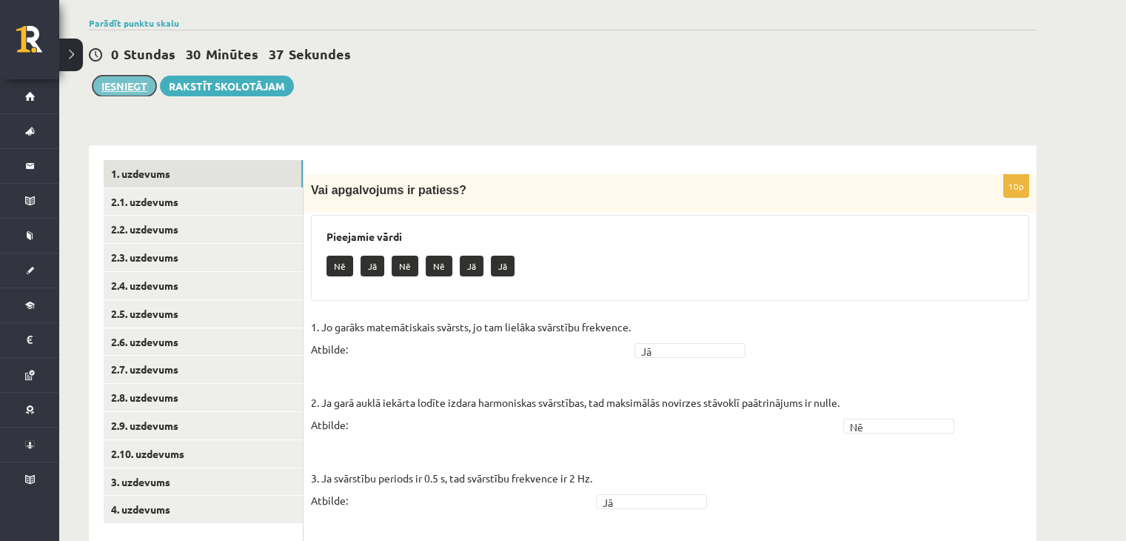
click at [107, 84] on button "Iesniegt" at bounding box center [125, 86] width 64 height 21
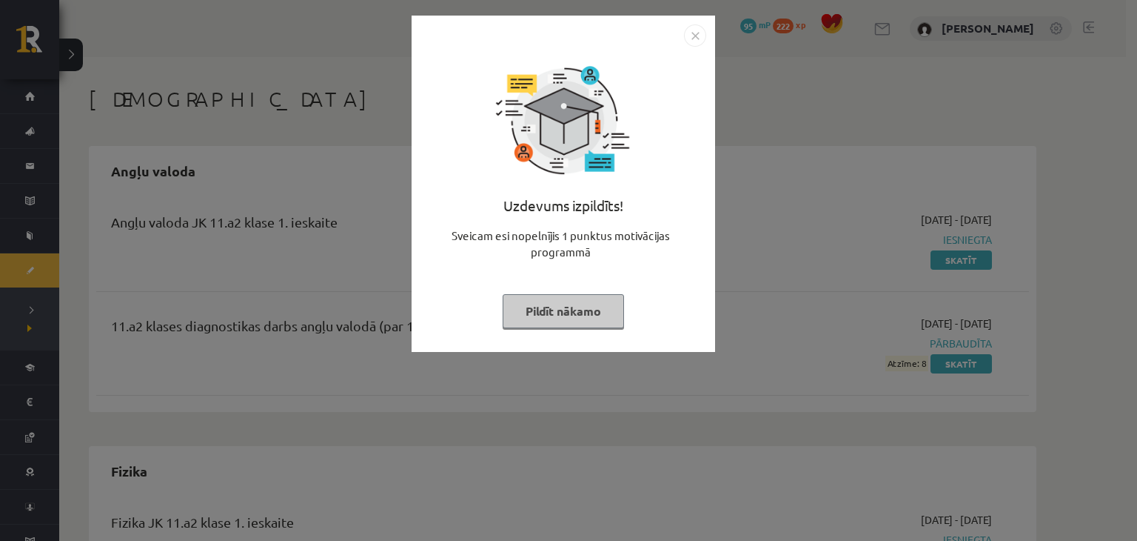
click at [551, 306] on button "Pildīt nākamo" at bounding box center [563, 311] width 121 height 34
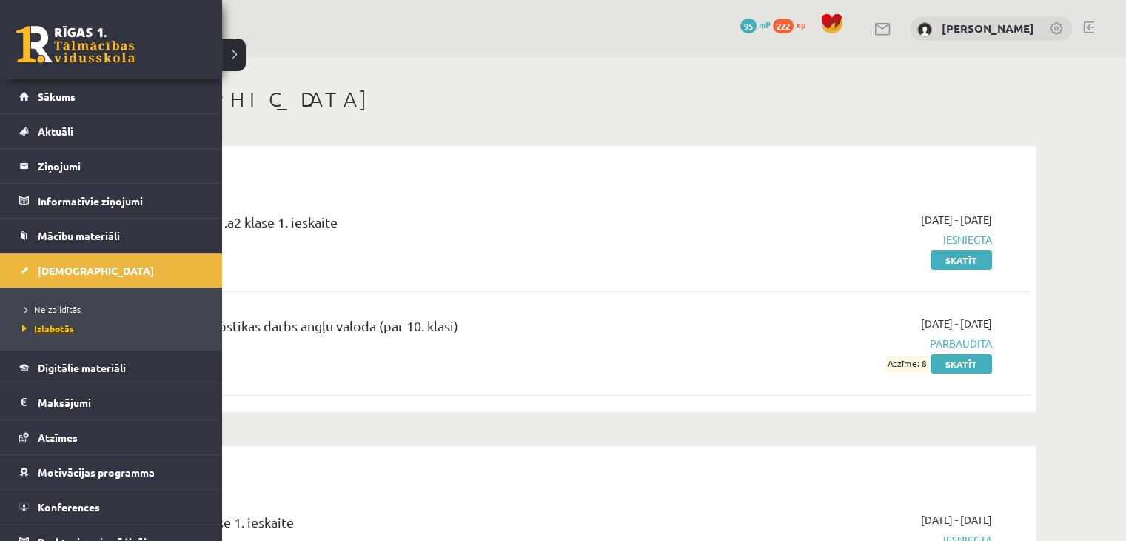
click at [59, 327] on span "Izlabotās" at bounding box center [47, 328] width 56 height 12
click at [47, 309] on span "Neizpildītās" at bounding box center [50, 309] width 62 height 12
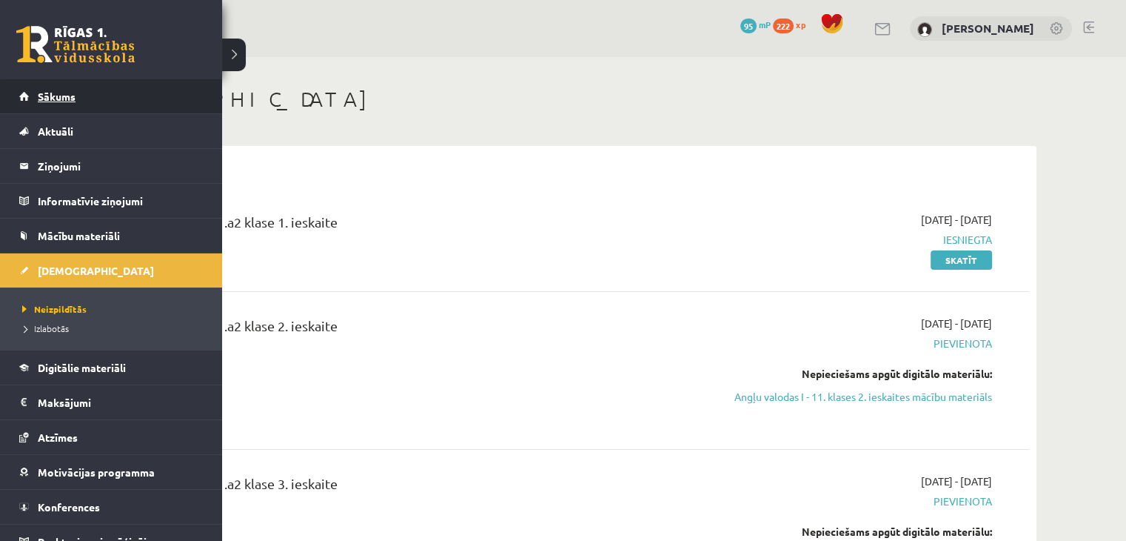
click at [53, 81] on link "Sākums" at bounding box center [111, 96] width 184 height 34
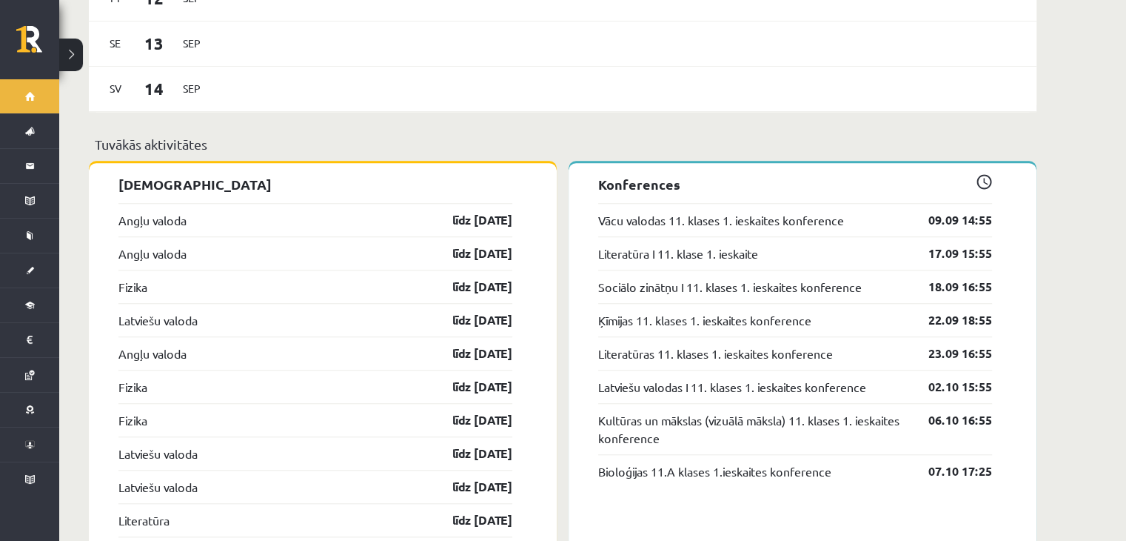
scroll to position [1247, 0]
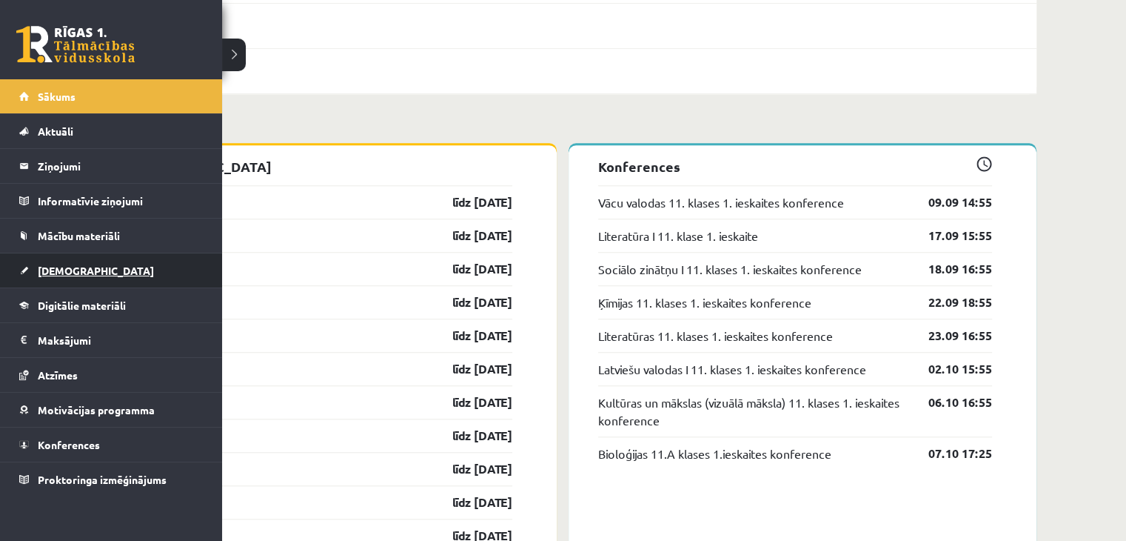
click at [49, 270] on span "[DEMOGRAPHIC_DATA]" at bounding box center [96, 270] width 116 height 13
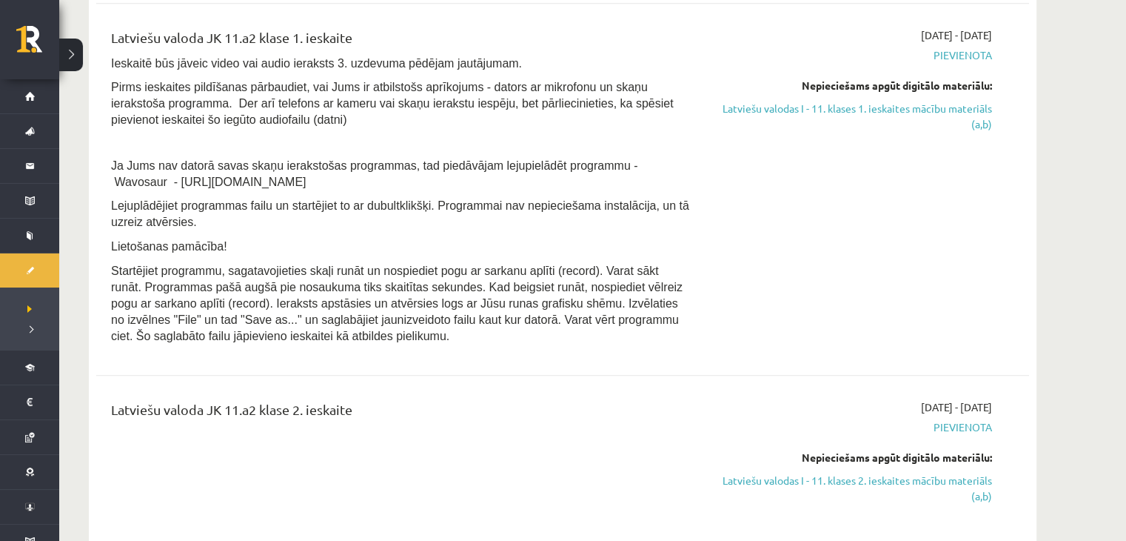
scroll to position [1492, 0]
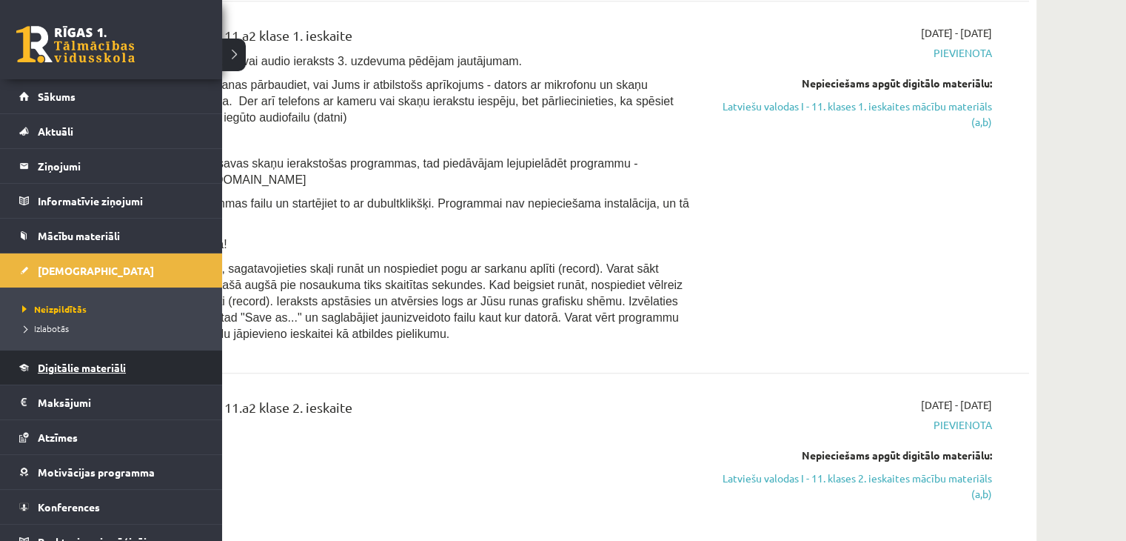
click at [64, 361] on span "Digitālie materiāli" at bounding box center [82, 367] width 88 height 13
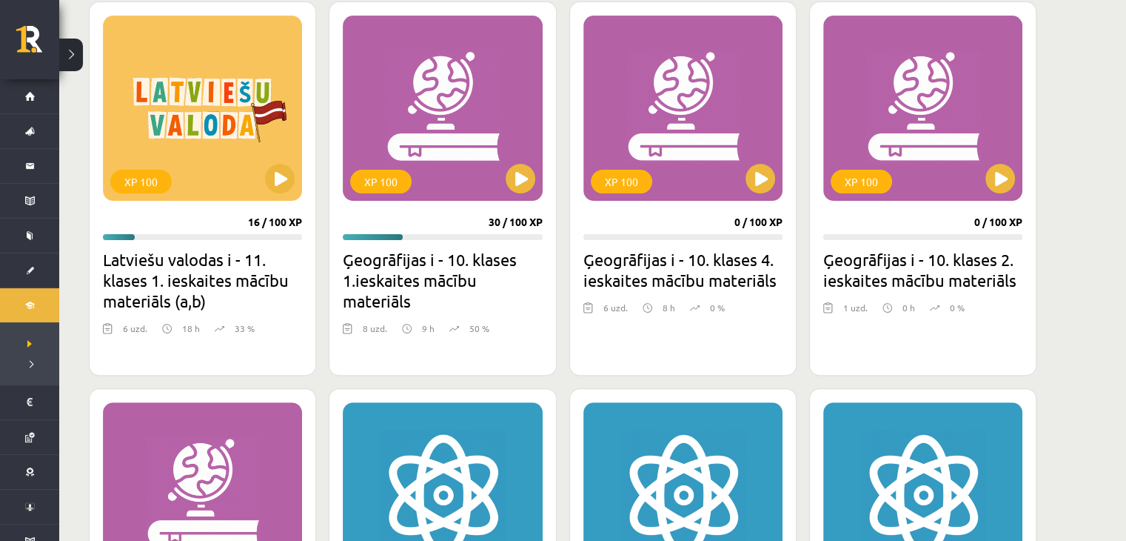
scroll to position [438, 0]
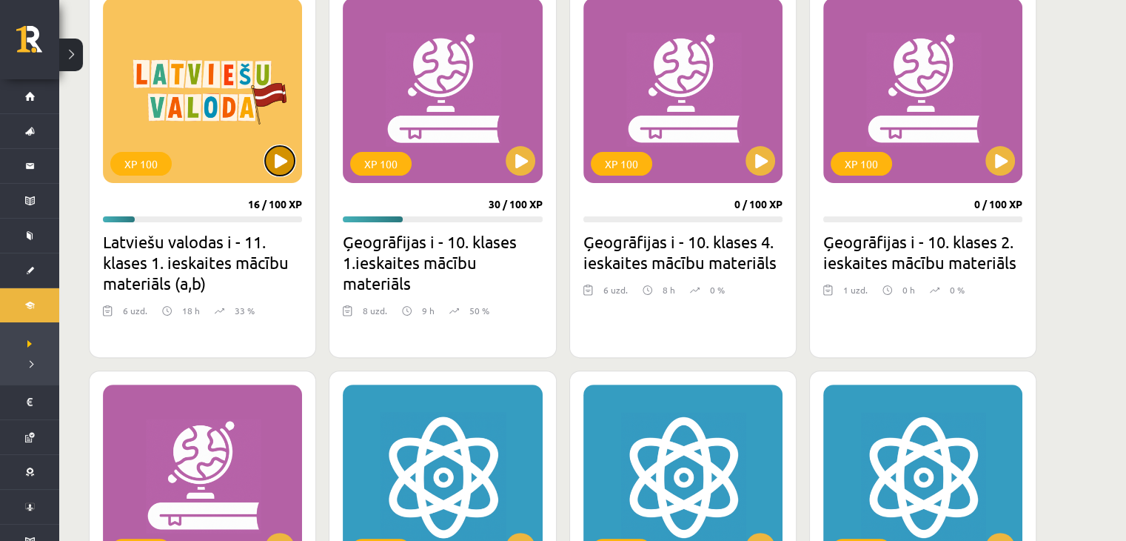
click at [279, 156] on button at bounding box center [280, 161] width 30 height 30
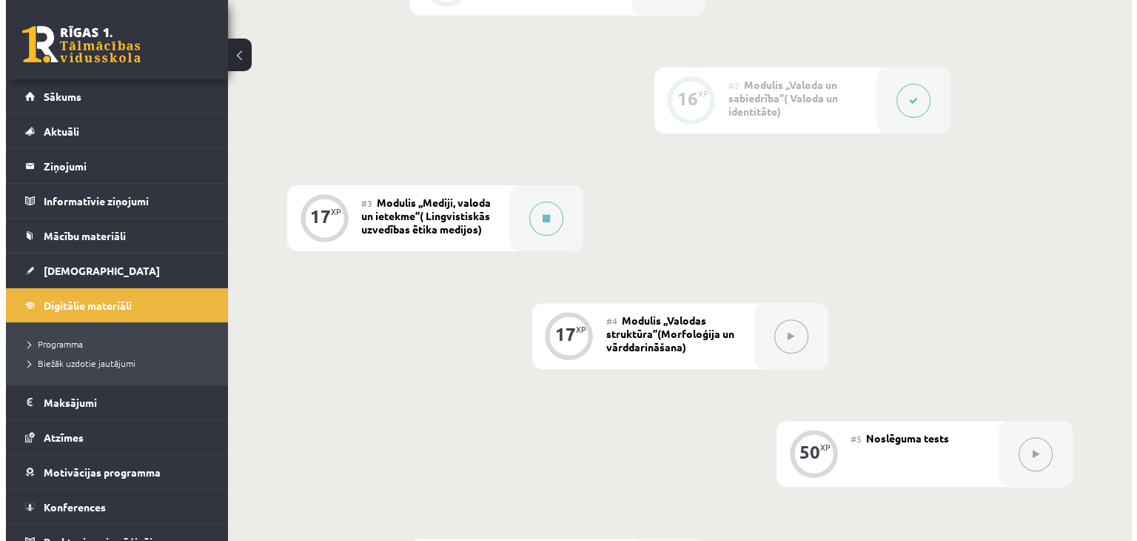
scroll to position [450, 0]
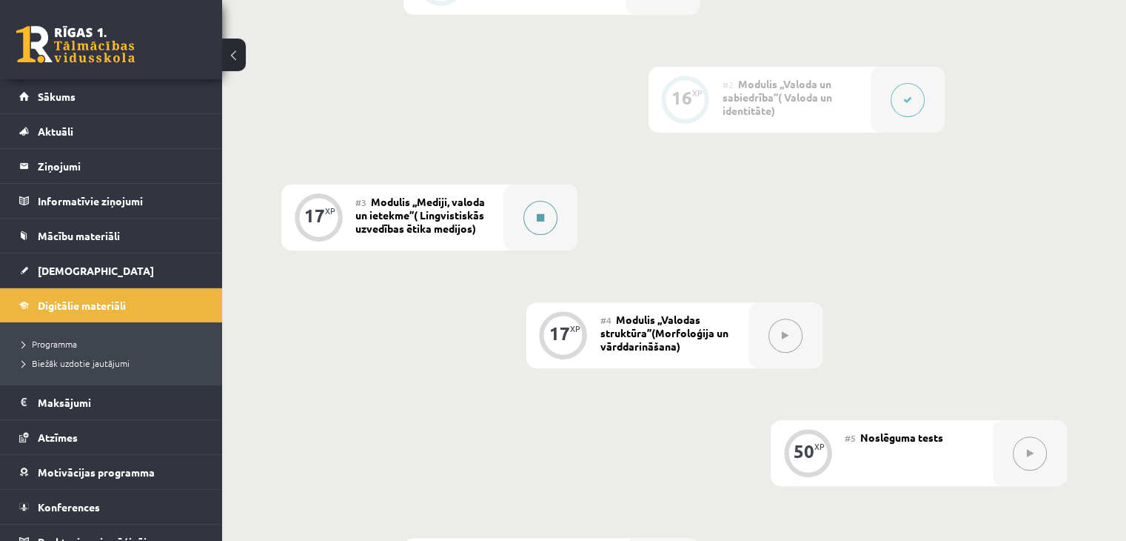
click at [541, 215] on icon at bounding box center [540, 217] width 7 height 9
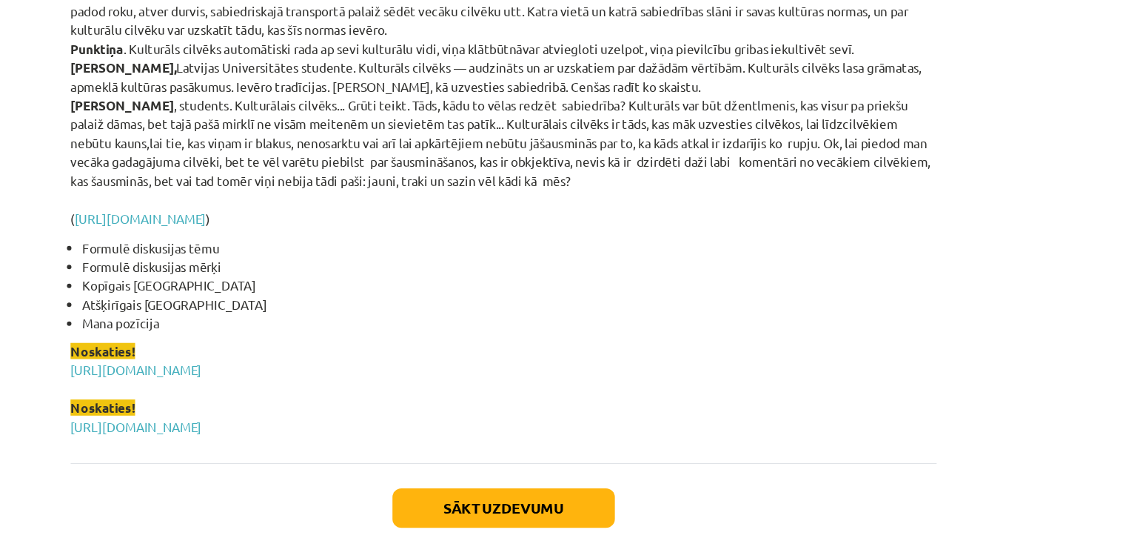
scroll to position [3557, 0]
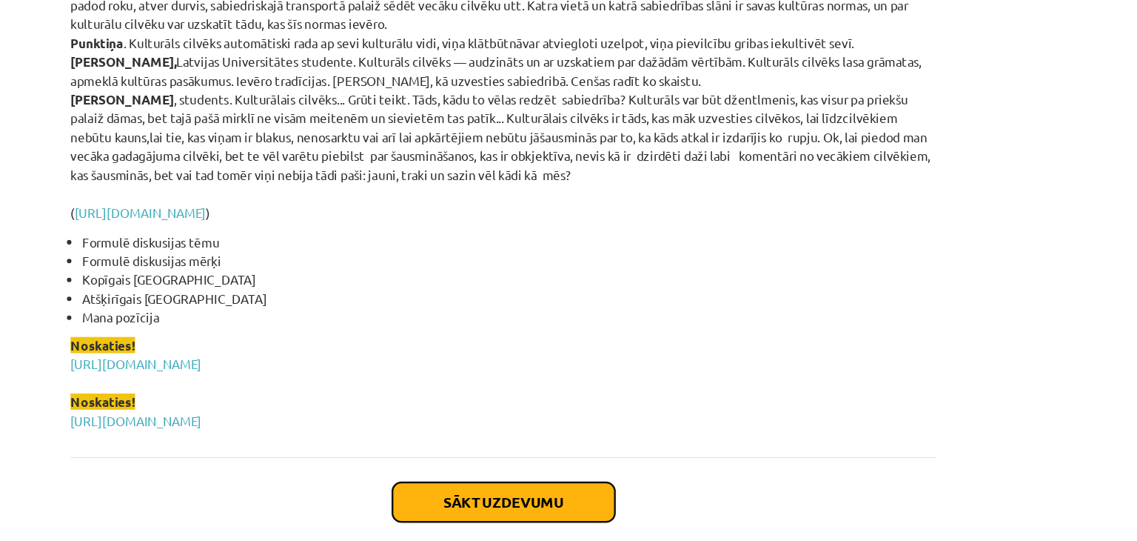
click at [583, 429] on button "Sākt uzdevumu" at bounding box center [569, 443] width 184 height 33
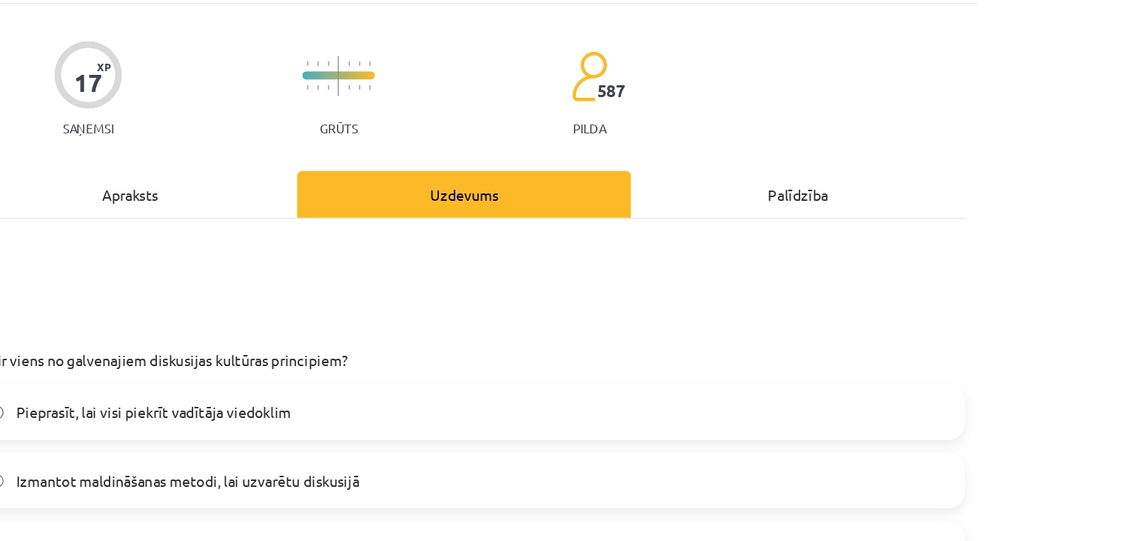
scroll to position [118, 0]
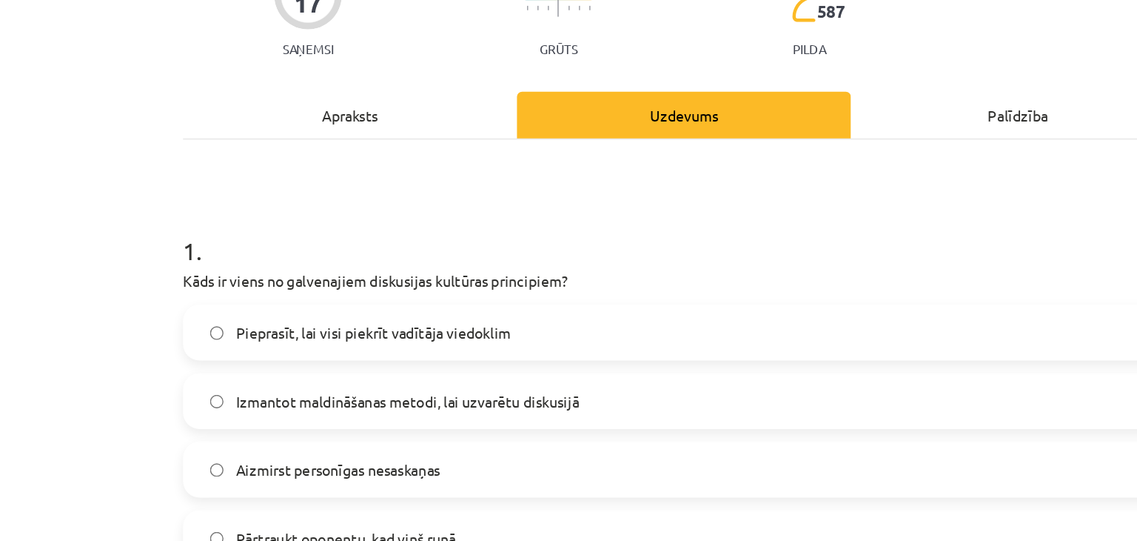
drag, startPoint x: 829, startPoint y: 201, endPoint x: 621, endPoint y: 224, distance: 209.4
click at [621, 224] on h1 "1 ." at bounding box center [568, 223] width 715 height 46
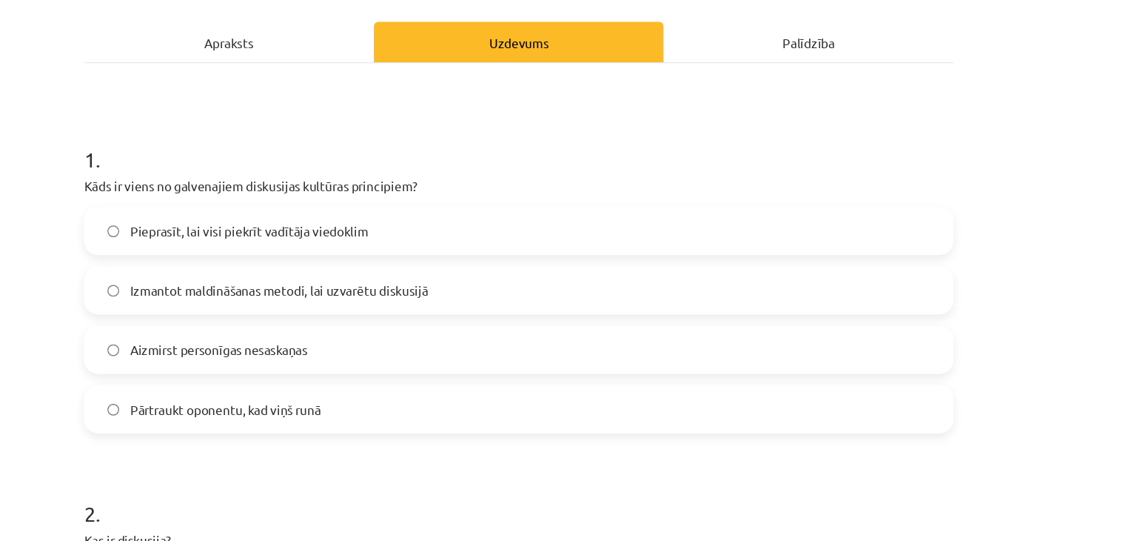
scroll to position [200, 0]
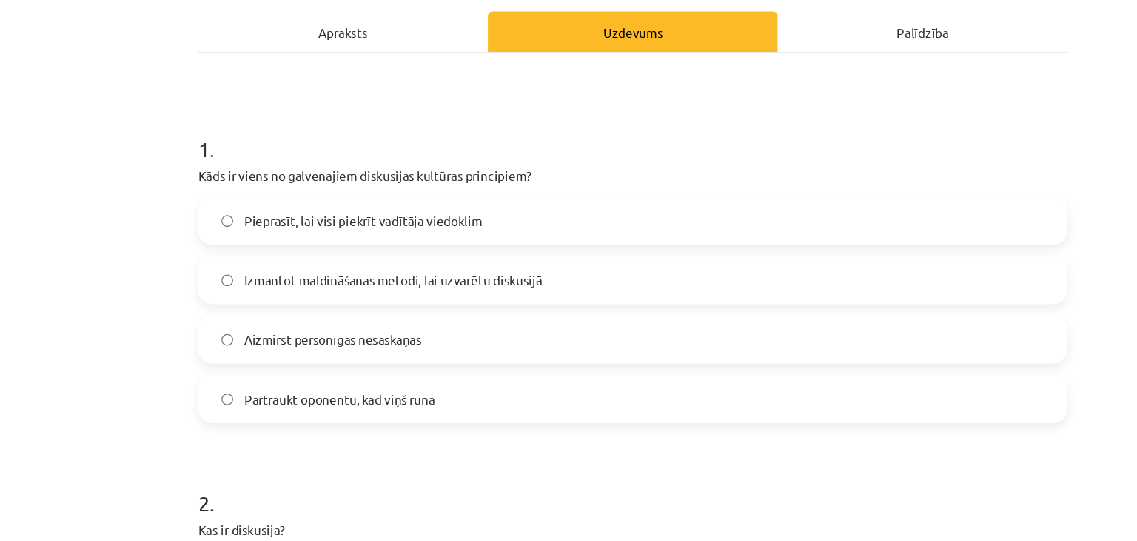
click at [307, 312] on span "Aizmirst personīgas nesaskaņas" at bounding box center [322, 312] width 146 height 16
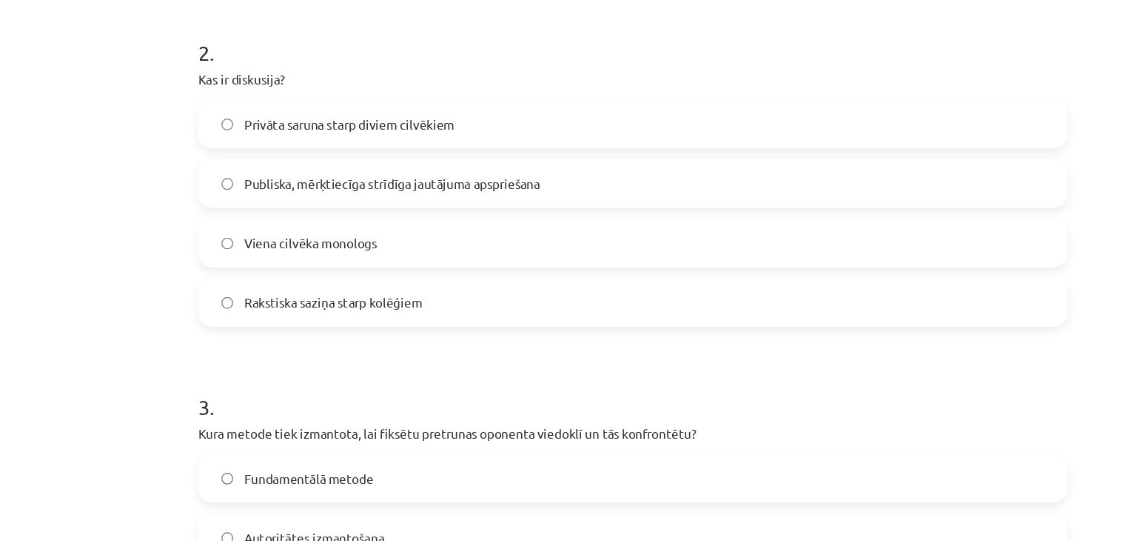
scroll to position [572, 0]
click at [285, 184] on span "Publiska, mērķtiecīga strīdīga jautājuma apspriešana" at bounding box center [371, 182] width 244 height 16
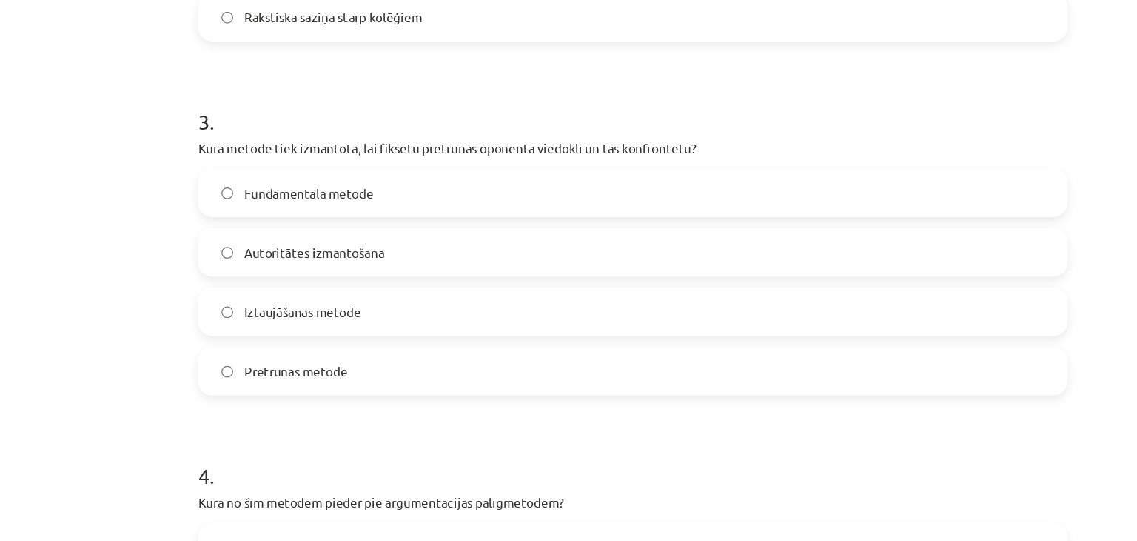
scroll to position [811, 0]
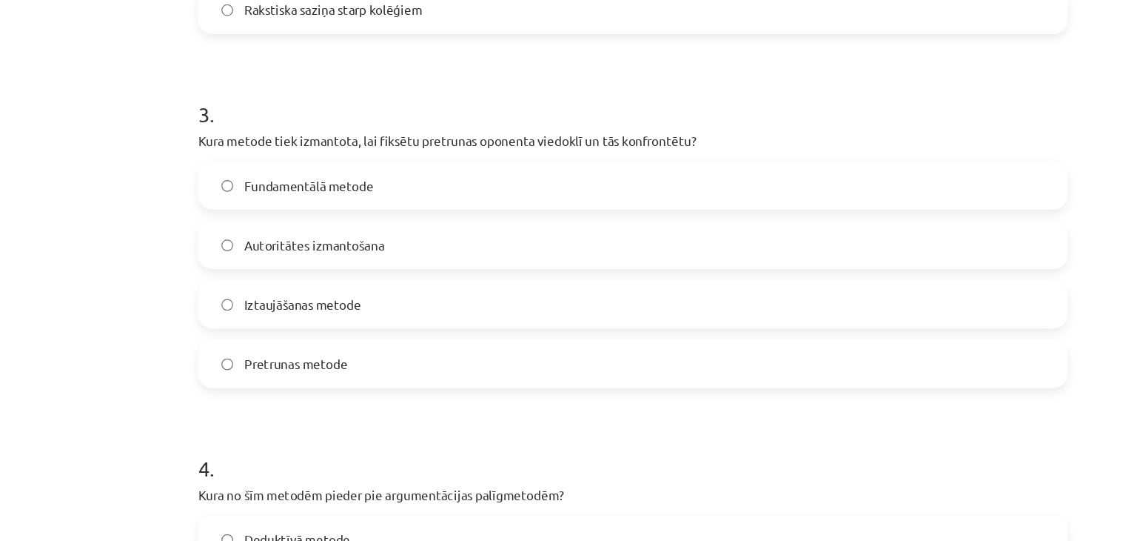
click at [306, 331] on span "Pretrunas metode" at bounding box center [291, 332] width 85 height 16
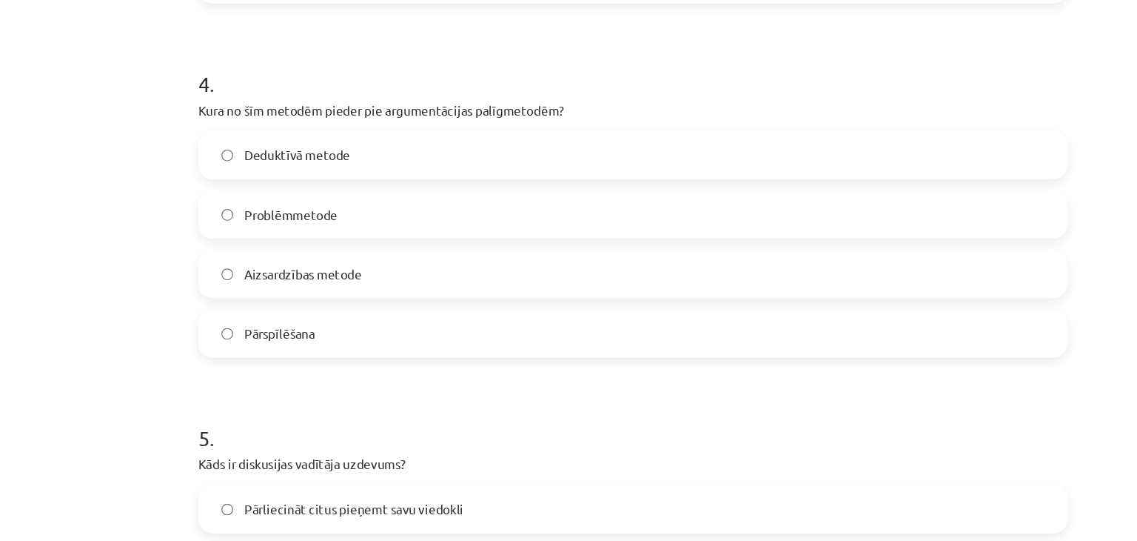
scroll to position [1128, 0]
click at [404, 173] on label "Deduktīvā metode" at bounding box center [569, 158] width 712 height 37
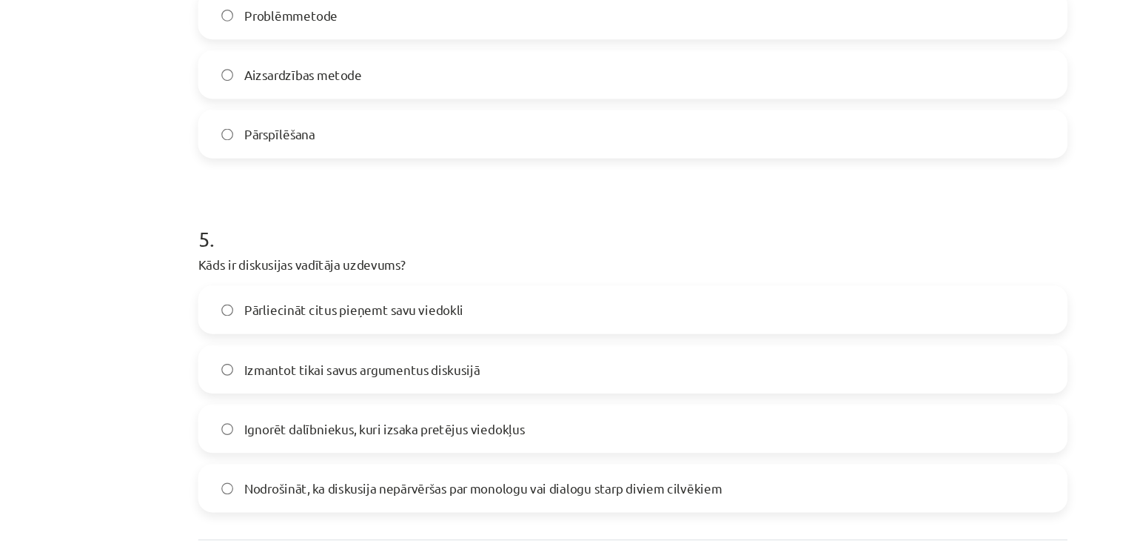
scroll to position [1374, 0]
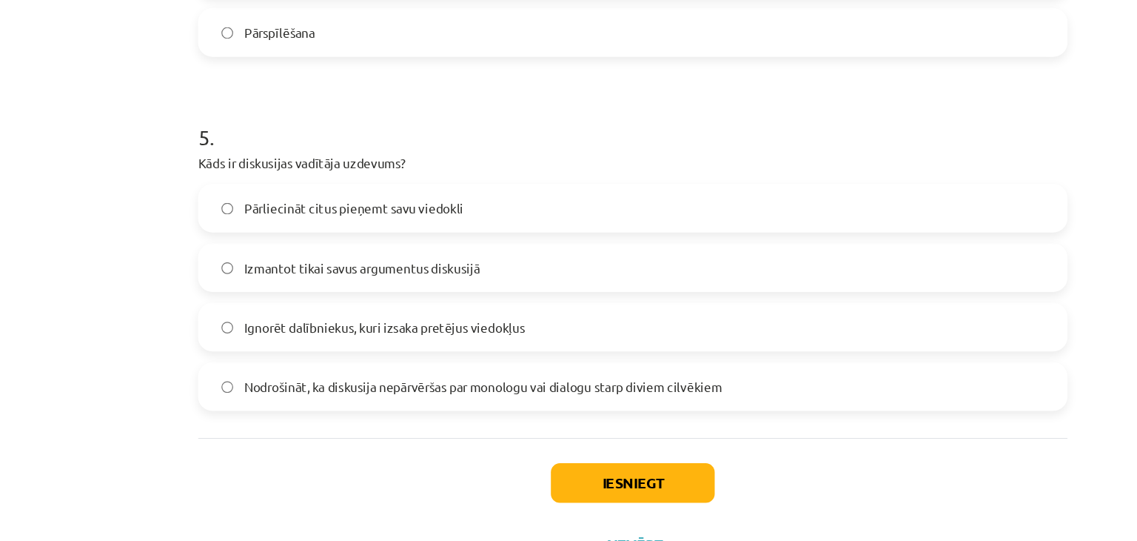
click at [490, 349] on span "Nodrošināt, ka diskusija nepārvēršas par monologu vai dialogu starp diviem cilv…" at bounding box center [445, 350] width 393 height 16
click at [556, 432] on button "Iesniegt" at bounding box center [568, 428] width 135 height 33
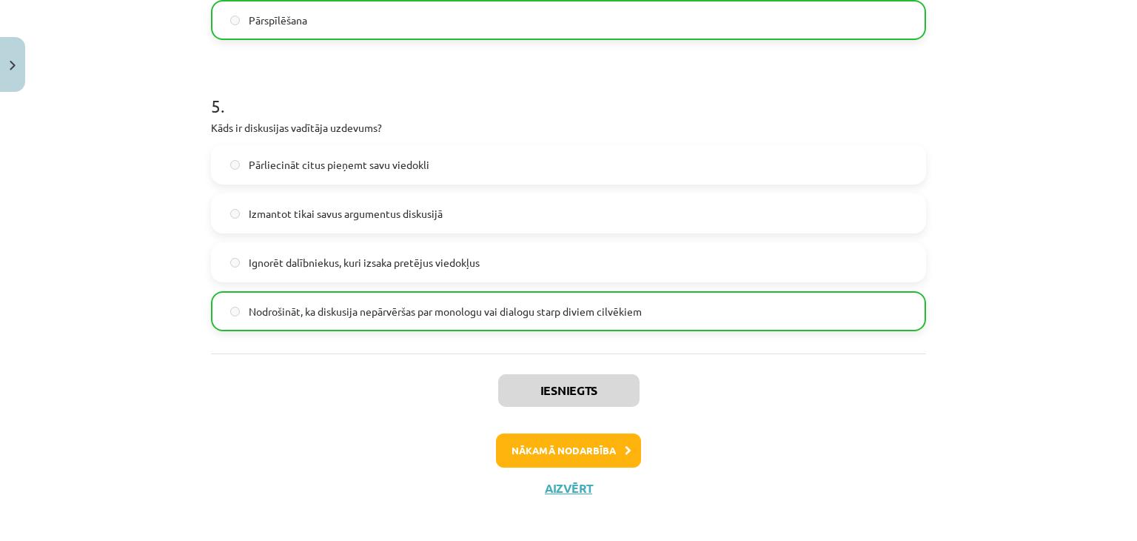
scroll to position [1422, 0]
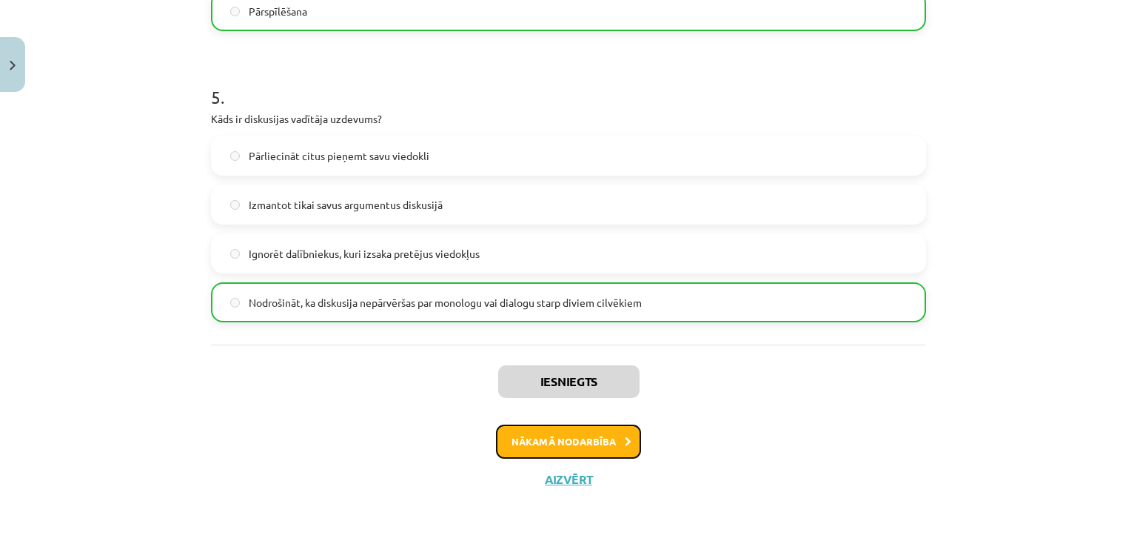
click at [538, 438] on button "Nākamā nodarbība" at bounding box center [568, 441] width 145 height 34
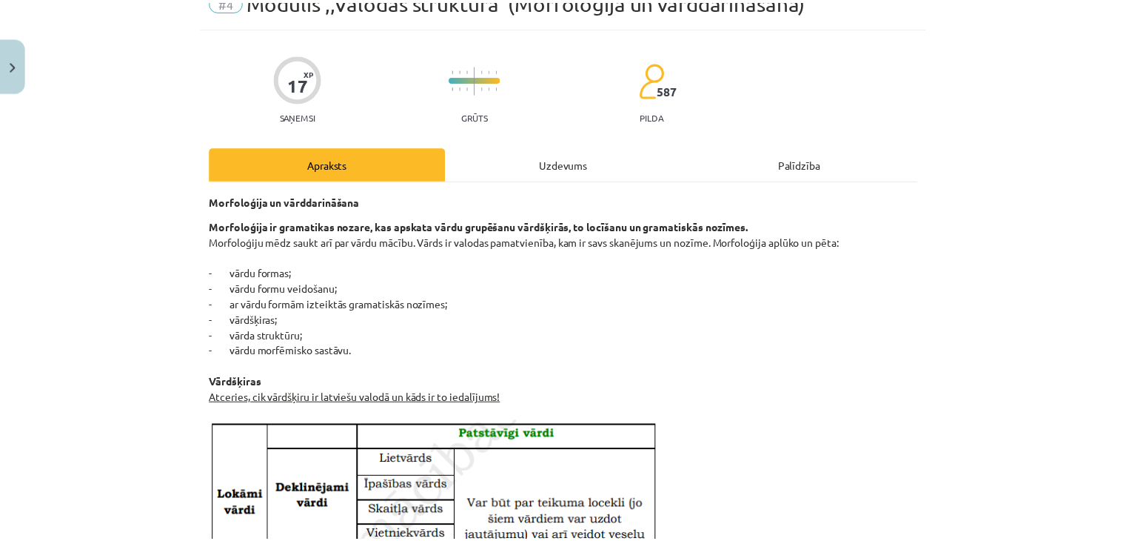
scroll to position [0, 0]
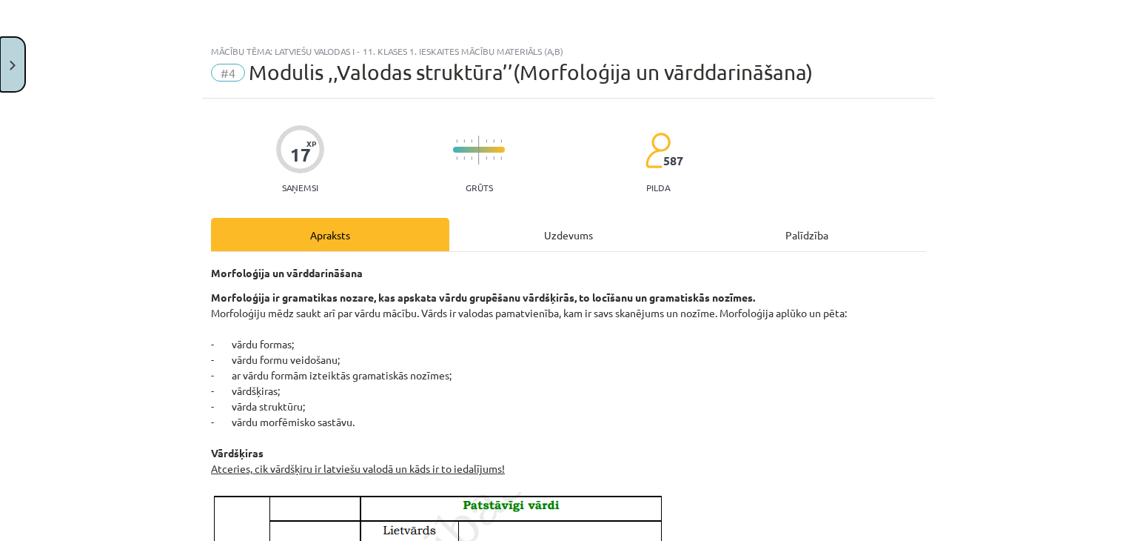
click at [12, 61] on img "Close" at bounding box center [13, 66] width 6 height 10
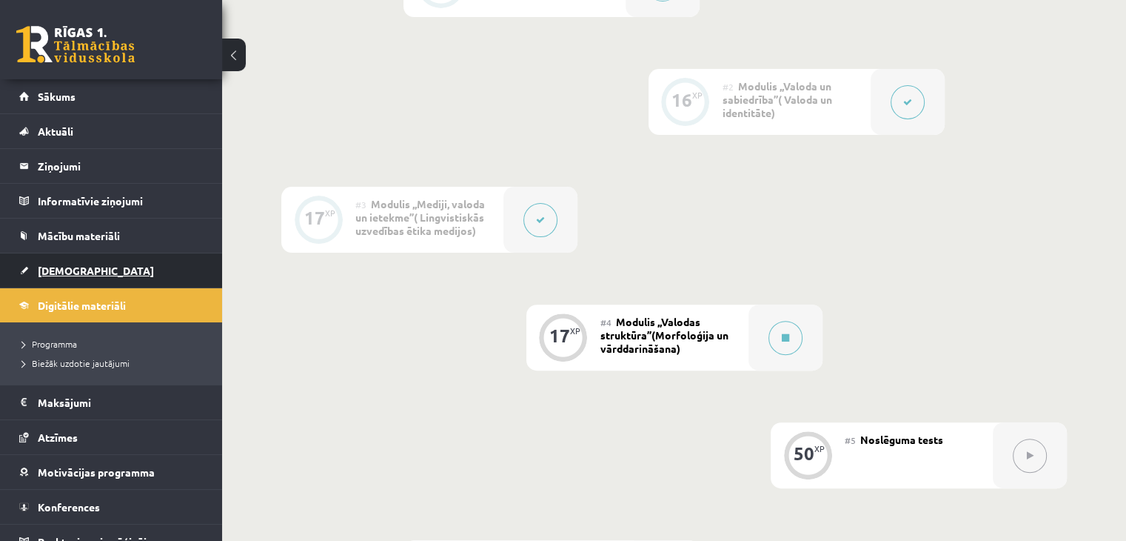
click at [70, 270] on span "[DEMOGRAPHIC_DATA]" at bounding box center [96, 270] width 116 height 13
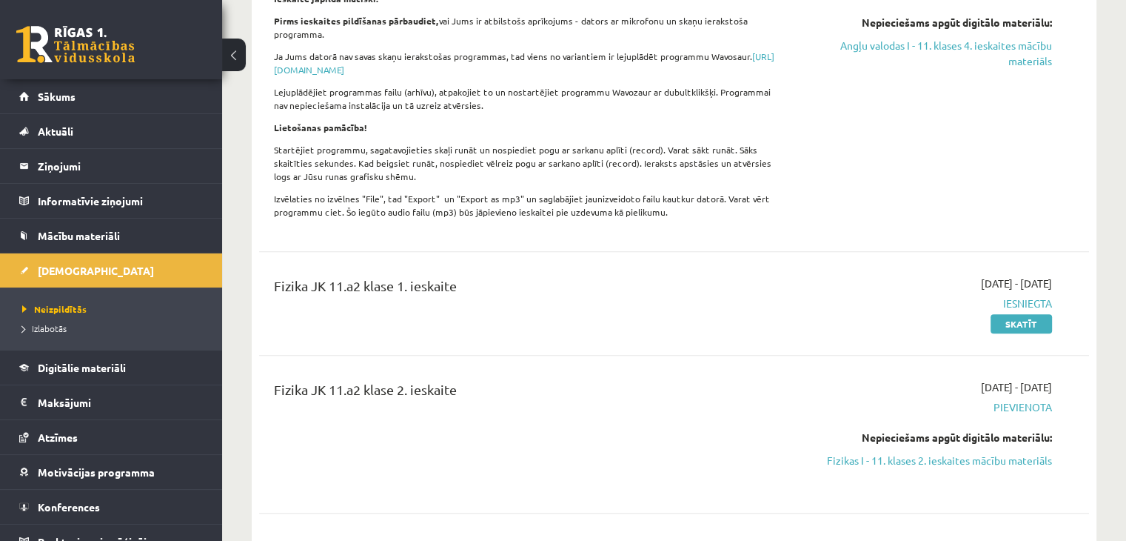
scroll to position [698, 0]
click at [235, 59] on button at bounding box center [234, 55] width 24 height 33
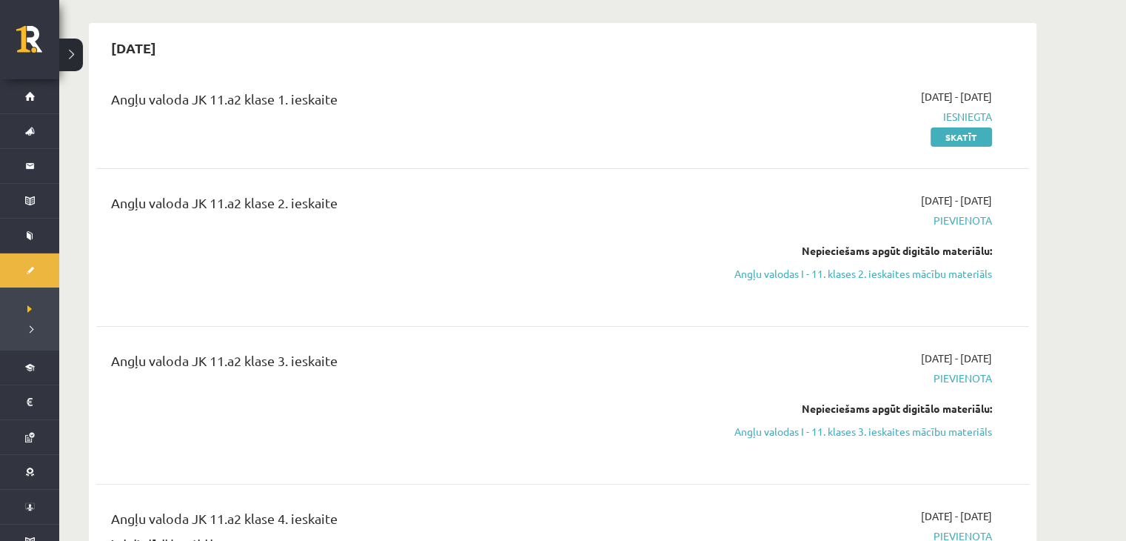
scroll to position [0, 0]
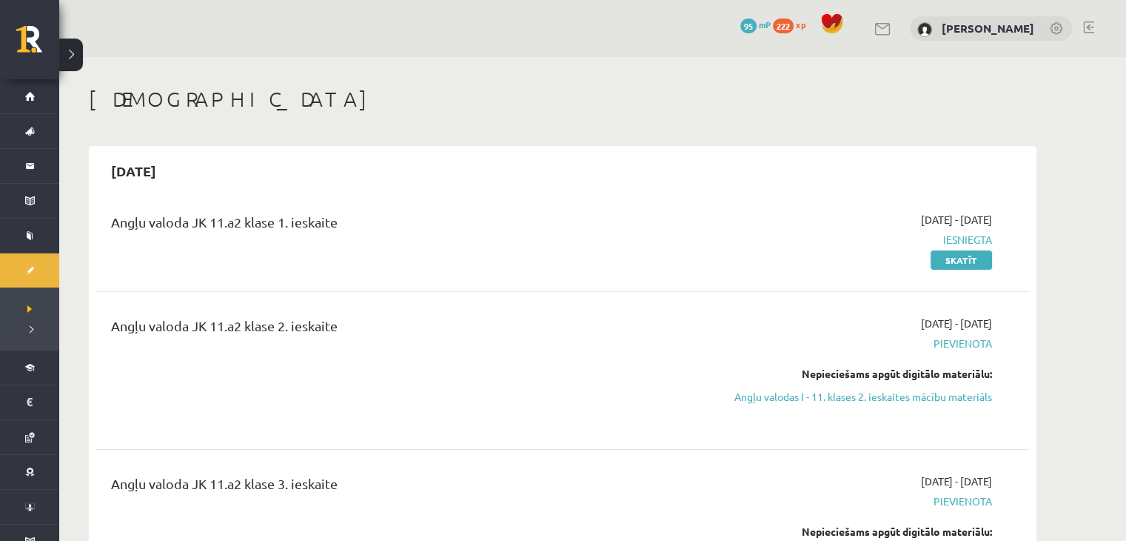
click at [1093, 24] on link at bounding box center [1088, 27] width 11 height 12
